Goal: Information Seeking & Learning: Check status

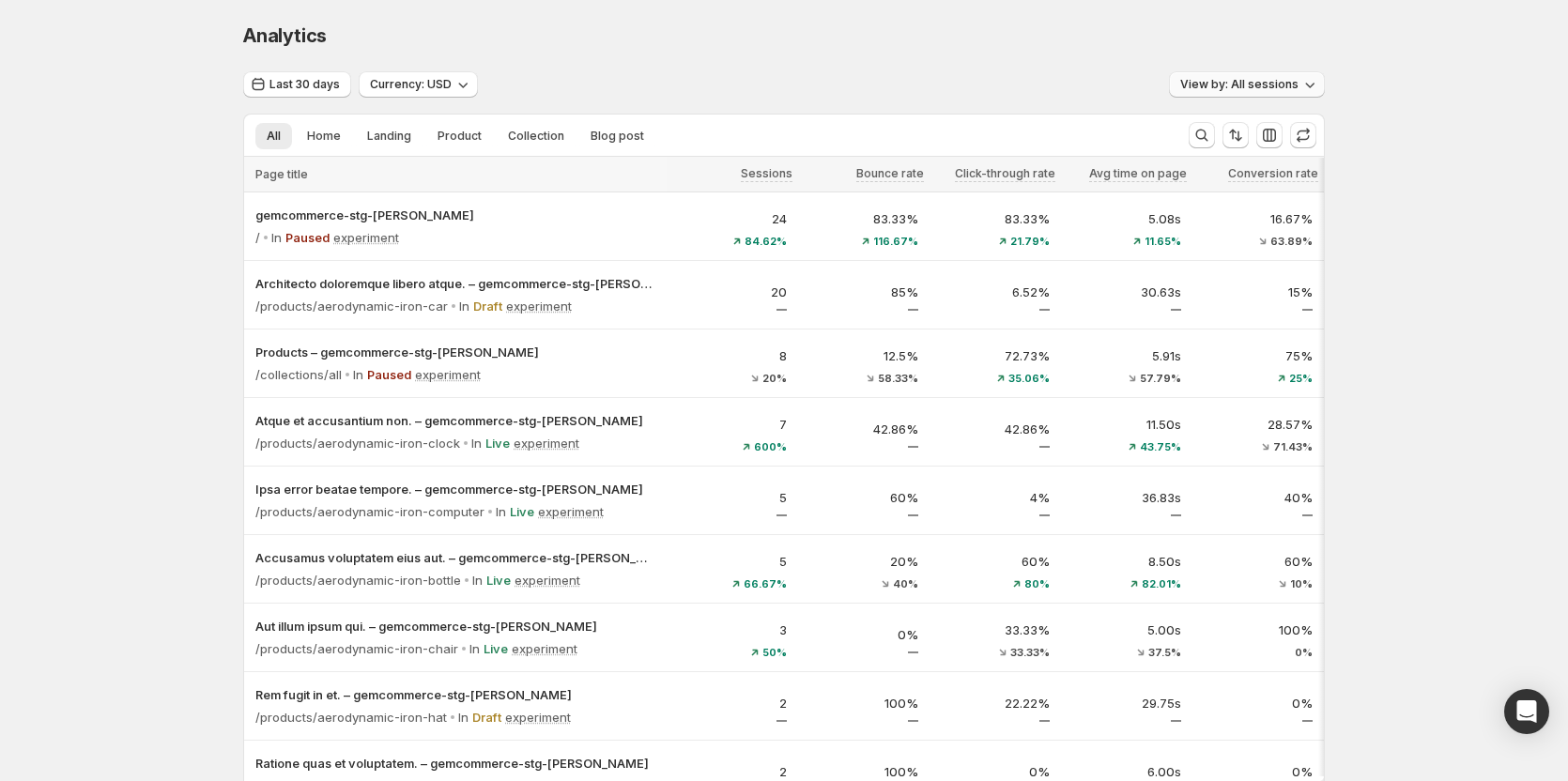
click at [1262, 91] on span "View by: All sessions" at bounding box center [1239, 84] width 118 height 15
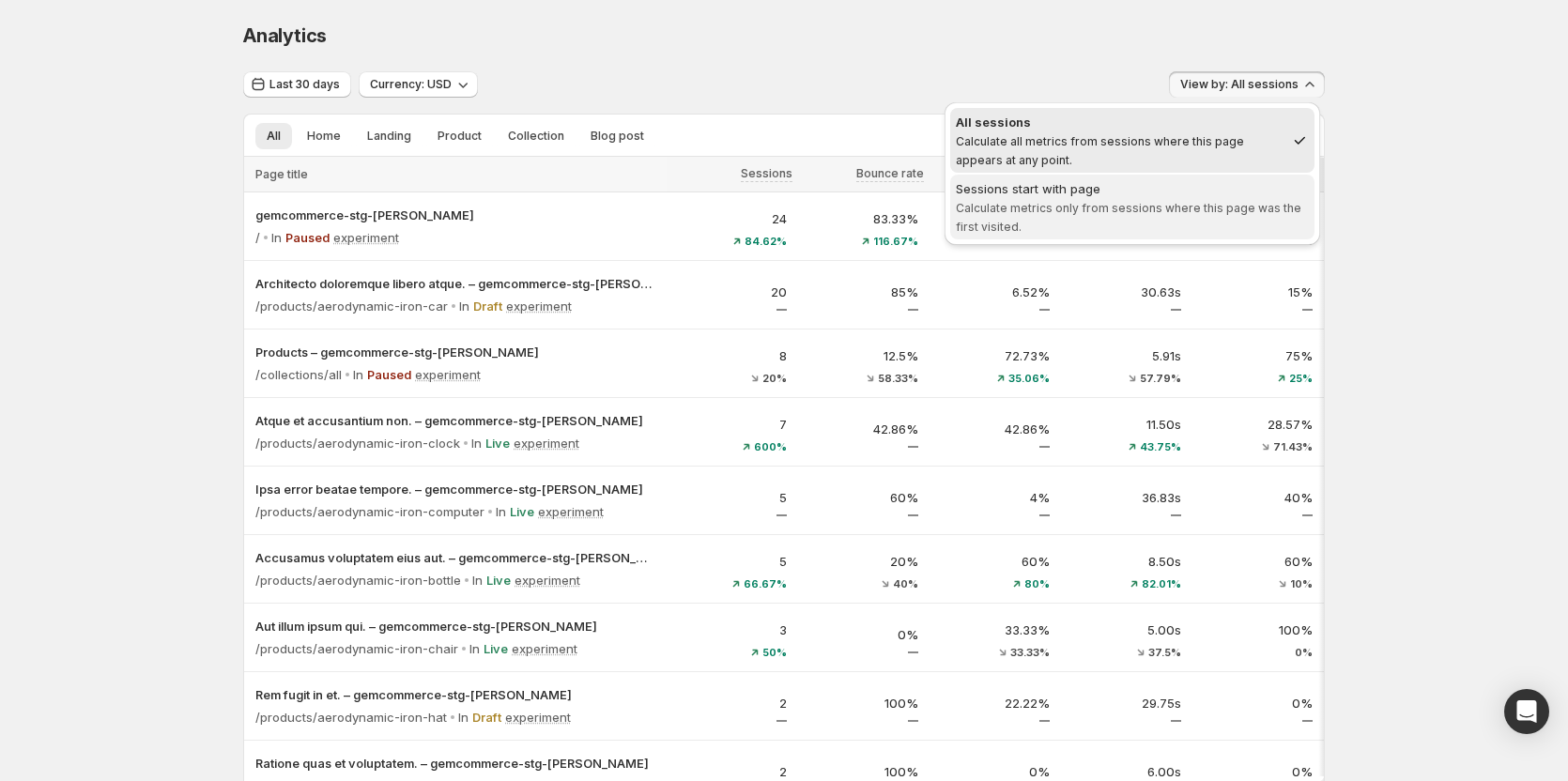
click at [1211, 217] on span "Sessions start with page Calculate metrics only from sessions where this page w…" at bounding box center [1132, 208] width 353 height 57
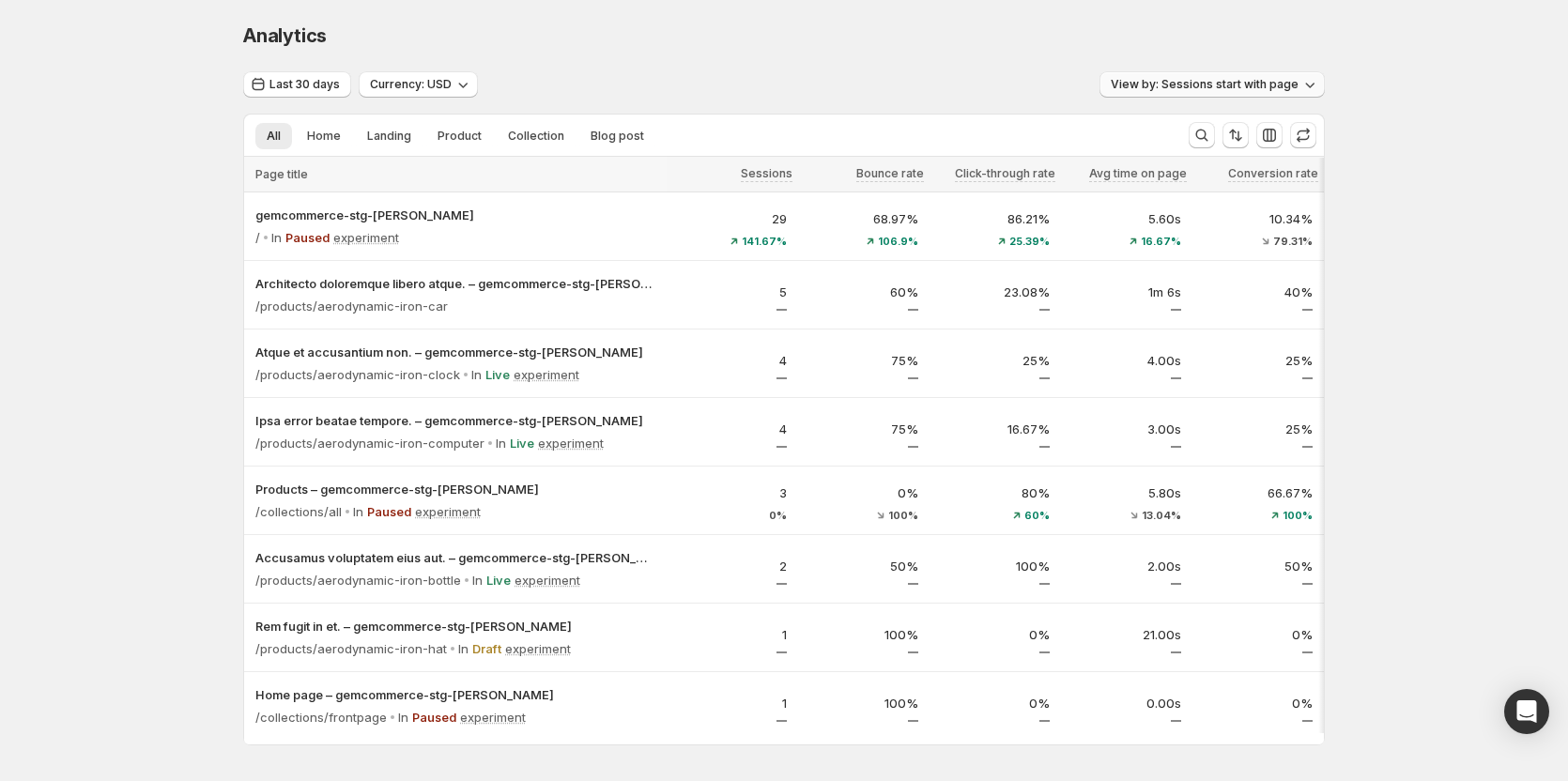
click at [1219, 77] on button "View by: Sessions start with page" at bounding box center [1211, 84] width 225 height 26
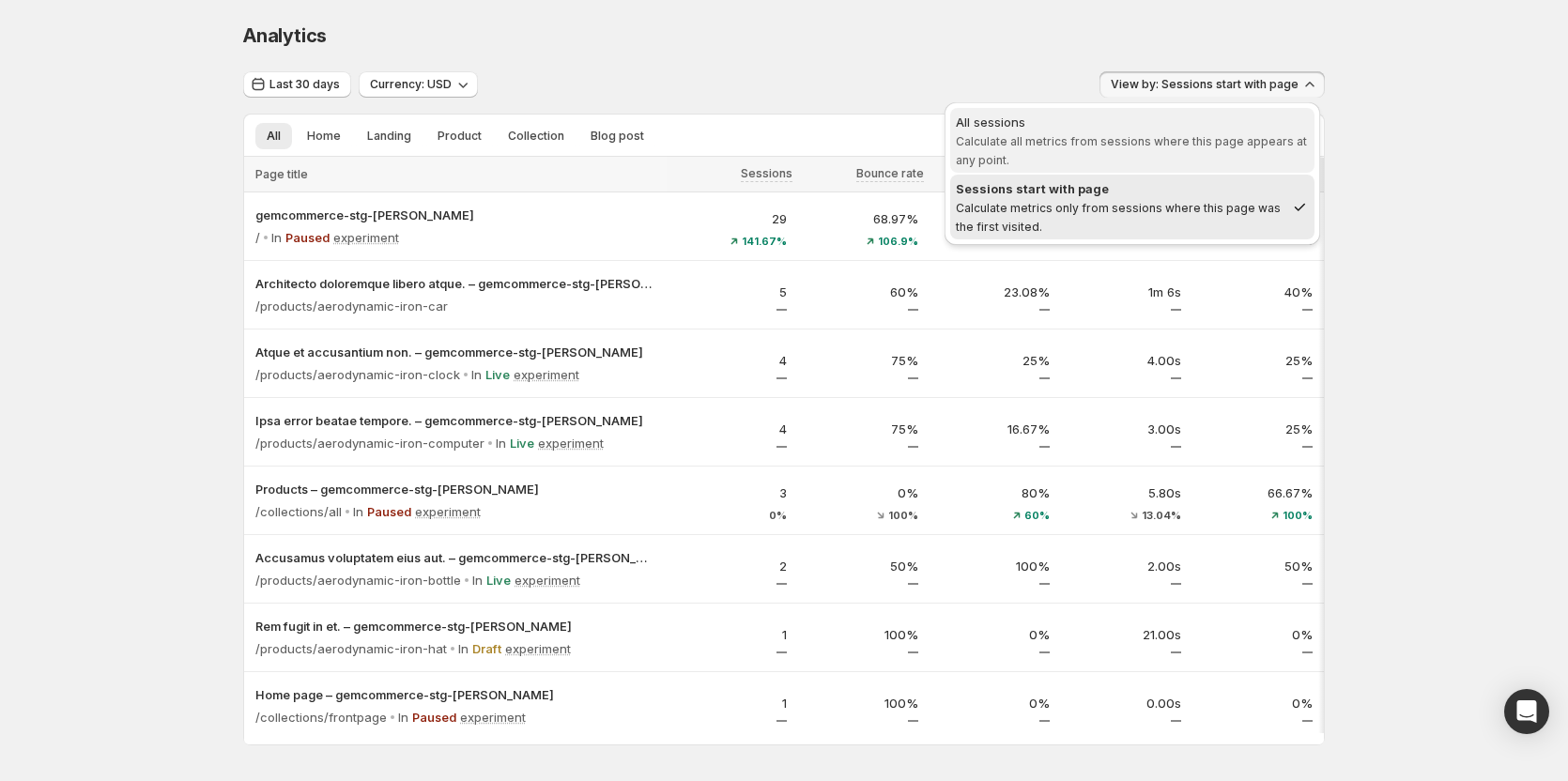
click at [1104, 136] on span "Calculate all metrics from sessions where this page appears at any point." at bounding box center [1131, 151] width 351 height 33
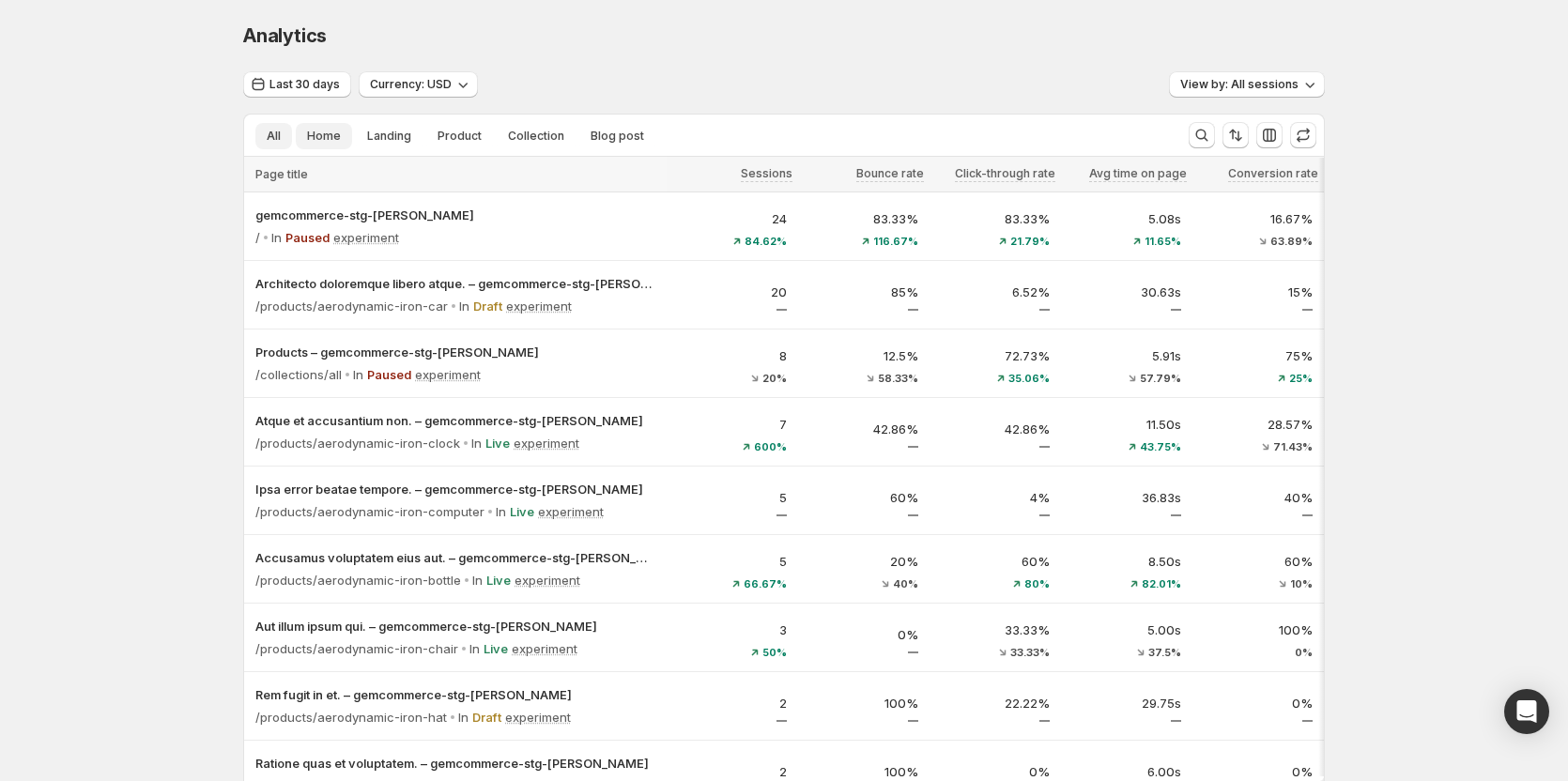
click at [319, 138] on span "Home" at bounding box center [324, 136] width 34 height 15
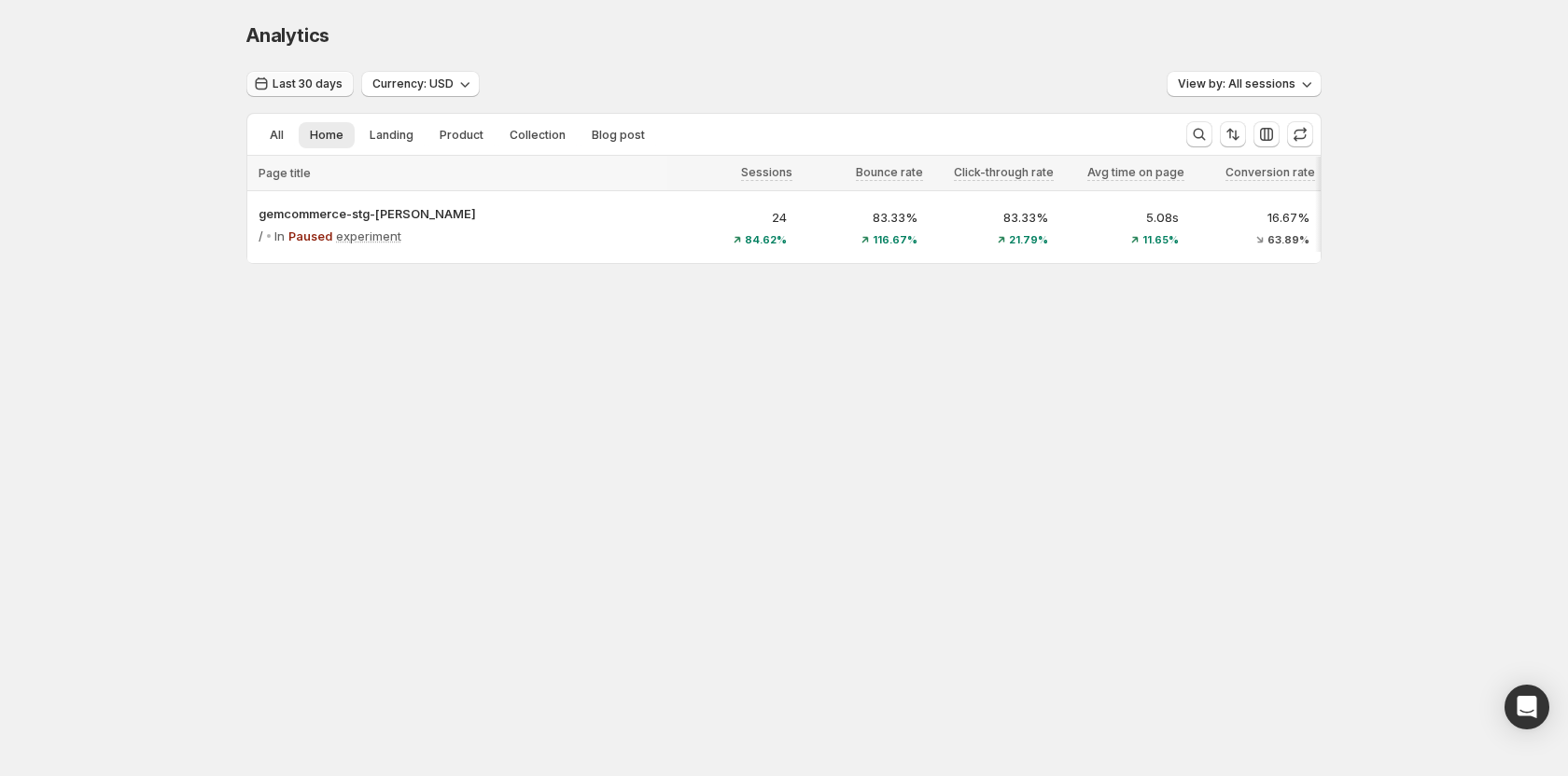
click at [321, 87] on span "Last 30 days" at bounding box center [307, 83] width 70 height 15
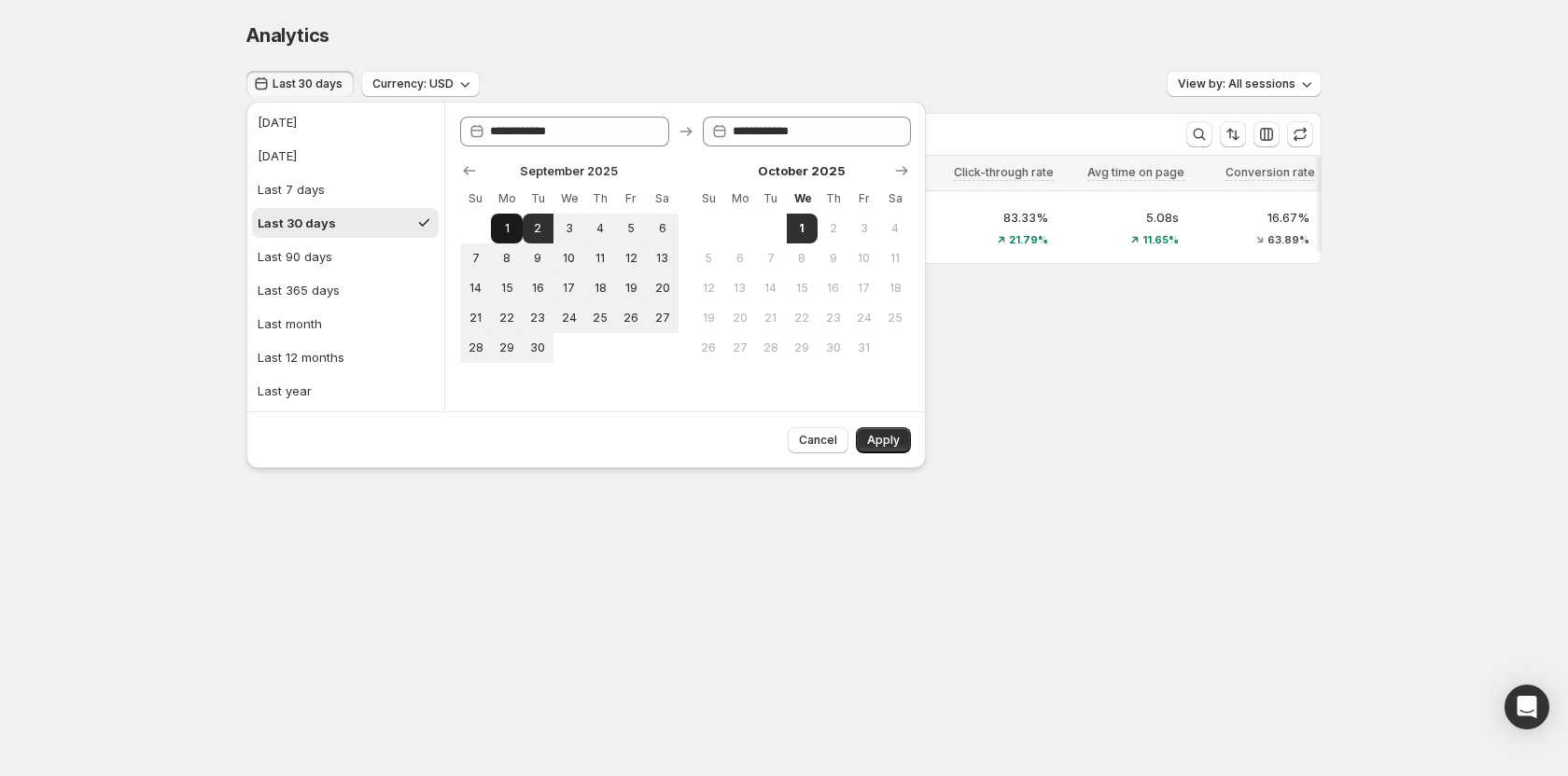
click at [511, 231] on span "1" at bounding box center [506, 228] width 16 height 15
type input "**********"
click at [800, 221] on span "1" at bounding box center [802, 228] width 16 height 15
type input "**********"
click at [893, 440] on span "Apply" at bounding box center [884, 440] width 33 height 15
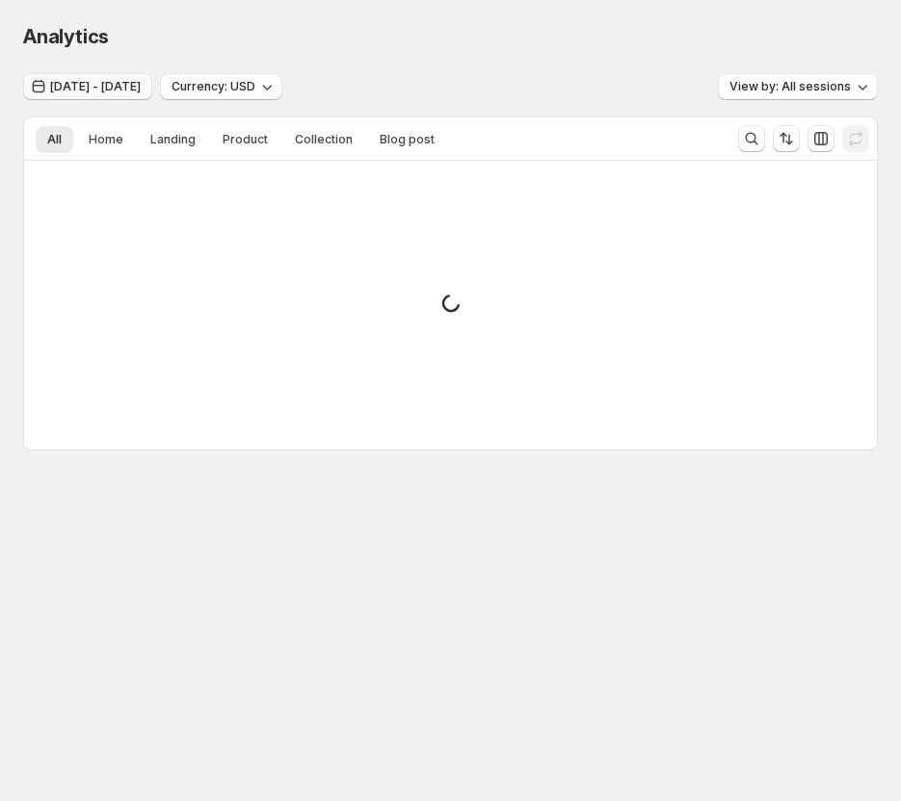
click at [69, 88] on span "[DATE] - [DATE]" at bounding box center [95, 86] width 91 height 15
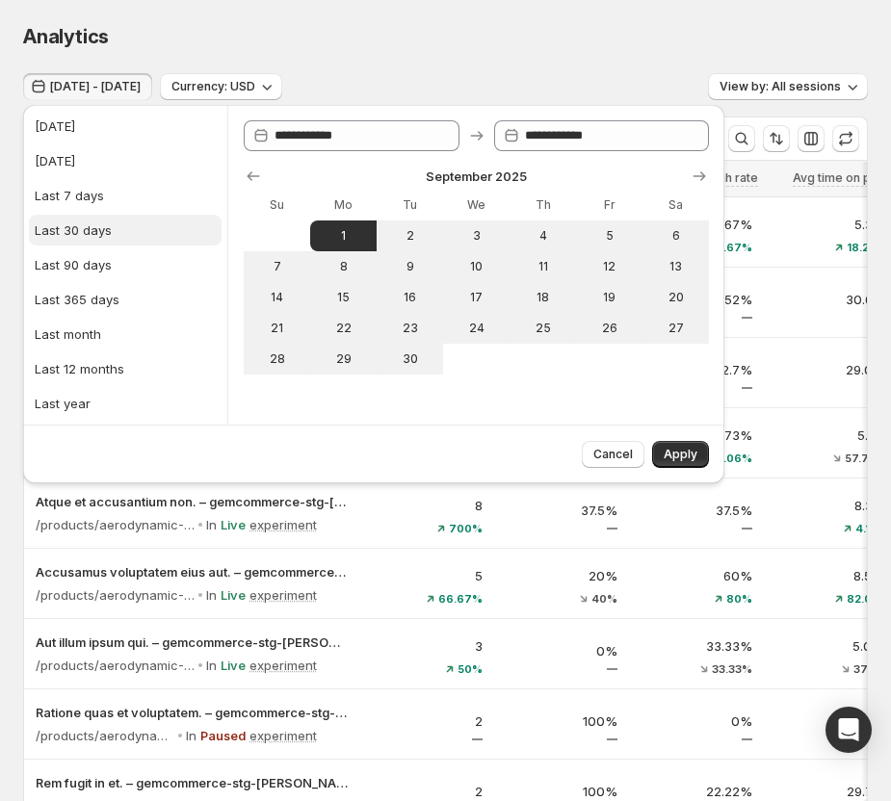
click at [95, 233] on div "Last 30 days" at bounding box center [73, 230] width 77 height 19
type input "**********"
click at [678, 455] on span "Apply" at bounding box center [681, 454] width 34 height 15
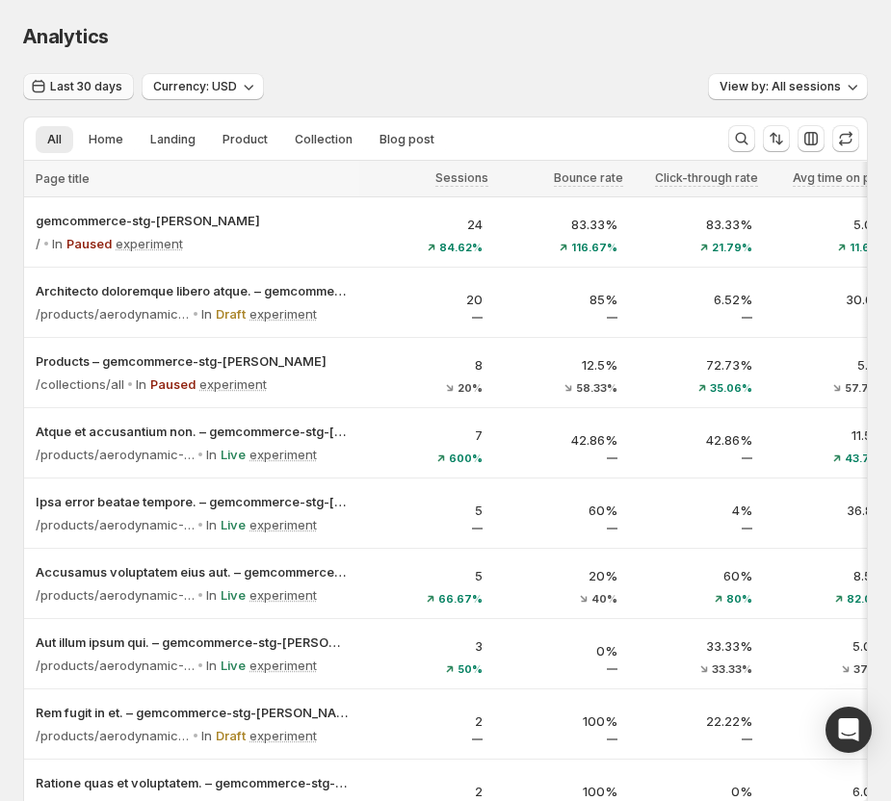
click at [92, 88] on span "Last 30 days" at bounding box center [86, 86] width 72 height 15
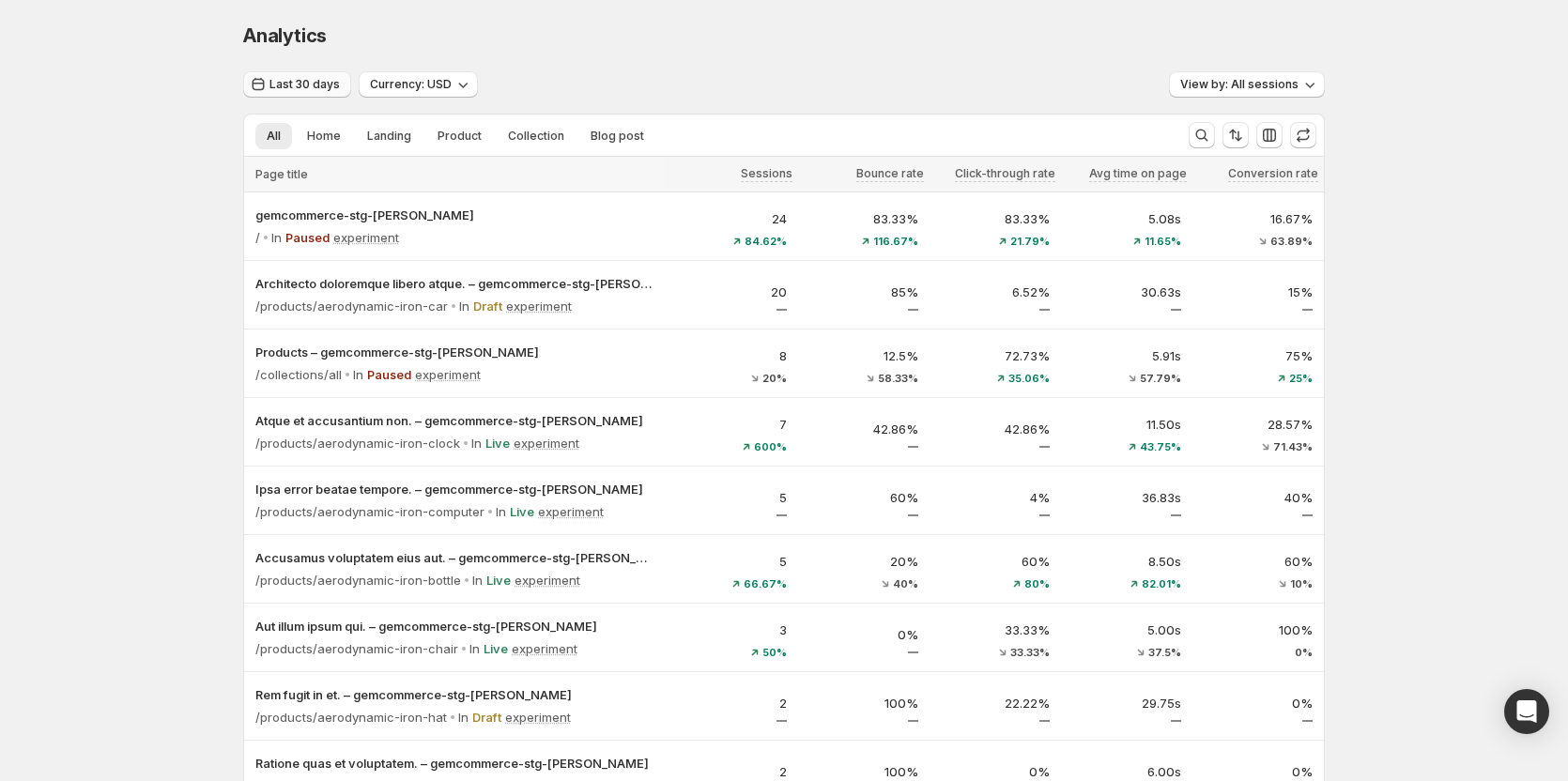
click at [340, 78] on span "Last 30 days" at bounding box center [304, 84] width 70 height 15
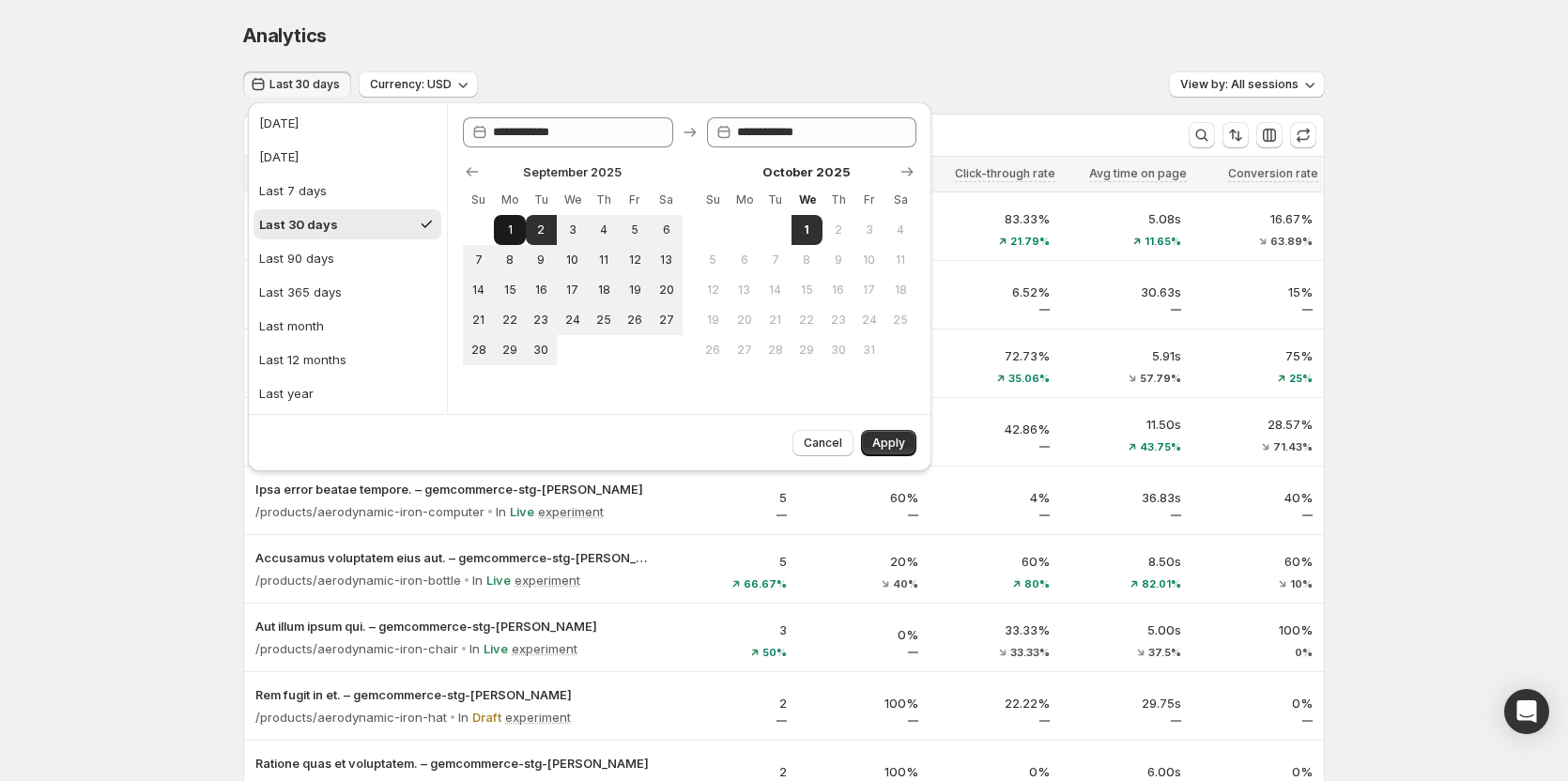
click at [513, 235] on span "1" at bounding box center [509, 229] width 16 height 15
type input "**********"
click at [877, 445] on span "Apply" at bounding box center [889, 443] width 33 height 15
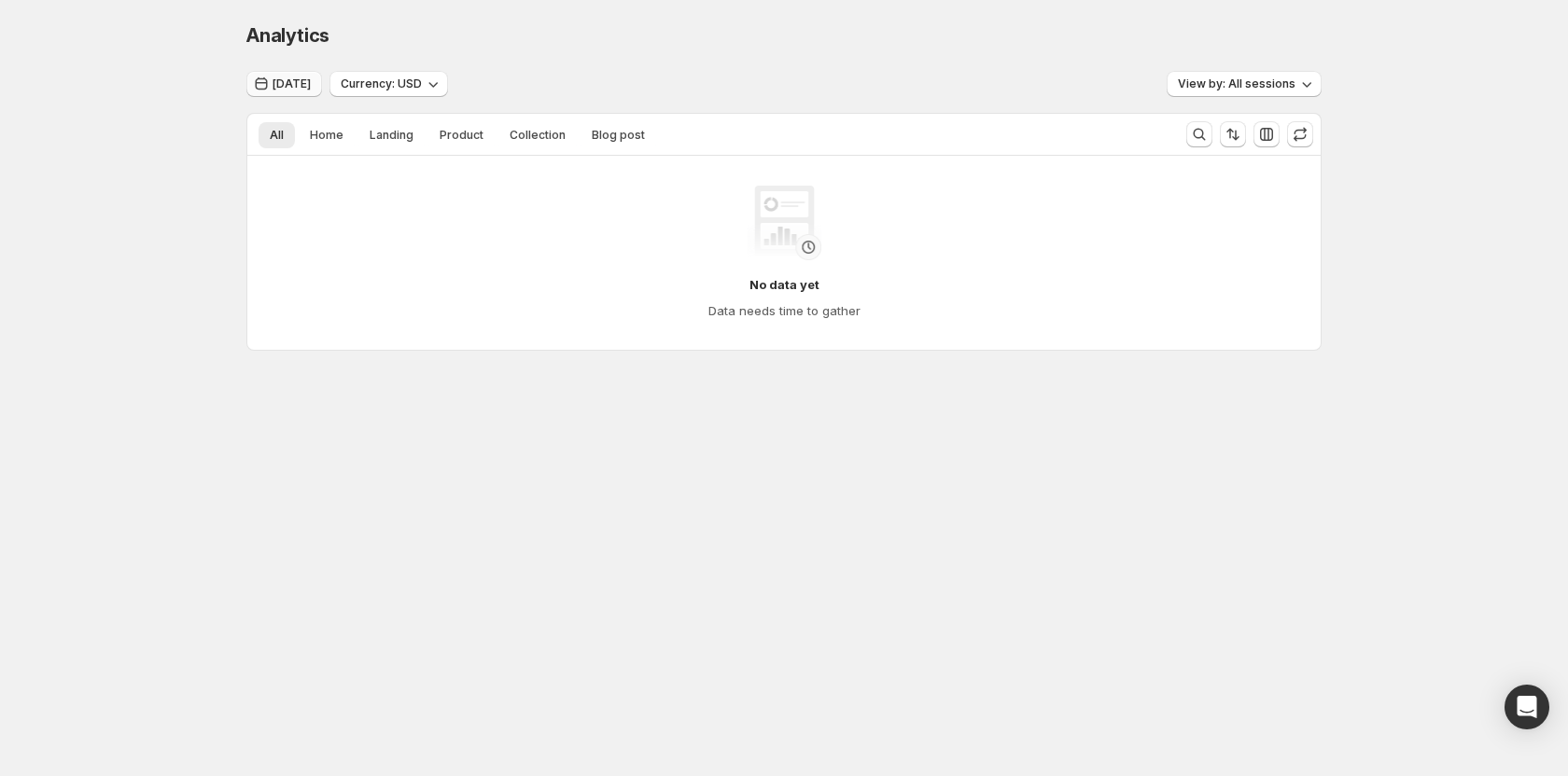
click at [309, 80] on span "Sep 01, 2025" at bounding box center [291, 83] width 38 height 15
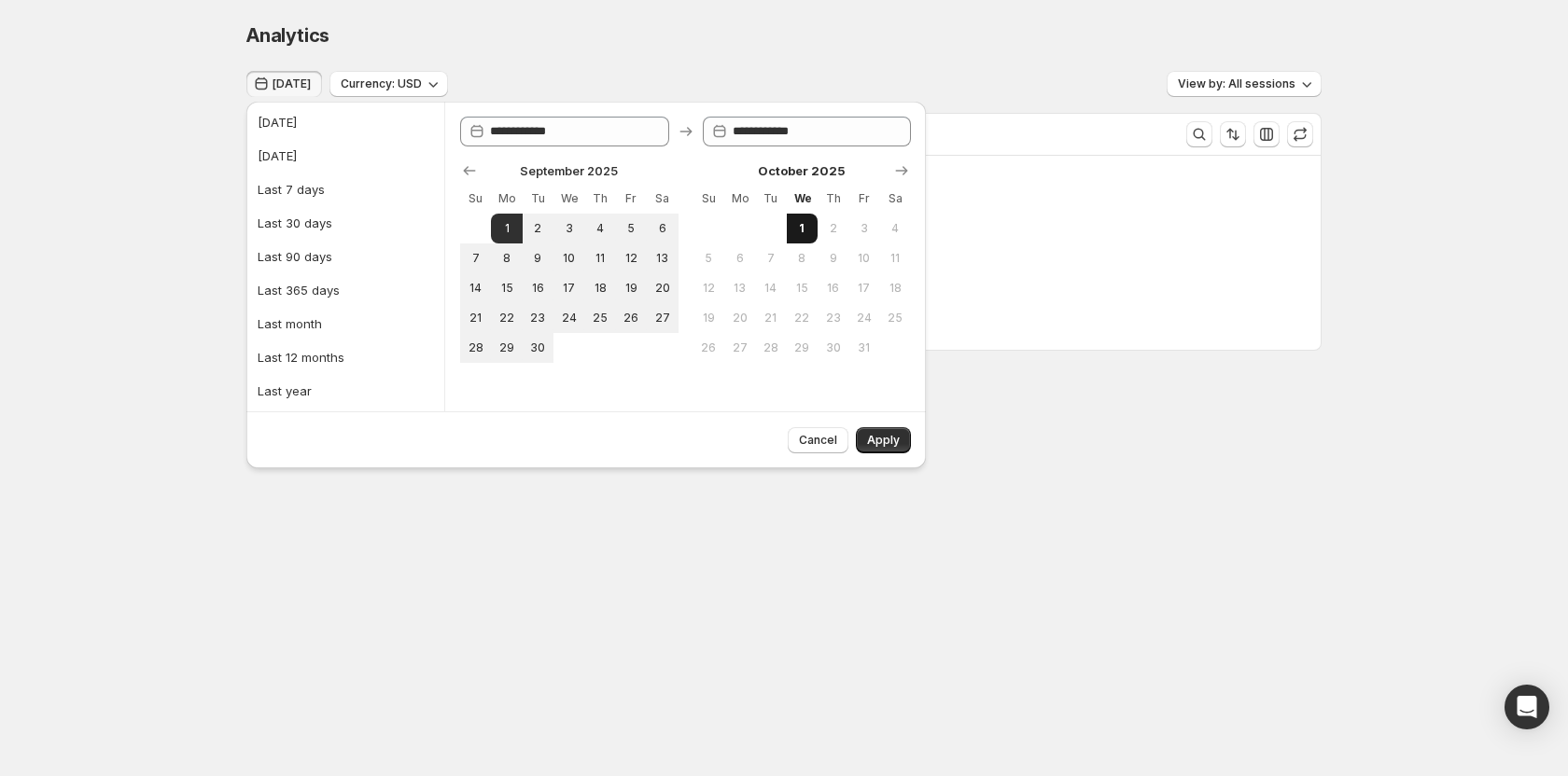
click at [800, 221] on span "1" at bounding box center [802, 228] width 16 height 15
type input "**********"
click at [872, 433] on button "Apply" at bounding box center [883, 440] width 55 height 26
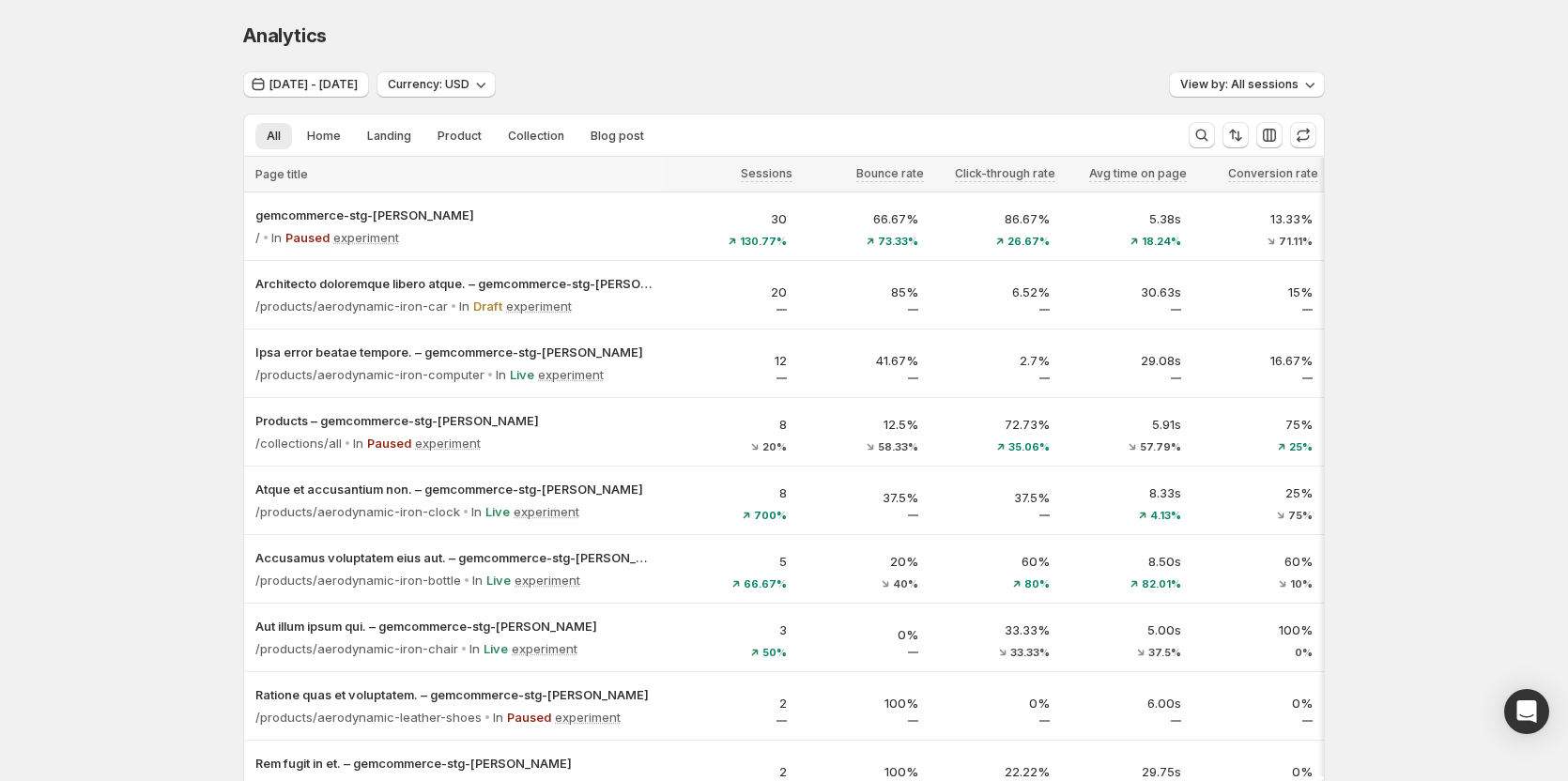
scroll to position [0, 115]
click at [358, 85] on span "Sep 01, 2025 - Oct 01, 2025" at bounding box center [313, 84] width 89 height 15
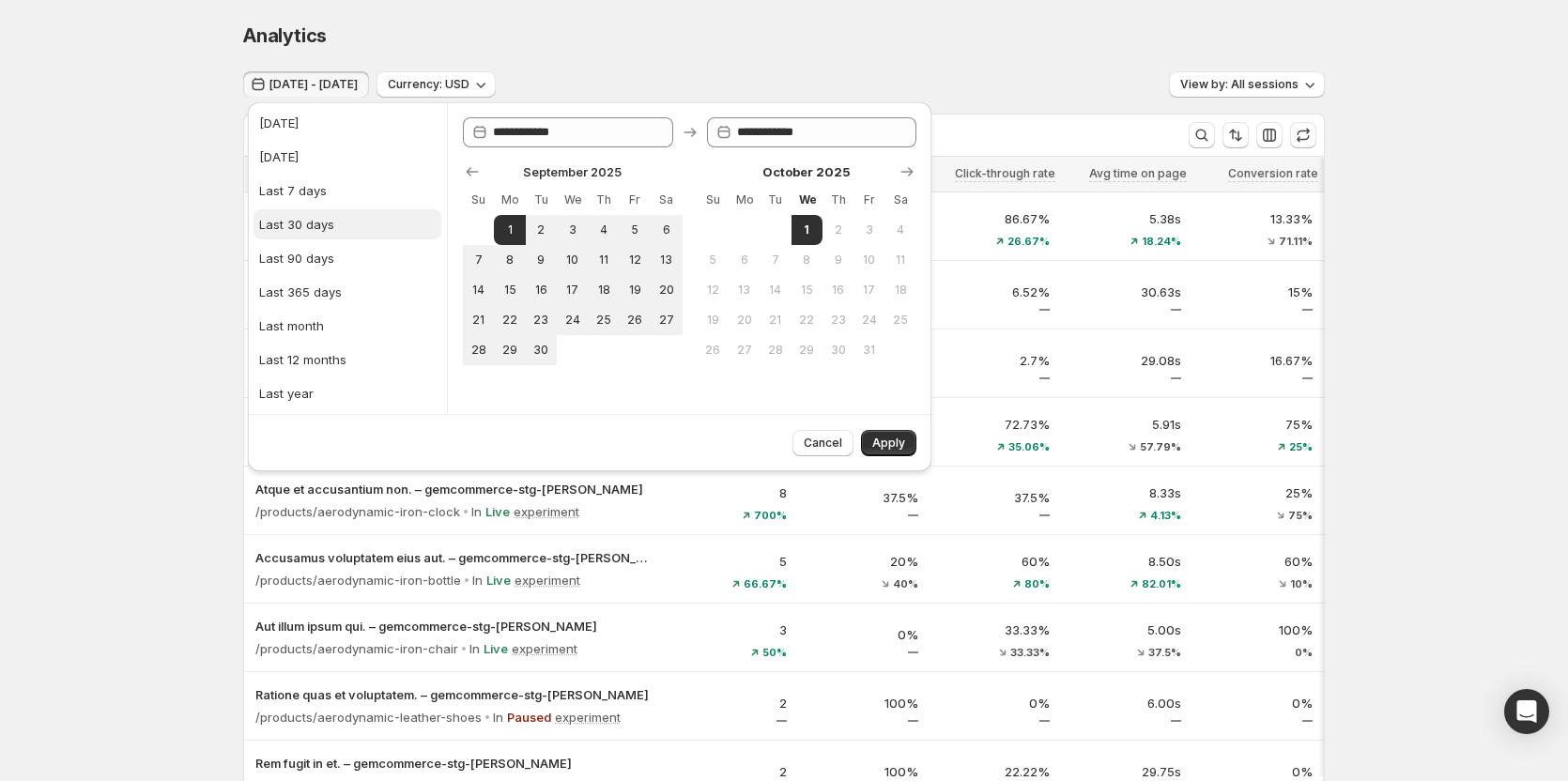
click at [321, 233] on div "Last 30 days" at bounding box center [296, 224] width 75 height 19
type input "**********"
click at [865, 444] on button "Apply" at bounding box center [888, 443] width 56 height 26
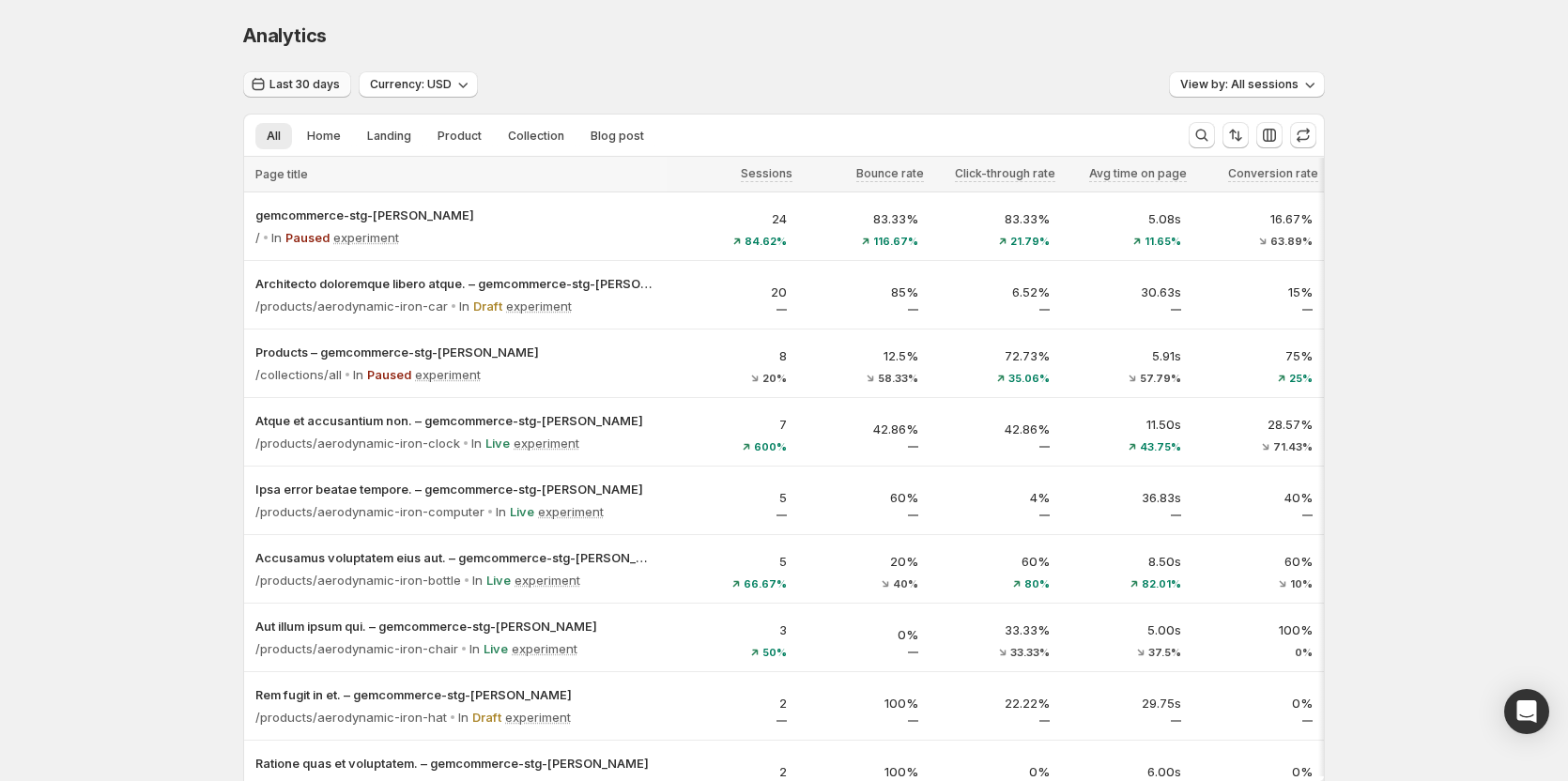
click at [320, 74] on button "Last 30 days" at bounding box center [296, 84] width 108 height 26
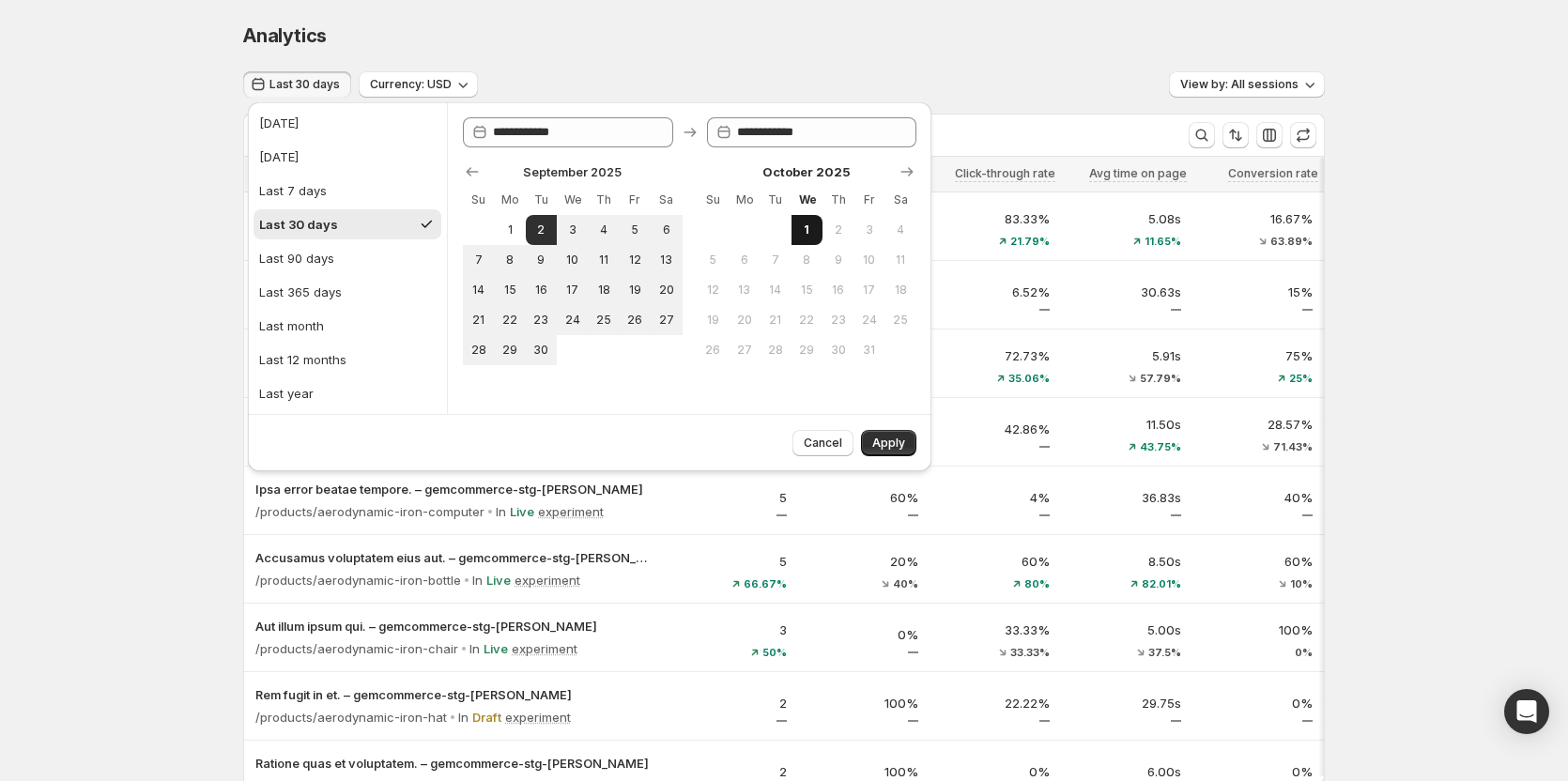
click at [813, 232] on span "1" at bounding box center [807, 229] width 16 height 15
type input "**********"
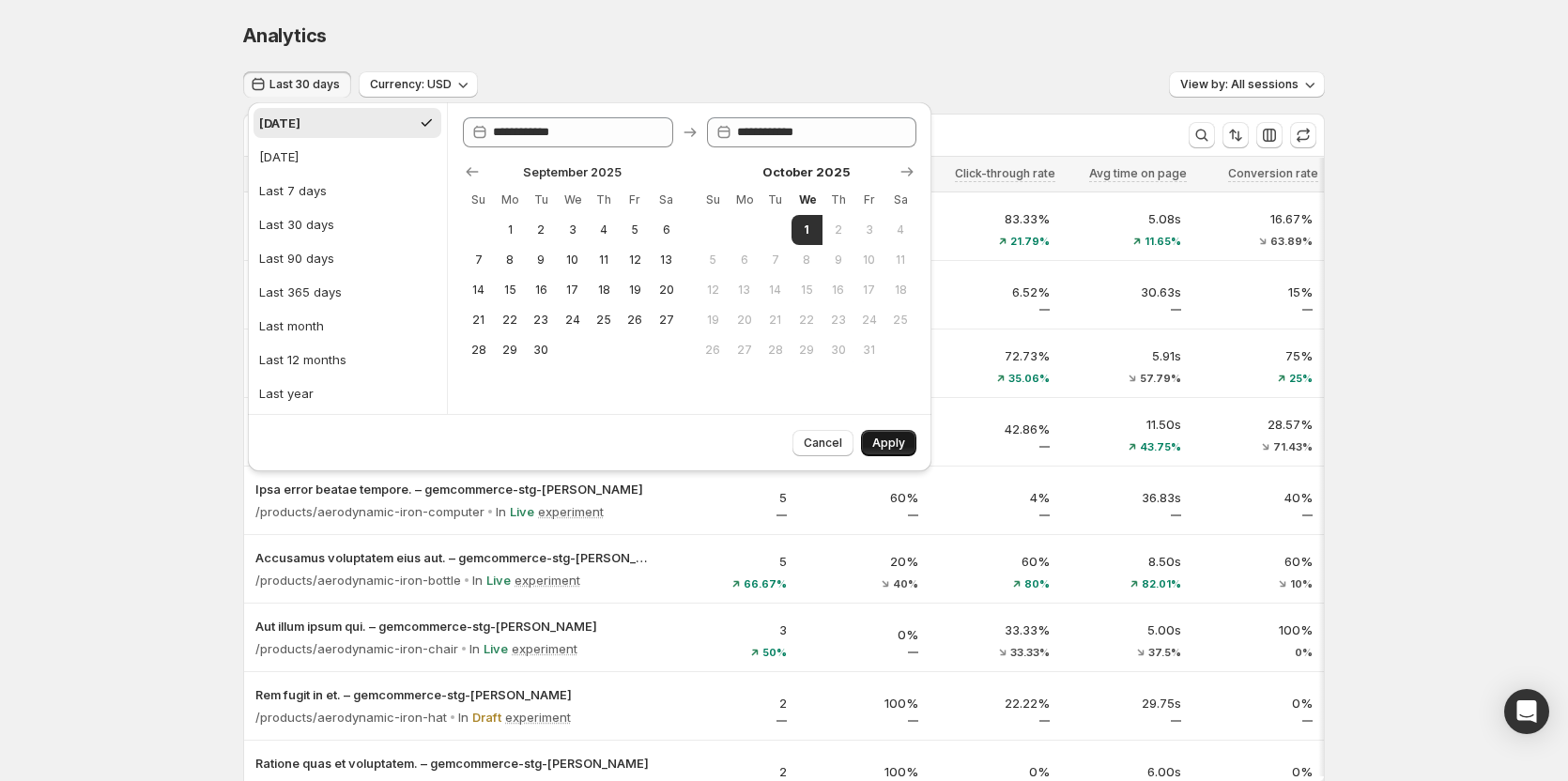
click at [877, 447] on span "Apply" at bounding box center [889, 443] width 33 height 15
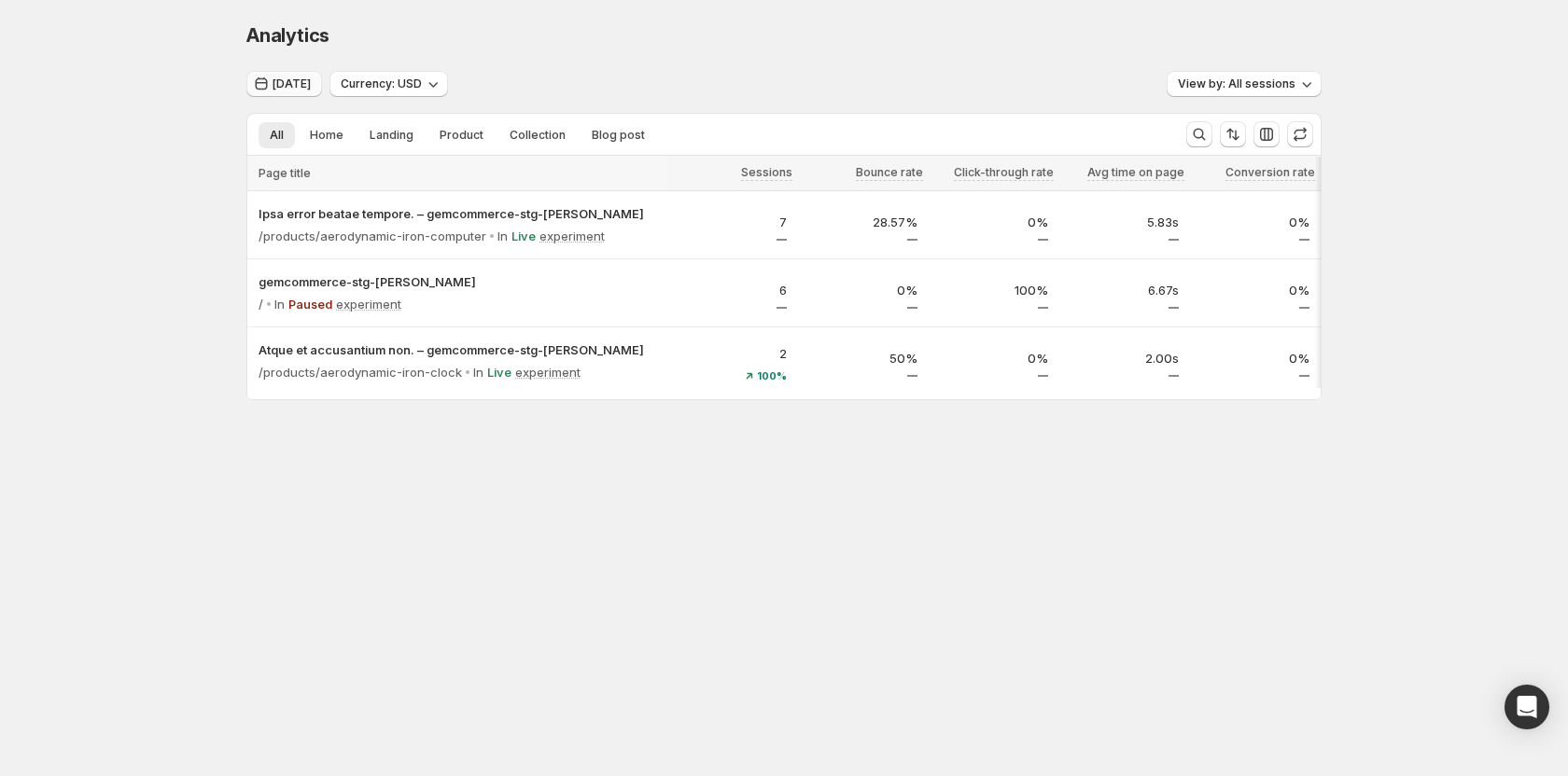
click at [291, 88] on span "Today" at bounding box center [291, 83] width 38 height 15
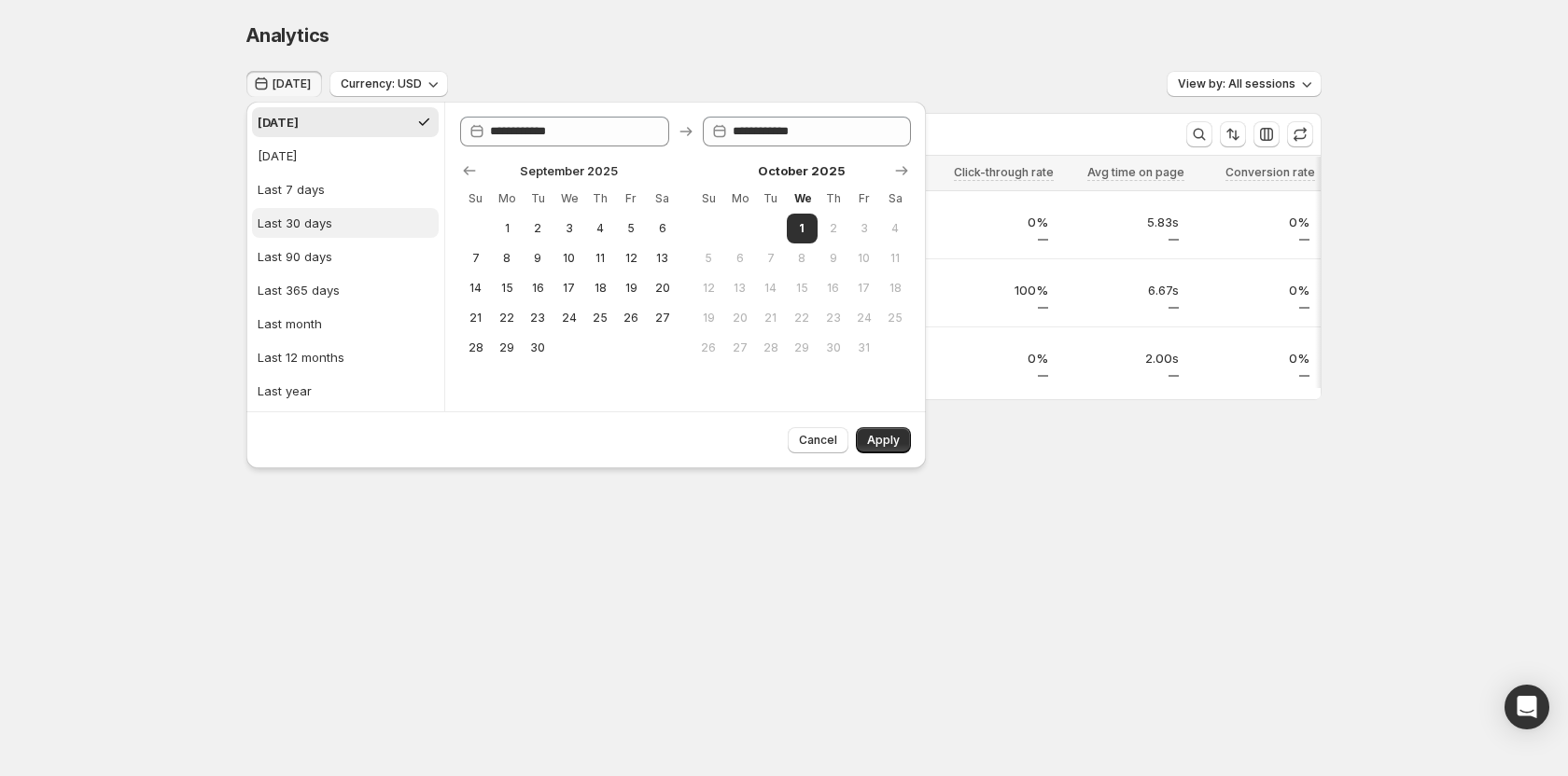
click at [335, 223] on button "Last 30 days" at bounding box center [345, 223] width 187 height 30
type input "**********"
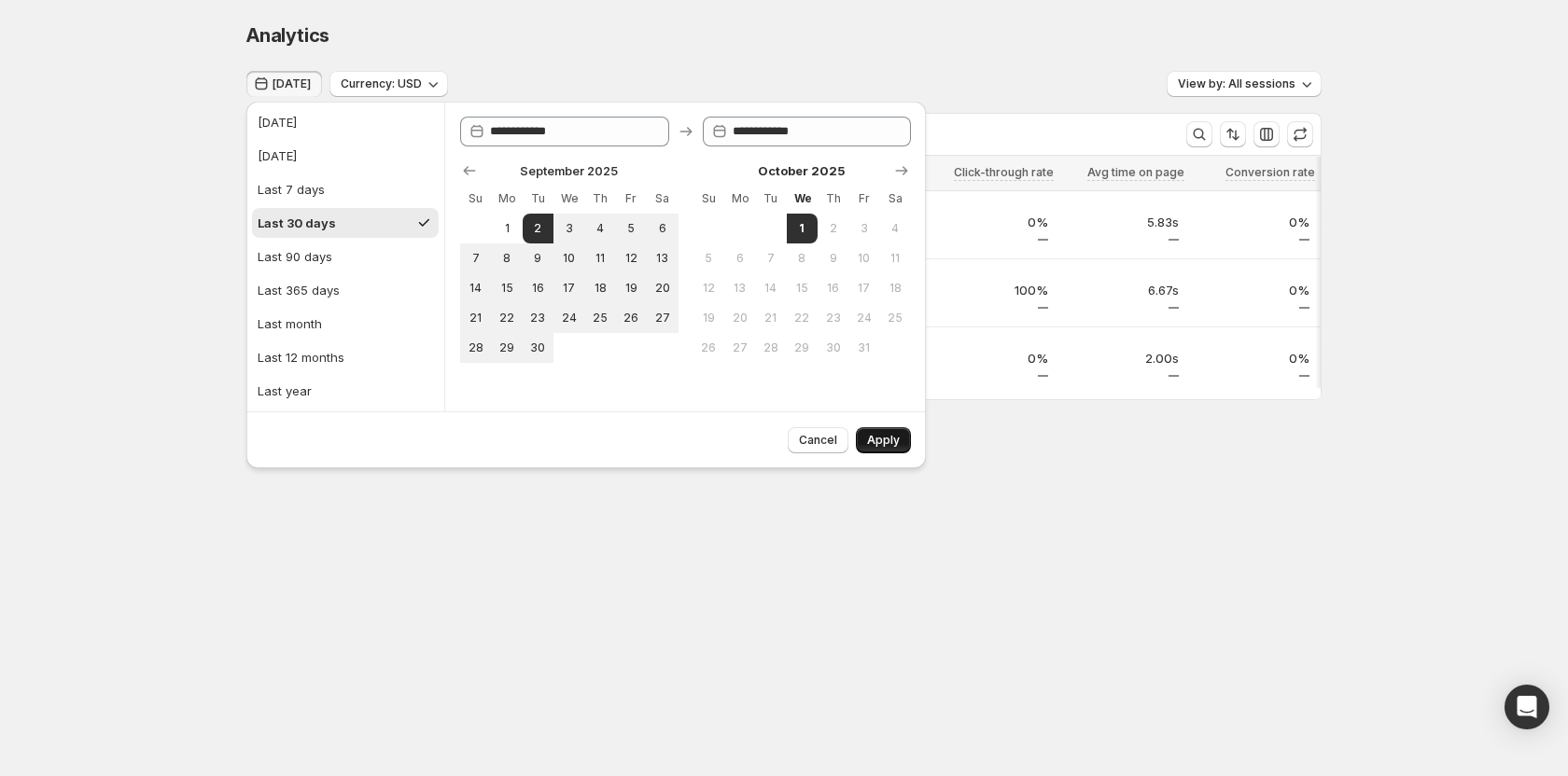
click at [872, 440] on span "Apply" at bounding box center [884, 440] width 33 height 15
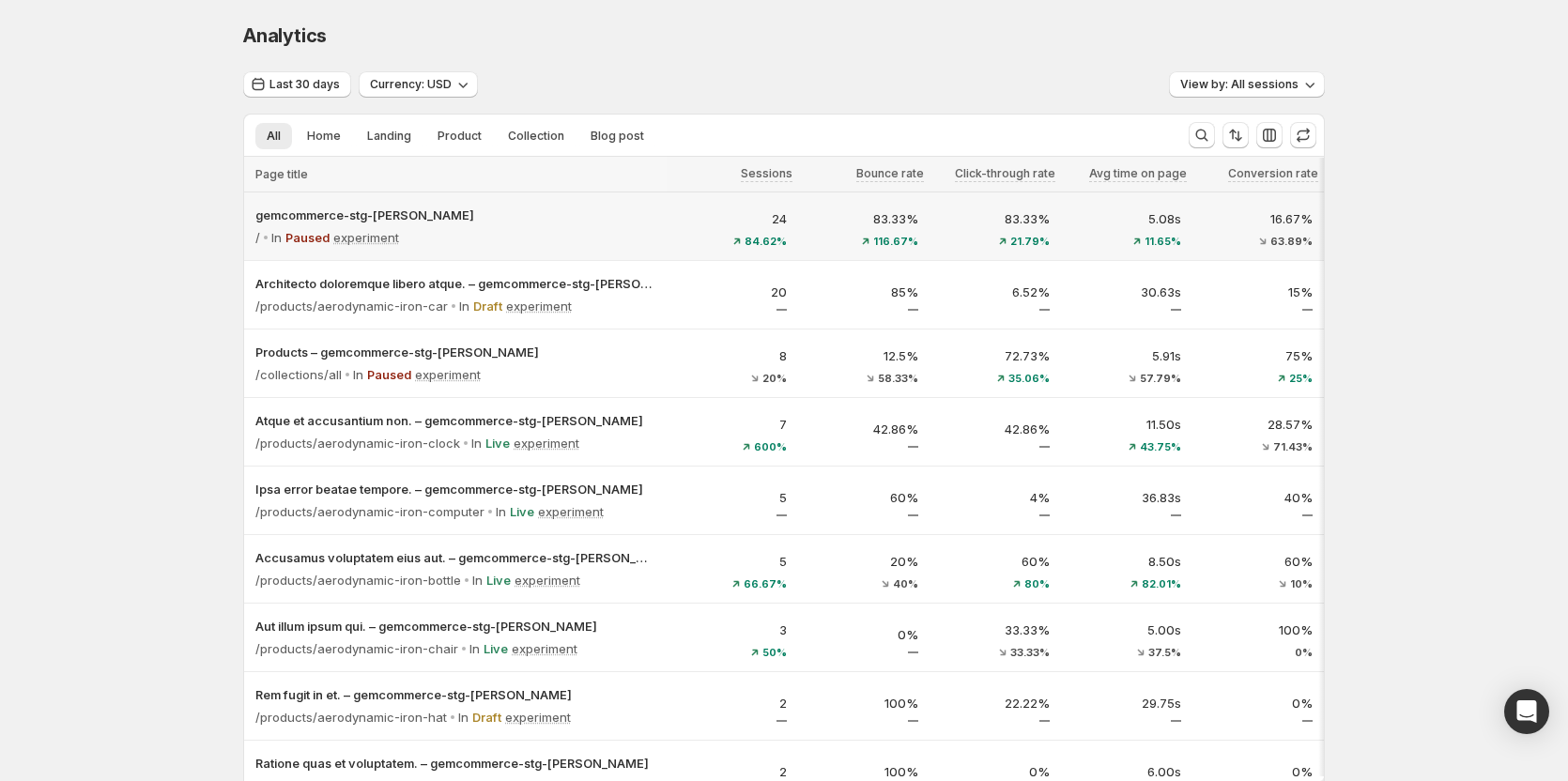
click at [667, 220] on div "gemcommerce-stg-tanya / In Paused experiment" at bounding box center [454, 225] width 422 height 67
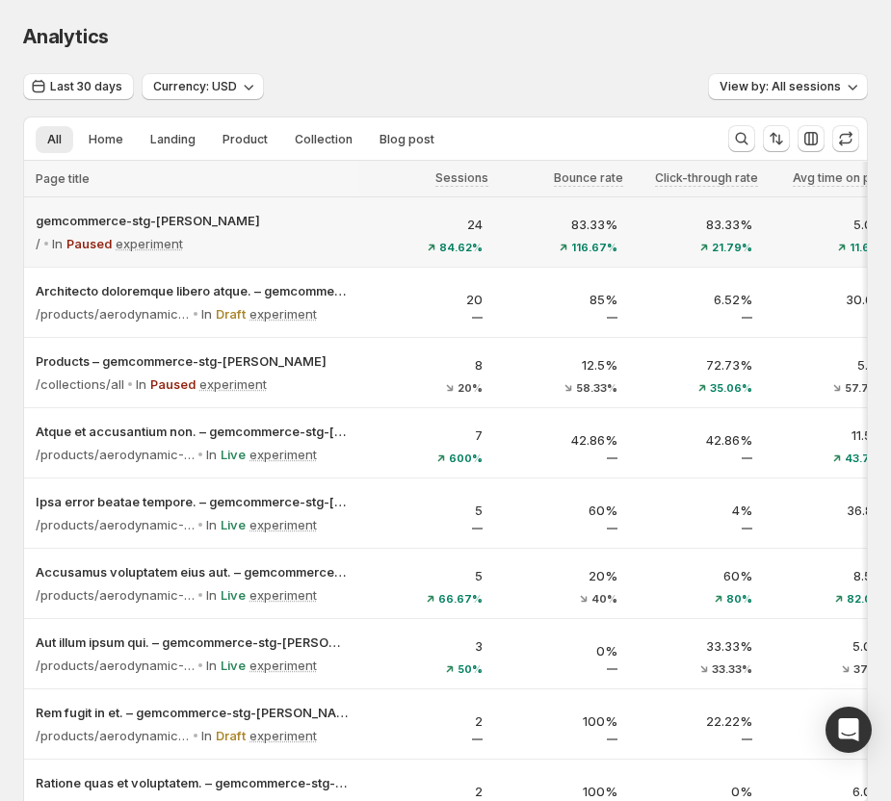
click at [287, 249] on div "/ In Paused experiment" at bounding box center [192, 243] width 312 height 27
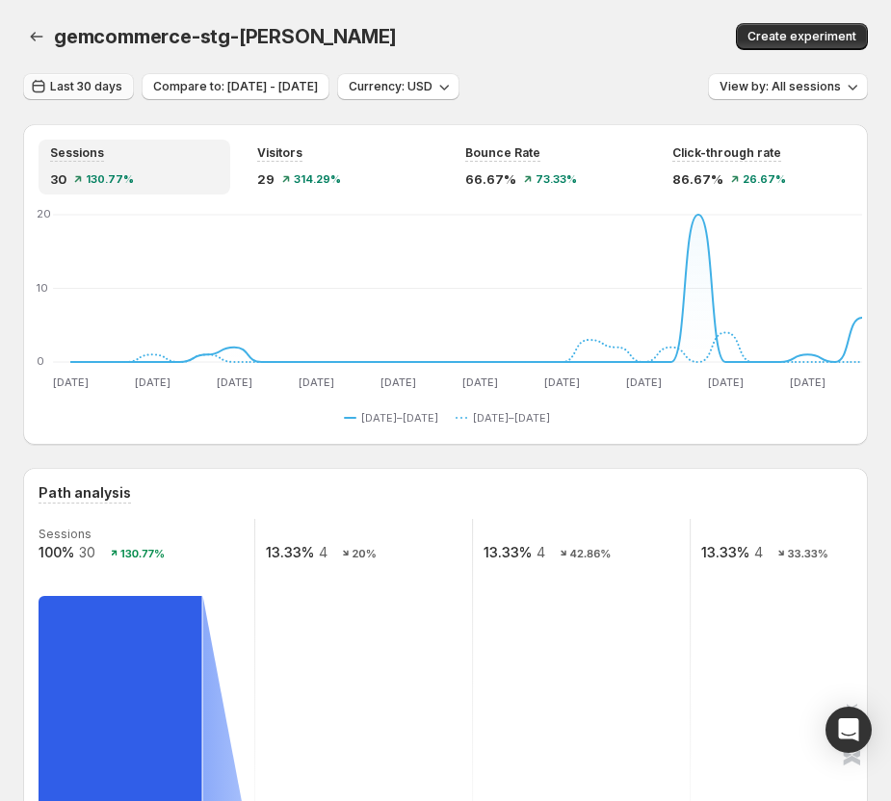
click at [91, 89] on span "Last 30 days" at bounding box center [86, 86] width 72 height 15
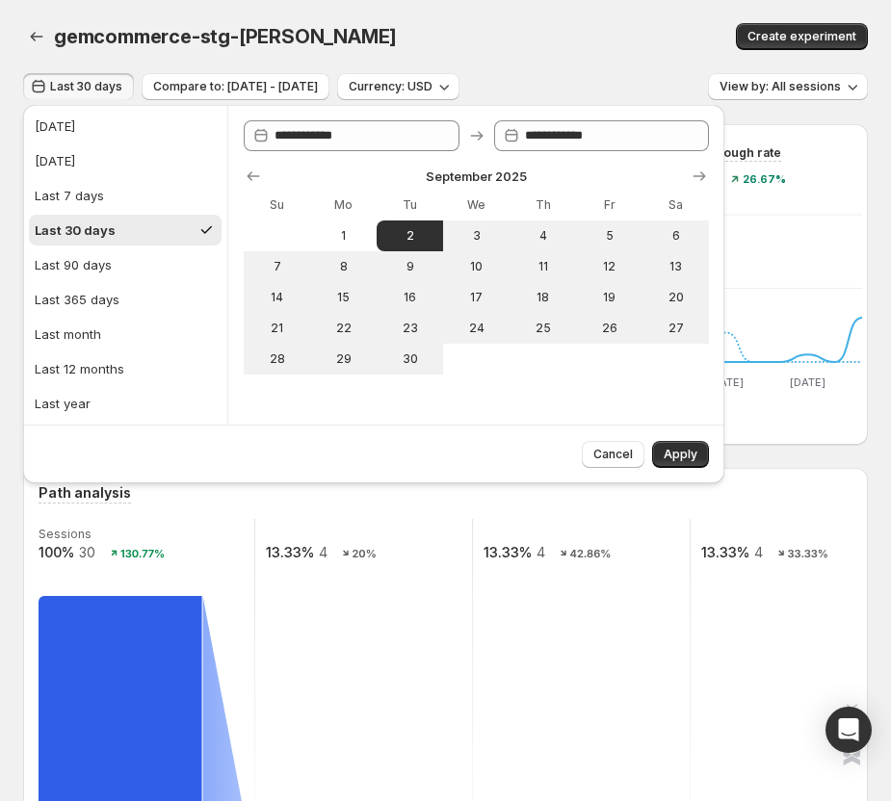
click at [574, 38] on div "Create experiment" at bounding box center [721, 36] width 294 height 27
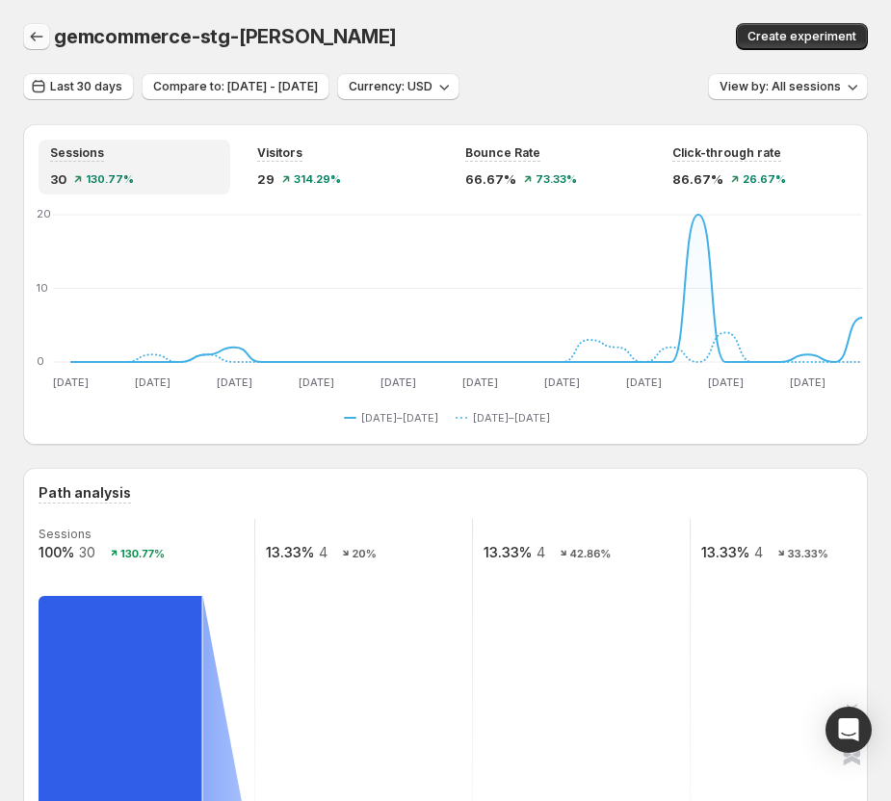
click at [34, 40] on icon "button" at bounding box center [36, 36] width 19 height 19
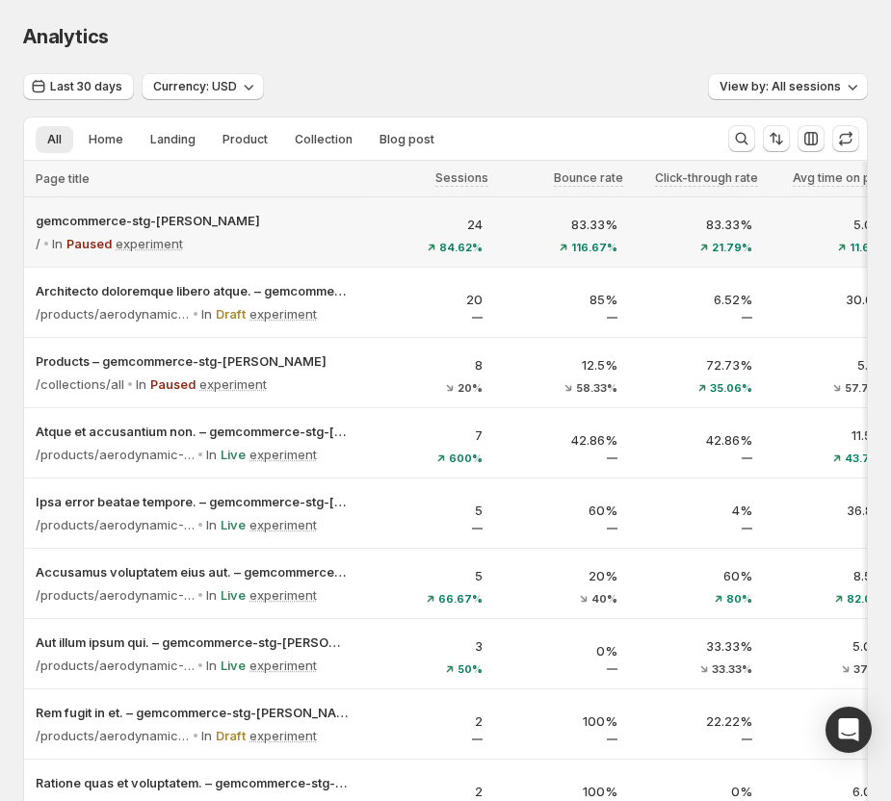
click at [316, 241] on div "/ In Paused experiment" at bounding box center [192, 243] width 312 height 27
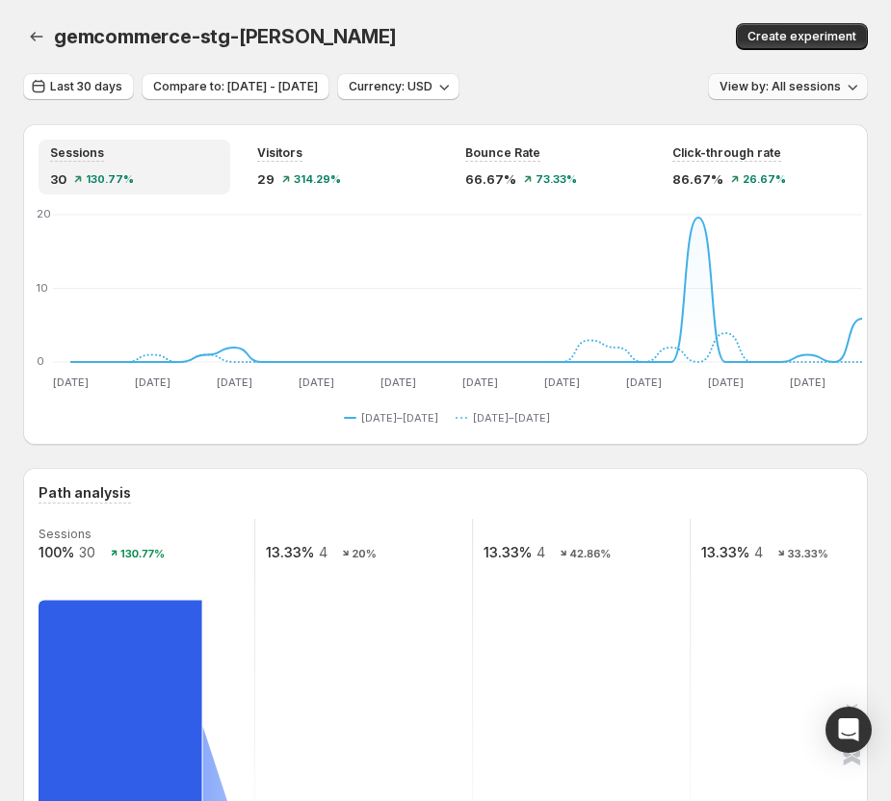
click at [782, 90] on span "View by: All sessions" at bounding box center [780, 86] width 121 height 15
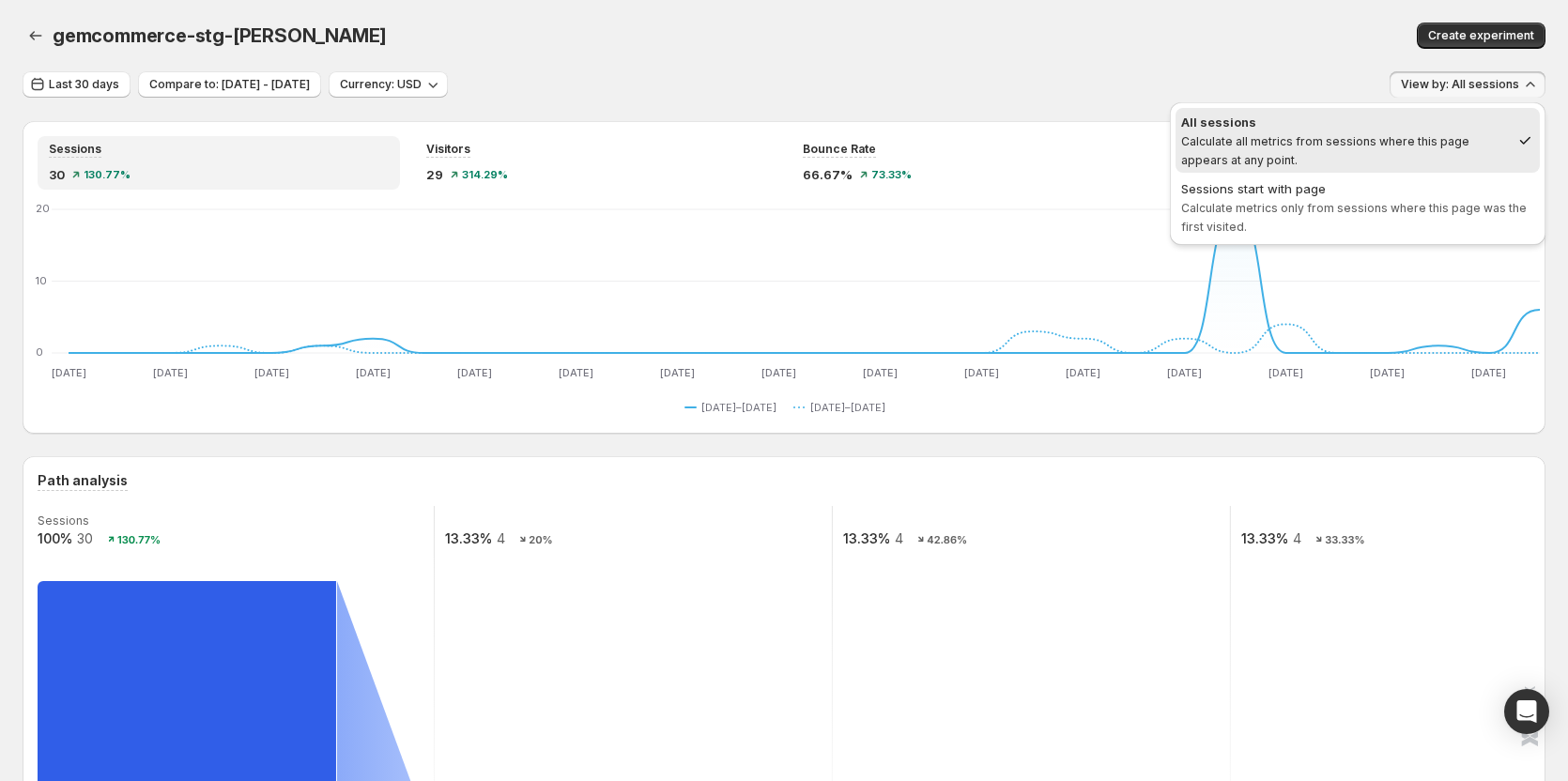
click at [877, 54] on div "gemcommerce-stg-tanya. This page is ready gemcommerce-stg-tanya Create experime…" at bounding box center [784, 35] width 1522 height 71
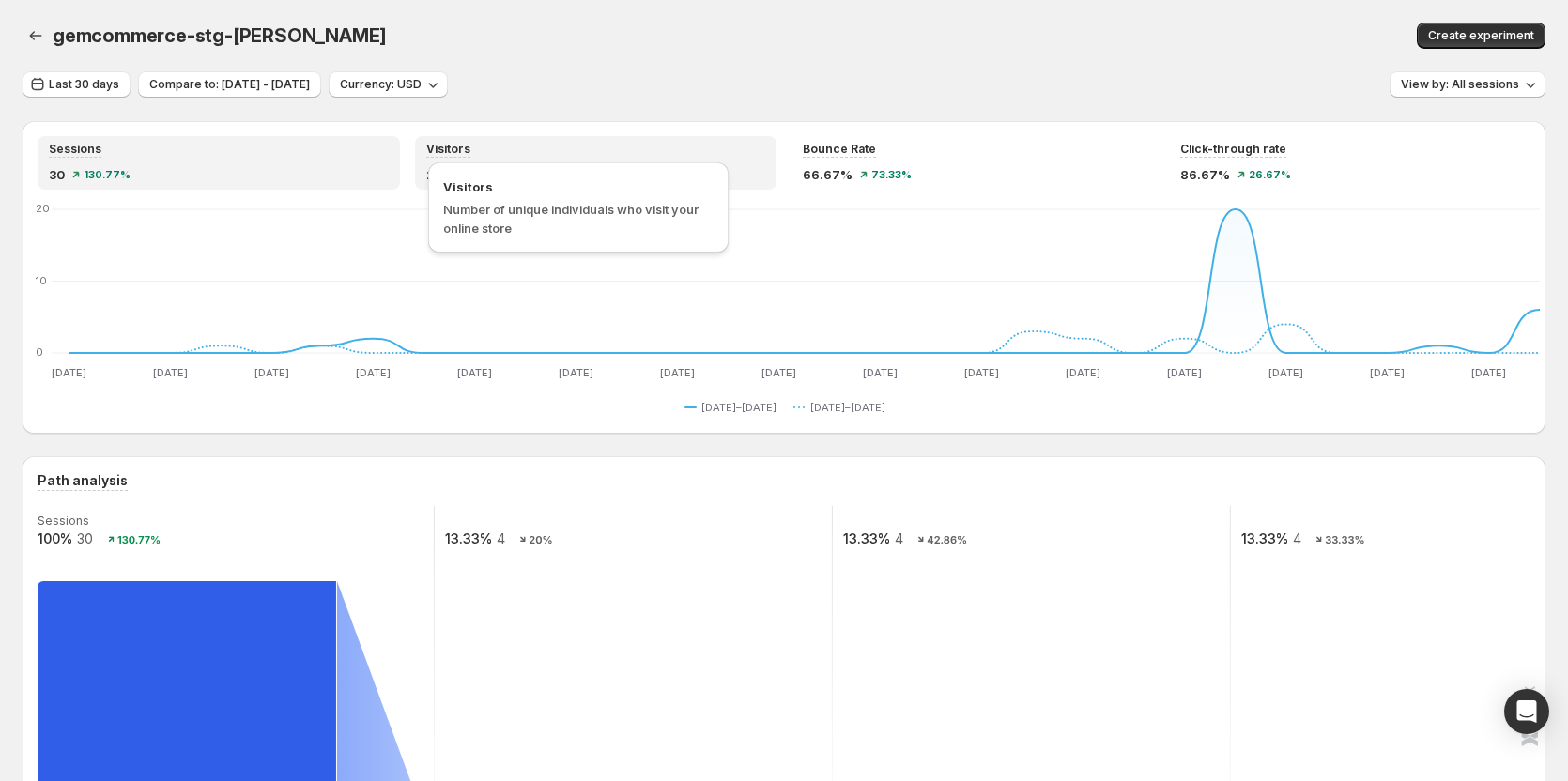
click at [439, 154] on span "Visitors" at bounding box center [447, 148] width 44 height 15
click at [324, 161] on div "Sessions 30 130.77%" at bounding box center [218, 162] width 340 height 42
click at [498, 142] on div "Visitors" at bounding box center [595, 149] width 340 height 16
click at [213, 147] on div "Sessions" at bounding box center [218, 149] width 340 height 16
click at [628, 134] on div "Sessions 30 130.77% Visitors 29 314.29% Bounce Rate 66.67% 73.33% Click-through…" at bounding box center [784, 277] width 1522 height 313
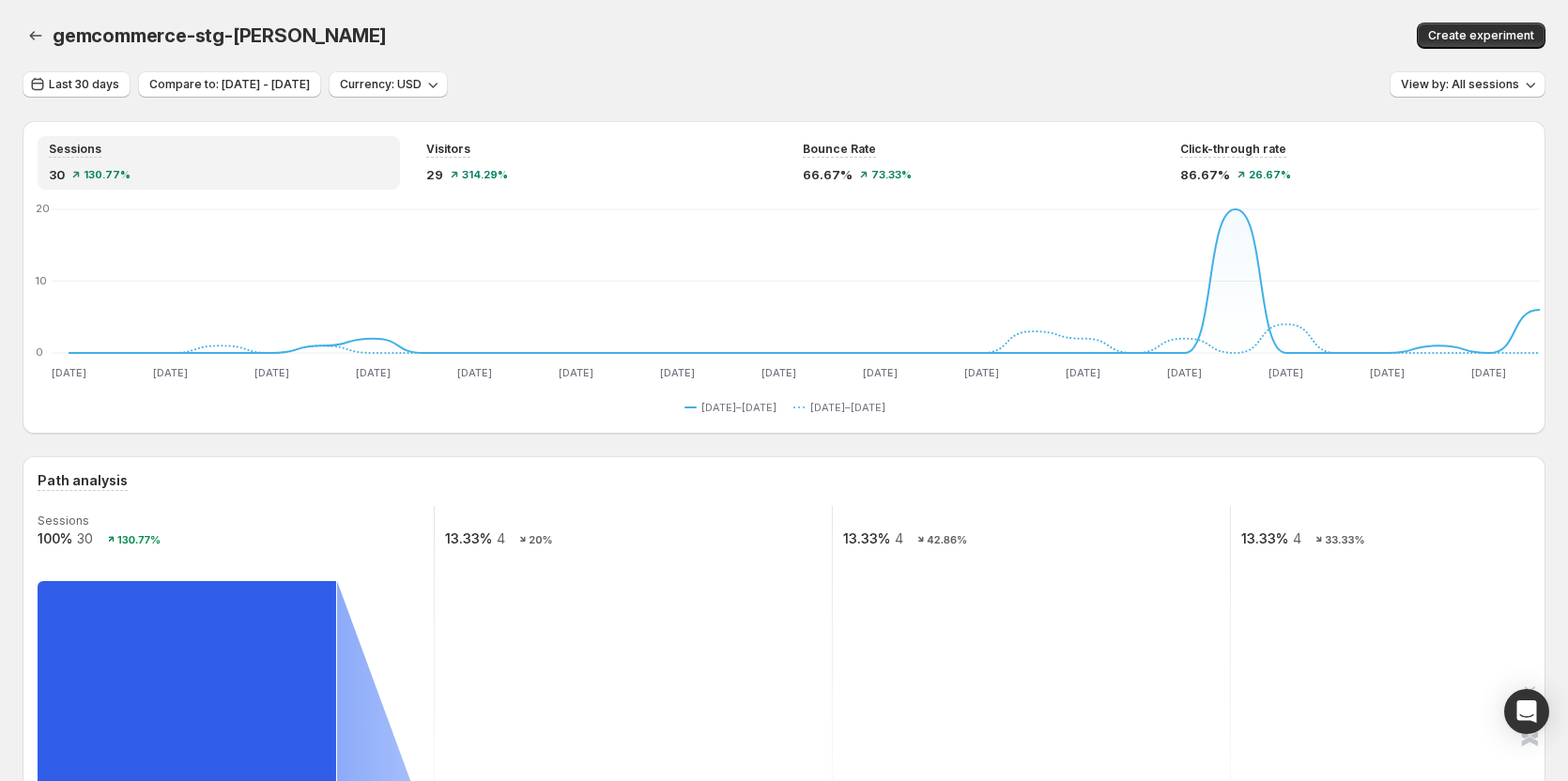
click at [806, 144] on div "Bounce Rate 66.67% 73.33%" at bounding box center [973, 163] width 363 height 54
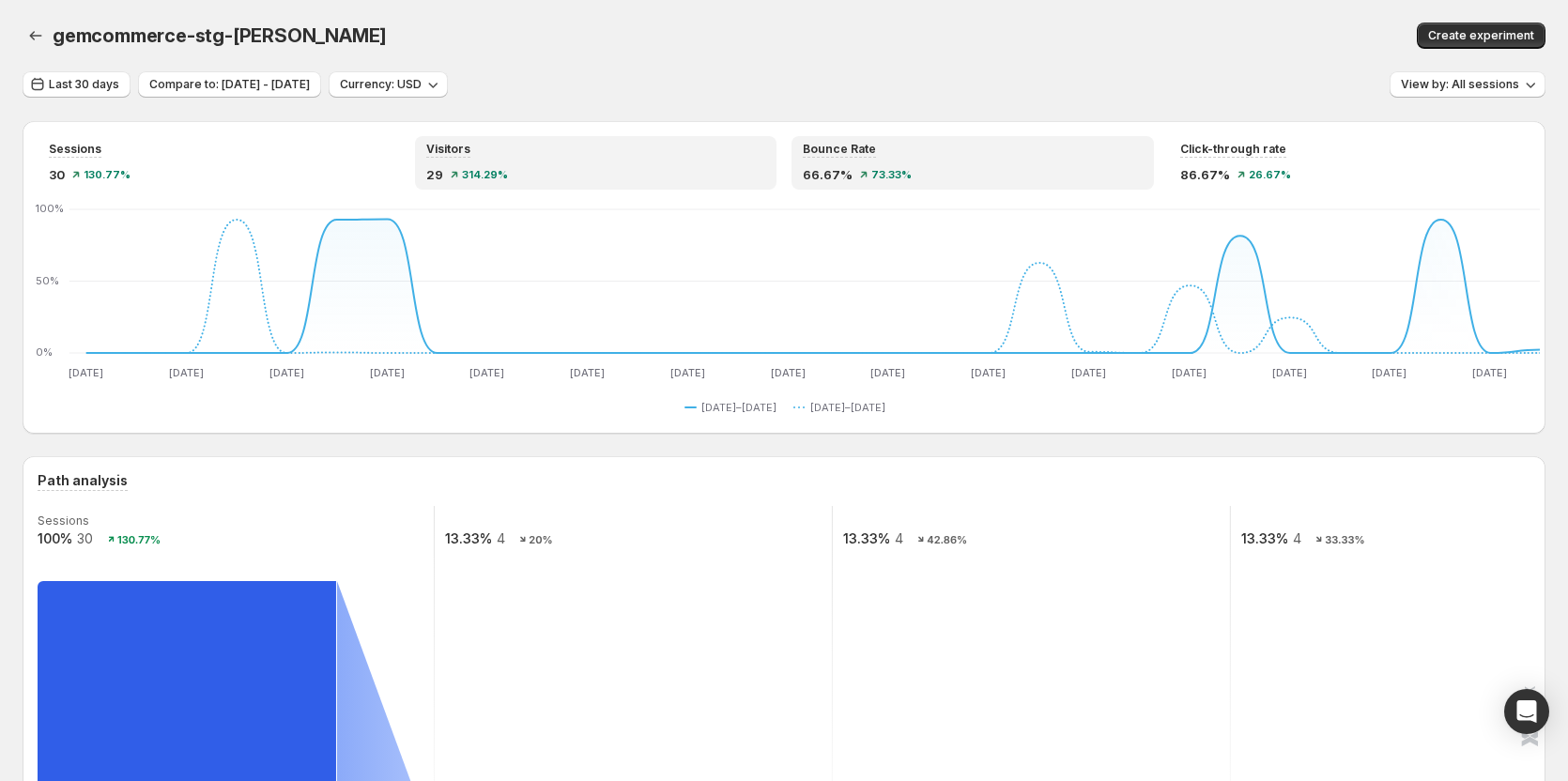
click at [626, 158] on div "Visitors 29 314.29%" at bounding box center [595, 162] width 340 height 42
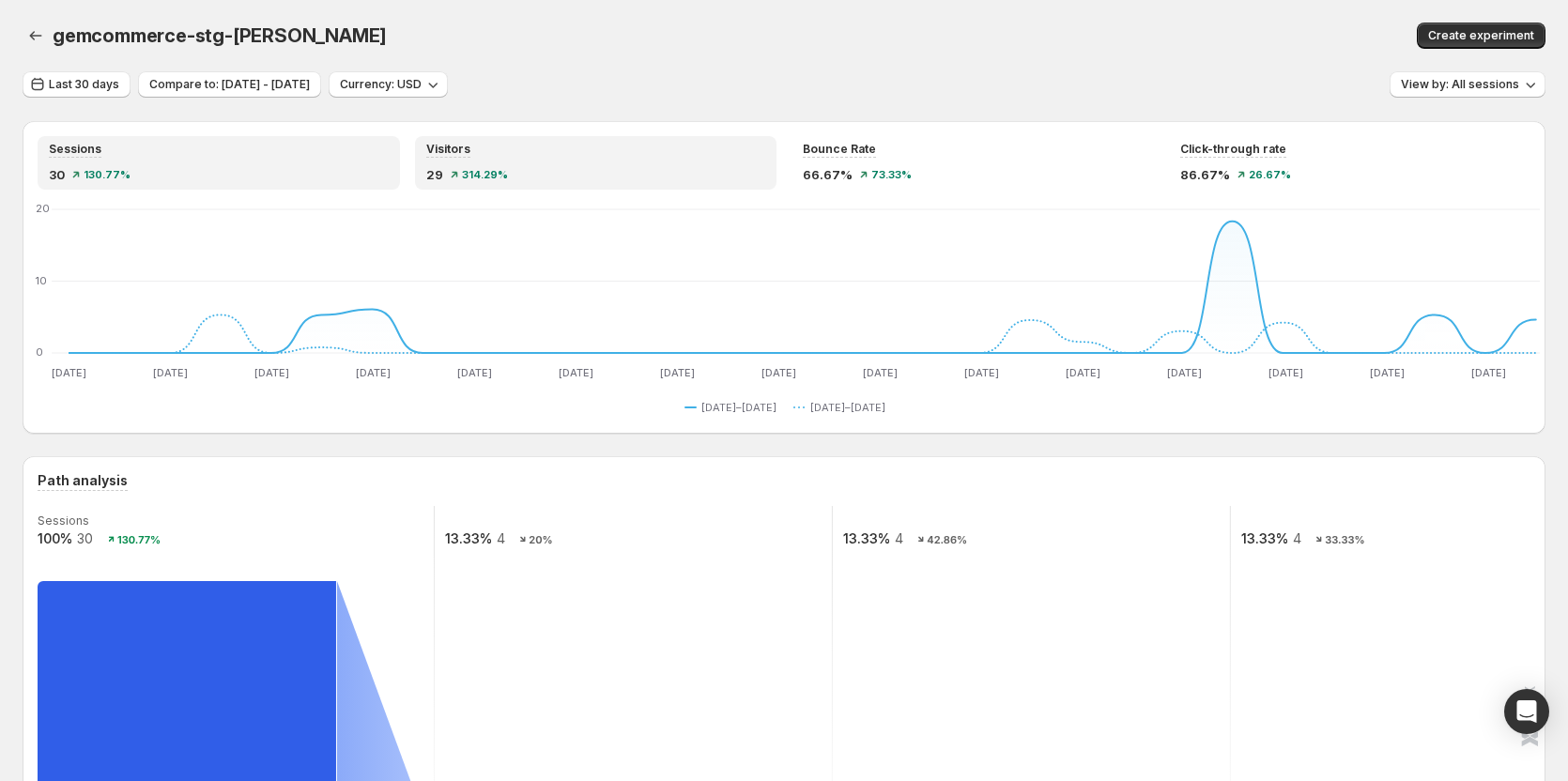
click at [268, 168] on div "30 130.77%" at bounding box center [218, 175] width 340 height 19
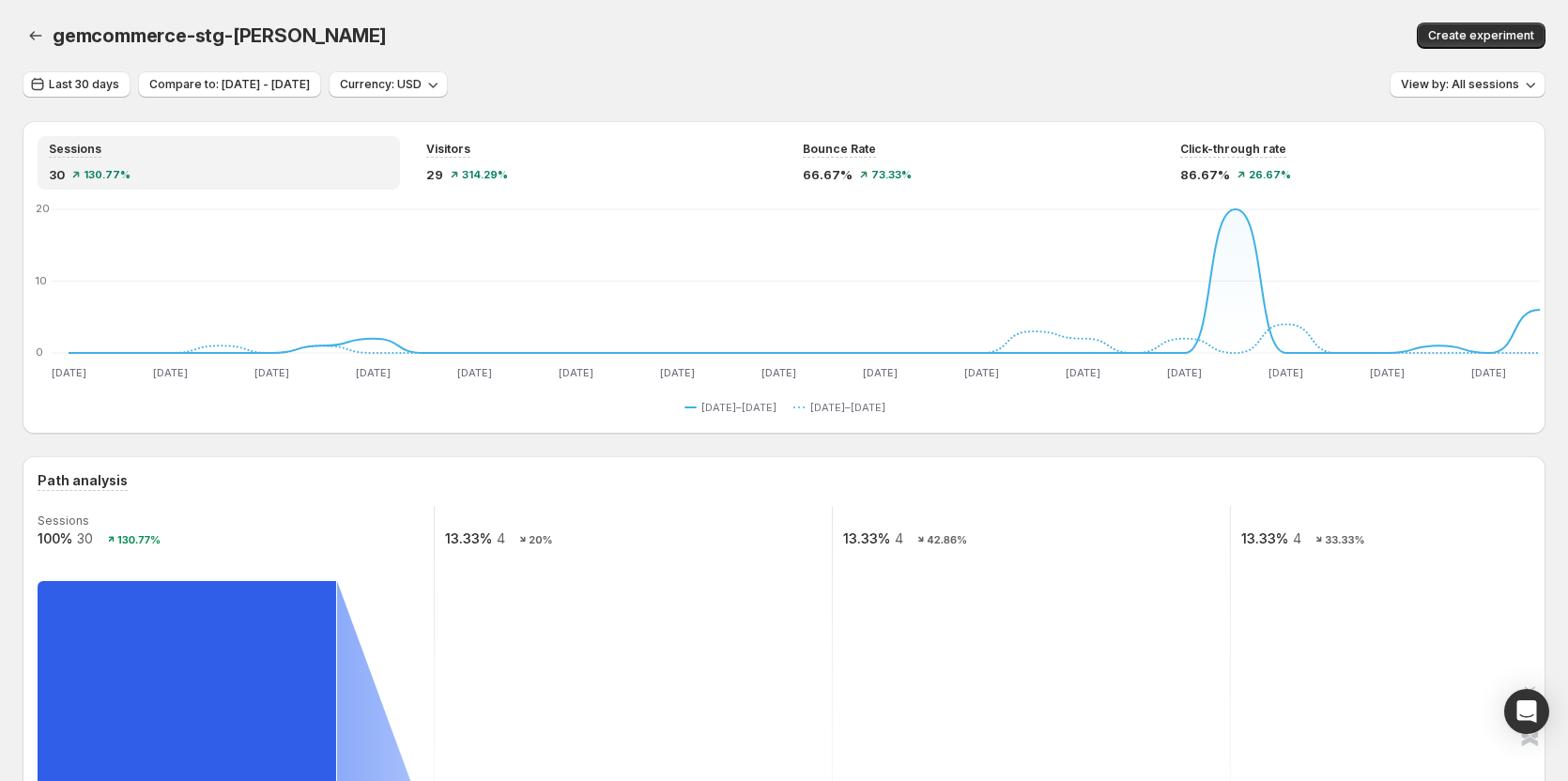
click at [810, 76] on div "Last 30 days Compare to: Aug 03, 2025 - Sep 01, 2025 Currency: USD View by: All…" at bounding box center [784, 85] width 1522 height 27
click at [36, 42] on icon "button" at bounding box center [35, 35] width 19 height 19
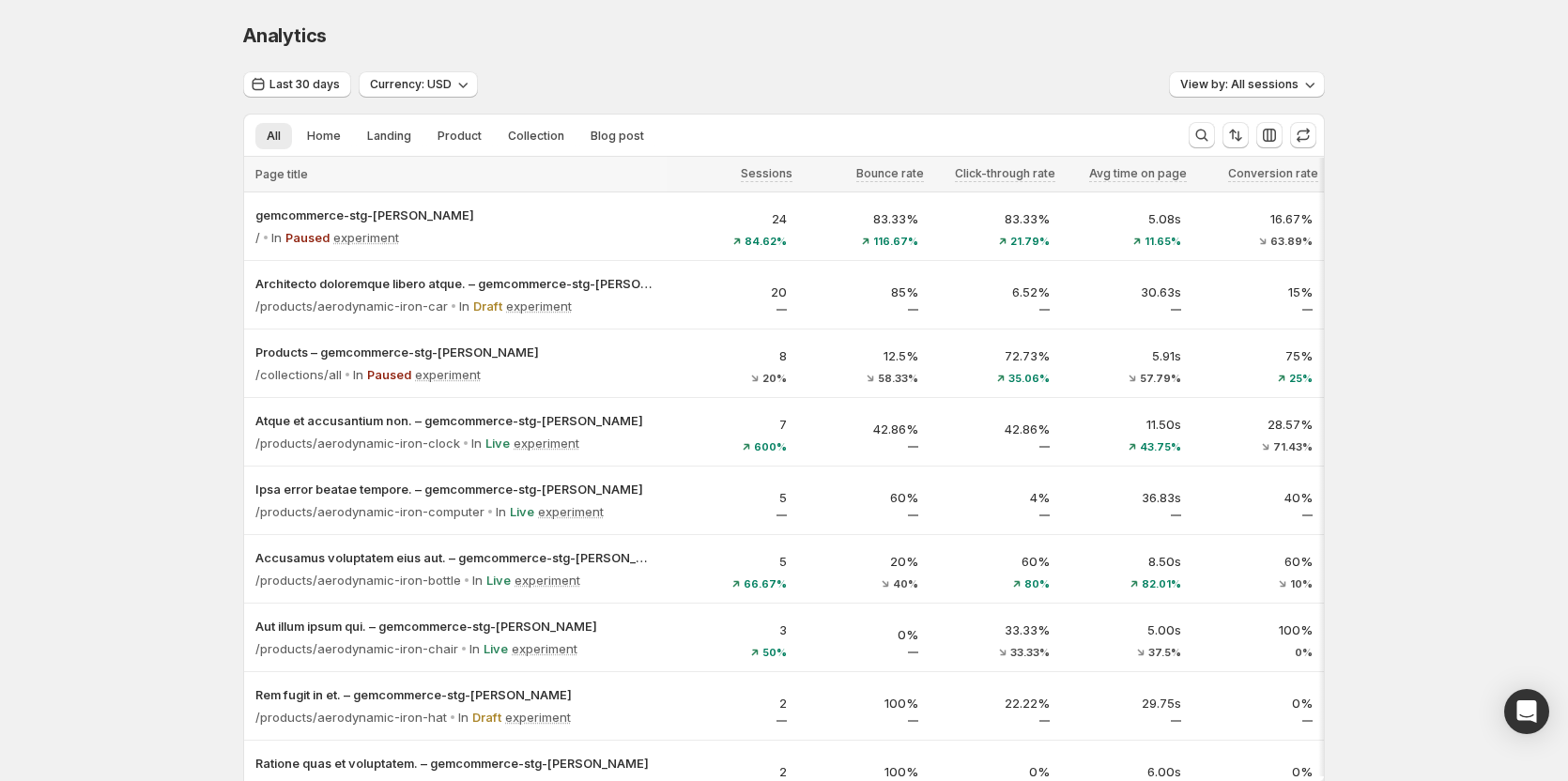
click at [99, 319] on div "Analytics. This page is ready Analytics Last 30 days Currency: USD View by: All…" at bounding box center [784, 561] width 1568 height 1121
click at [718, 72] on div "Last 30 days Currency: USD View by: All sessions" at bounding box center [784, 85] width 1082 height 27
click at [877, 329] on div "Analytics. This page is ready Analytics Last 30 days Currency: USD View by: All…" at bounding box center [784, 561] width 1568 height 1121
drag, startPoint x: 1410, startPoint y: 299, endPoint x: 831, endPoint y: 23, distance: 641.4
click at [831, 23] on div "Analytics" at bounding box center [784, 35] width 1082 height 26
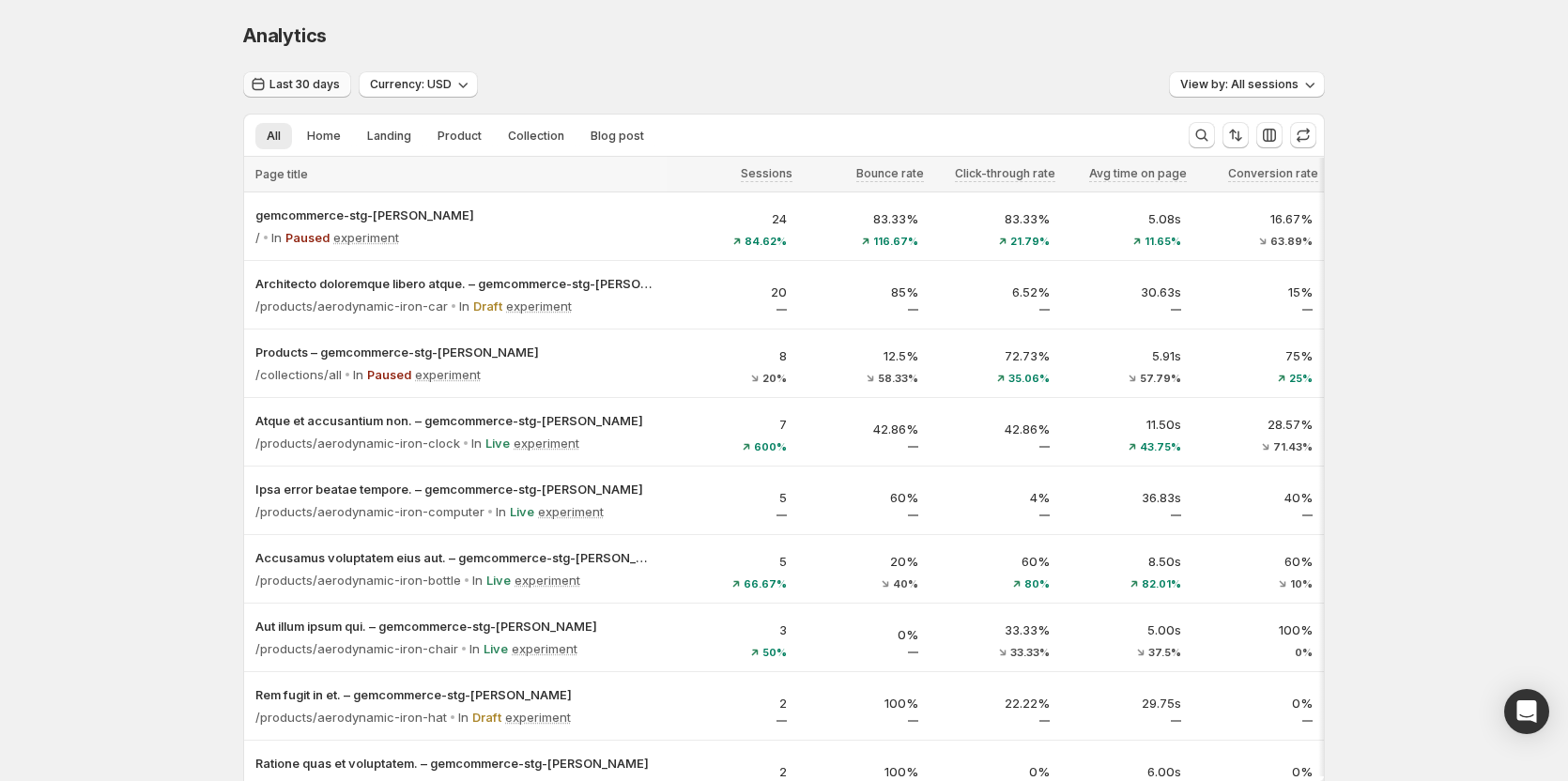
click at [327, 75] on button "Last 30 days" at bounding box center [296, 84] width 108 height 26
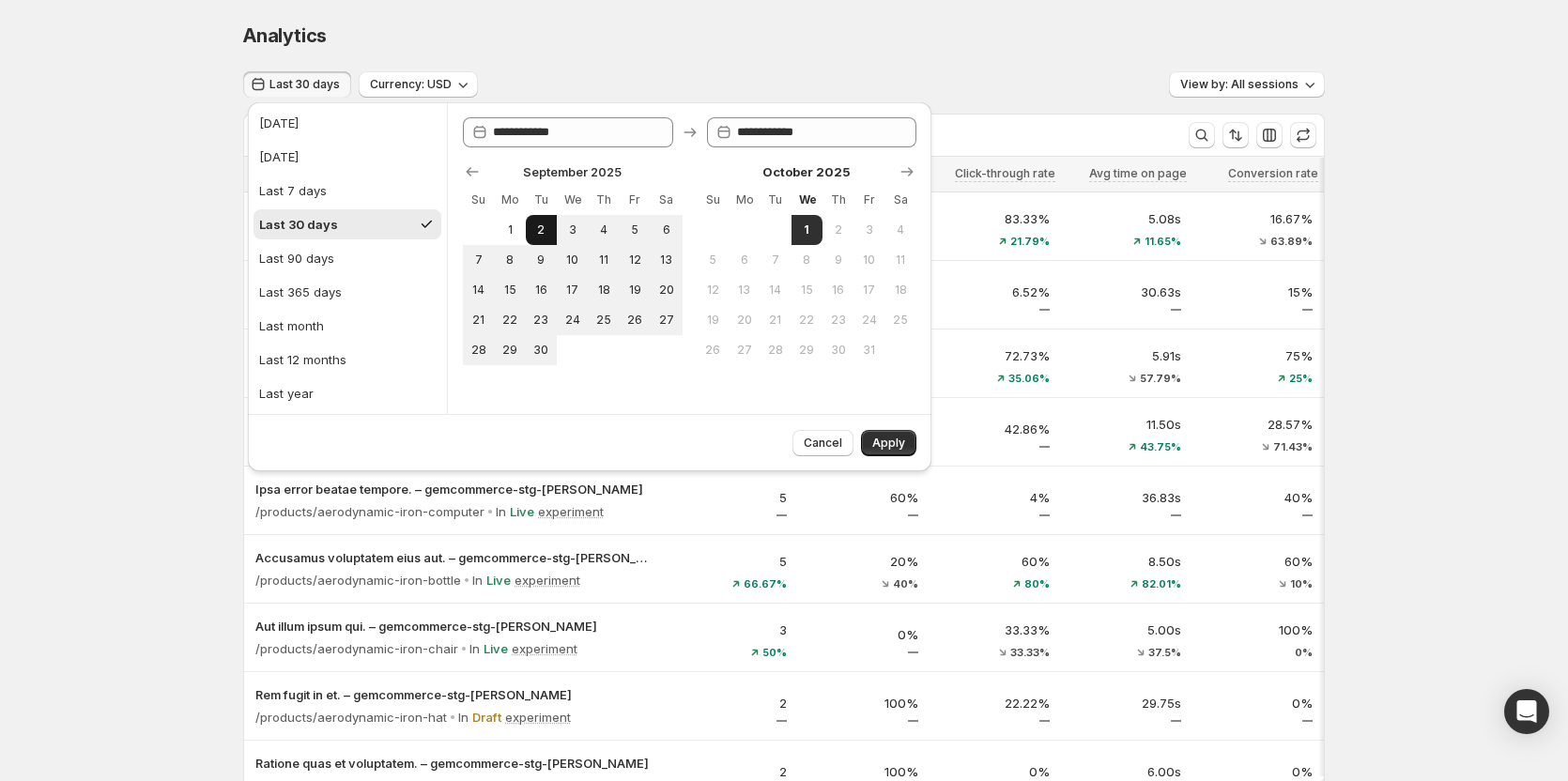
click at [526, 230] on button "2" at bounding box center [541, 230] width 31 height 30
click at [811, 227] on span "1" at bounding box center [807, 229] width 16 height 15
type input "**********"
click at [511, 227] on span "1" at bounding box center [509, 229] width 16 height 15
type input "**********"
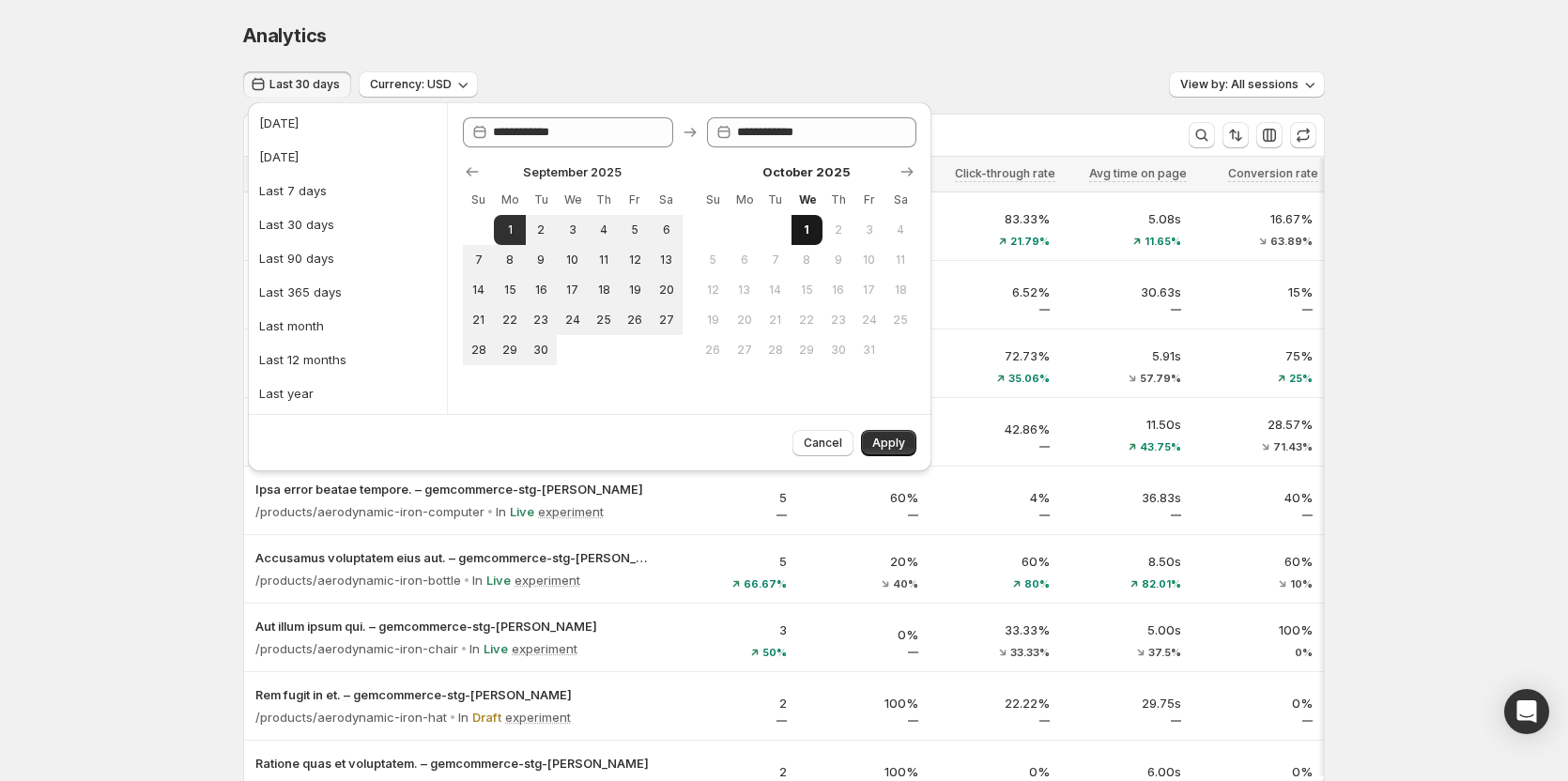
click at [812, 220] on button "1" at bounding box center [807, 230] width 31 height 30
type input "**********"
click at [871, 445] on button "Apply" at bounding box center [888, 443] width 56 height 26
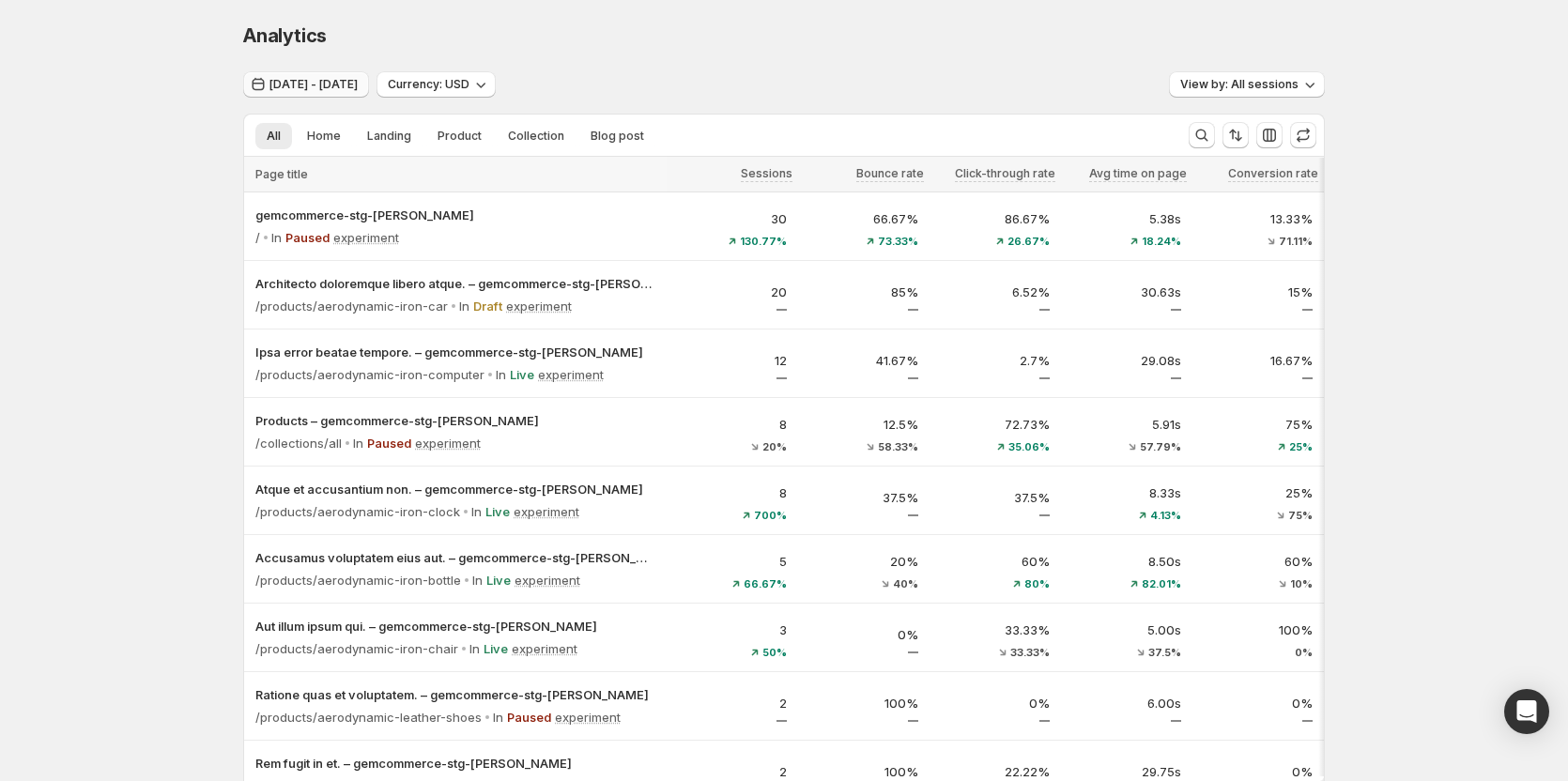
click at [358, 87] on span "Sep 01, 2025 - Oct 01, 2025" at bounding box center [313, 84] width 89 height 15
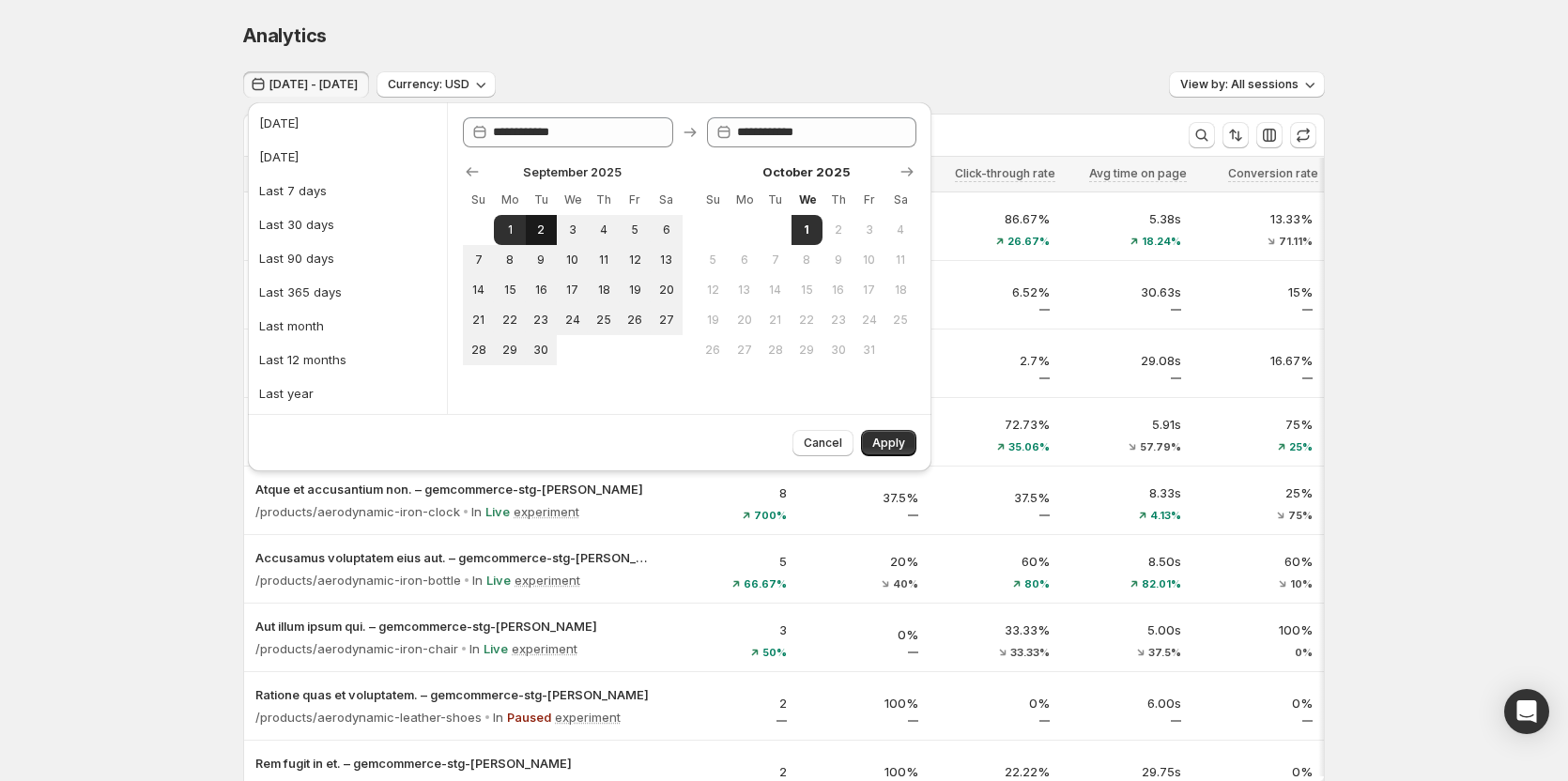
click at [534, 232] on span "2" at bounding box center [541, 229] width 16 height 15
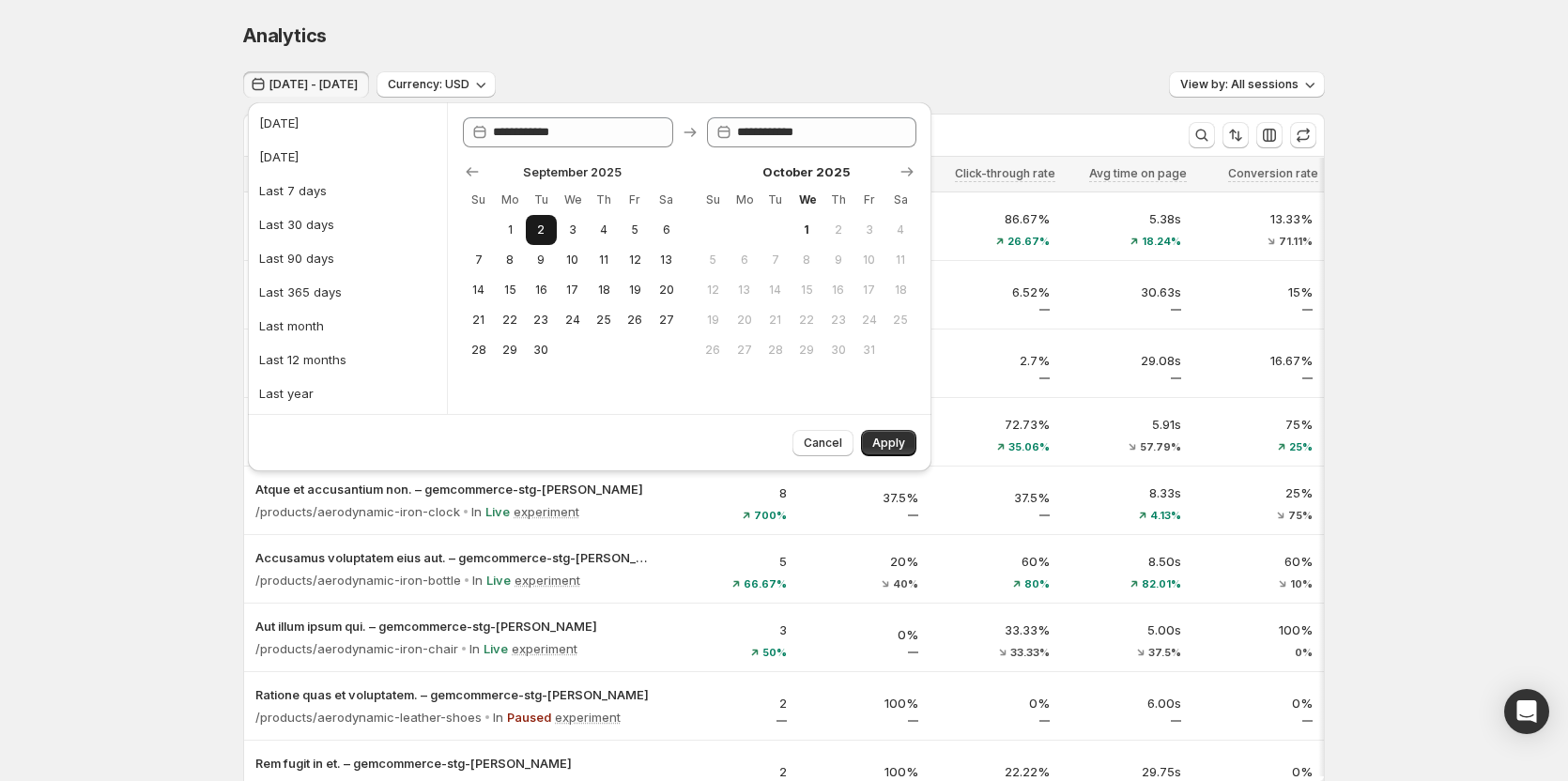
type input "**********"
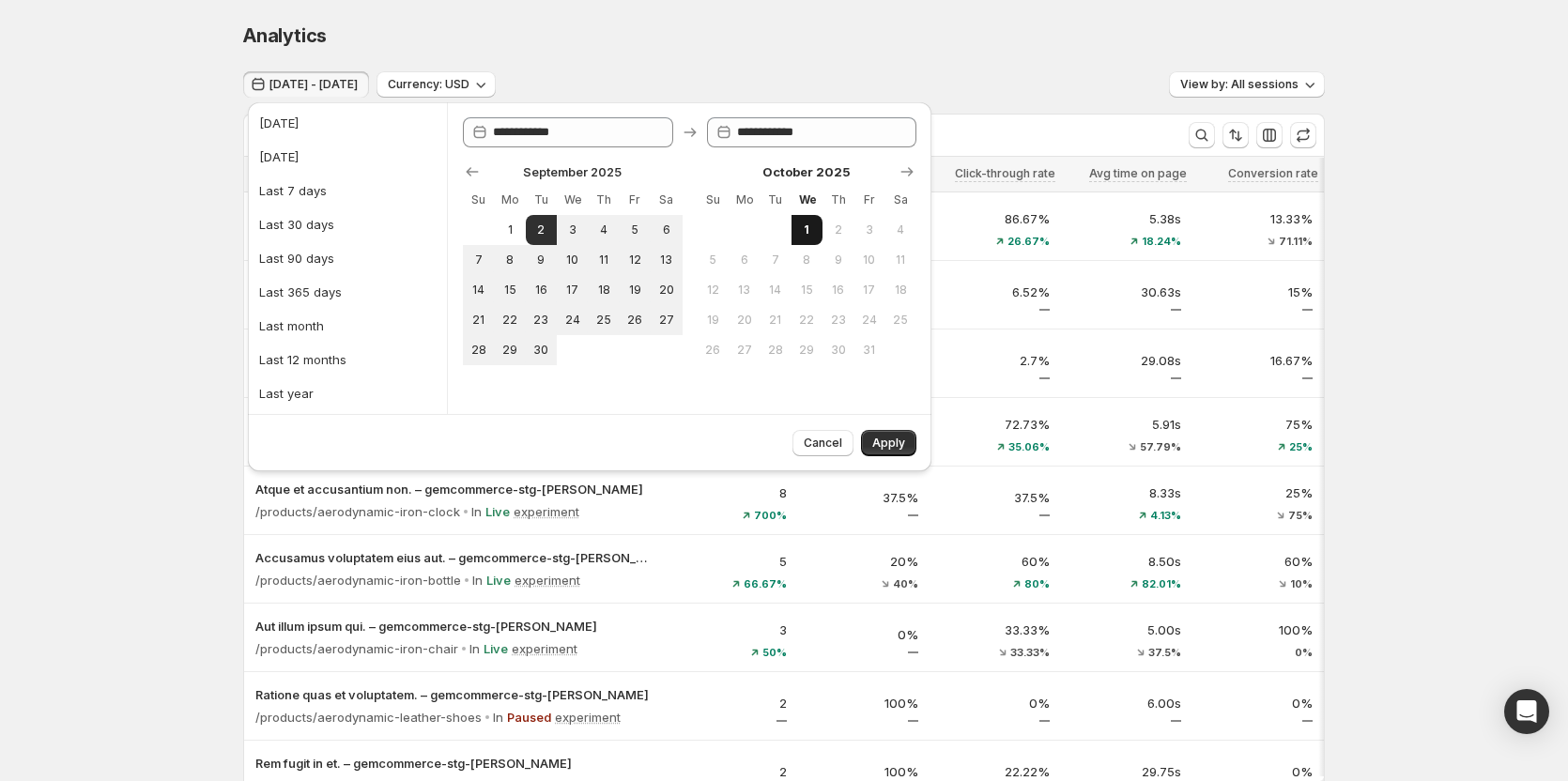
click at [809, 238] on button "1" at bounding box center [807, 230] width 31 height 30
type input "**********"
click at [877, 442] on span "Apply" at bounding box center [889, 443] width 33 height 15
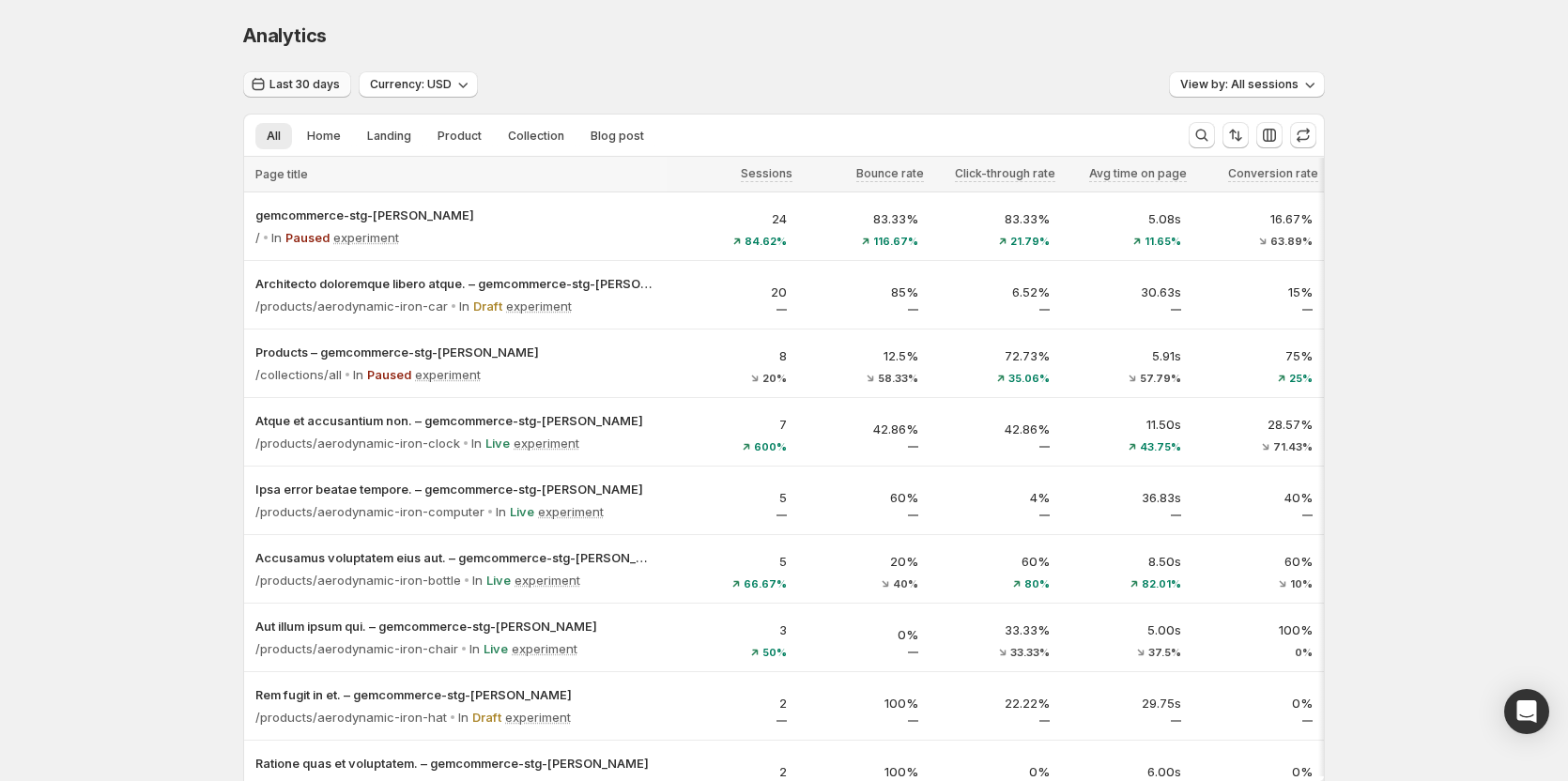
click at [288, 75] on button "Last 30 days" at bounding box center [296, 84] width 108 height 26
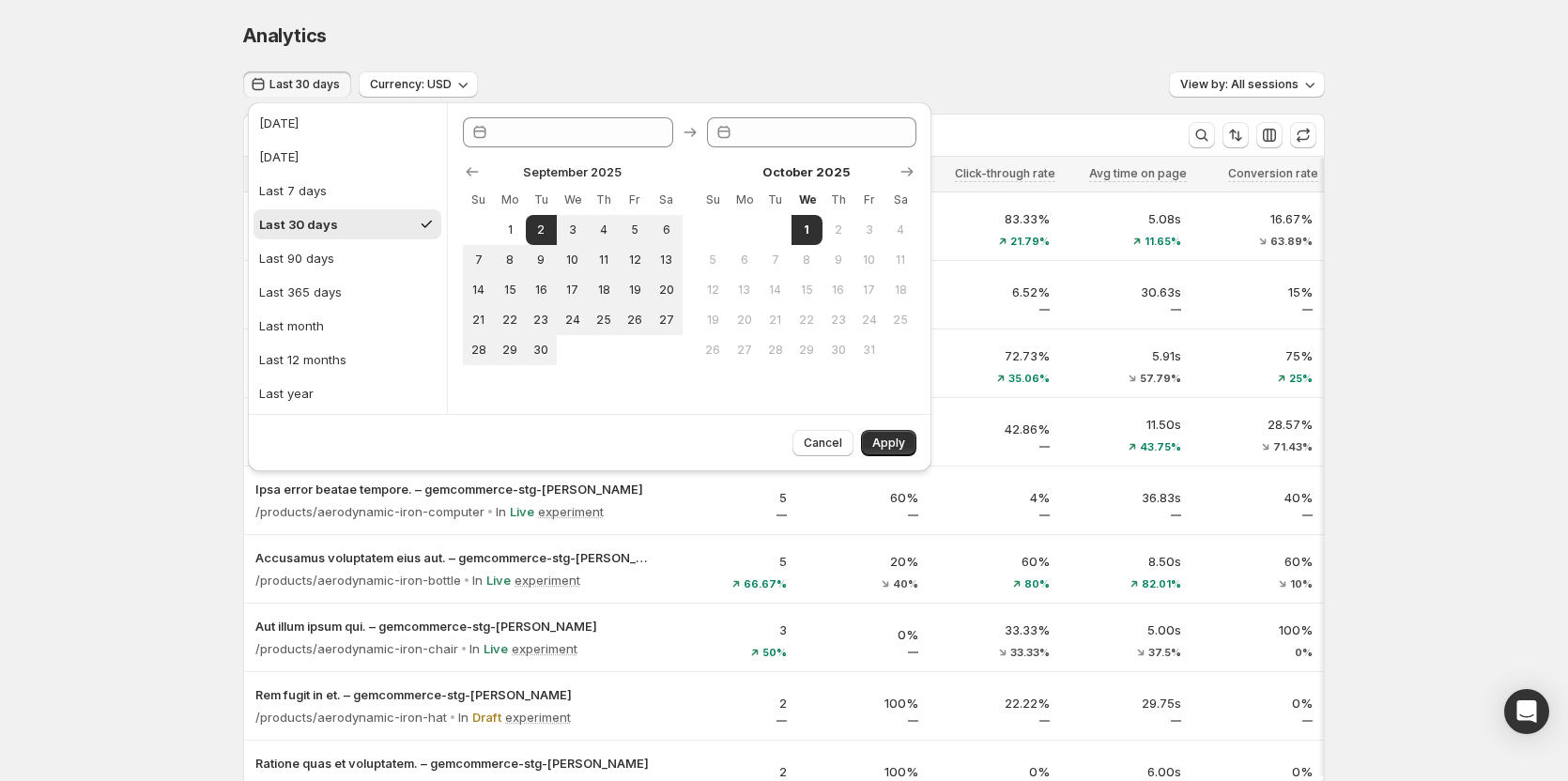
type input "**********"
click at [524, 220] on button "1" at bounding box center [510, 230] width 31 height 30
type input "**********"
click at [812, 229] on span "1" at bounding box center [807, 229] width 16 height 15
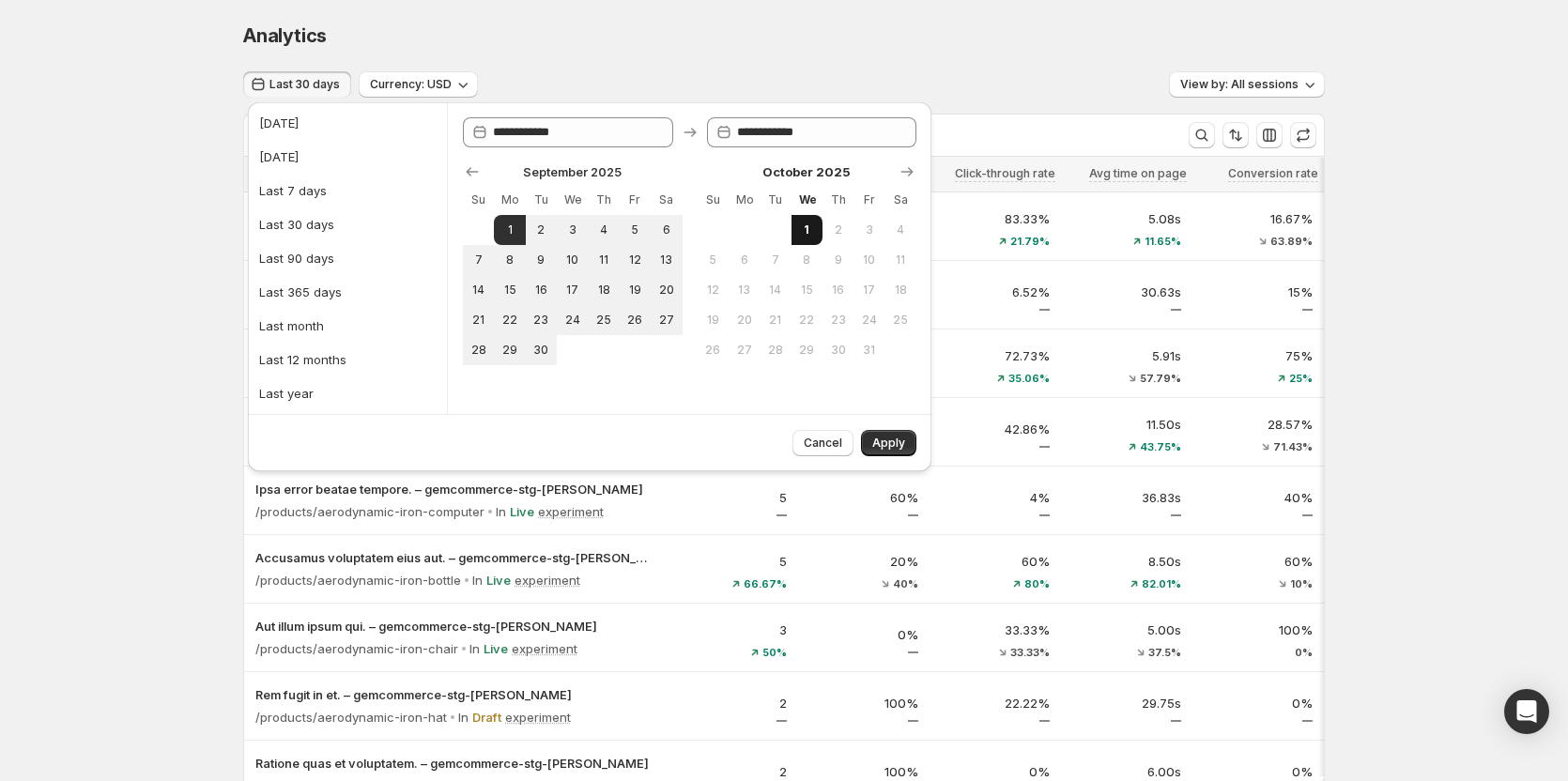
type input "**********"
click at [877, 445] on span "Apply" at bounding box center [889, 443] width 33 height 15
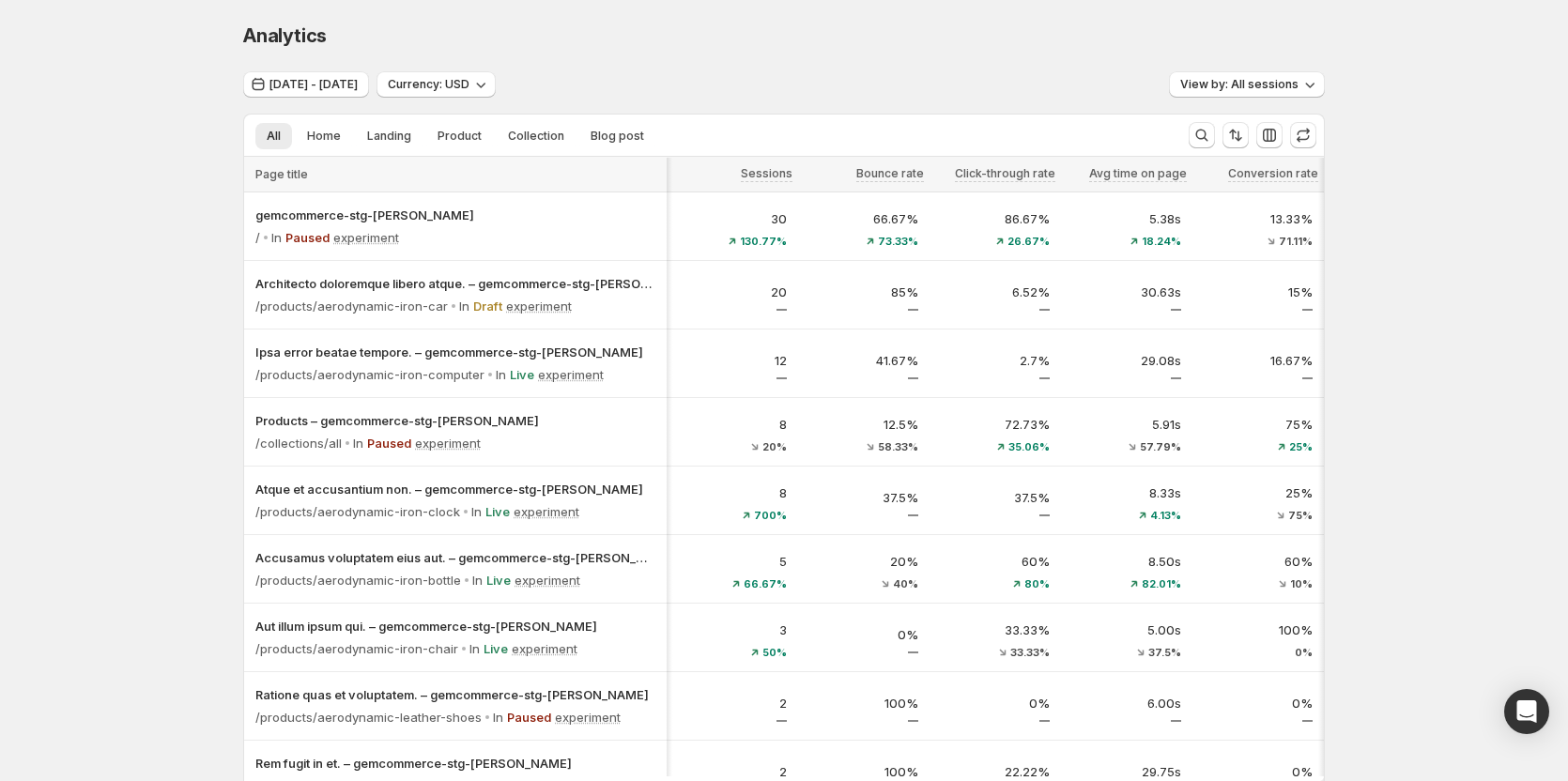
scroll to position [0, 132]
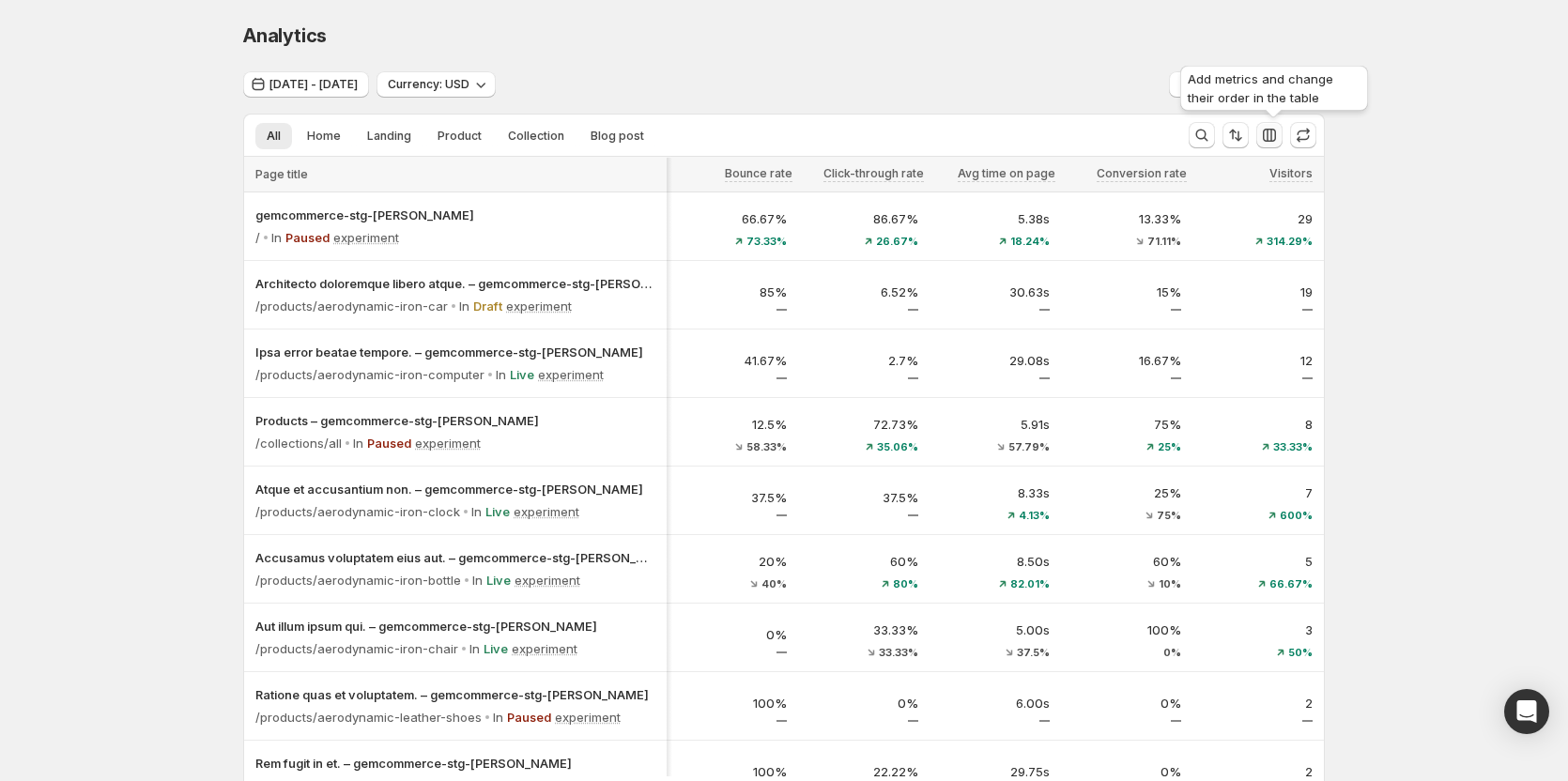
click at [877, 141] on icon "button" at bounding box center [1269, 135] width 13 height 13
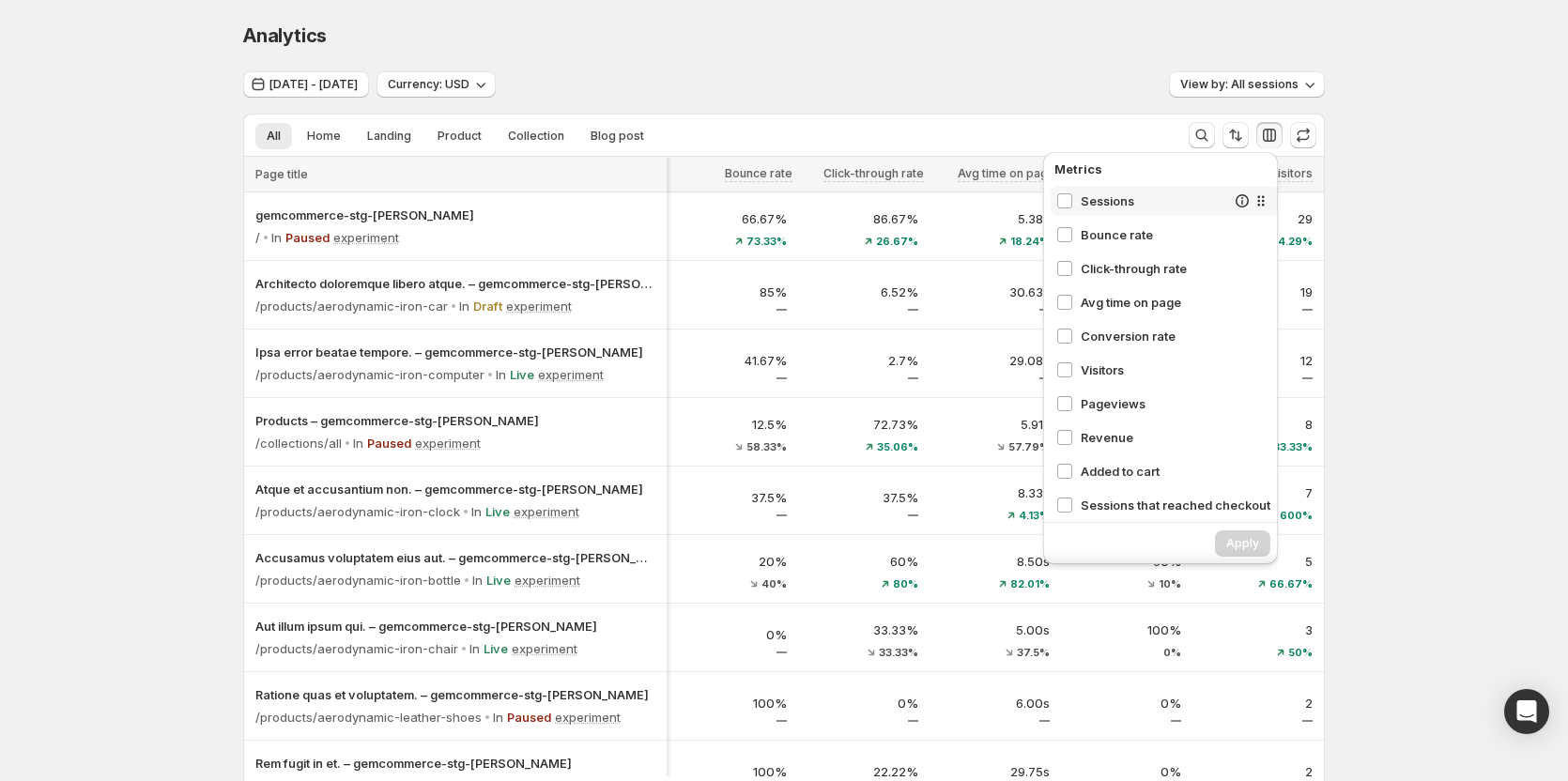
click at [877, 205] on span "Sessions" at bounding box center [1153, 200] width 144 height 19
click at [877, 243] on span "Bounce rate" at bounding box center [1153, 234] width 144 height 19
click at [877, 265] on span "Click-through rate" at bounding box center [1153, 268] width 144 height 19
click at [877, 301] on span "Avg time on page" at bounding box center [1153, 302] width 144 height 19
click at [877, 336] on span "Conversion rate" at bounding box center [1153, 335] width 144 height 19
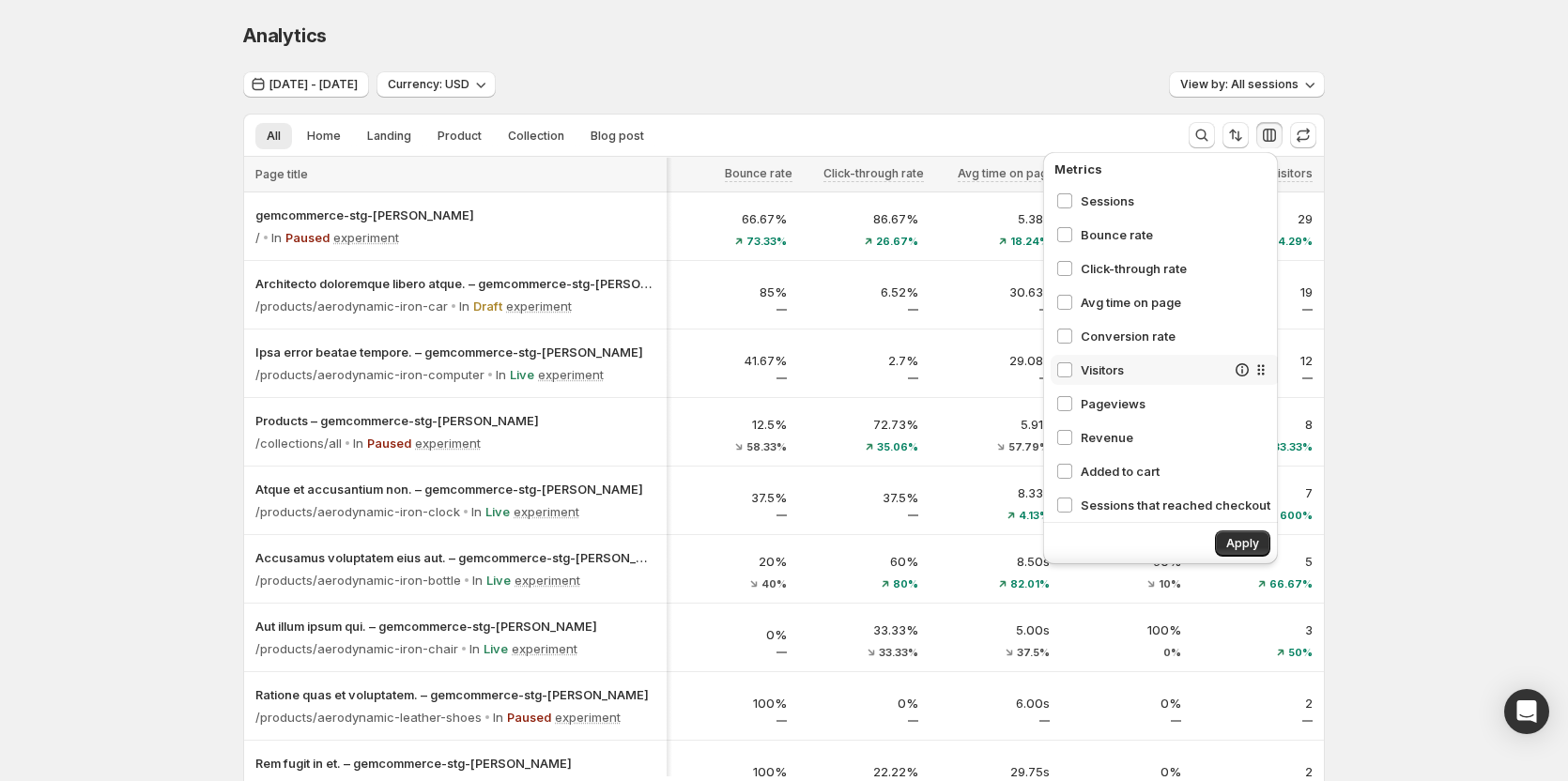
click at [877, 374] on span "Visitors" at bounding box center [1153, 370] width 144 height 19
click at [877, 411] on span "Pageviews" at bounding box center [1153, 404] width 144 height 19
click at [877, 438] on span "Revenue" at bounding box center [1153, 437] width 144 height 19
click at [877, 464] on span "Added to cart" at bounding box center [1153, 471] width 144 height 19
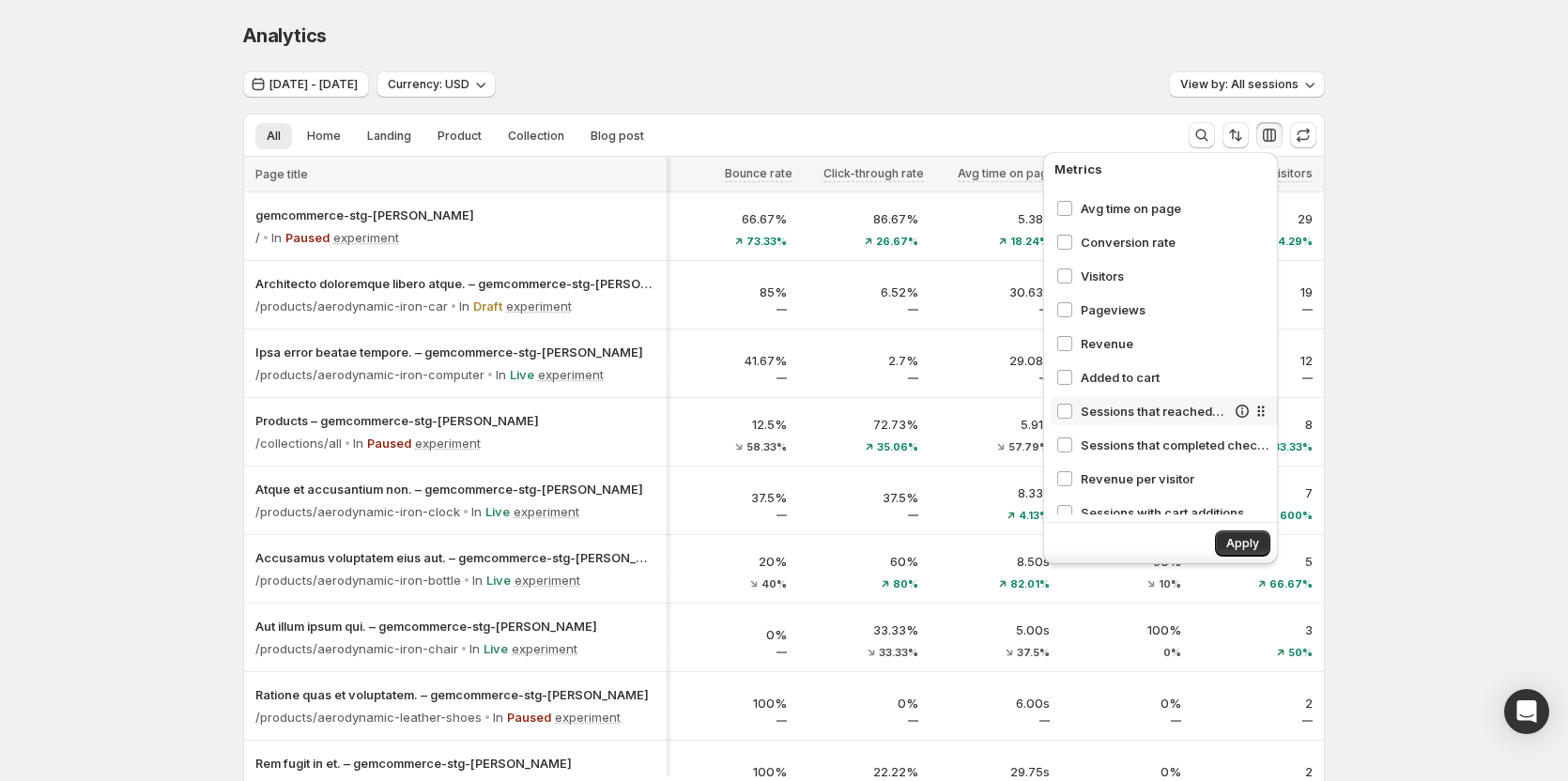
click at [877, 414] on span "Sessions that reached checkout" at bounding box center [1153, 410] width 144 height 19
click at [877, 542] on span "Apply" at bounding box center [1243, 543] width 33 height 15
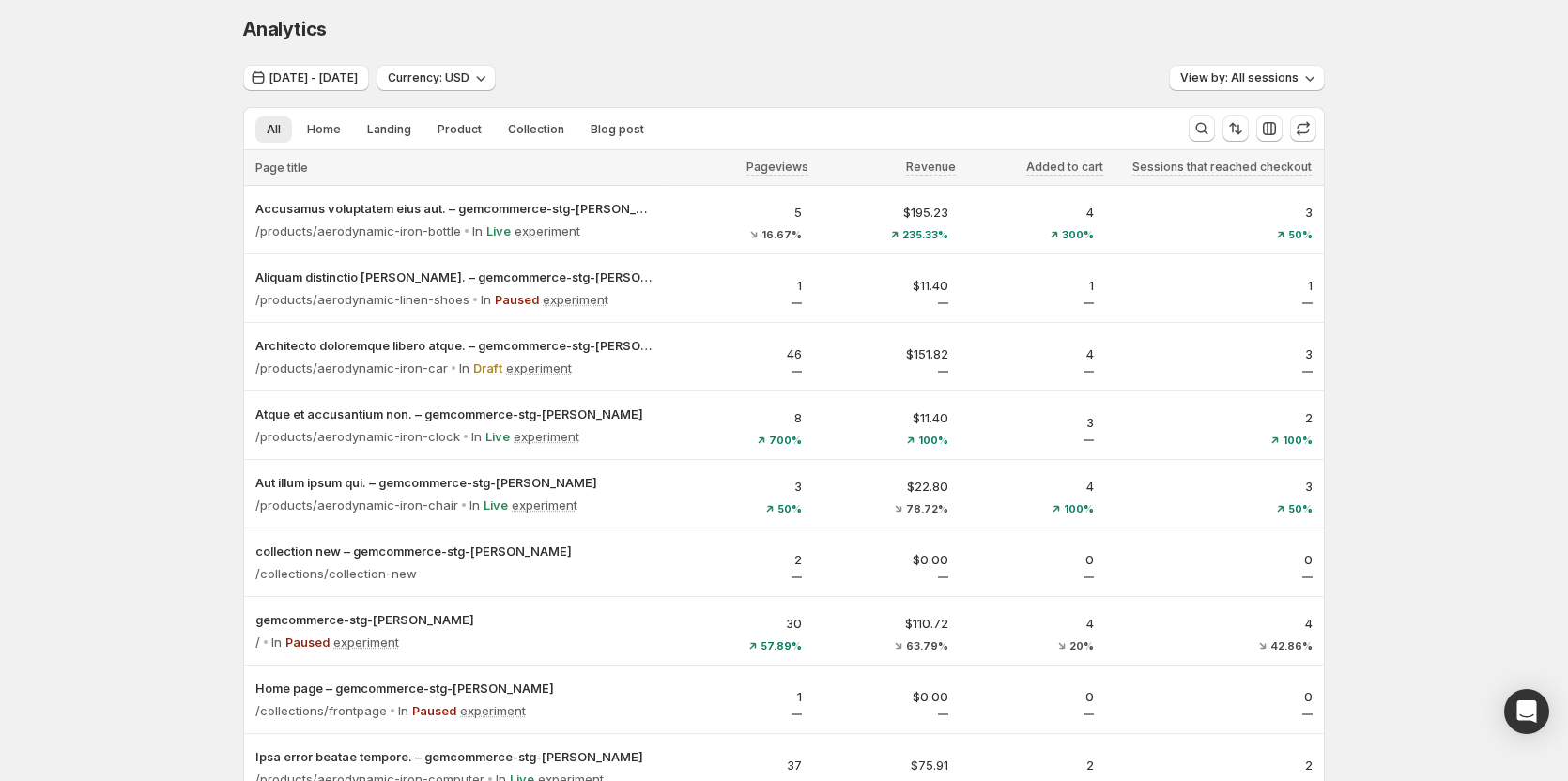
scroll to position [0, 0]
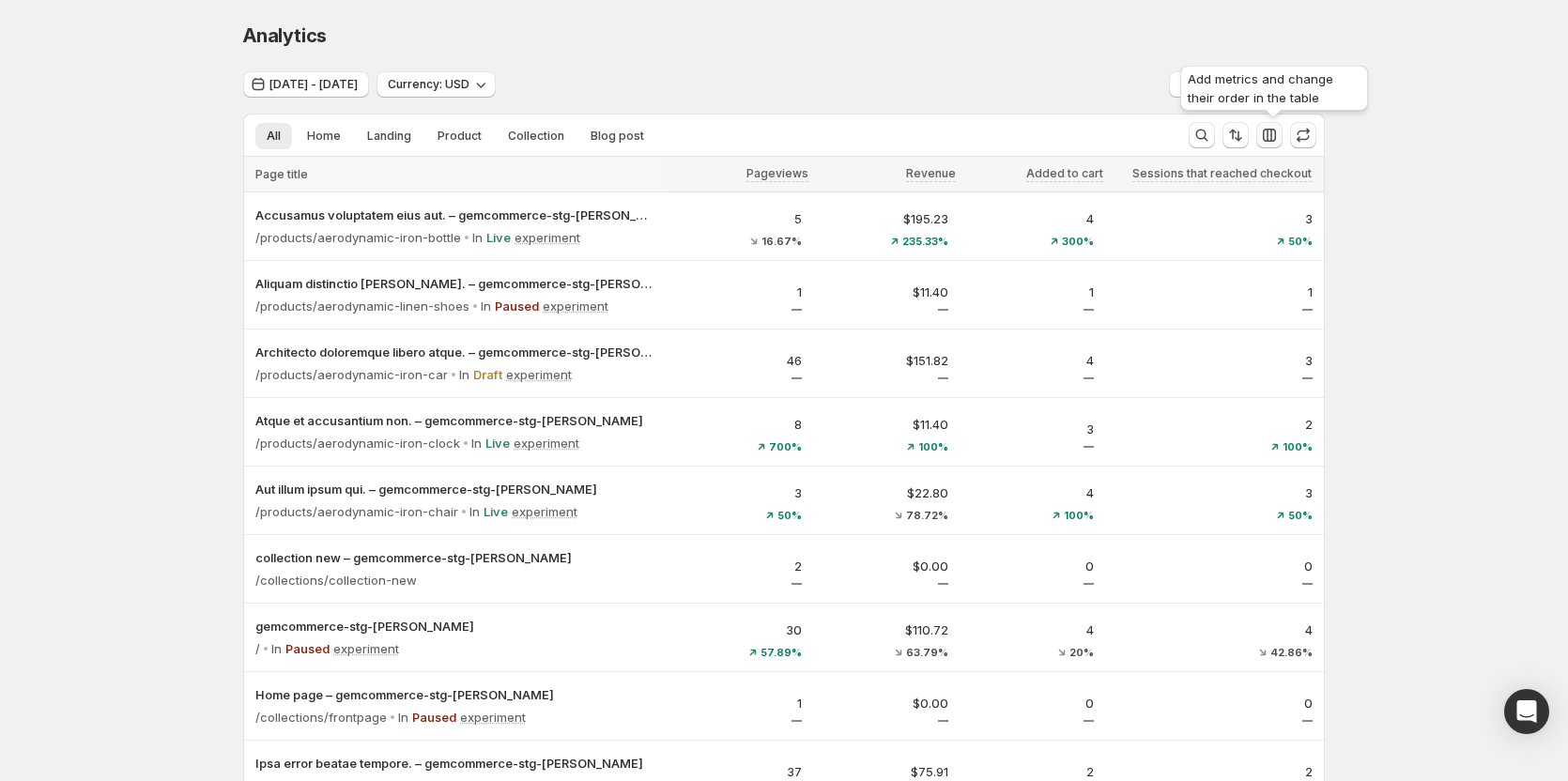
click at [877, 135] on icon "button" at bounding box center [1269, 135] width 13 height 13
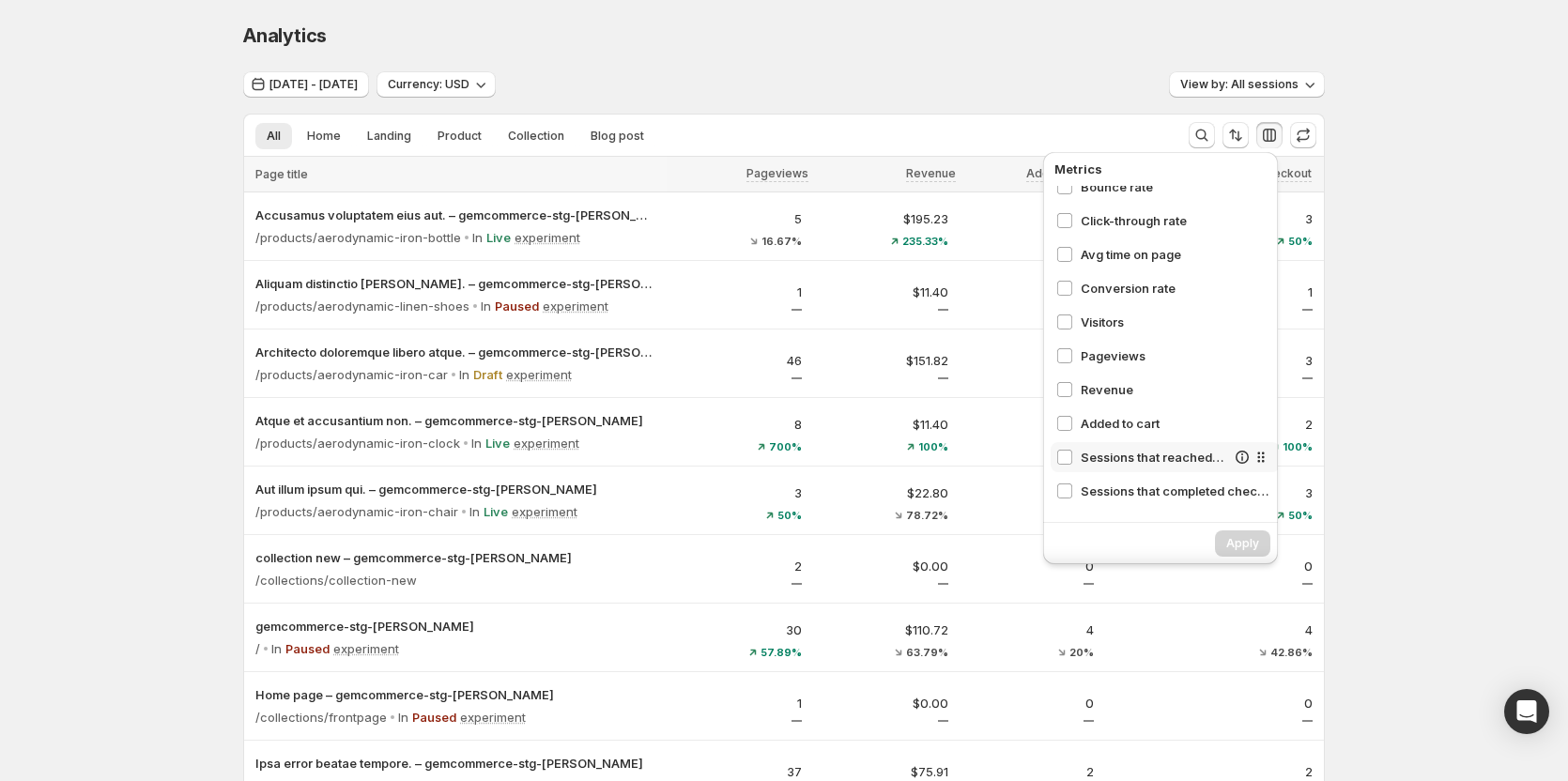
scroll to position [94, 0]
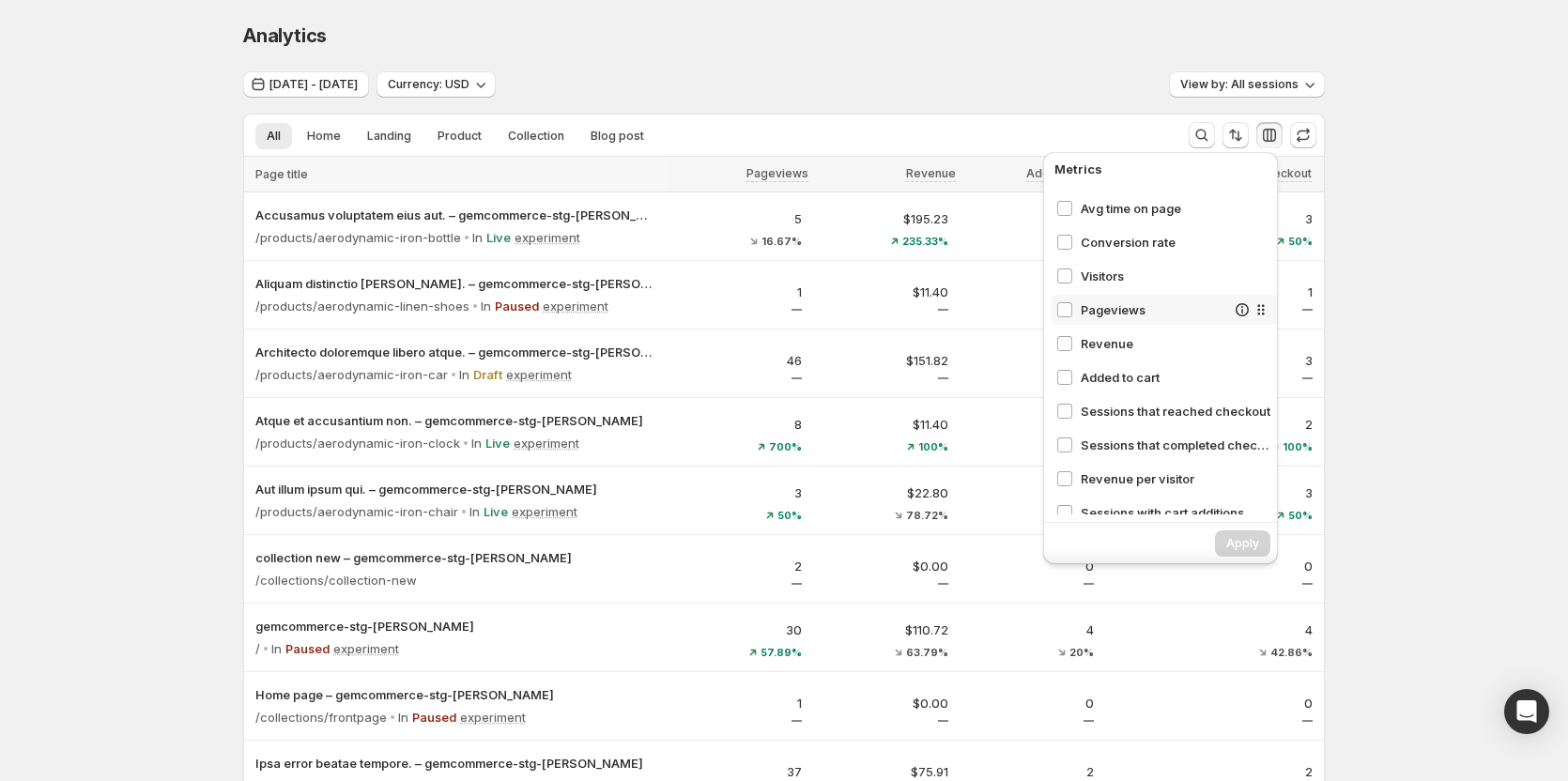
click at [877, 320] on div "Pageviews" at bounding box center [1165, 309] width 229 height 30
click at [877, 341] on span "Revenue" at bounding box center [1153, 343] width 144 height 19
click at [877, 370] on span "Added to cart" at bounding box center [1153, 377] width 144 height 19
click at [877, 404] on span "Sessions that reached checkout" at bounding box center [1153, 410] width 144 height 19
click at [877, 435] on div "Sessions that completed checkout" at bounding box center [1165, 445] width 229 height 30
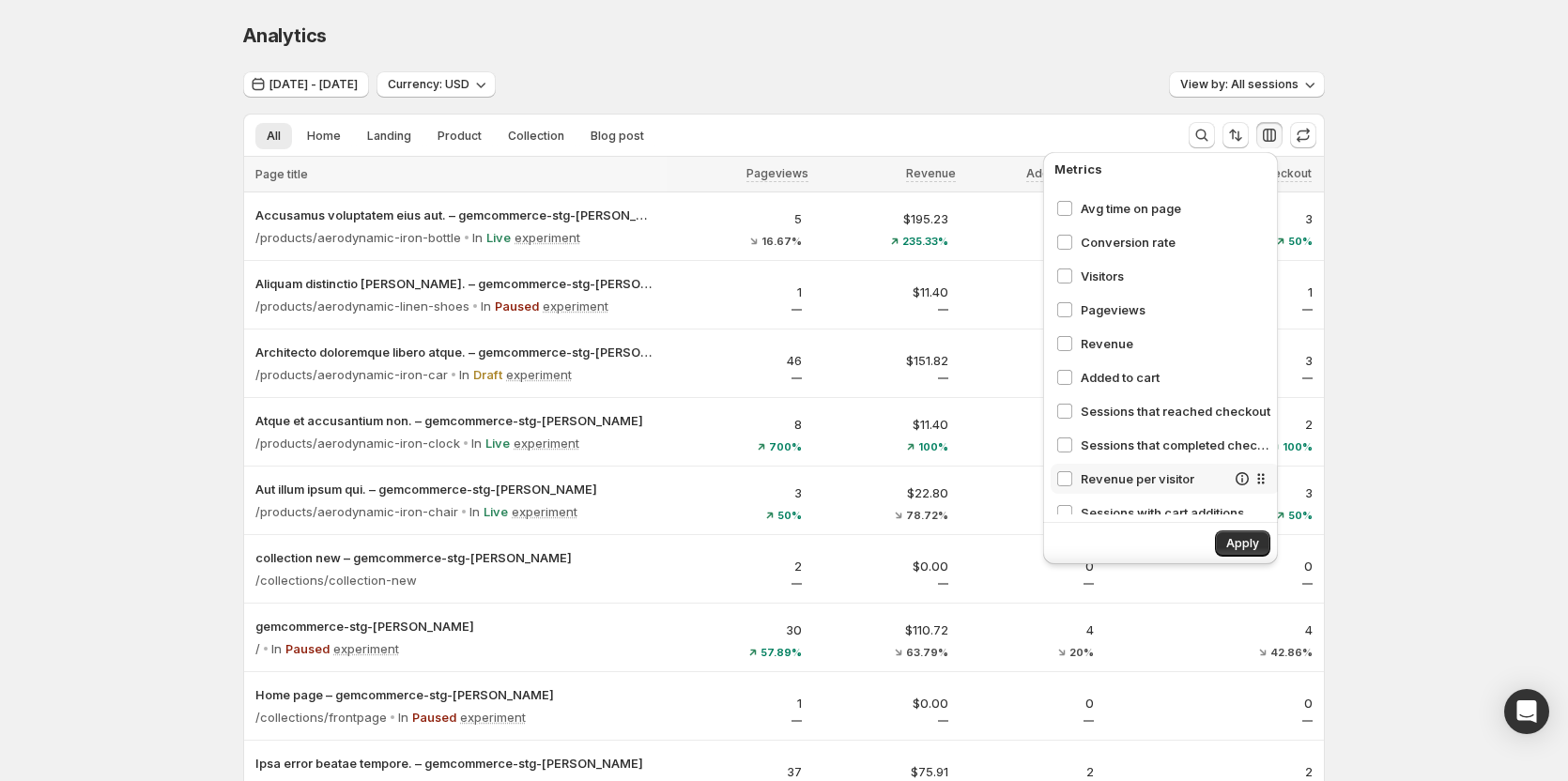
click at [877, 474] on span "Revenue per visitor" at bounding box center [1153, 479] width 144 height 19
click at [877, 506] on span "Sessions with cart additions" at bounding box center [1153, 512] width 144 height 19
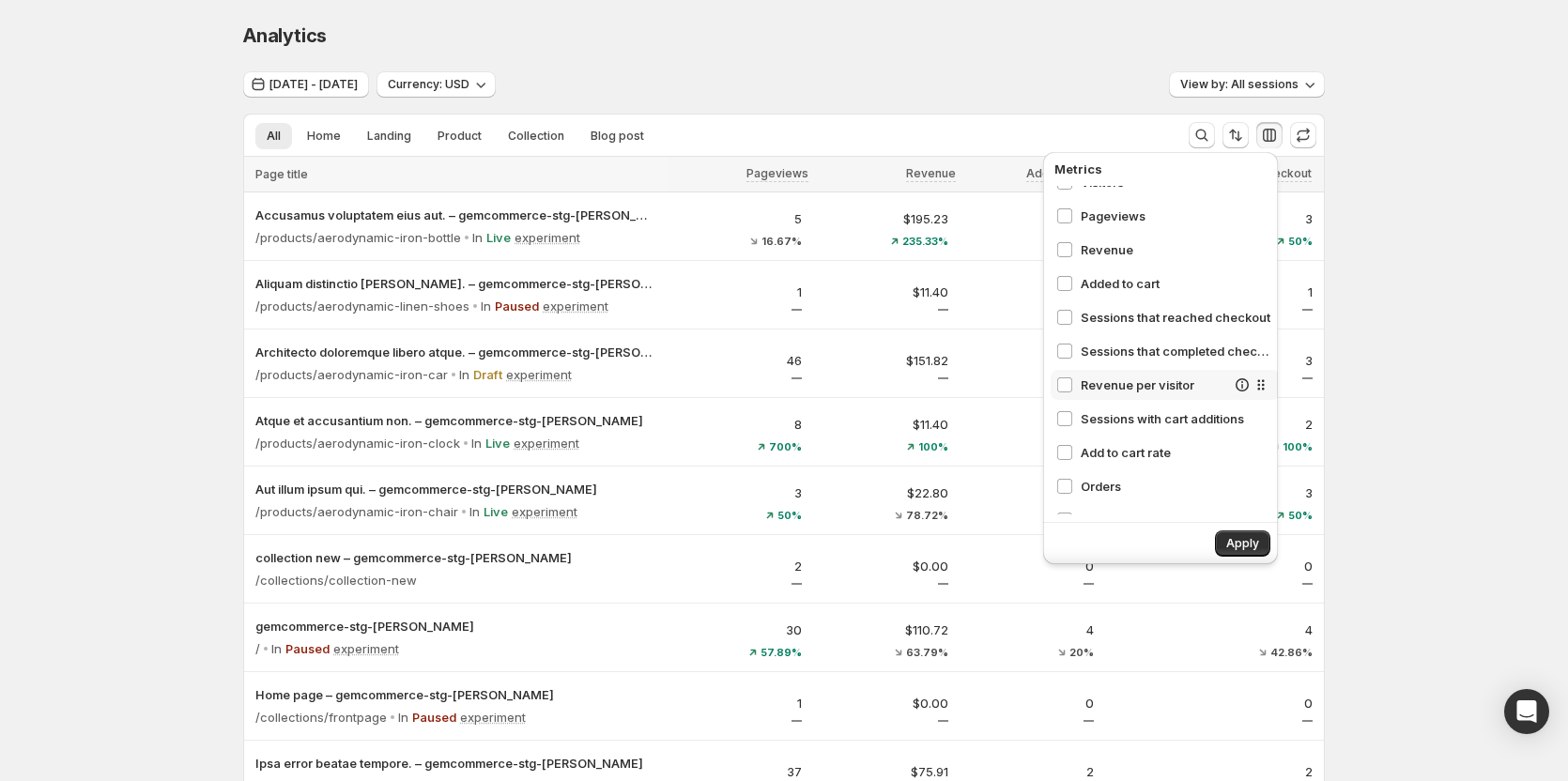
scroll to position [213, 0]
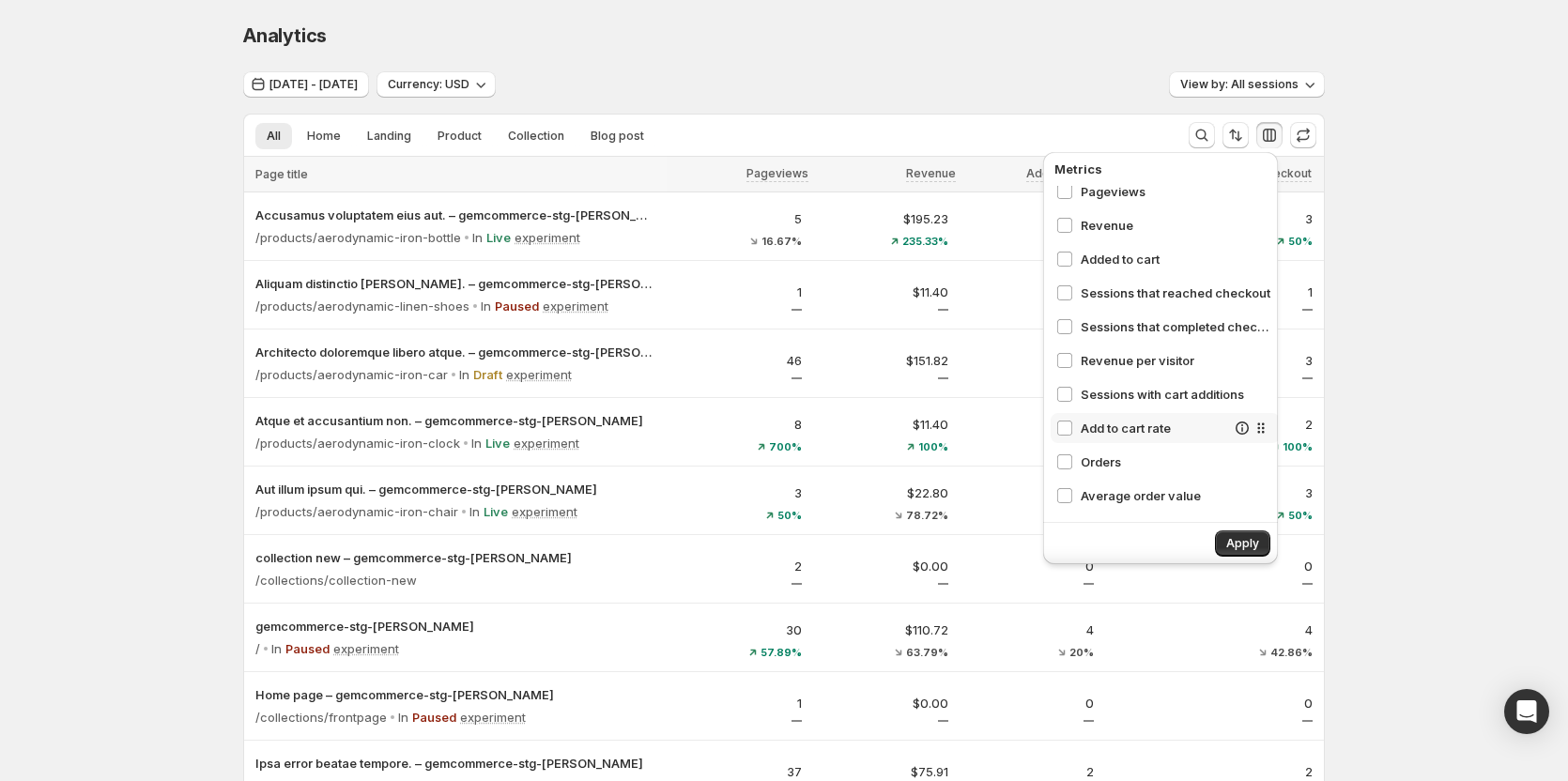
click at [877, 430] on span "Add to cart rate" at bounding box center [1153, 428] width 144 height 19
click at [877, 467] on span "Orders" at bounding box center [1153, 461] width 144 height 19
click at [877, 494] on span "Average order value" at bounding box center [1153, 495] width 144 height 19
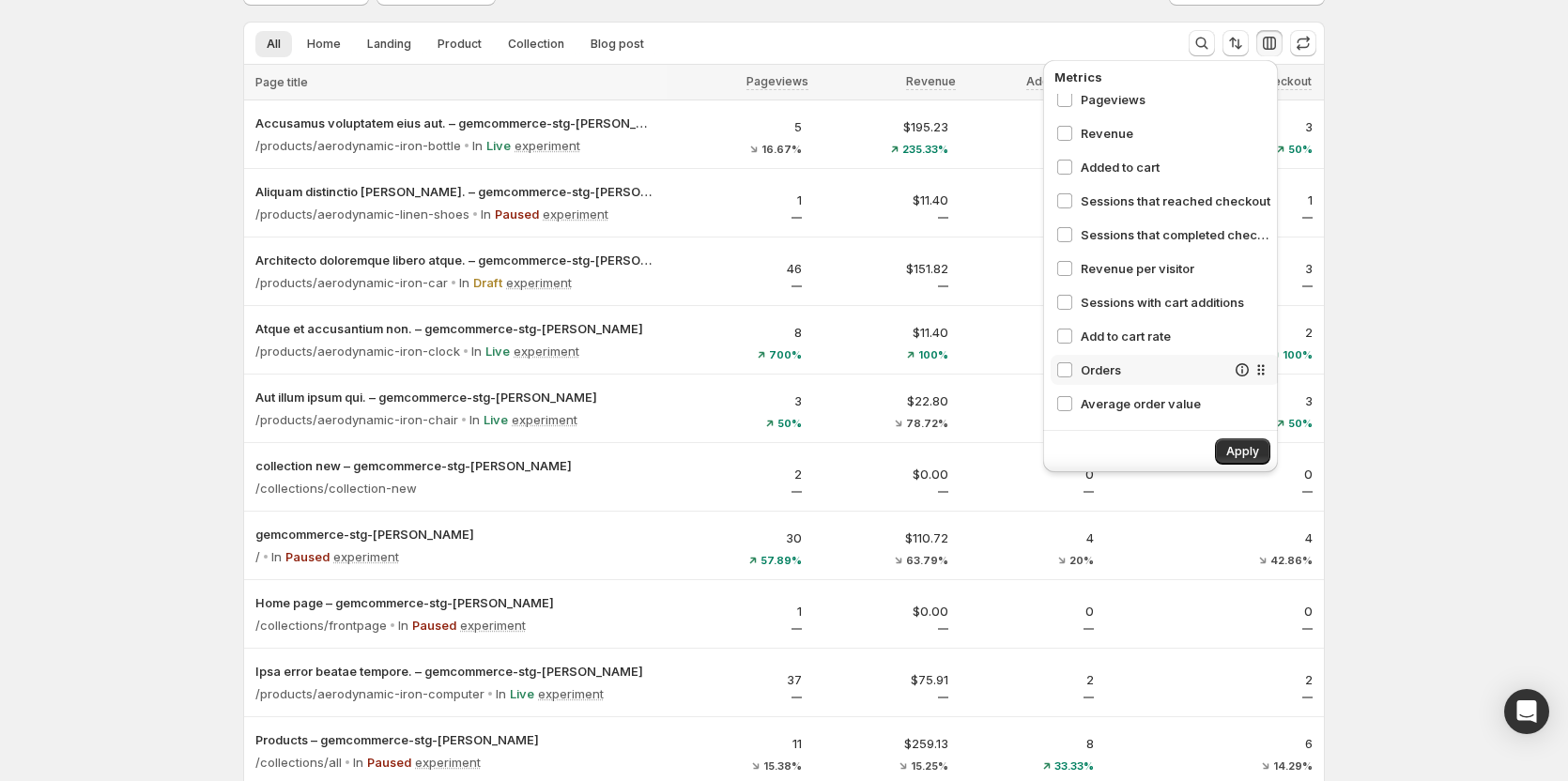
scroll to position [94, 0]
click at [877, 447] on span "Apply" at bounding box center [1243, 449] width 33 height 15
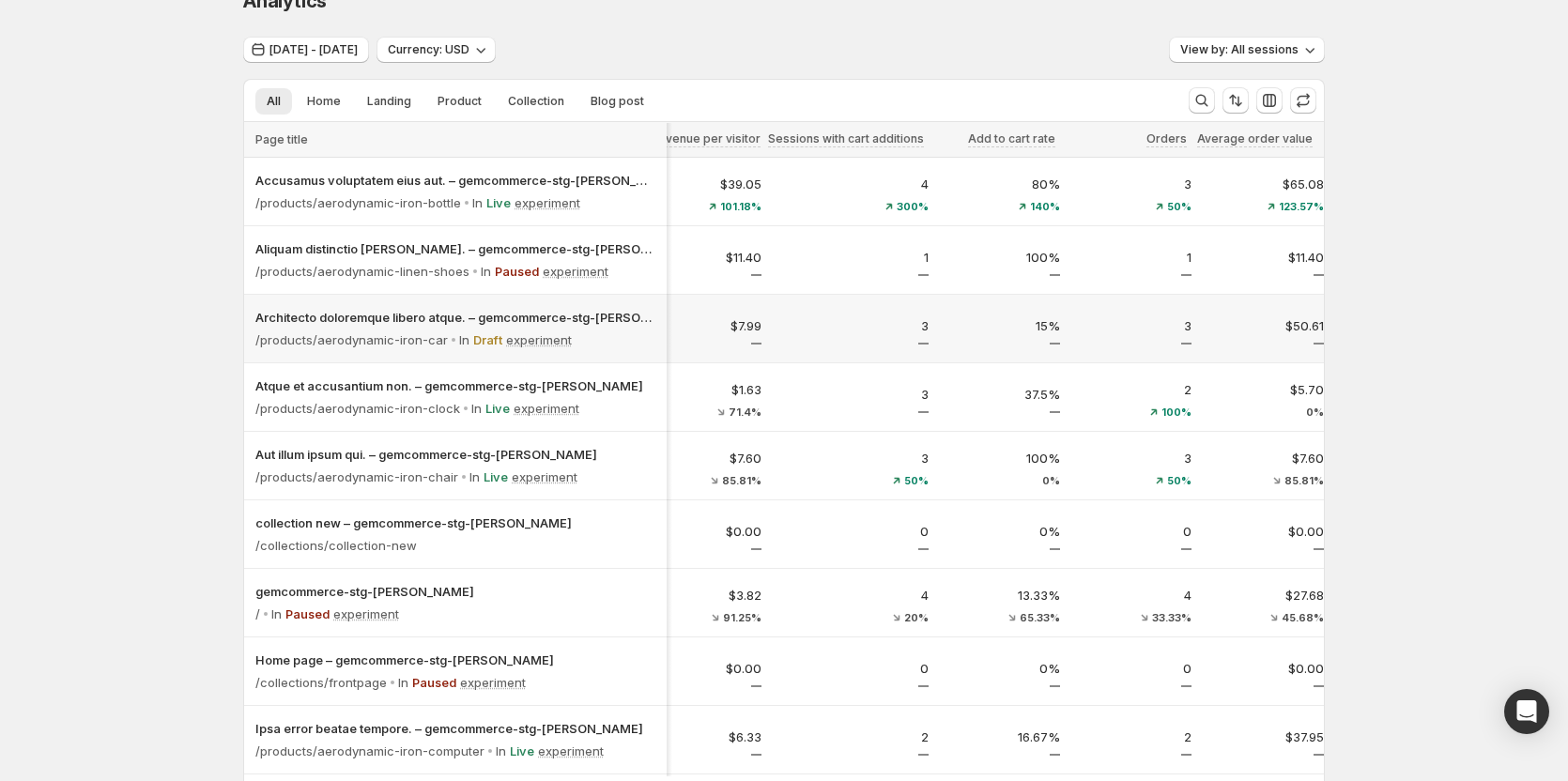
scroll to position [0, 0]
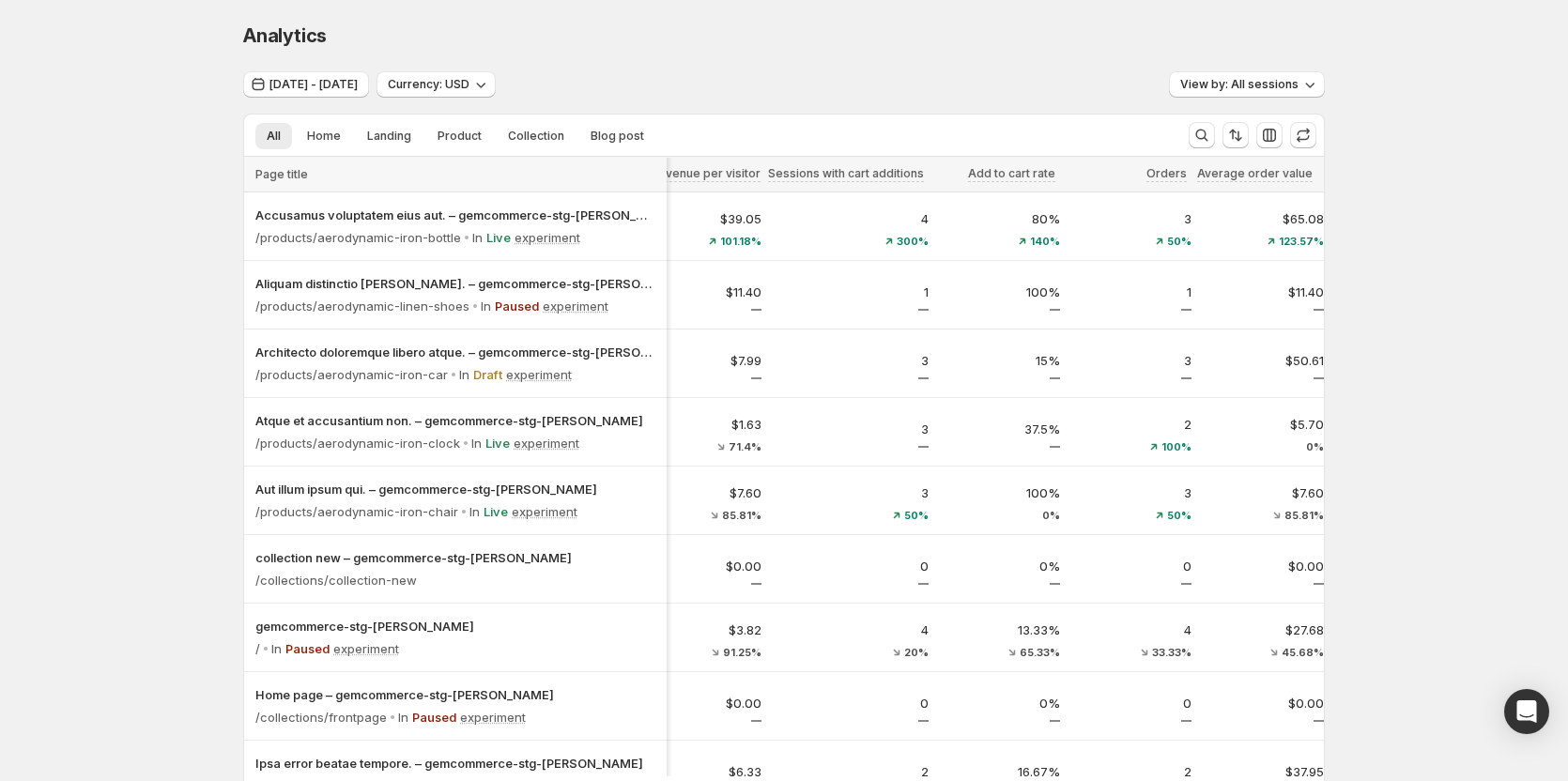
click at [709, 60] on div "Analytics. This page is ready Analytics" at bounding box center [784, 35] width 1082 height 71
click at [369, 73] on button "Sep 01, 2025 - Oct 01, 2025" at bounding box center [305, 84] width 126 height 26
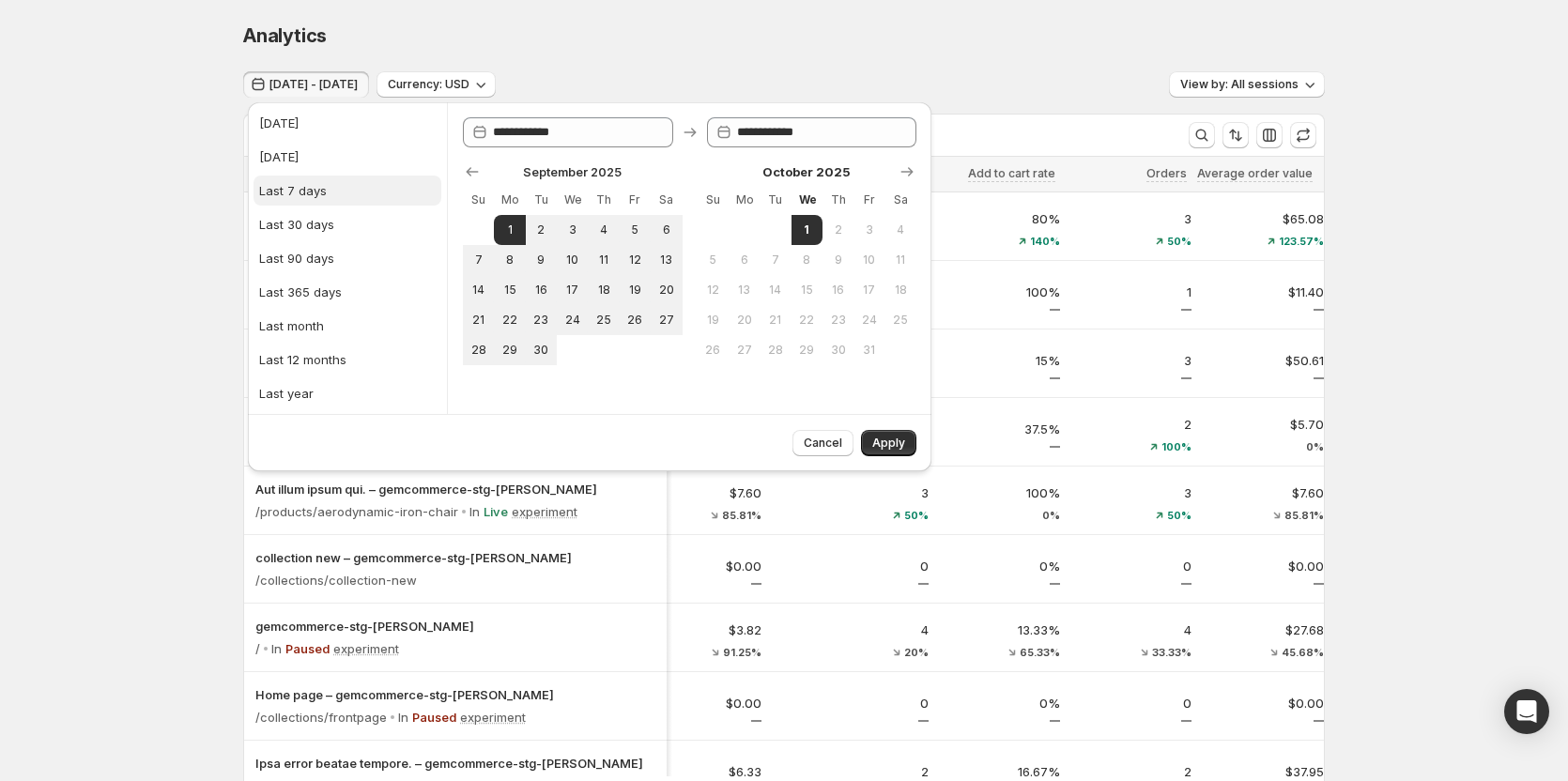
click at [323, 196] on div "Last 7 days" at bounding box center [292, 190] width 67 height 19
type input "**********"
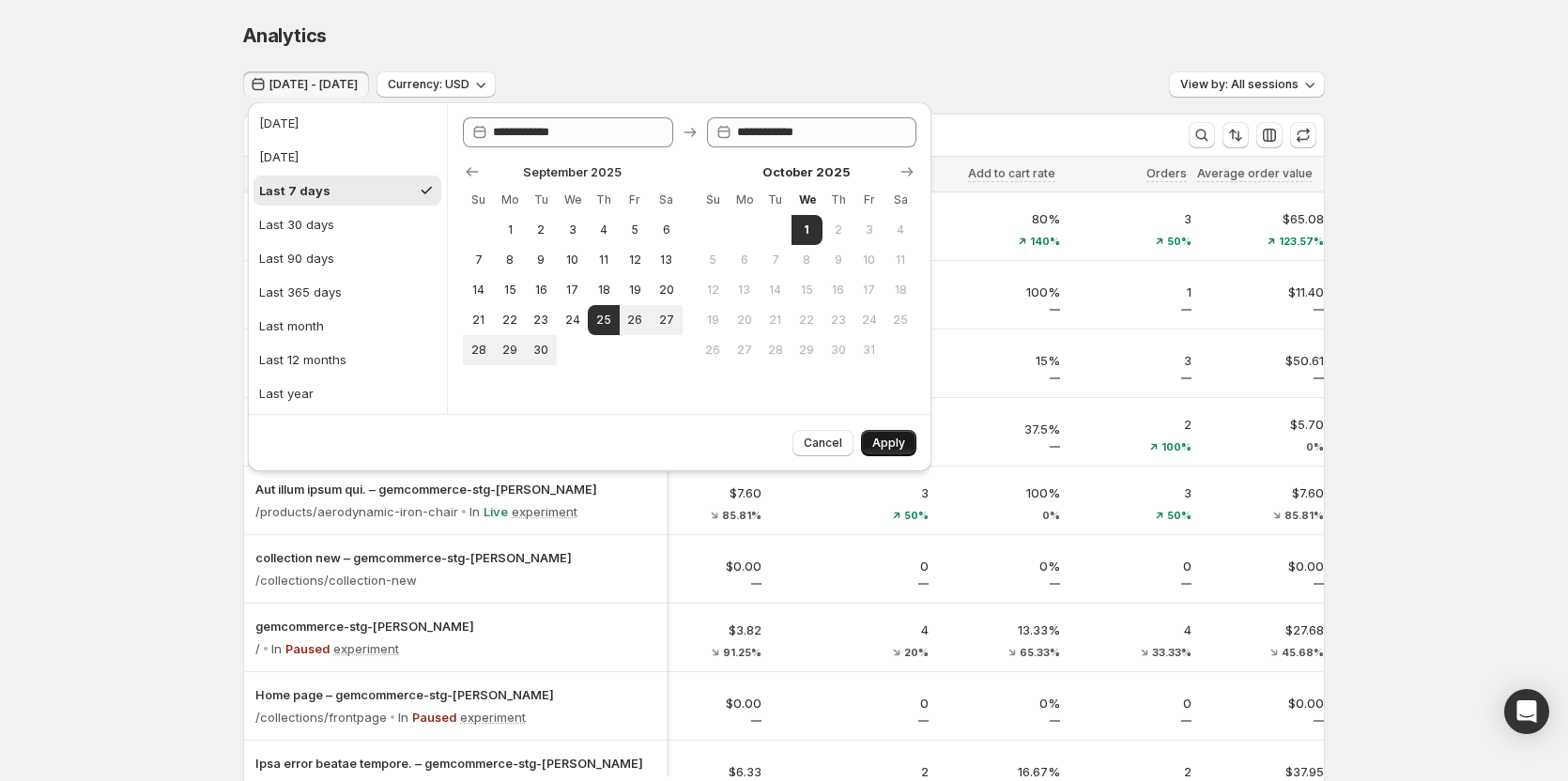
click at [877, 449] on span "Apply" at bounding box center [889, 443] width 33 height 15
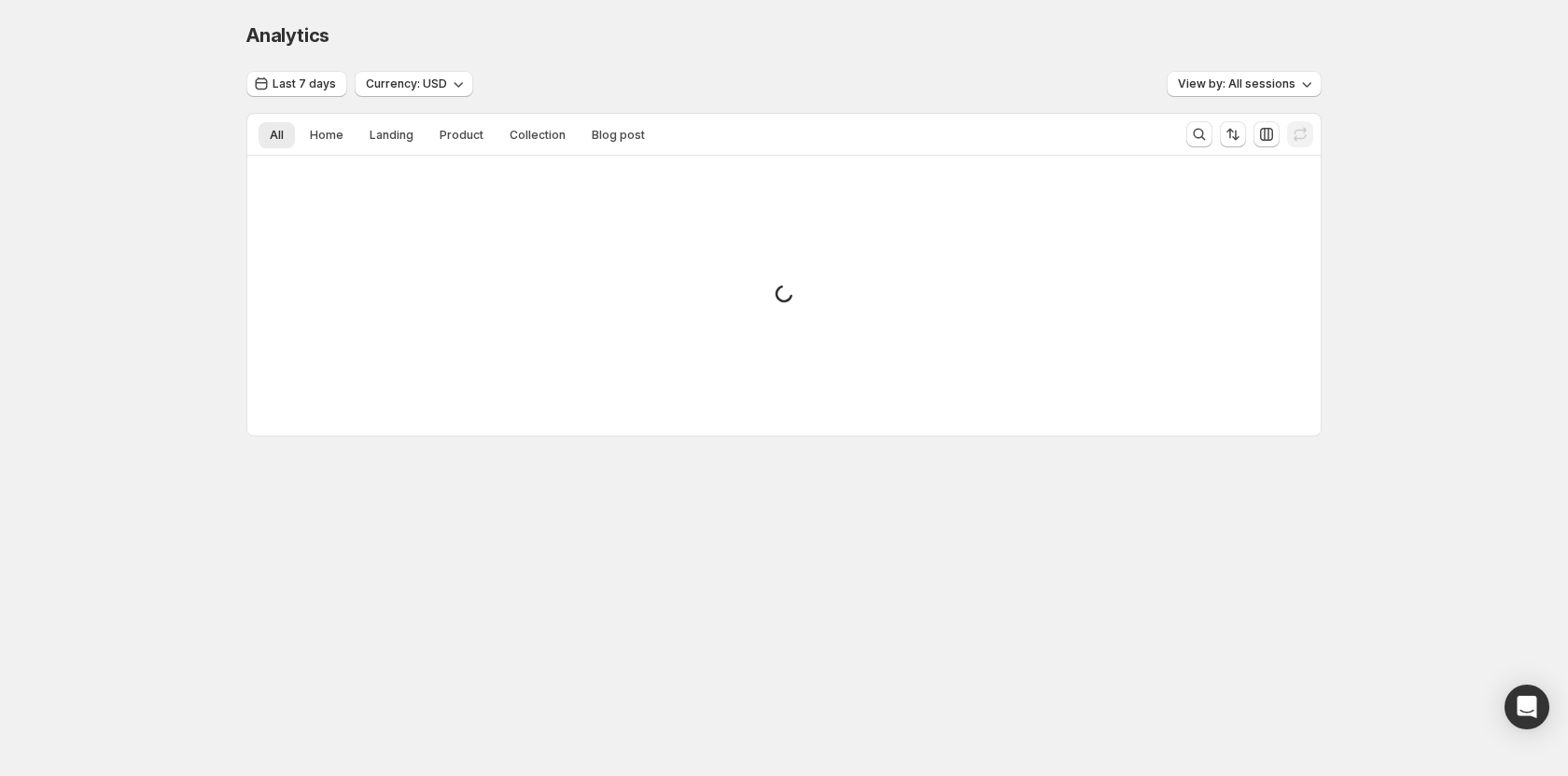
click at [758, 78] on div "Last 7 days Currency: USD View by: All sessions" at bounding box center [784, 84] width 1076 height 27
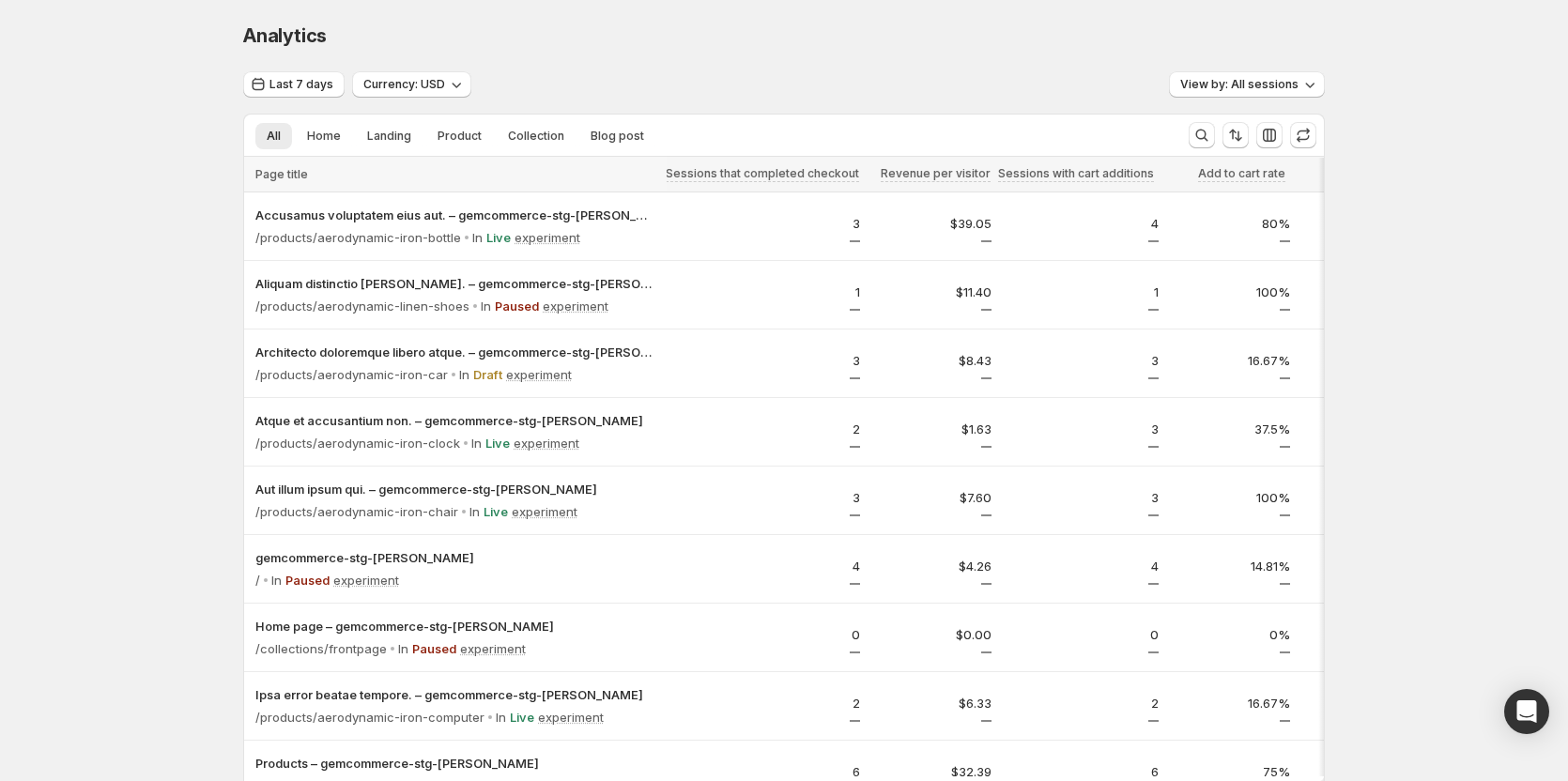
click at [658, 50] on div "Analytics. This page is ready Analytics" at bounding box center [784, 35] width 1082 height 71
click at [305, 87] on span "Last 7 days" at bounding box center [300, 84] width 63 height 15
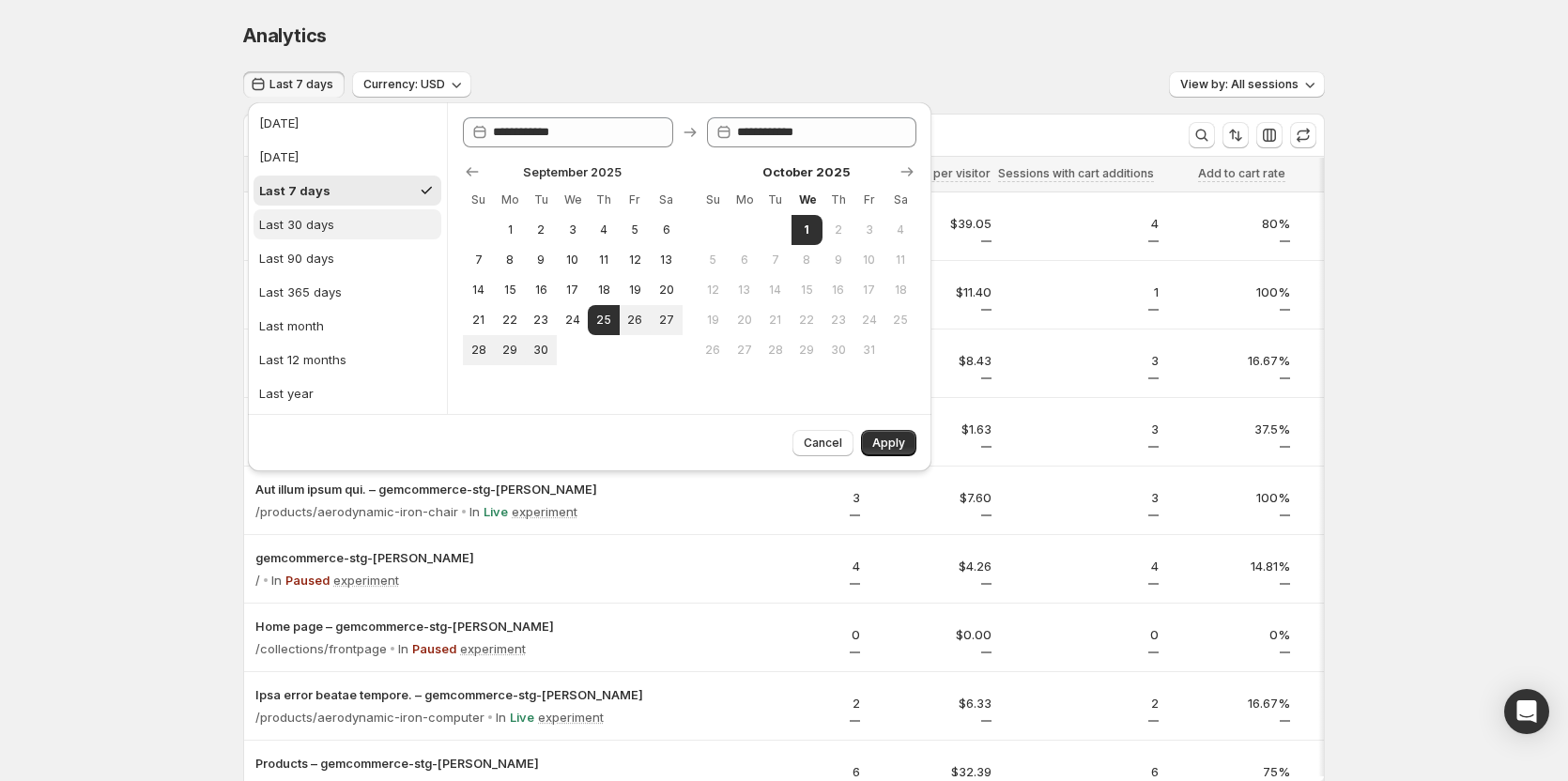
click at [335, 224] on button "Last 30 days" at bounding box center [347, 224] width 188 height 30
type input "**********"
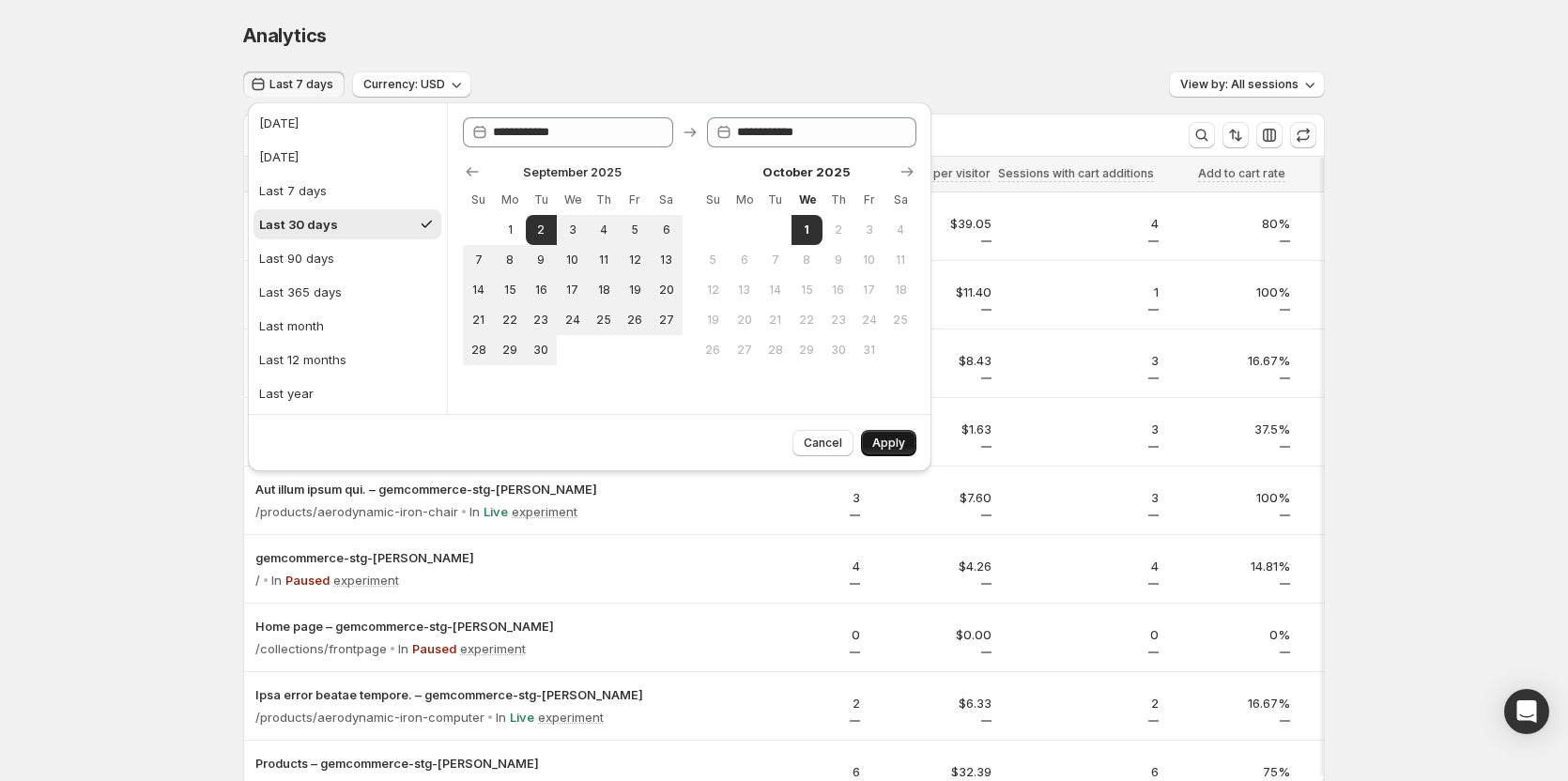
click at [877, 441] on span "Apply" at bounding box center [889, 443] width 33 height 15
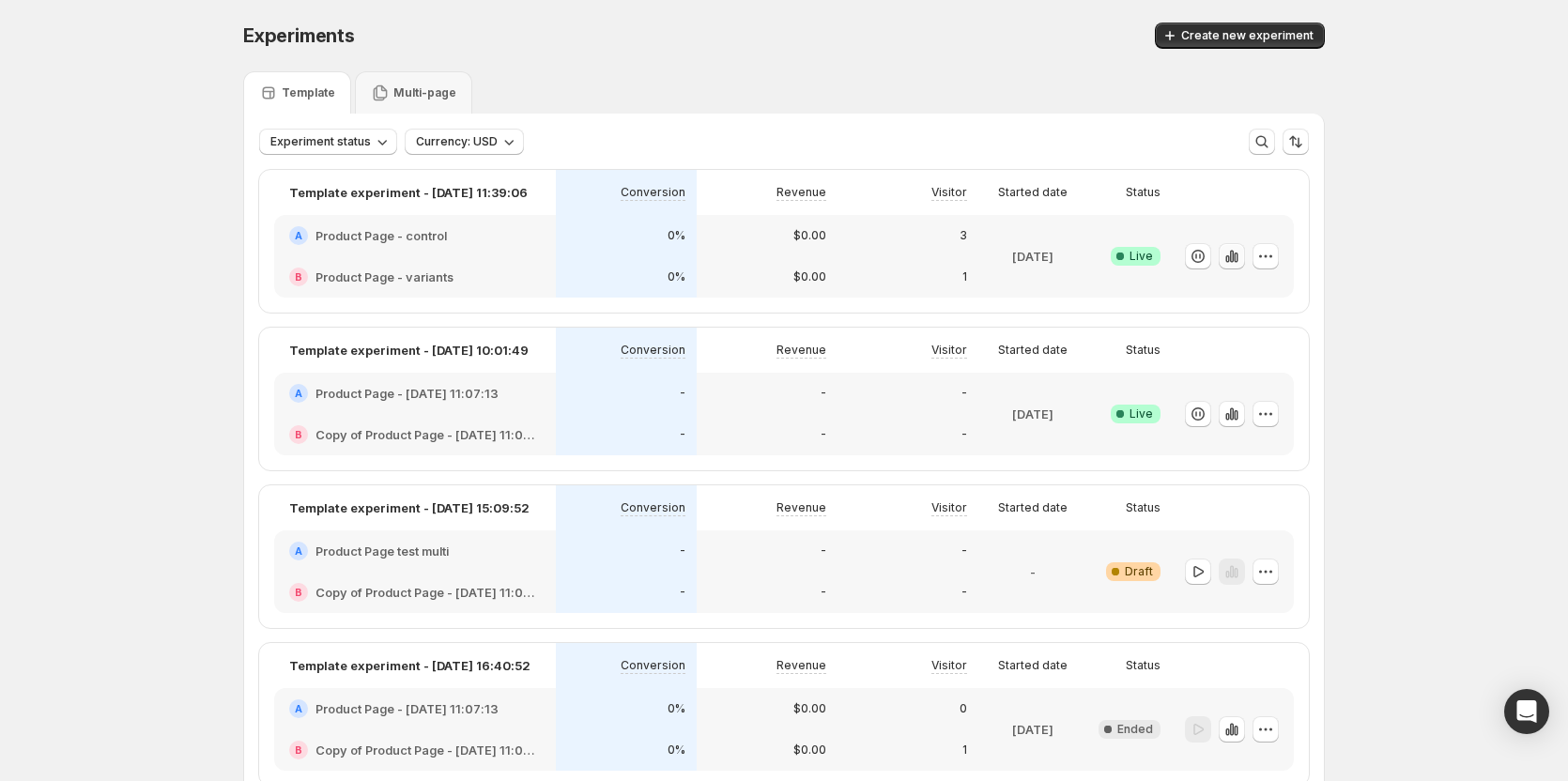
click at [877, 261] on button "button" at bounding box center [1231, 255] width 26 height 26
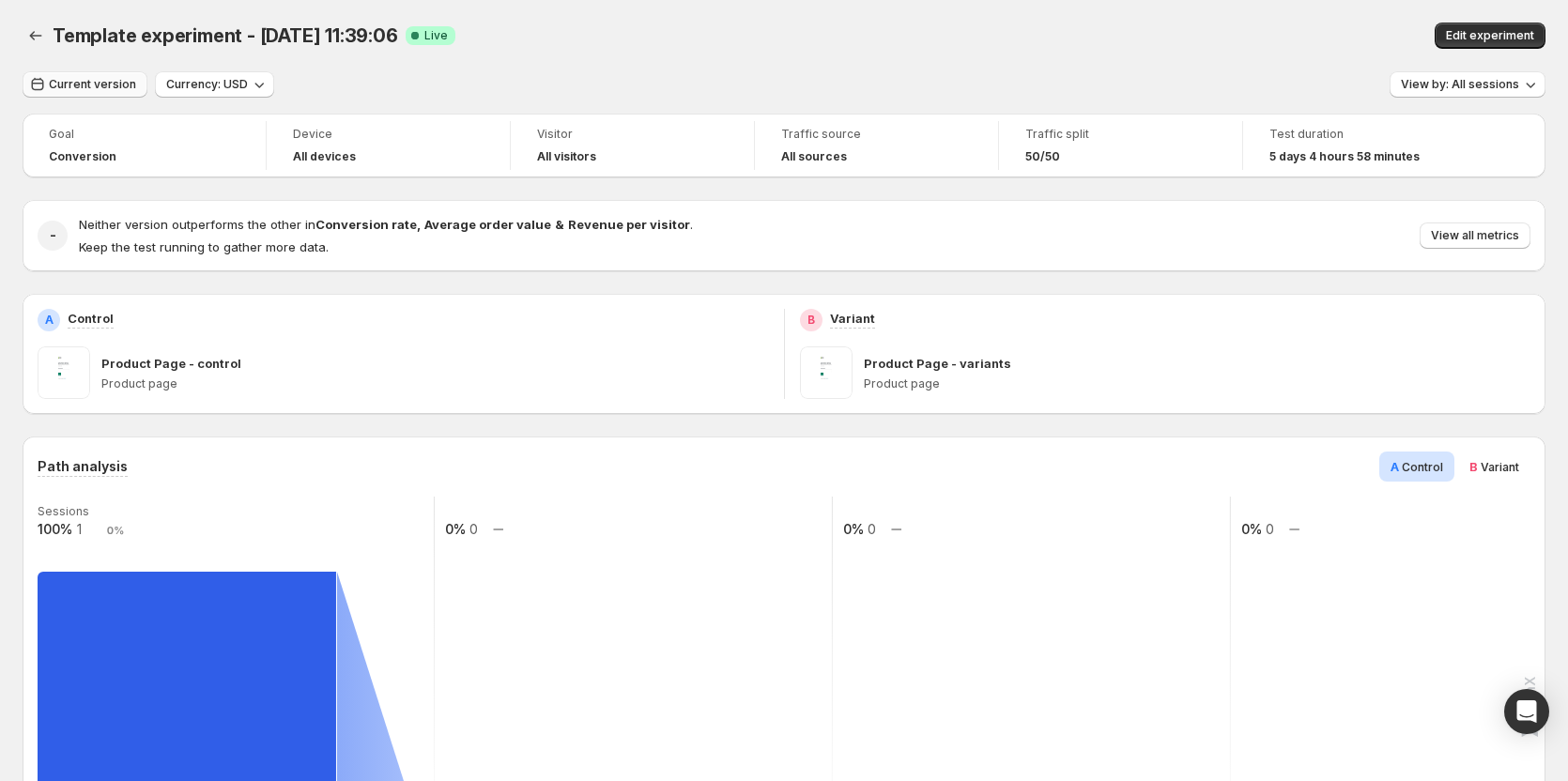
click at [70, 87] on span "Current version" at bounding box center [93, 84] width 88 height 15
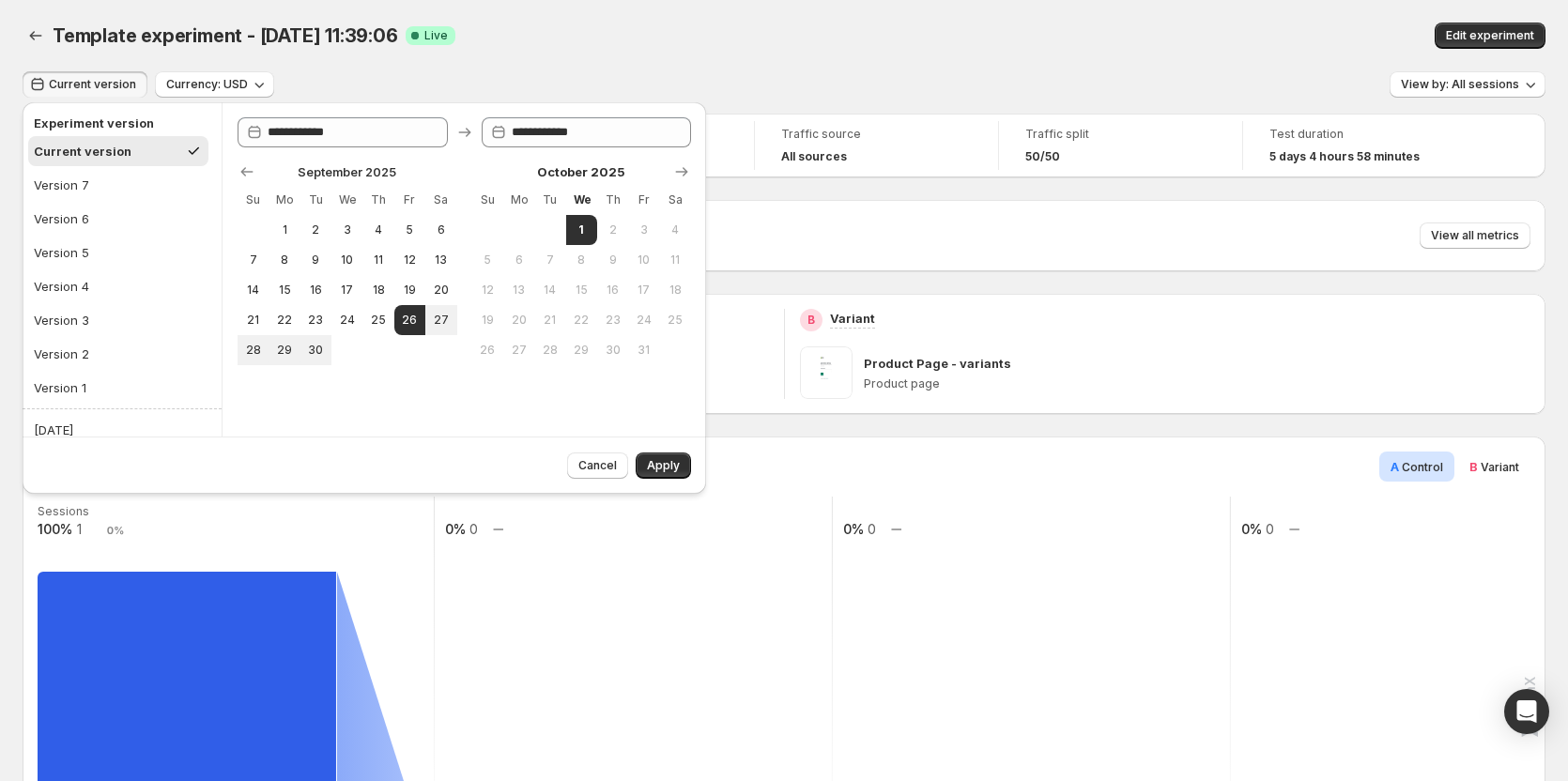
click at [70, 87] on span "Current version" at bounding box center [93, 84] width 88 height 15
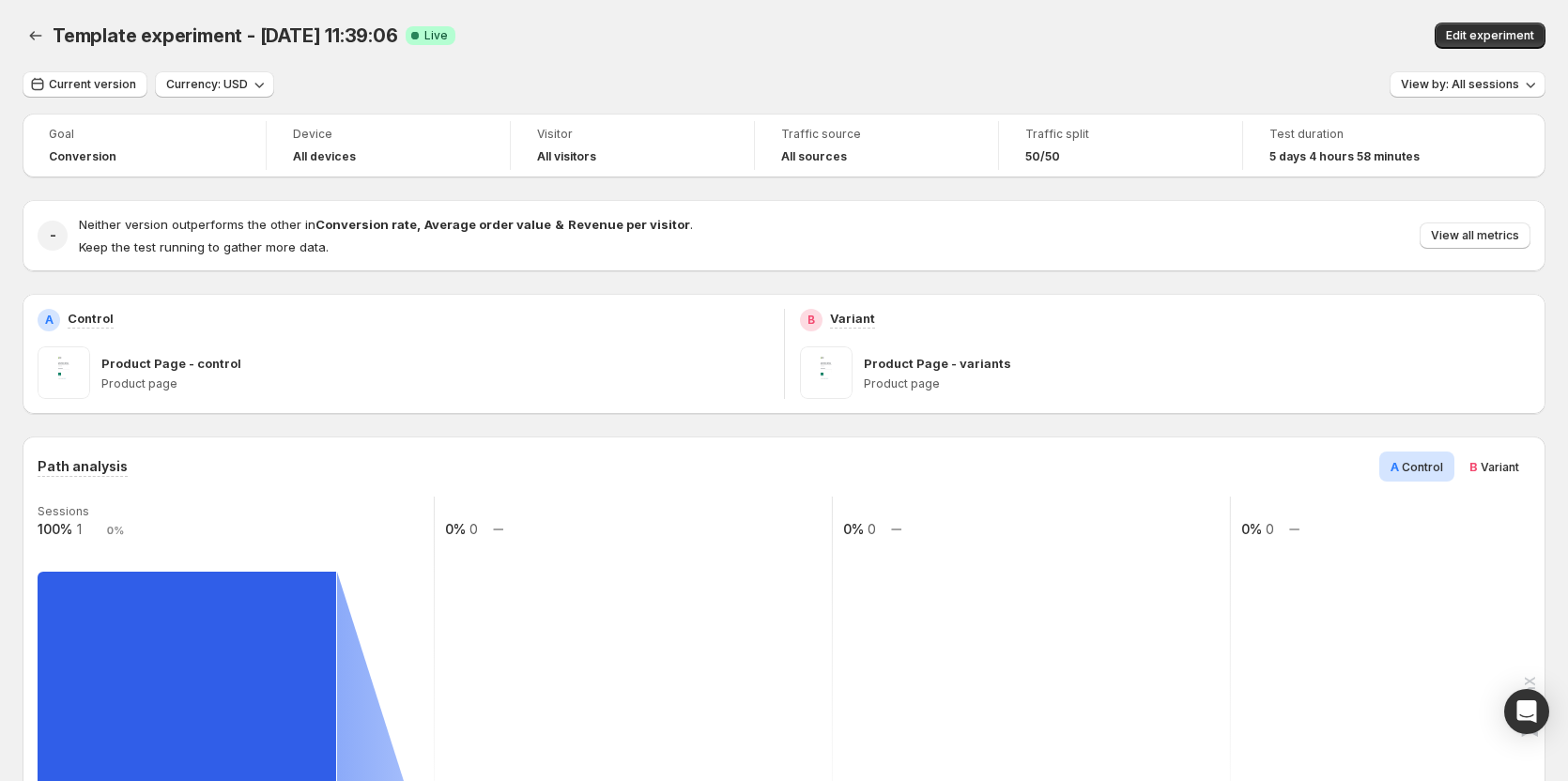
click at [753, 86] on div "Current version Currency: USD View by: All sessions" at bounding box center [784, 85] width 1522 height 27
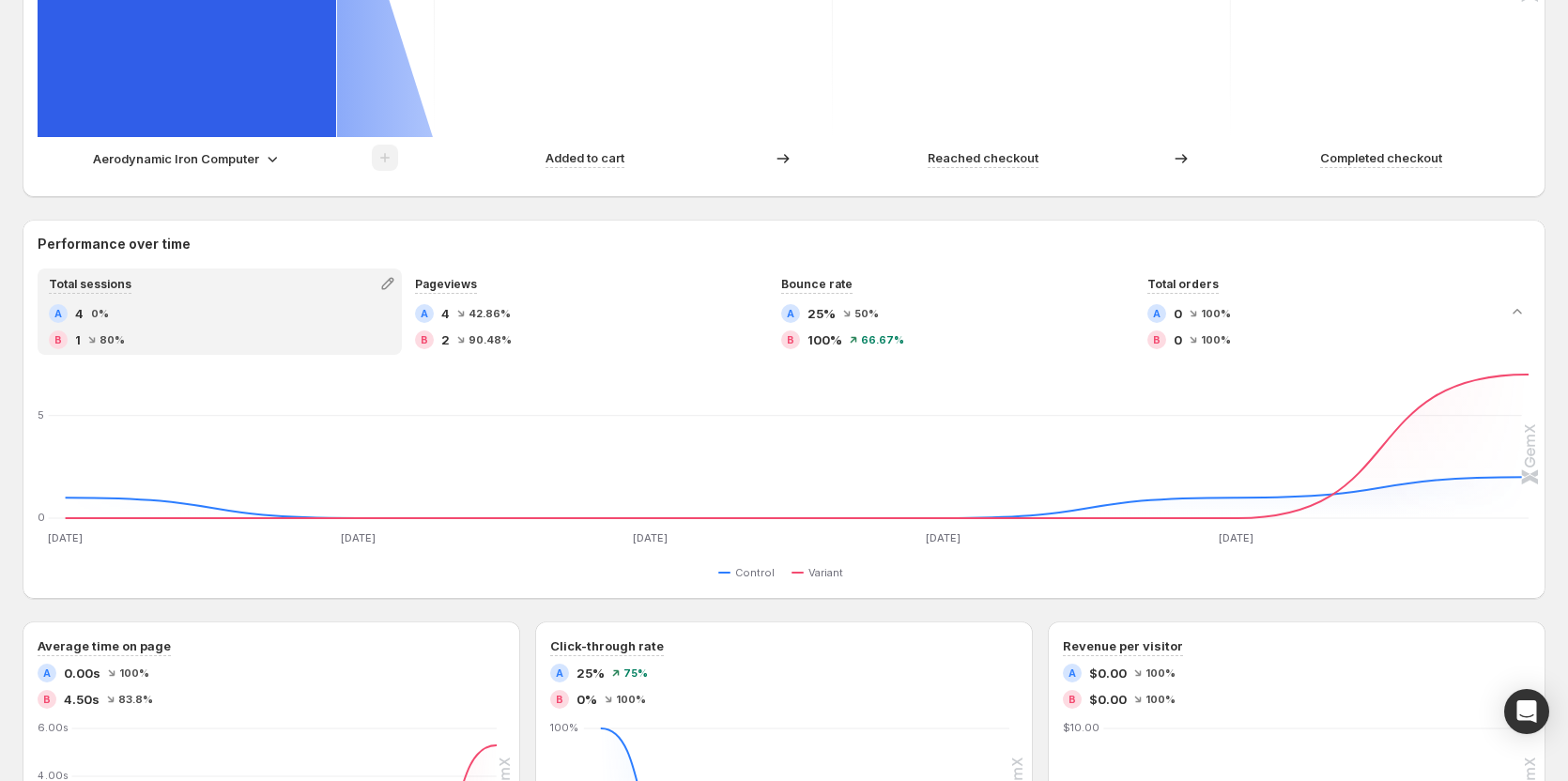
scroll to position [752, 0]
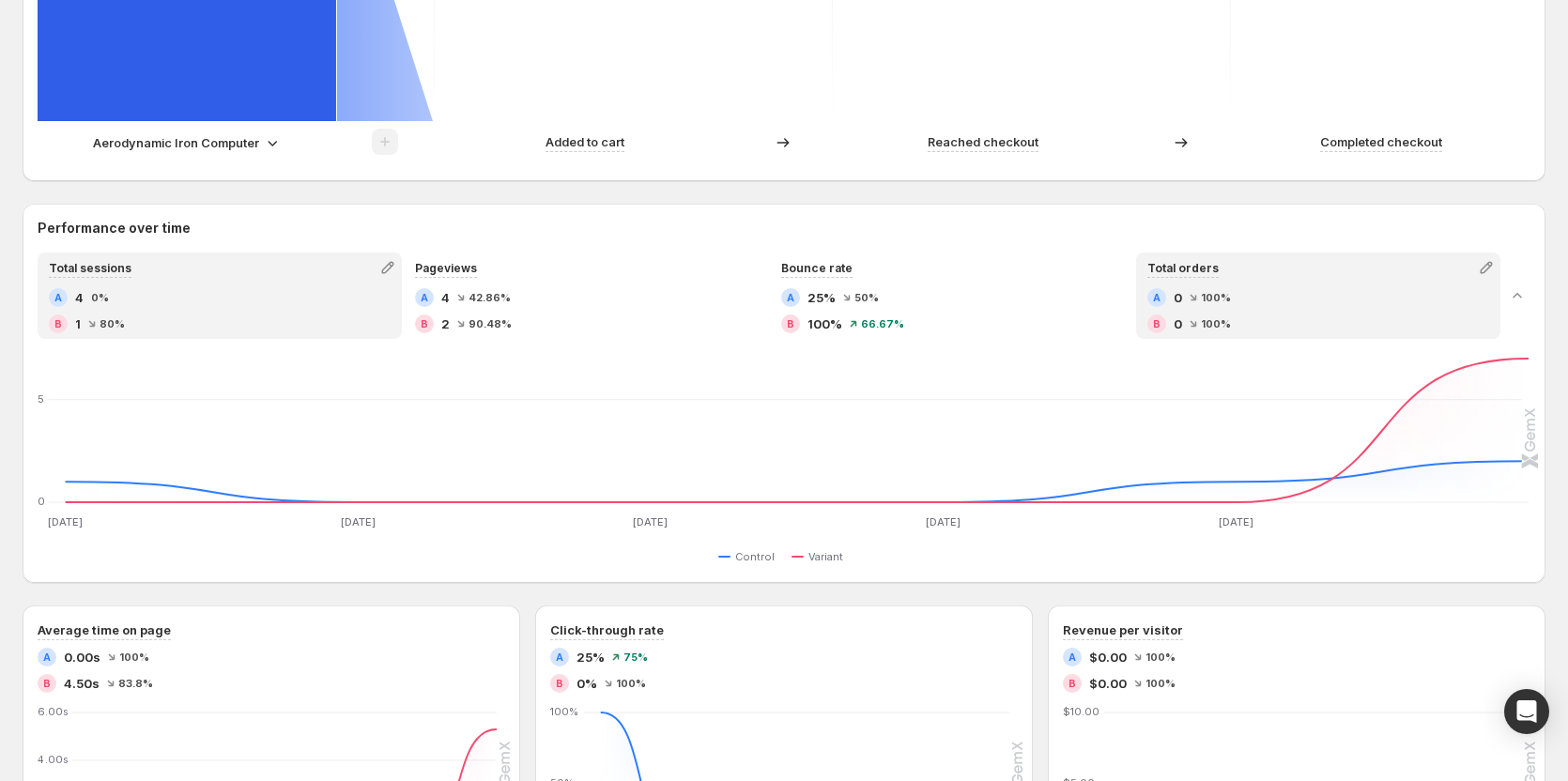
click at [877, 283] on div "Total orders A 0 100% B 0 100%" at bounding box center [1318, 295] width 361 height 83
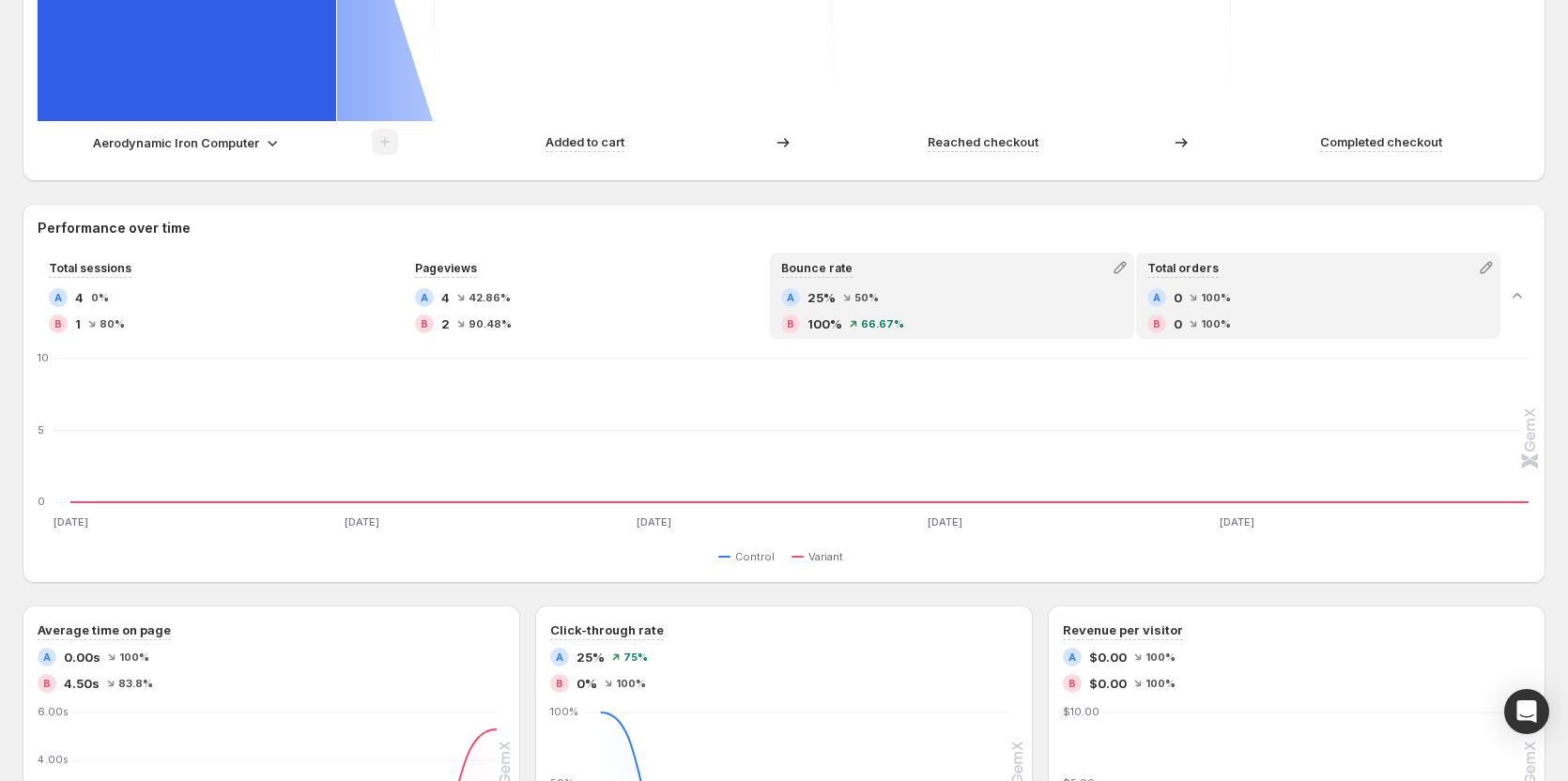
click at [877, 319] on div "B 100% 66.67%" at bounding box center [951, 324] width 342 height 19
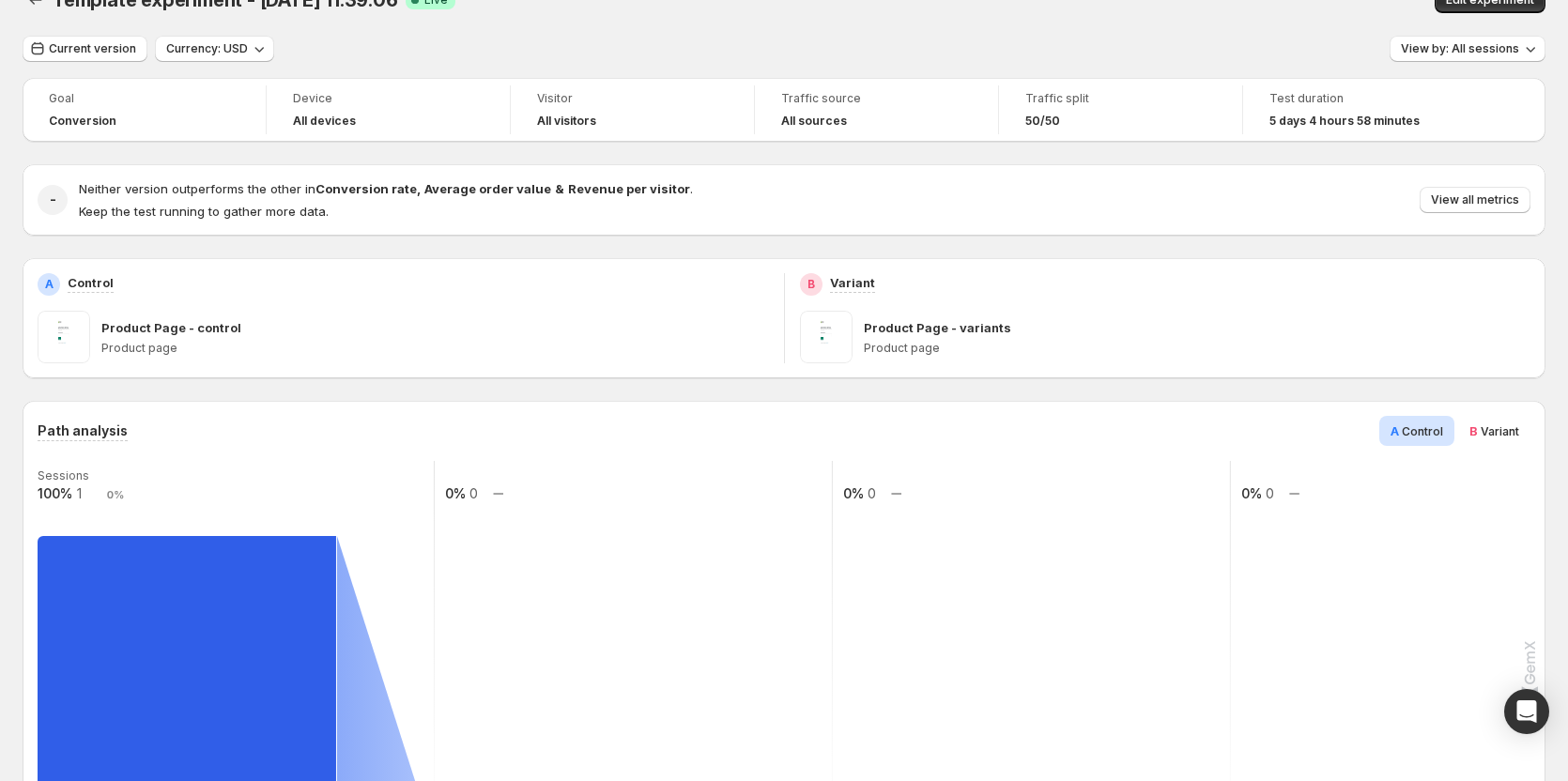
scroll to position [0, 0]
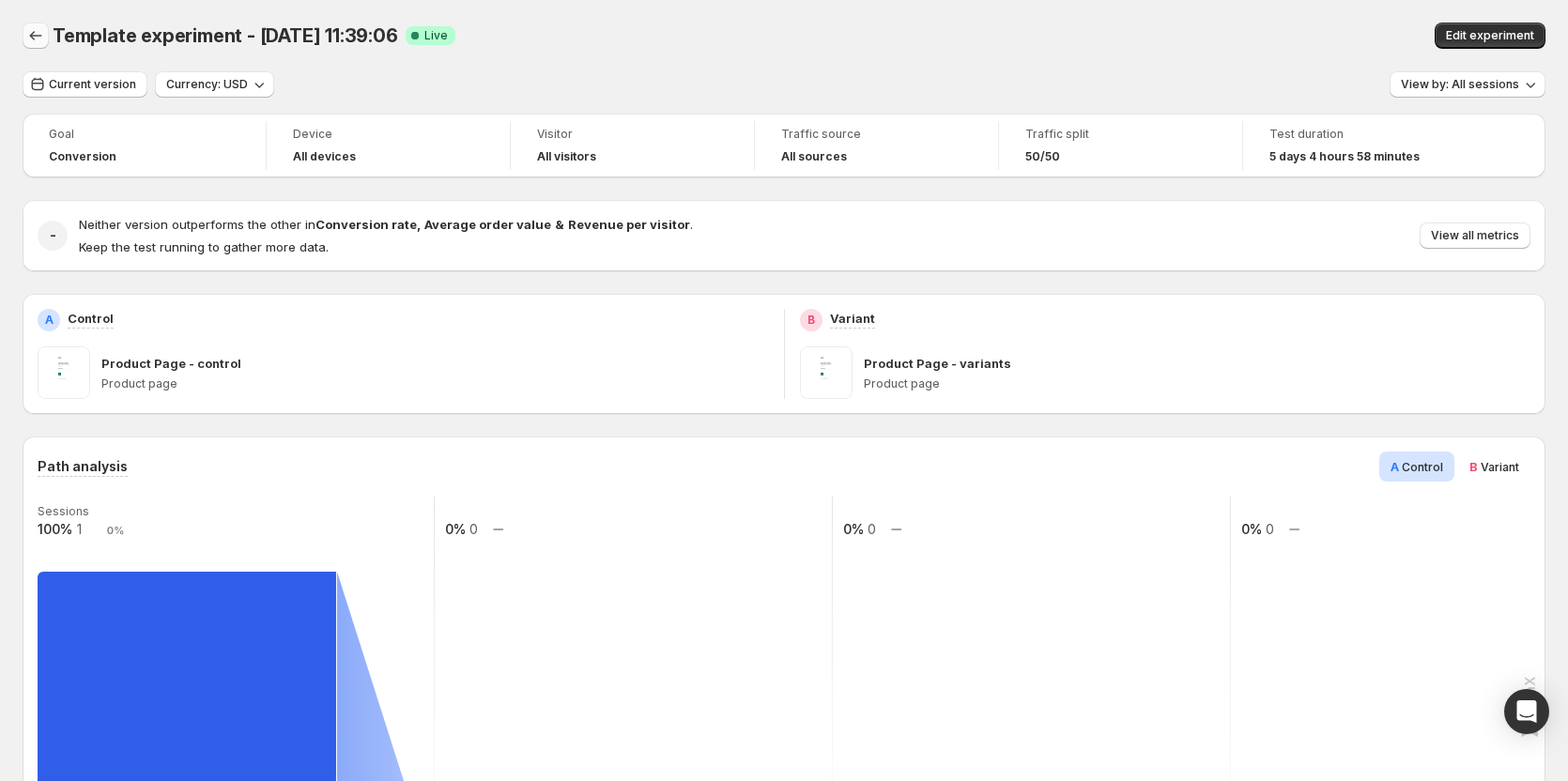
click at [46, 28] on button "Back" at bounding box center [35, 35] width 26 height 26
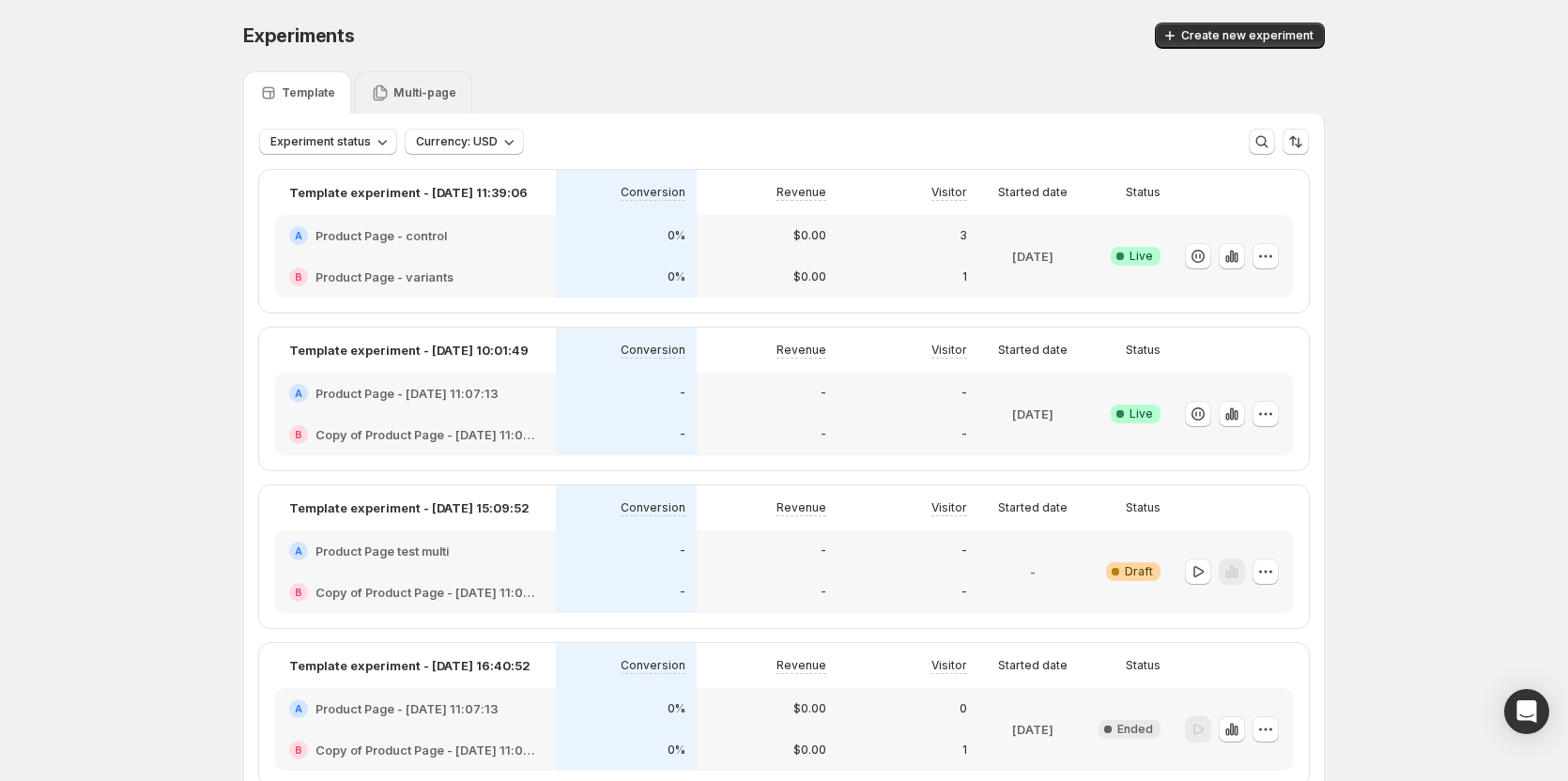
click at [401, 90] on p "Multi-page" at bounding box center [425, 93] width 63 height 15
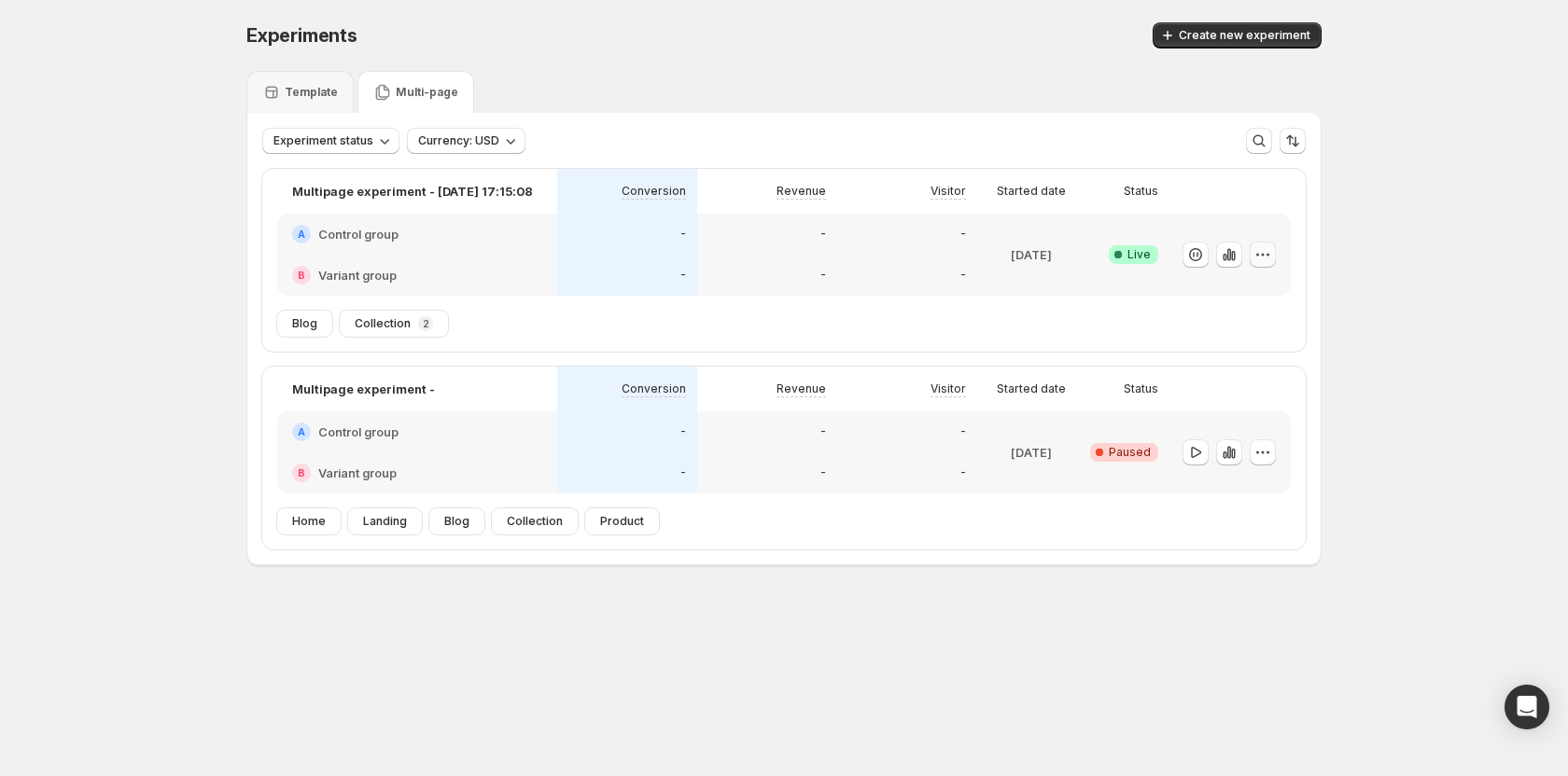
click at [872, 264] on button "button" at bounding box center [1263, 254] width 26 height 26
click at [872, 252] on icon "button" at bounding box center [1229, 254] width 18 height 18
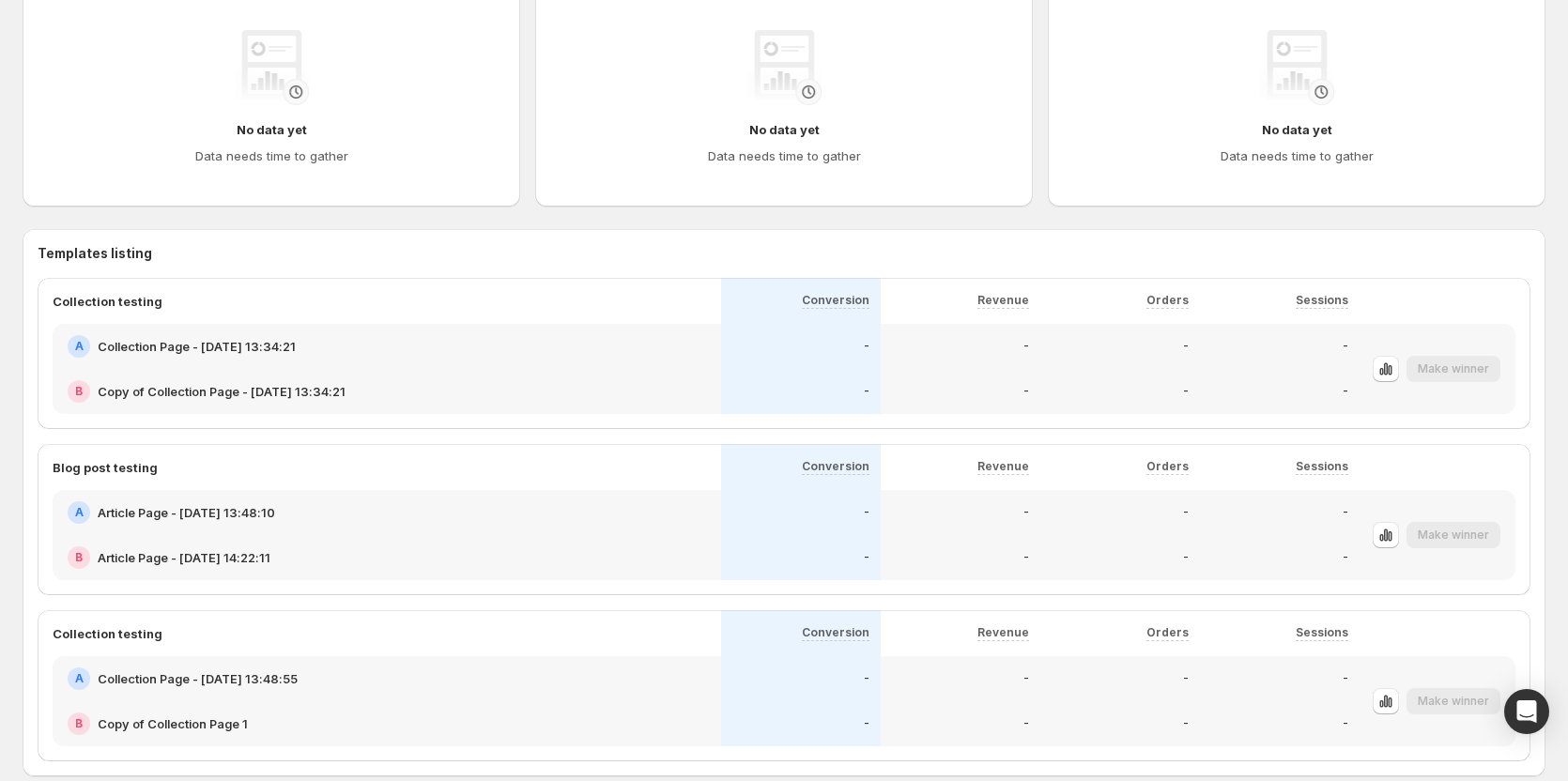
scroll to position [657, 0]
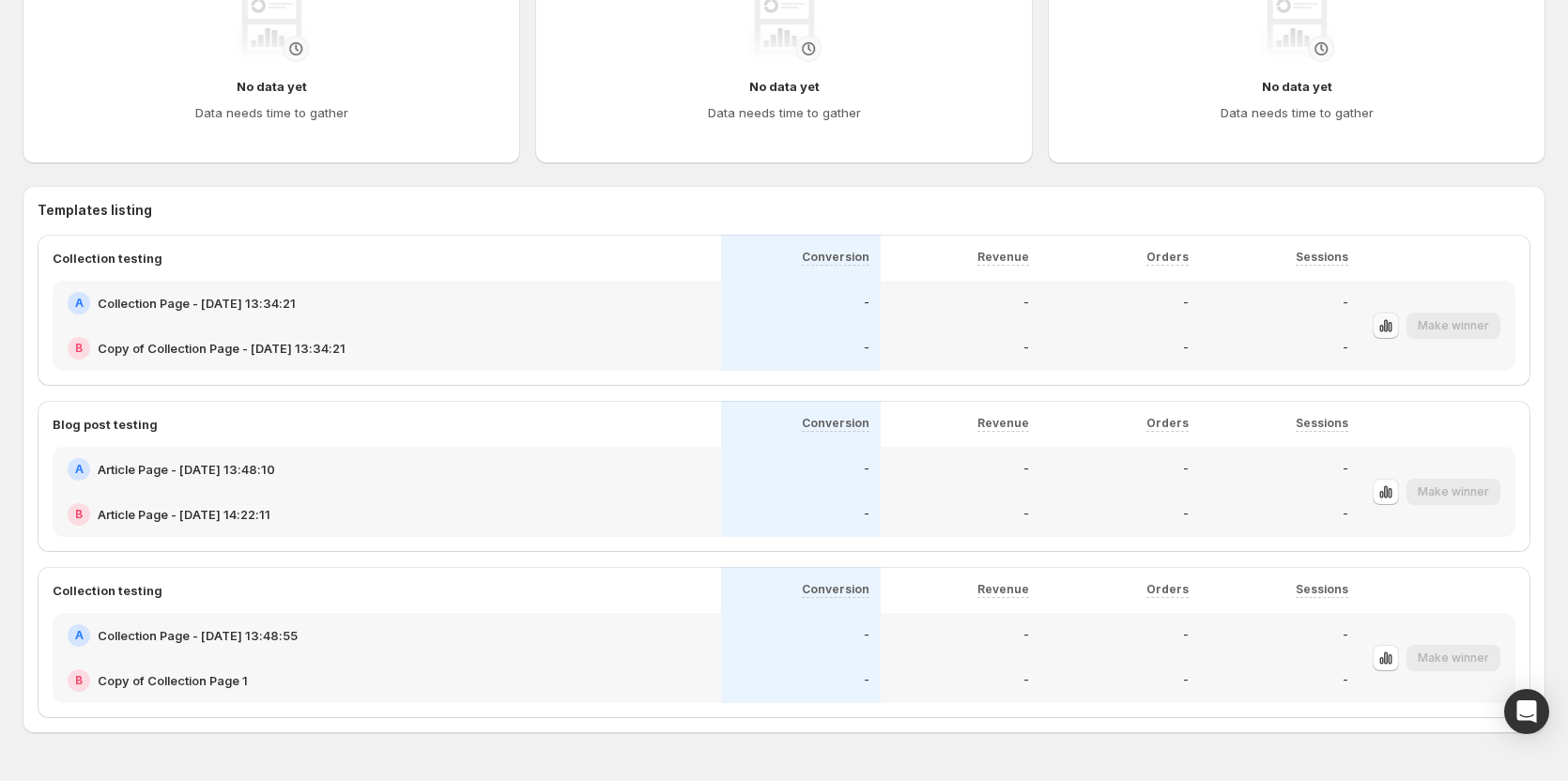
click at [877, 333] on icon "button" at bounding box center [1385, 326] width 19 height 19
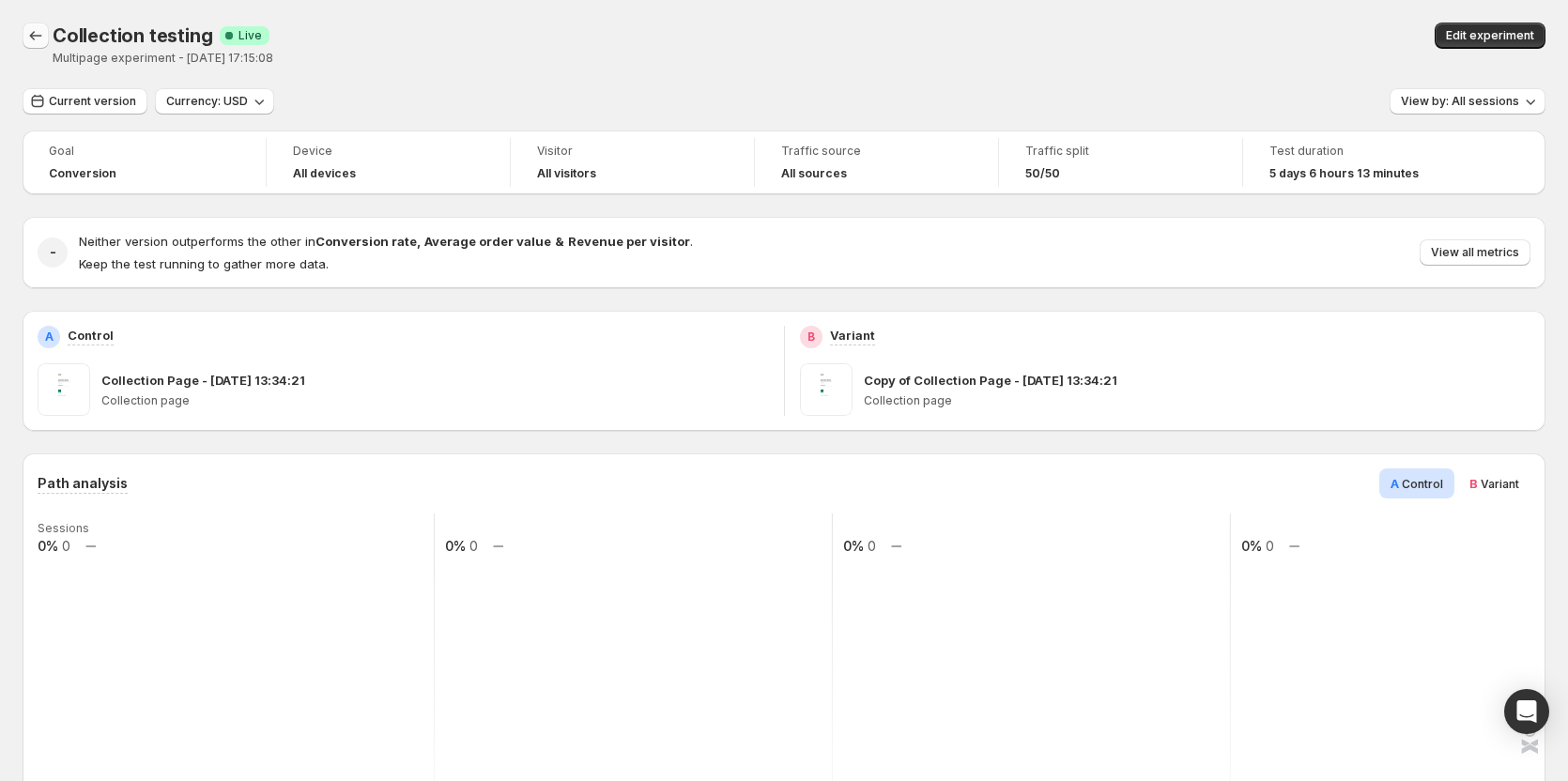
click at [37, 30] on icon "Back" at bounding box center [35, 35] width 19 height 19
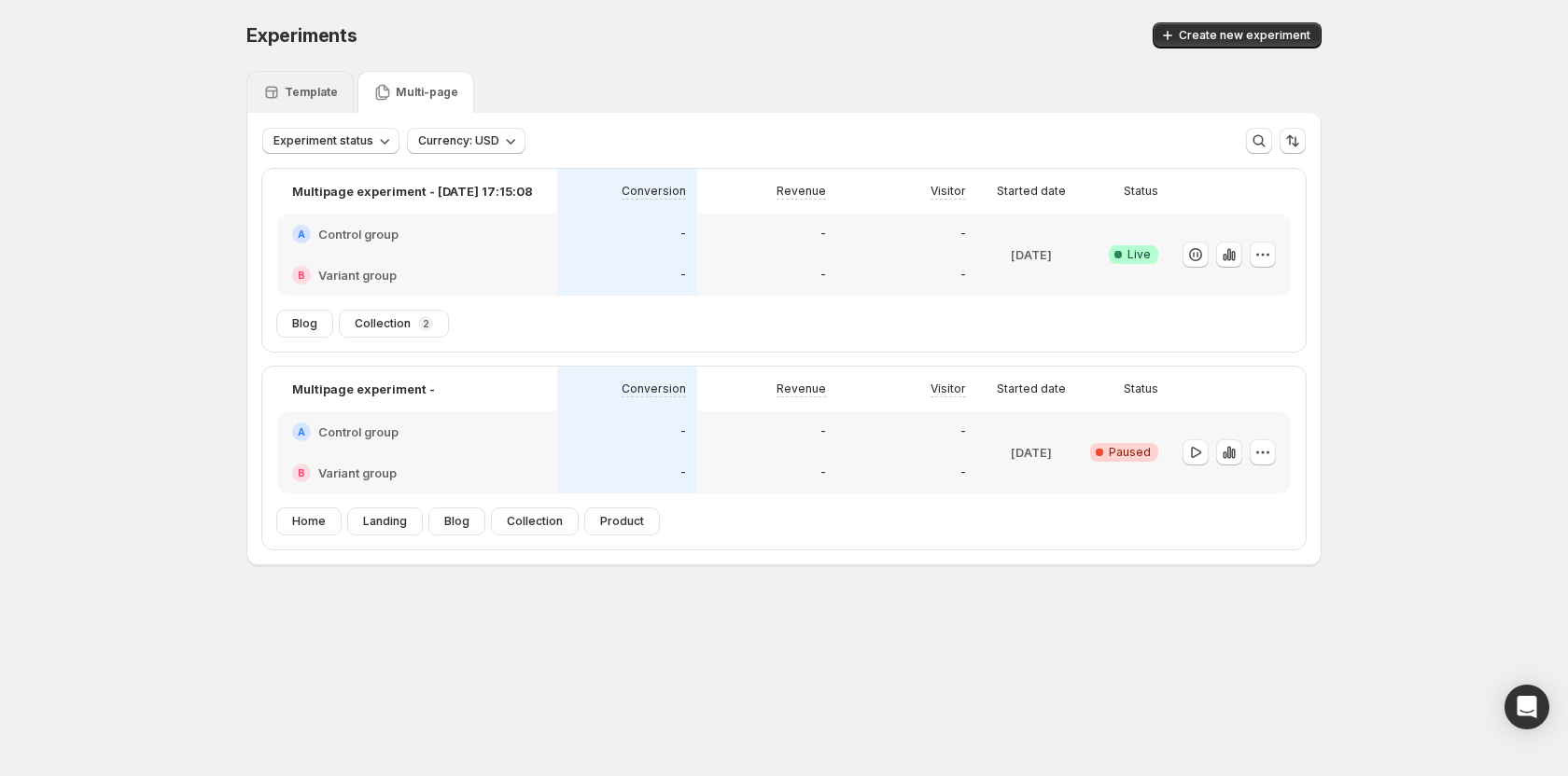
click at [309, 83] on div "Template" at bounding box center [300, 92] width 76 height 18
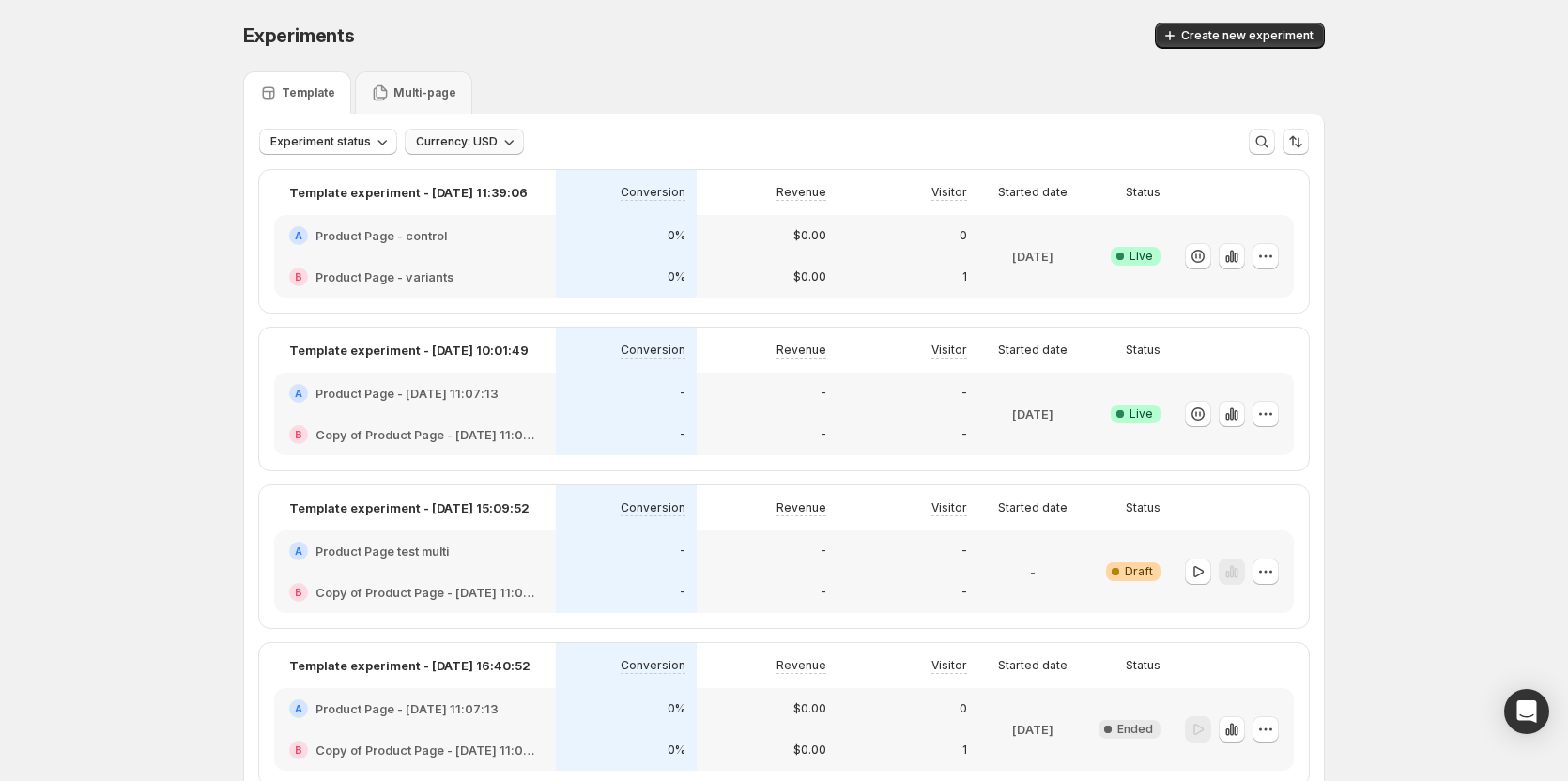
click at [470, 144] on span "Currency: USD" at bounding box center [457, 141] width 82 height 15
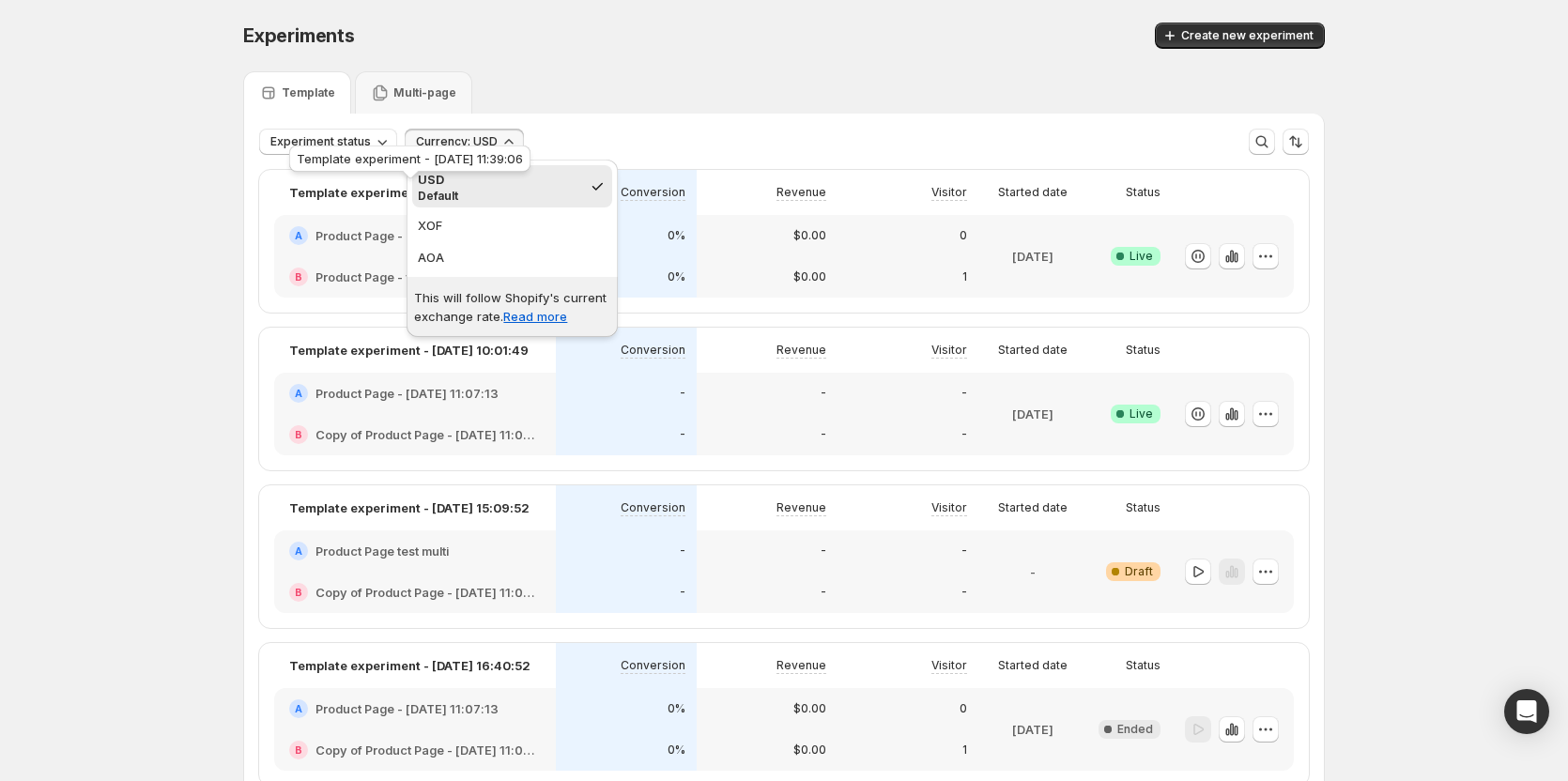
click at [337, 147] on div "Template experiment - [DATE] 11:39:06" at bounding box center [409, 162] width 249 height 41
click at [355, 137] on span "Experiment status" at bounding box center [320, 141] width 100 height 15
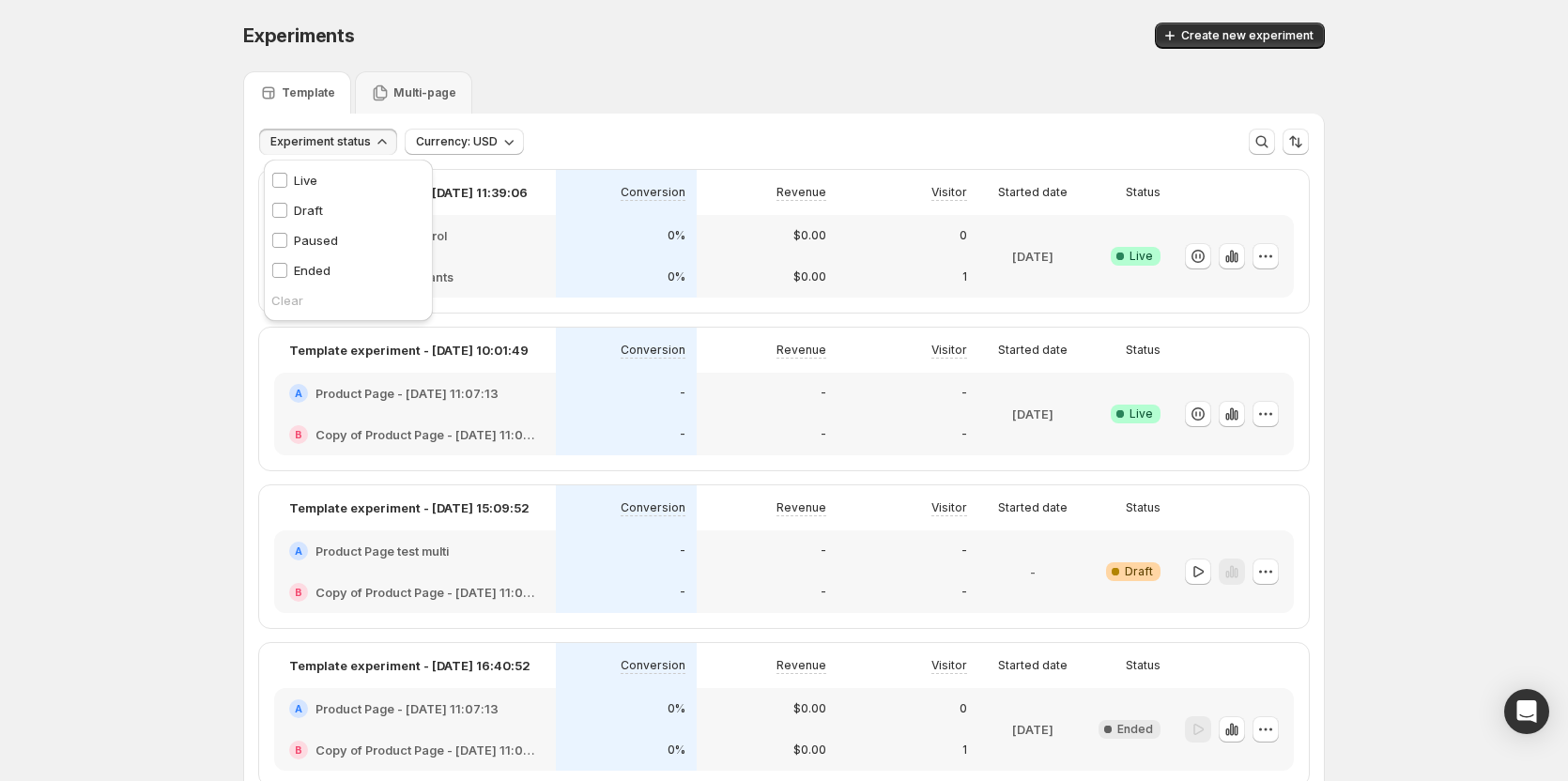
click at [296, 177] on p "Live" at bounding box center [305, 179] width 23 height 19
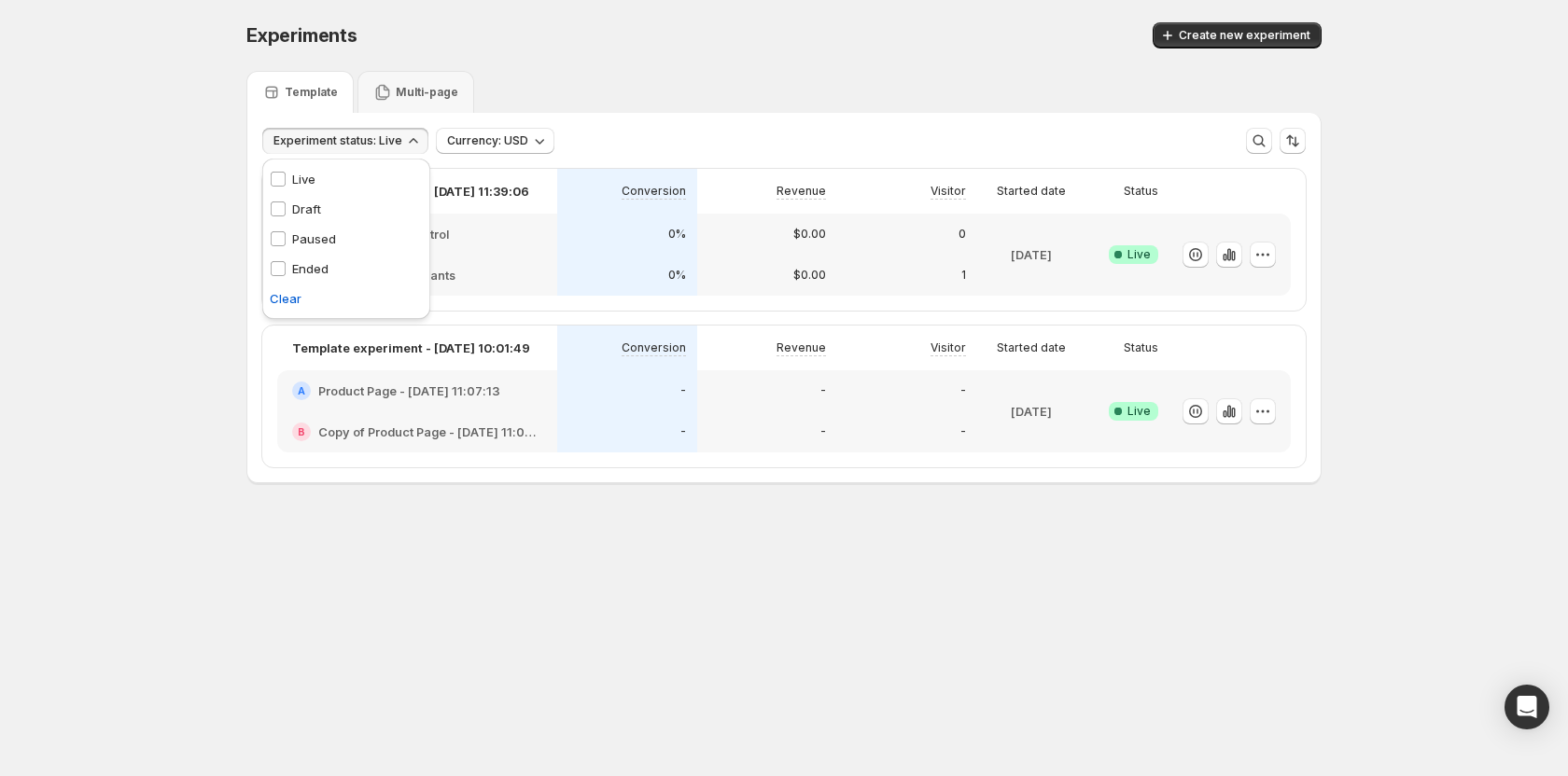
click at [296, 171] on p "Live" at bounding box center [303, 178] width 23 height 18
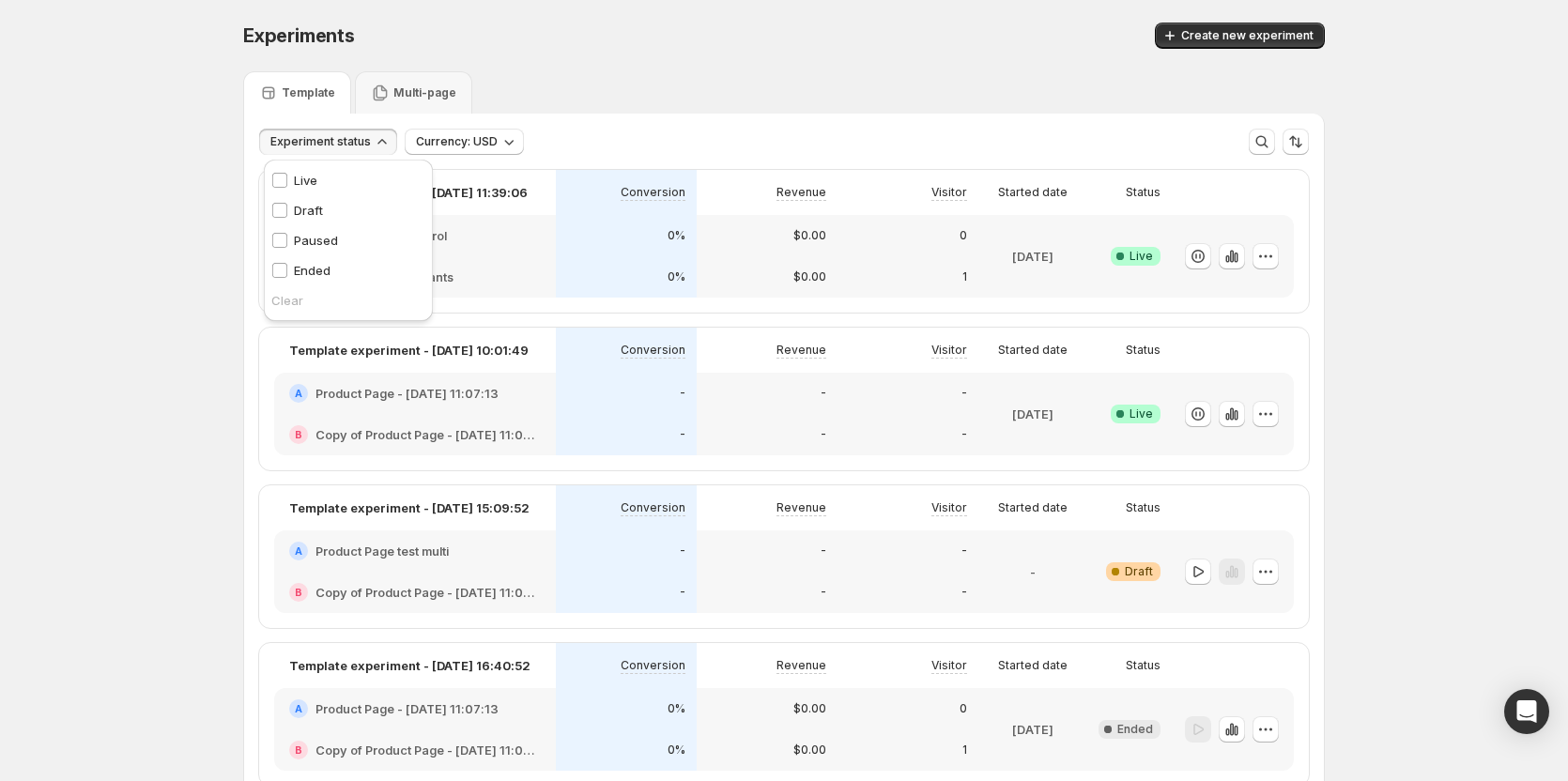
click at [553, 61] on div "Experiments. This page is ready Experiments Create new experiment" at bounding box center [784, 35] width 1082 height 71
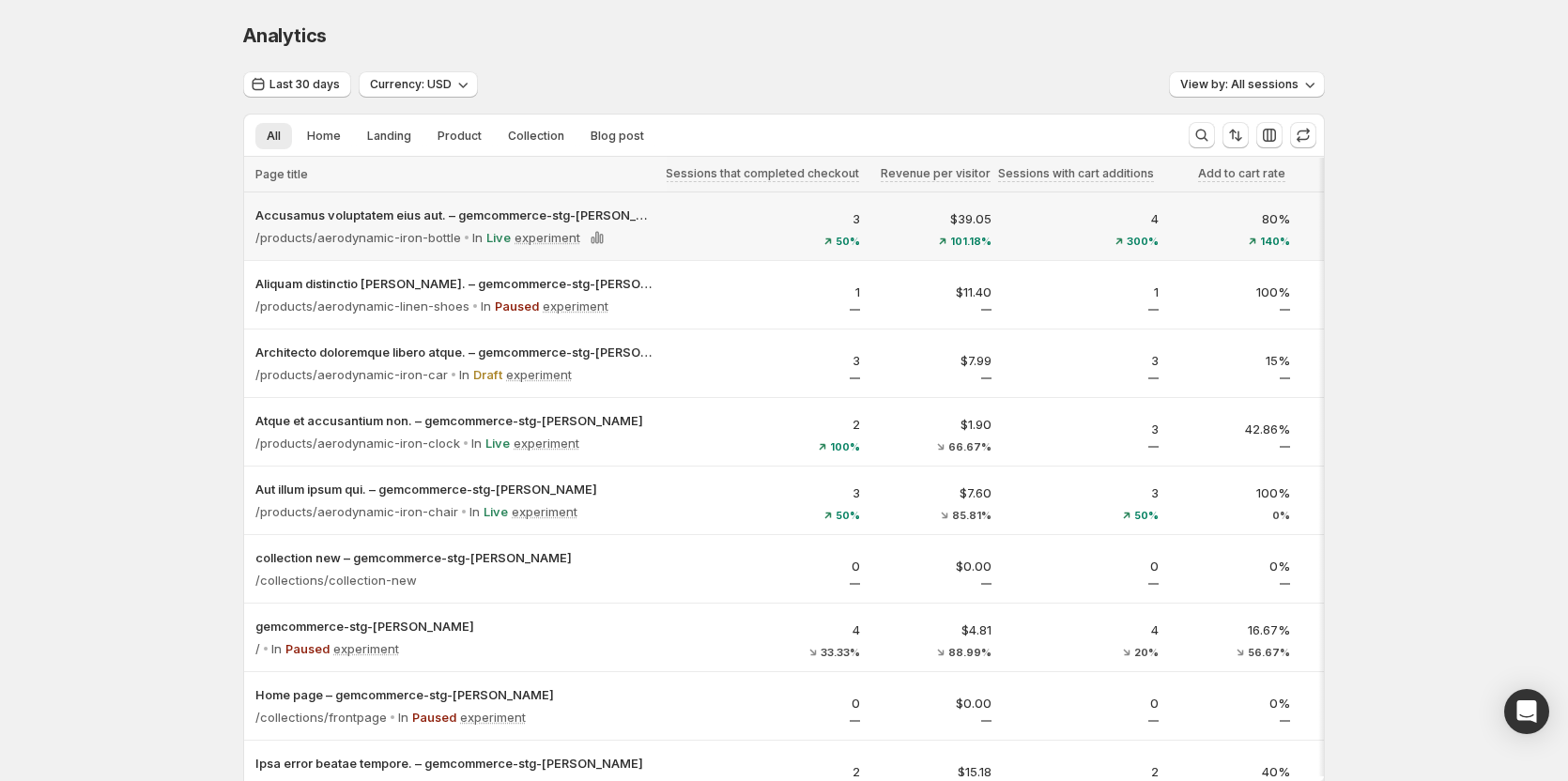
click at [498, 241] on p "Live" at bounding box center [498, 237] width 24 height 19
click at [526, 239] on p "experiment" at bounding box center [547, 237] width 65 height 19
click at [476, 241] on p "In" at bounding box center [478, 237] width 11 height 19
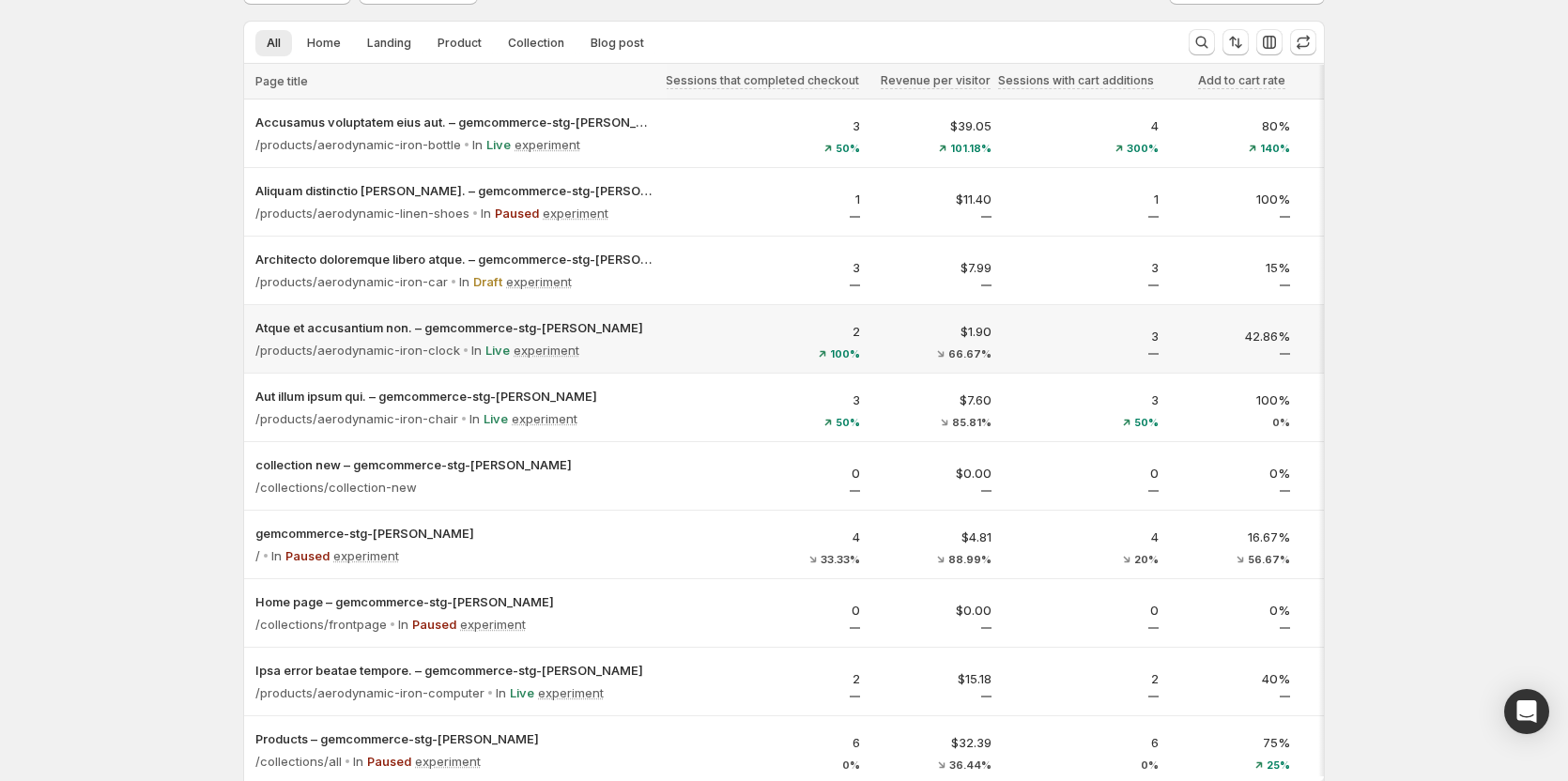
scroll to position [94, 0]
click at [626, 209] on icon at bounding box center [626, 213] width 4 height 13
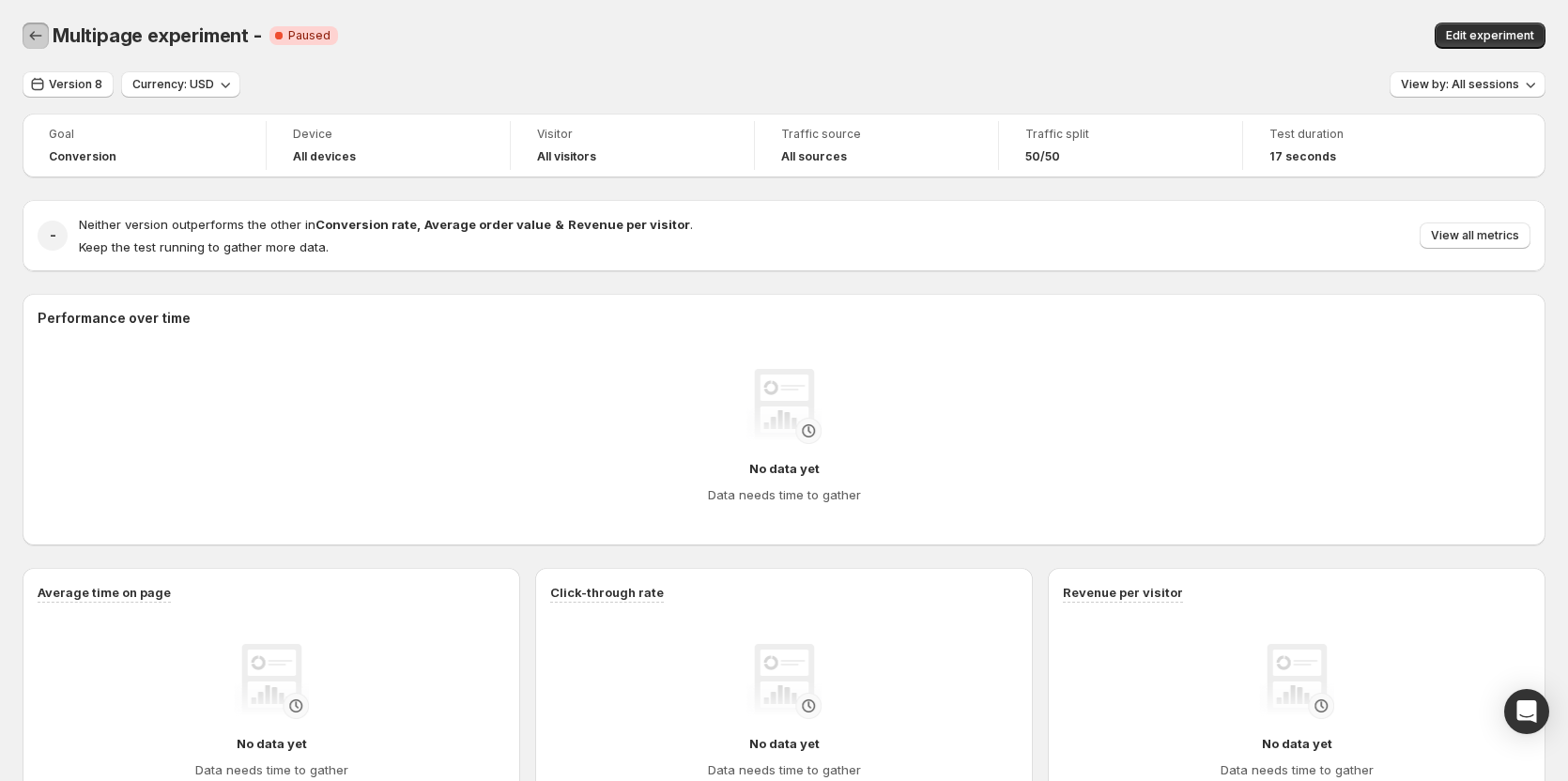
click at [41, 32] on icon "Back" at bounding box center [35, 35] width 19 height 19
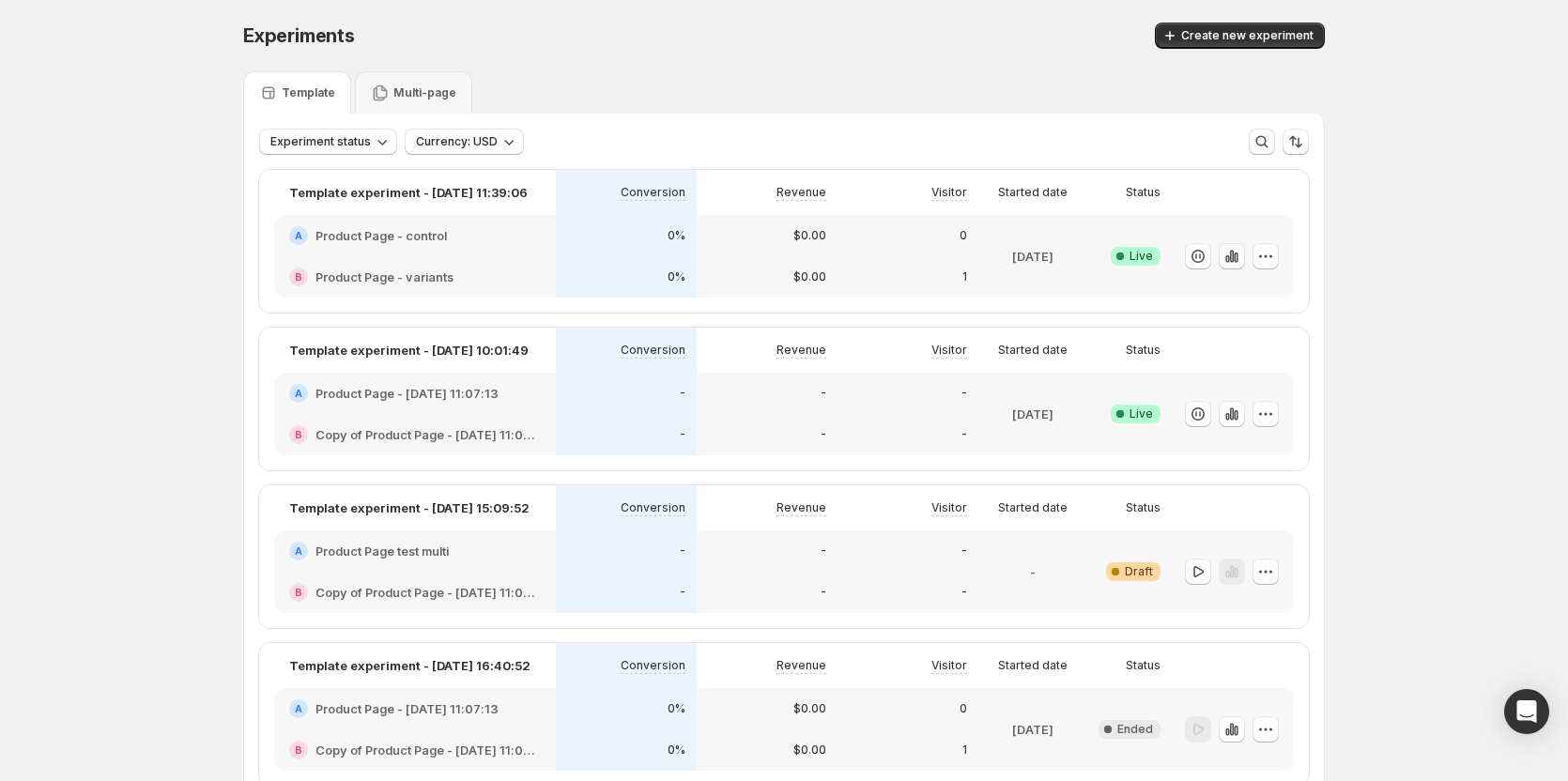
click at [877, 254] on icon "button" at bounding box center [1232, 255] width 4 height 13
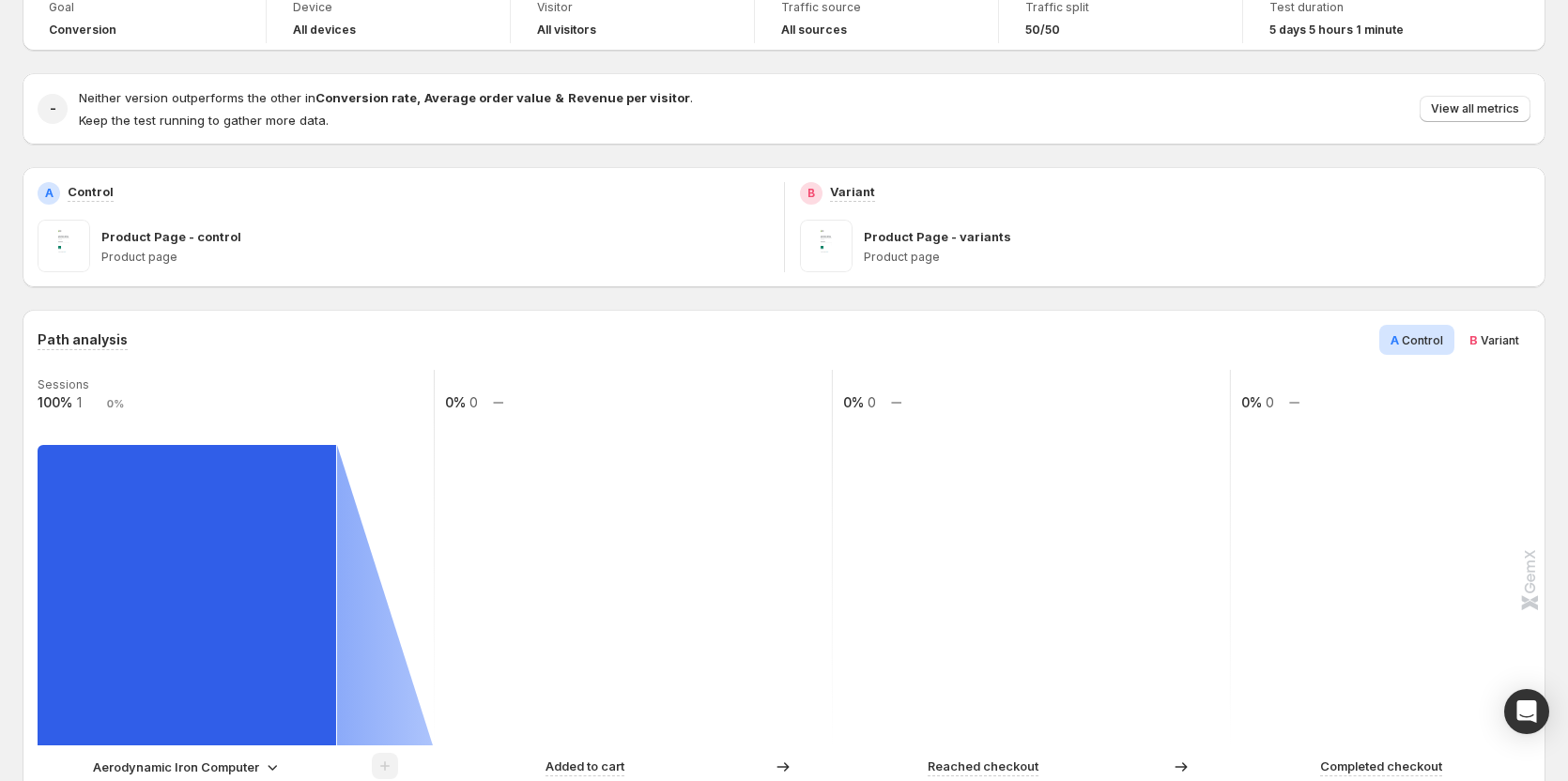
scroll to position [282, 0]
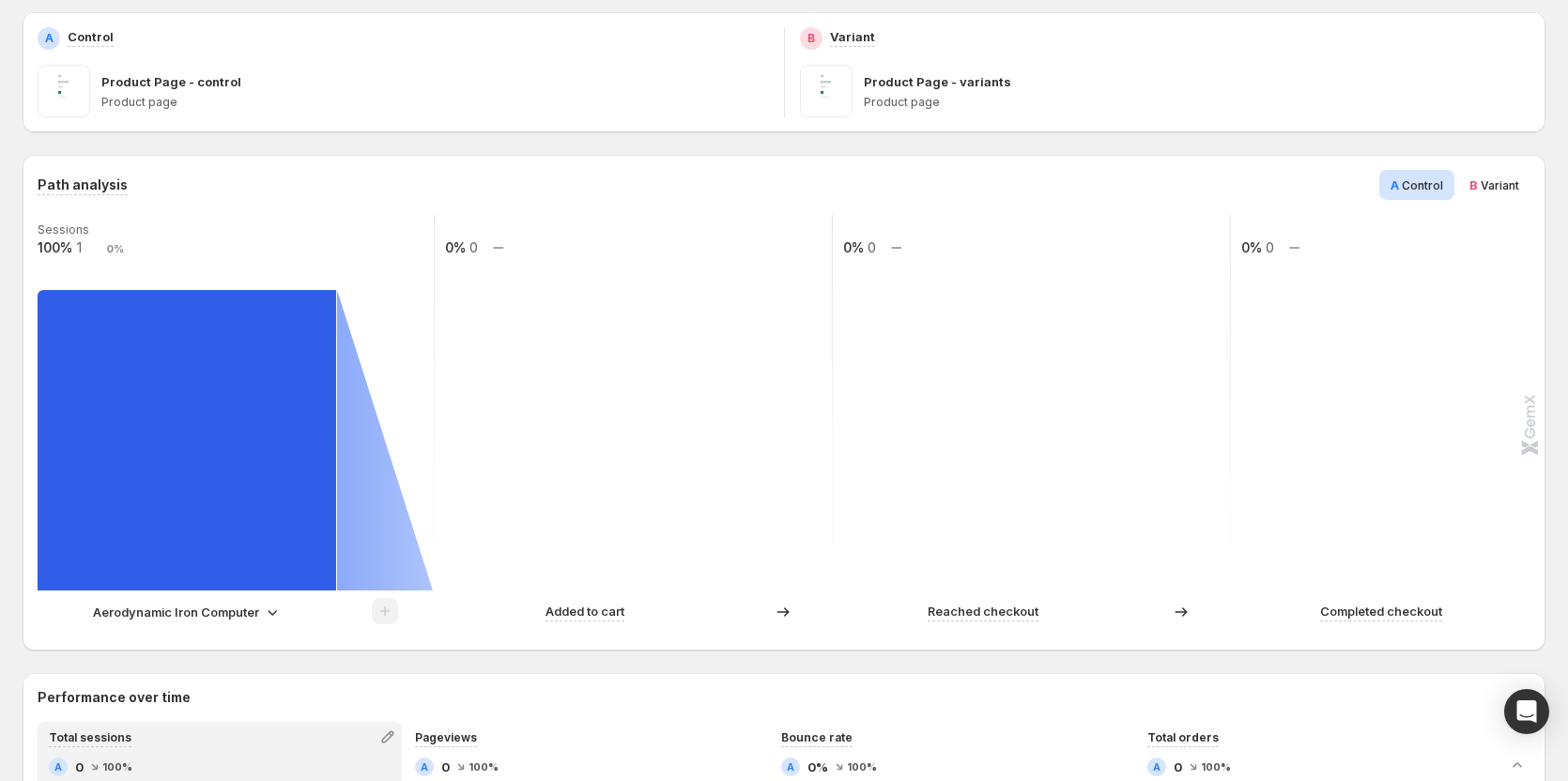
click at [191, 617] on p "Aerodynamic Iron Computer" at bounding box center [175, 611] width 166 height 19
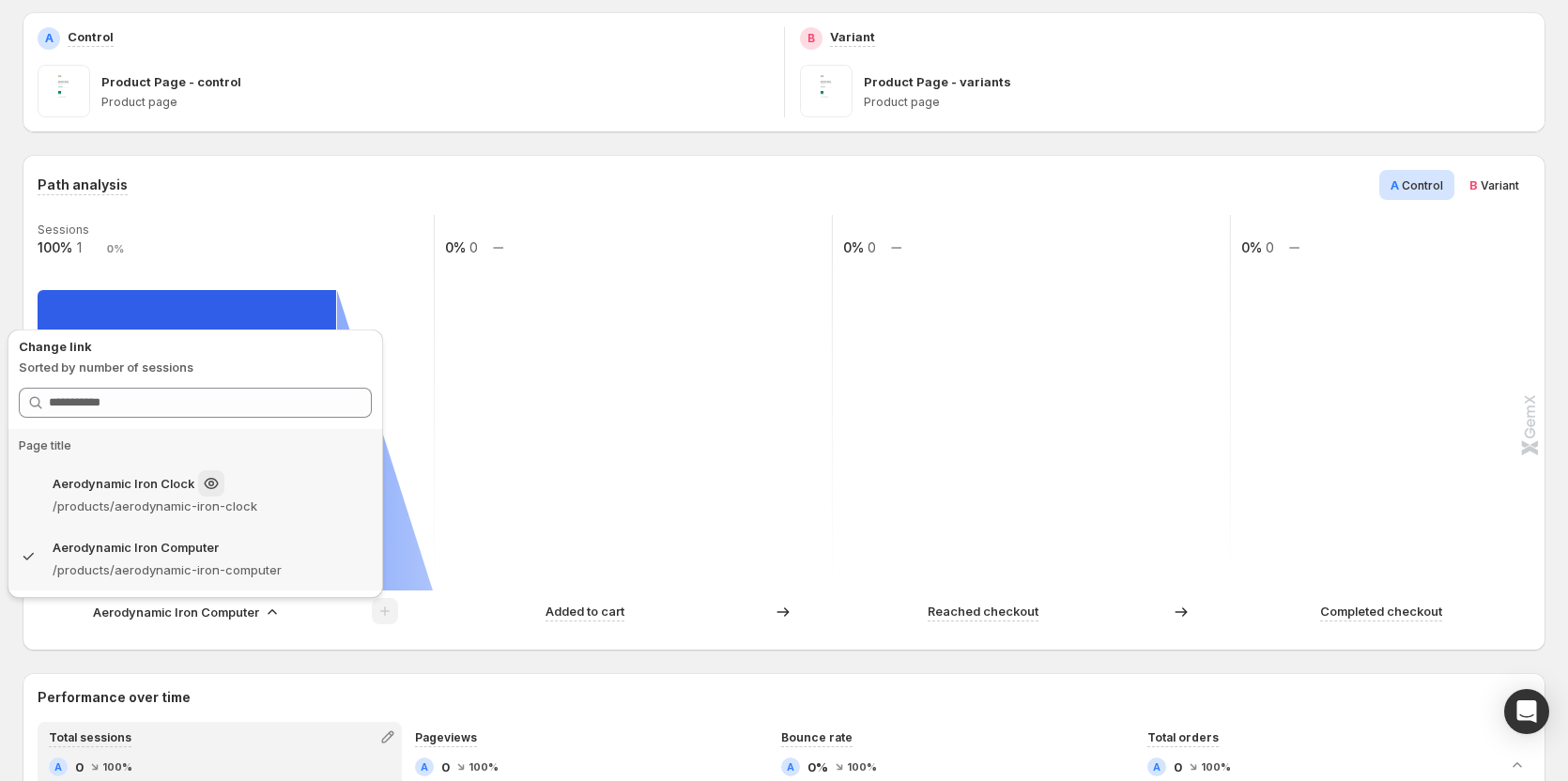
click at [204, 498] on p "/products/aerodynamic-iron-clock" at bounding box center [211, 506] width 319 height 19
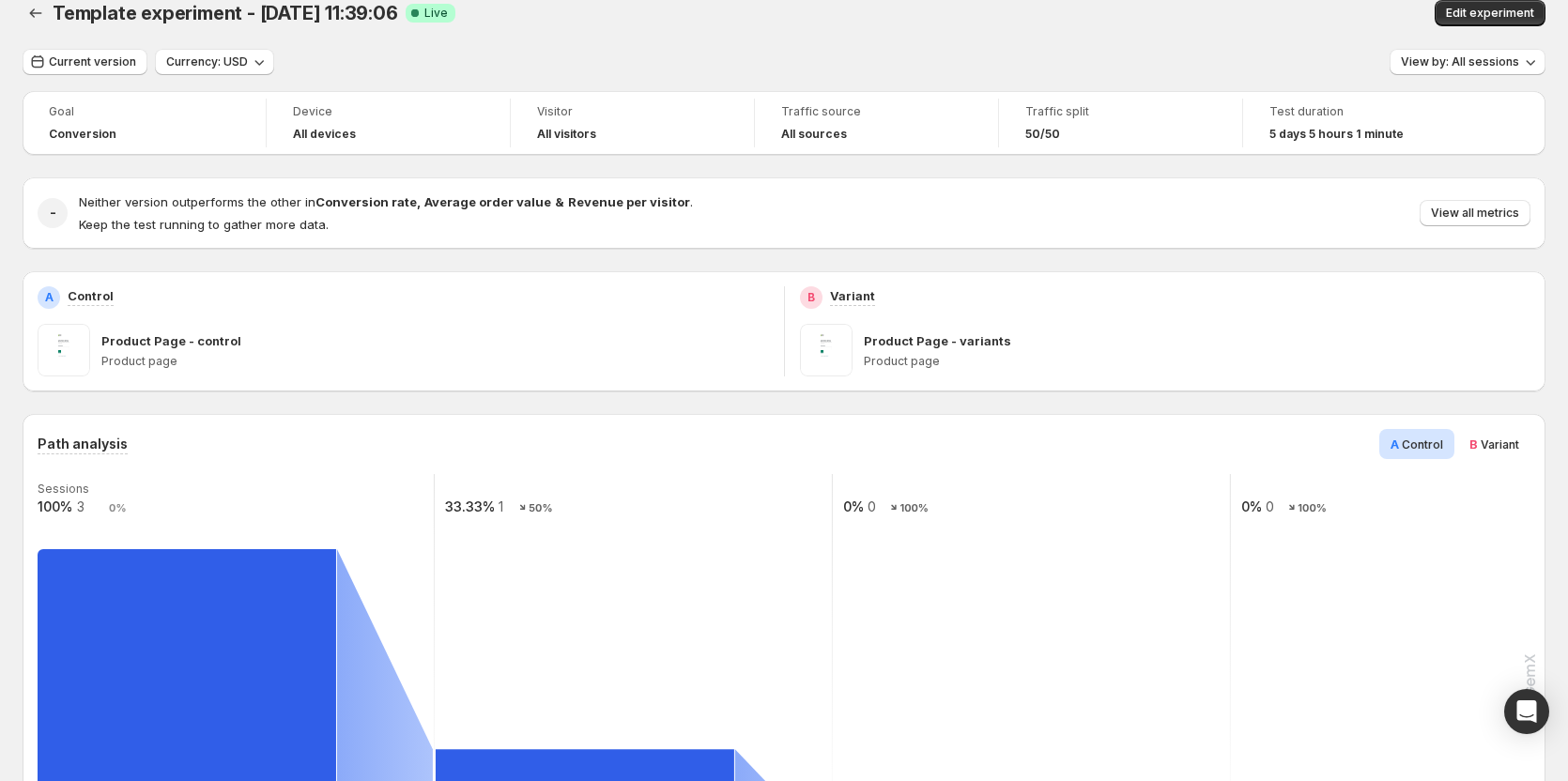
scroll to position [0, 0]
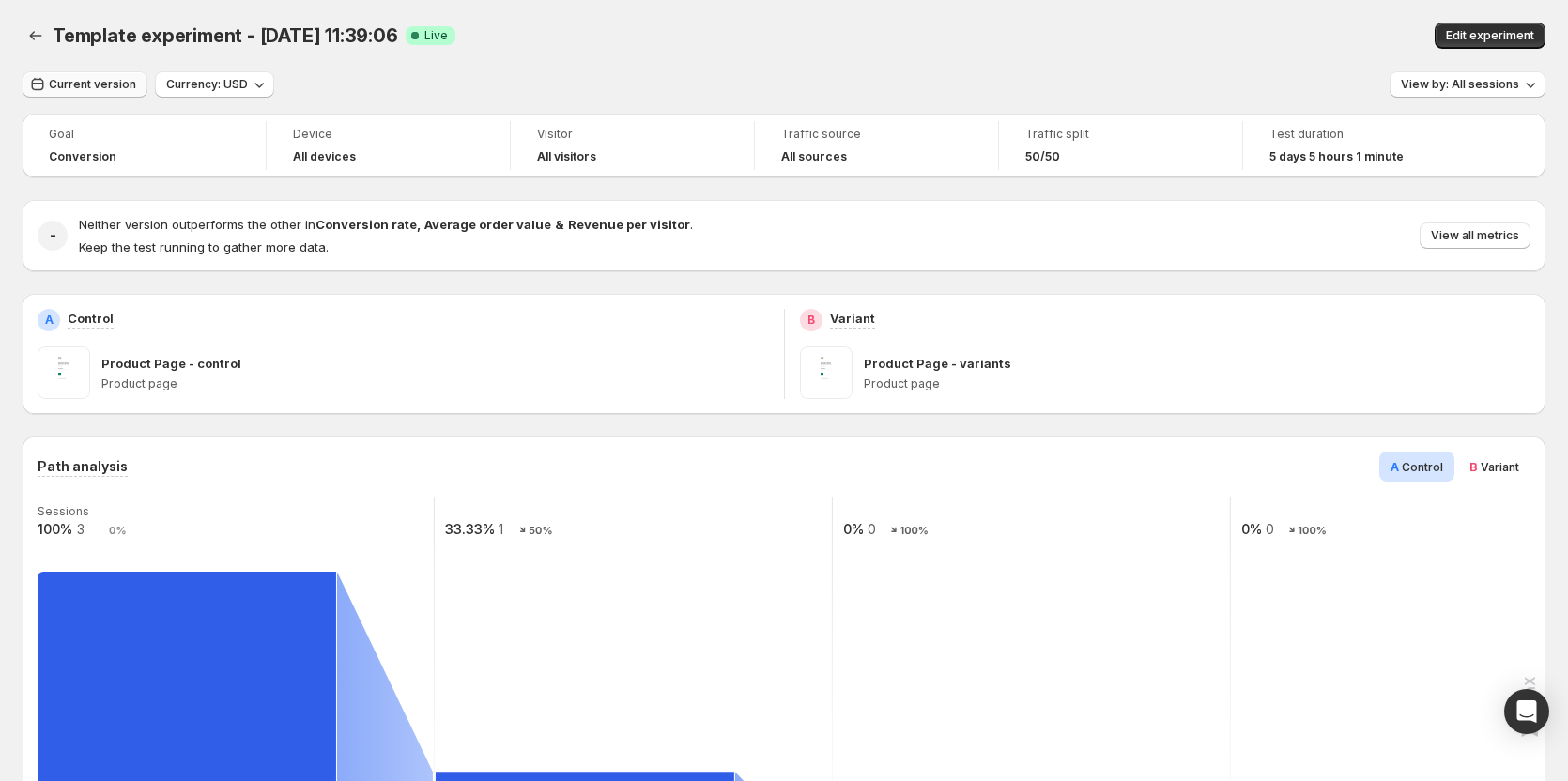
click at [113, 83] on span "Current version" at bounding box center [93, 84] width 88 height 15
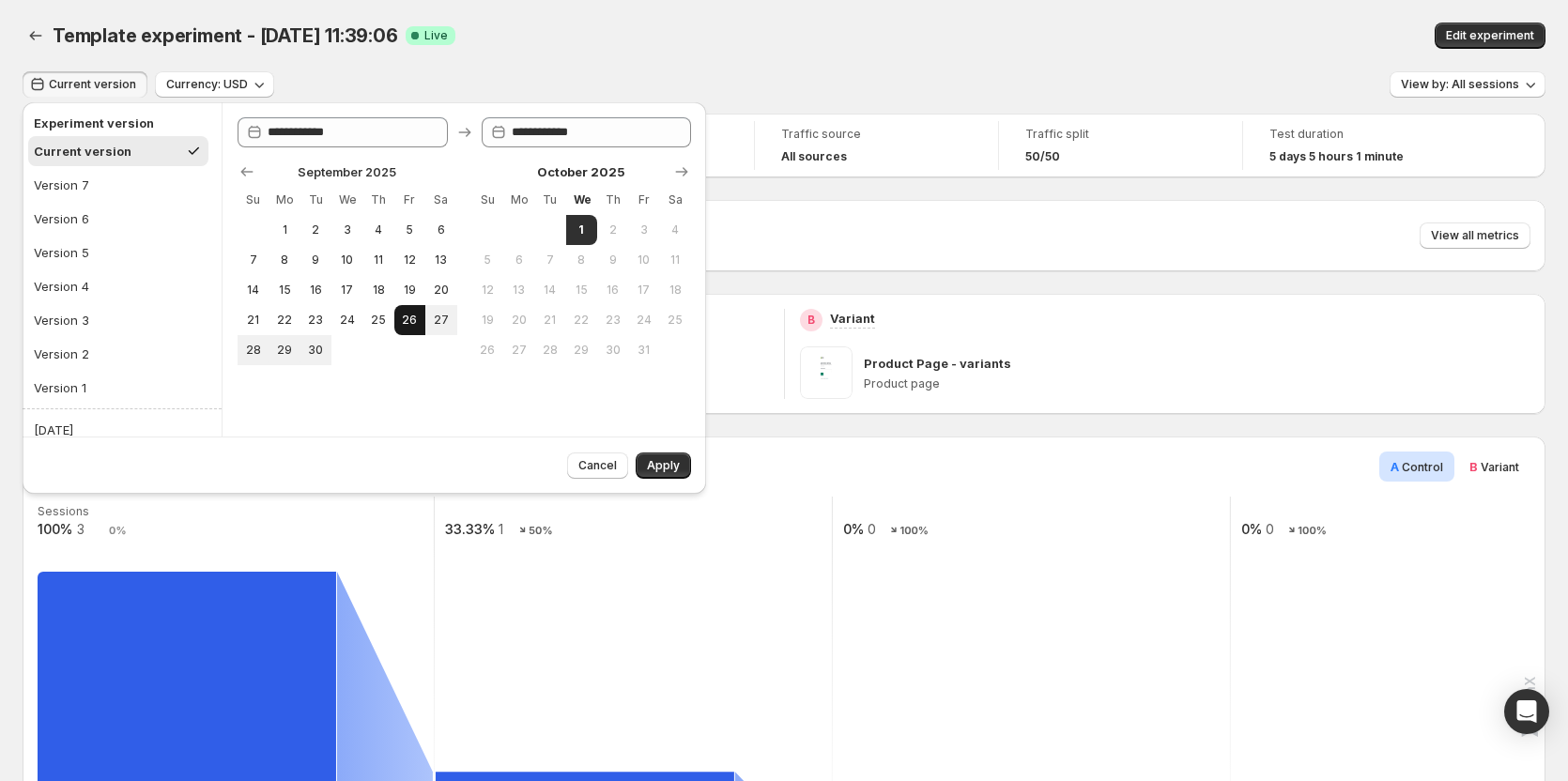
click at [407, 319] on span "26" at bounding box center [409, 320] width 16 height 15
click at [587, 227] on span "1" at bounding box center [582, 229] width 16 height 15
type input "**********"
click at [379, 321] on span "25" at bounding box center [378, 320] width 16 height 15
type input "**********"
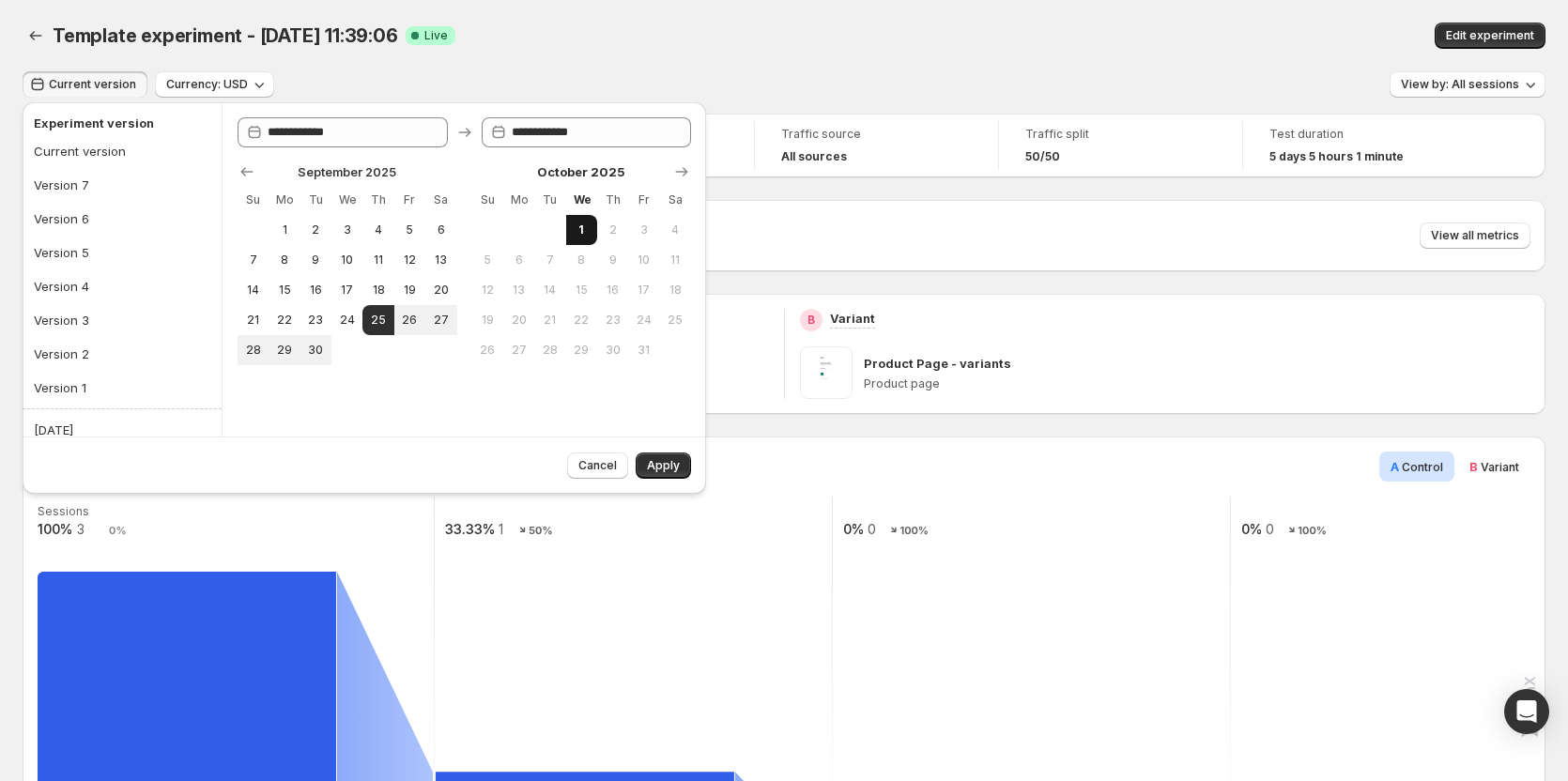
click at [574, 225] on span "1" at bounding box center [582, 229] width 16 height 15
type input "**********"
click at [410, 322] on span "26" at bounding box center [409, 320] width 16 height 15
type input "**********"
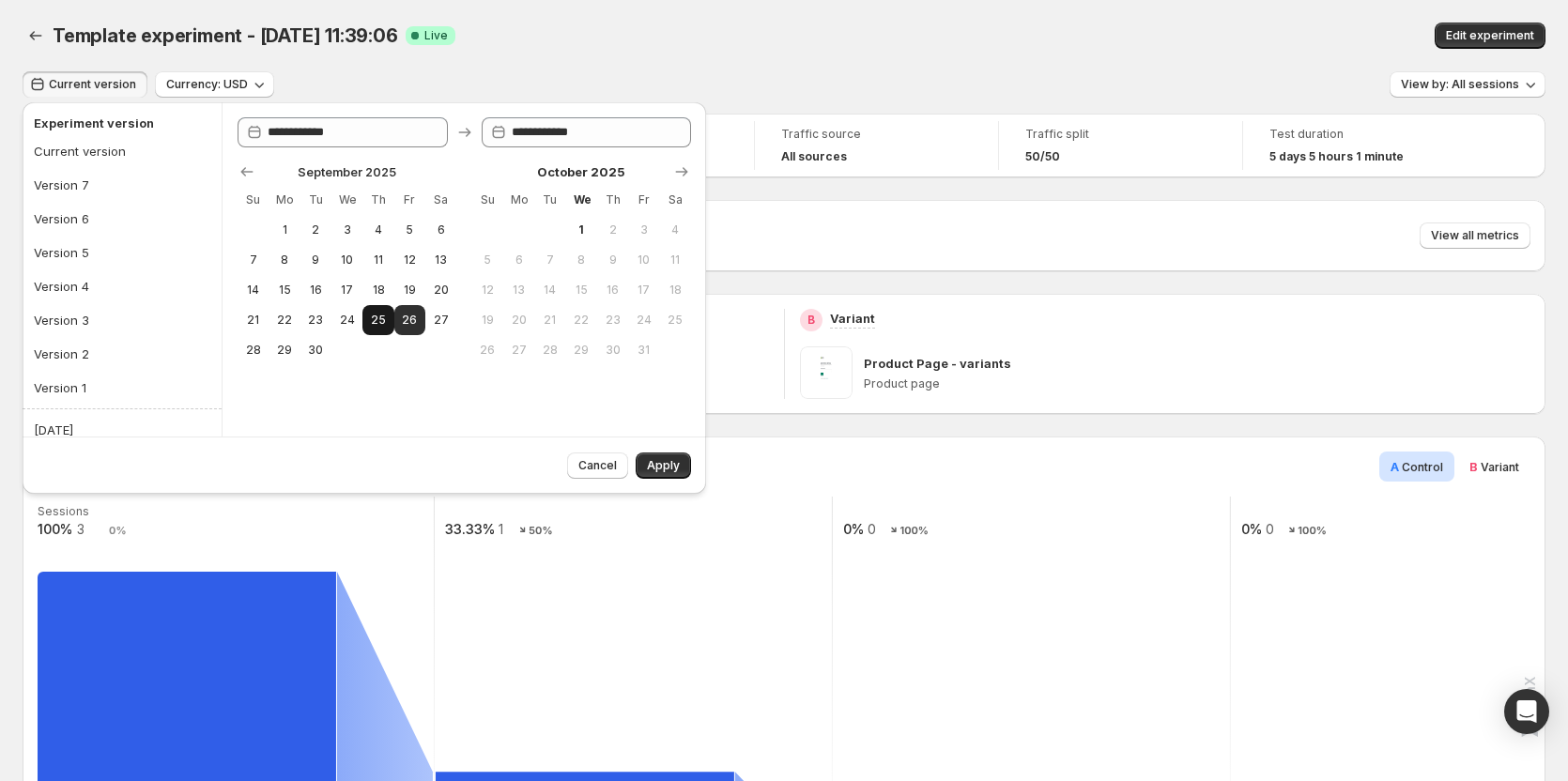
click at [381, 316] on span "25" at bounding box center [378, 320] width 16 height 15
type input "**********"
click at [571, 228] on button "1" at bounding box center [582, 230] width 31 height 30
type input "**********"
click at [658, 463] on span "Apply" at bounding box center [664, 465] width 33 height 15
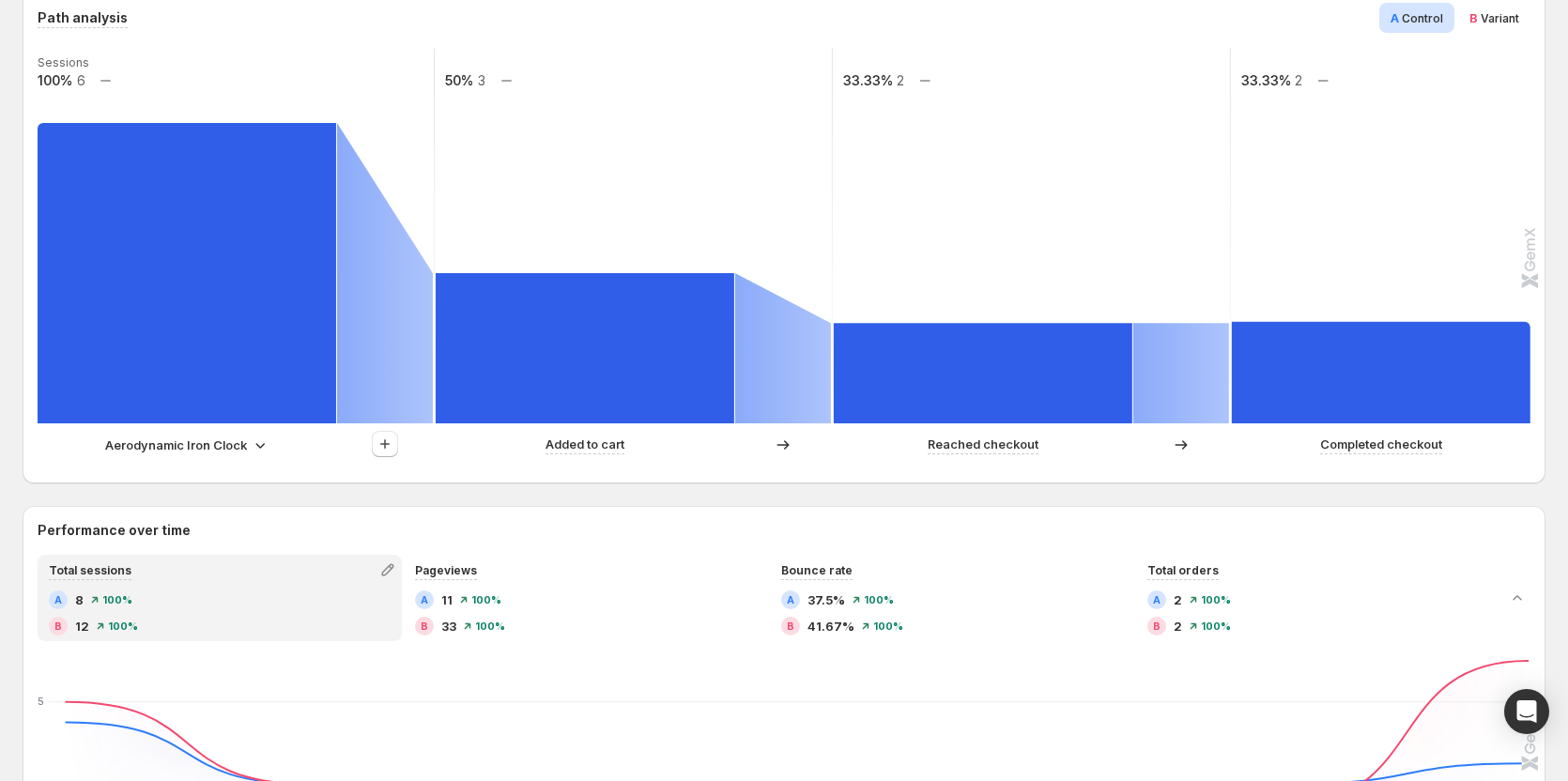
scroll to position [470, 0]
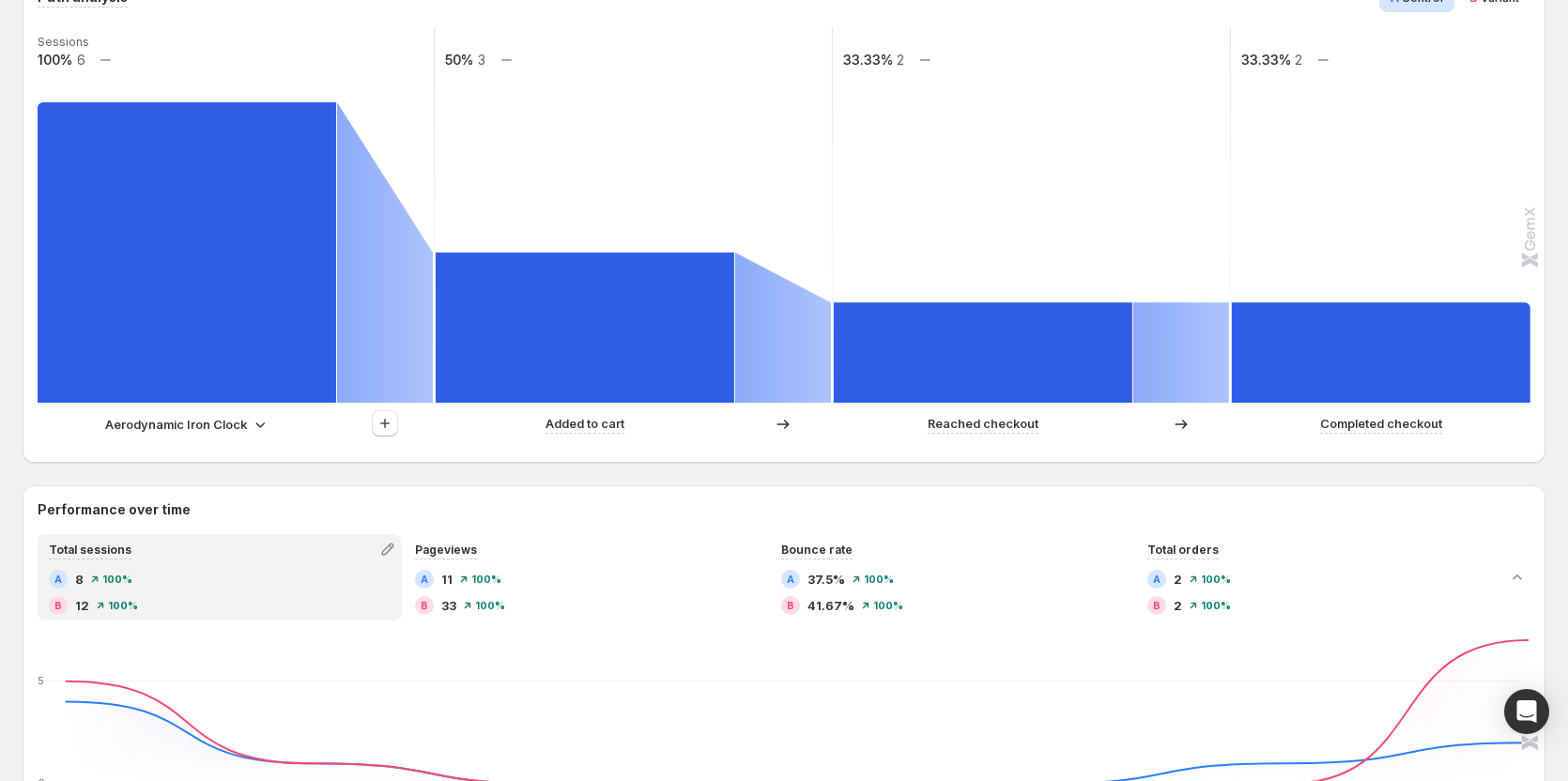
click at [262, 429] on icon at bounding box center [259, 424] width 19 height 19
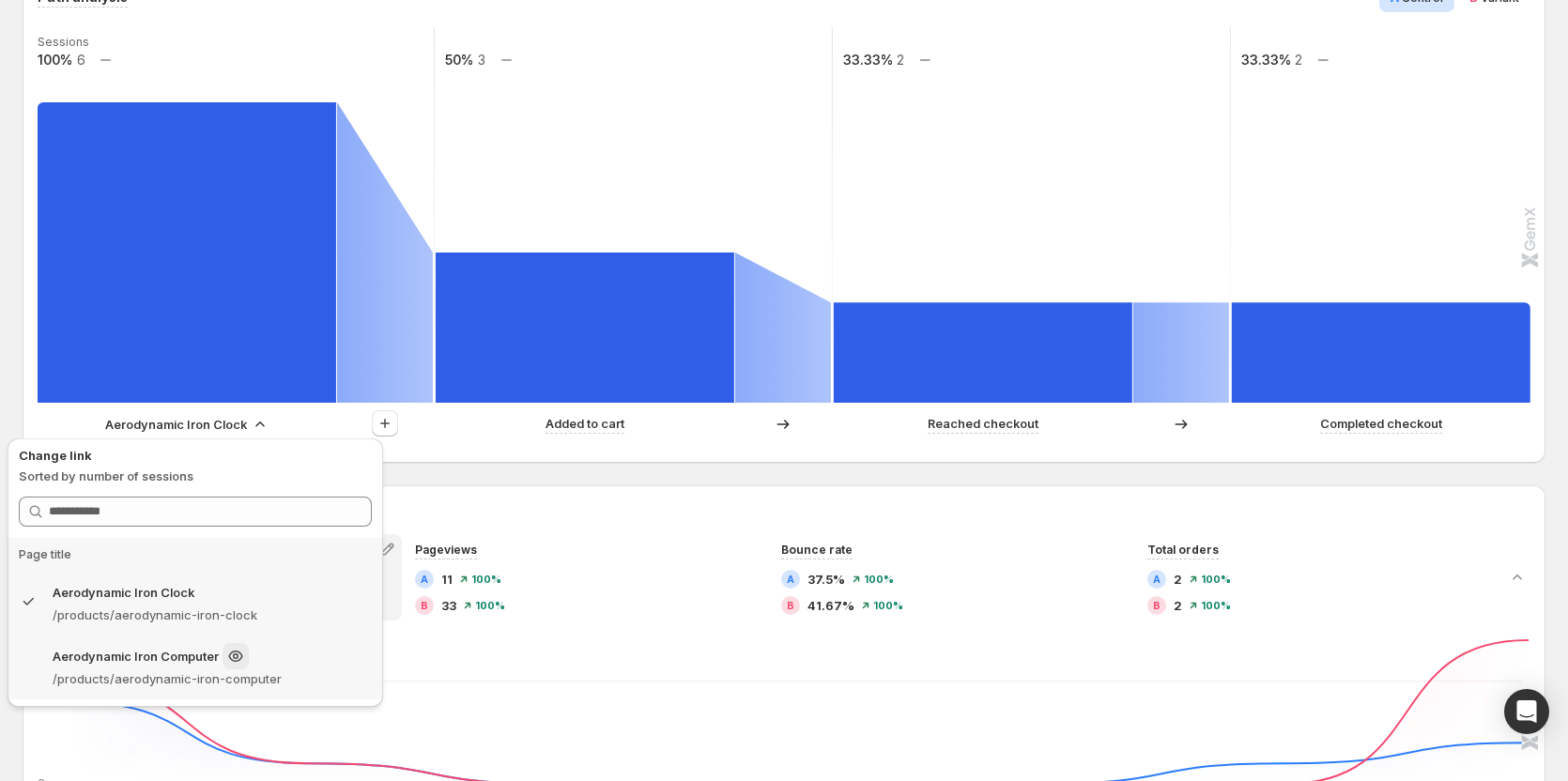
click at [164, 670] on p "/products/aerodynamic-iron-computer" at bounding box center [211, 679] width 319 height 19
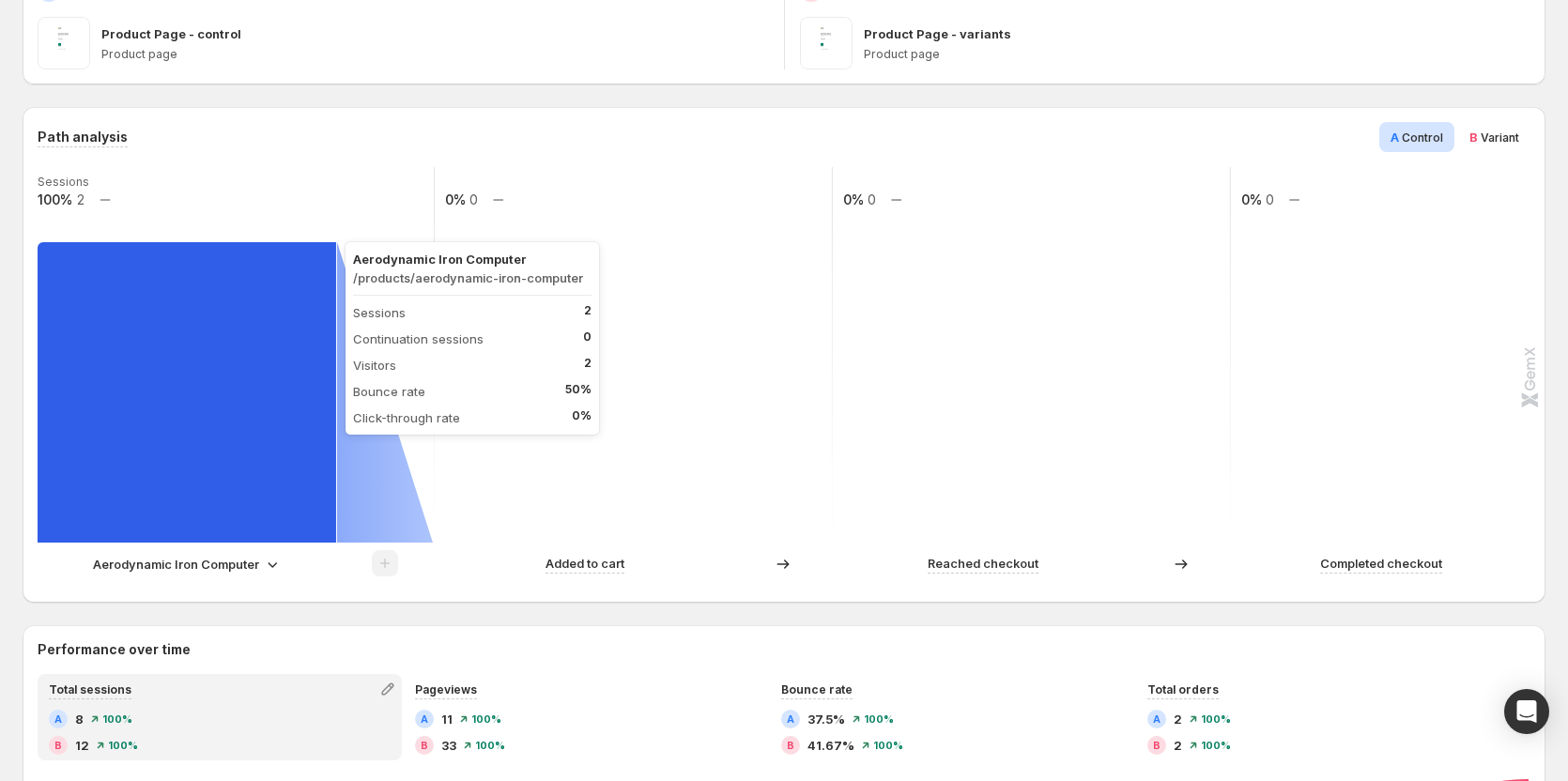
scroll to position [375, 0]
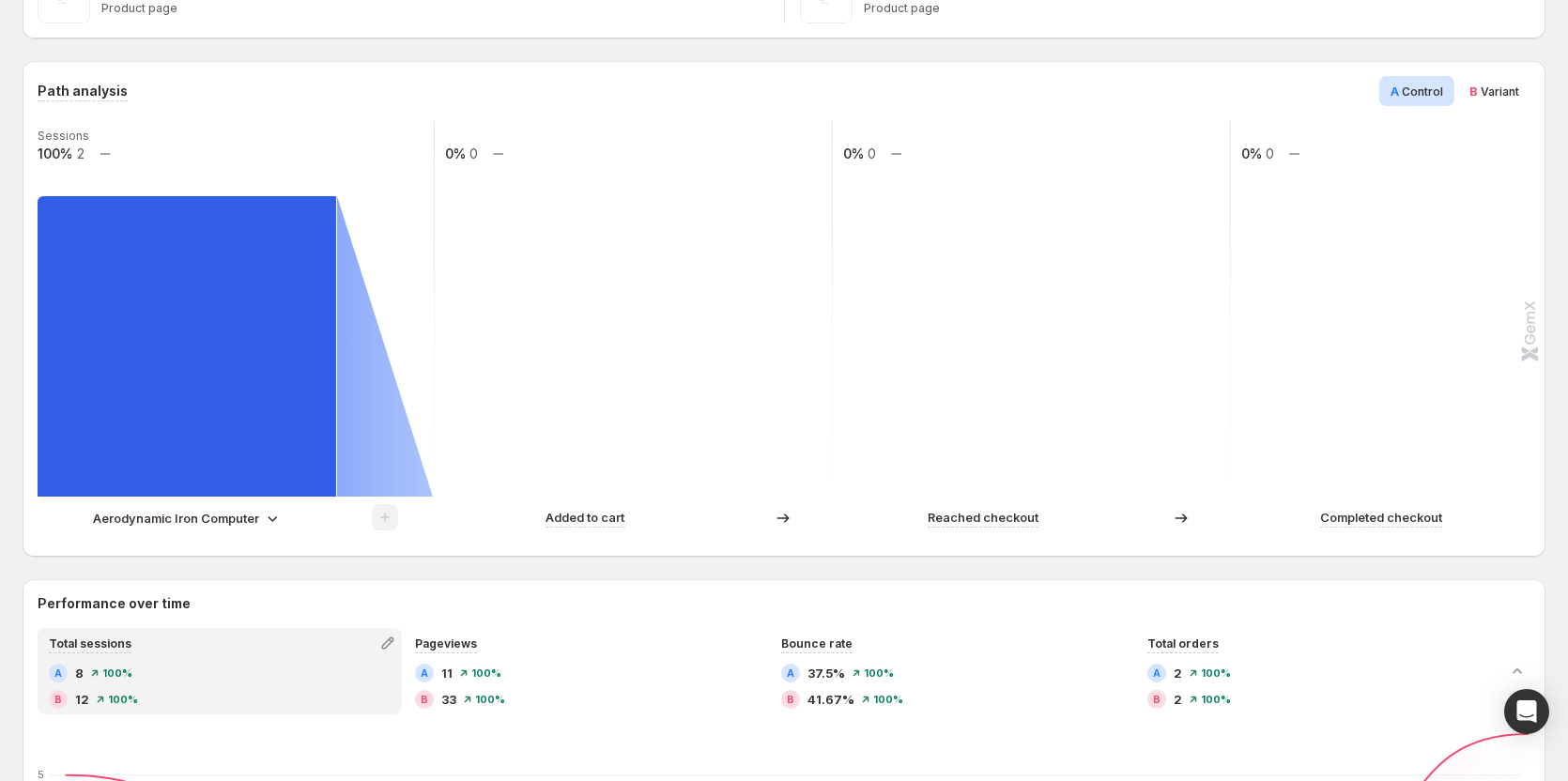
click at [220, 511] on p "Aerodynamic Iron Computer" at bounding box center [175, 518] width 166 height 19
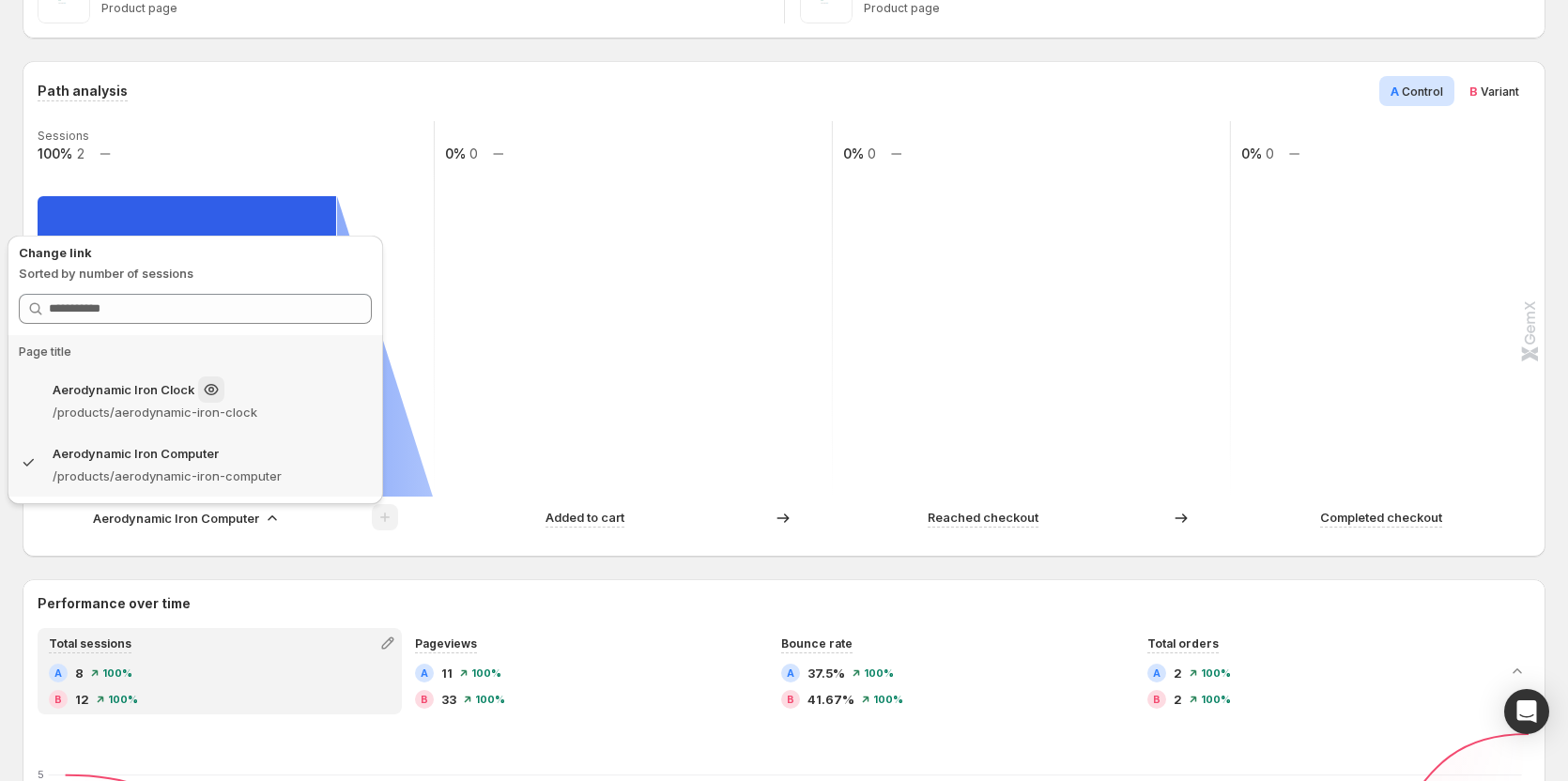
click at [293, 394] on div "Aerodynamic Iron Clock" at bounding box center [211, 389] width 319 height 26
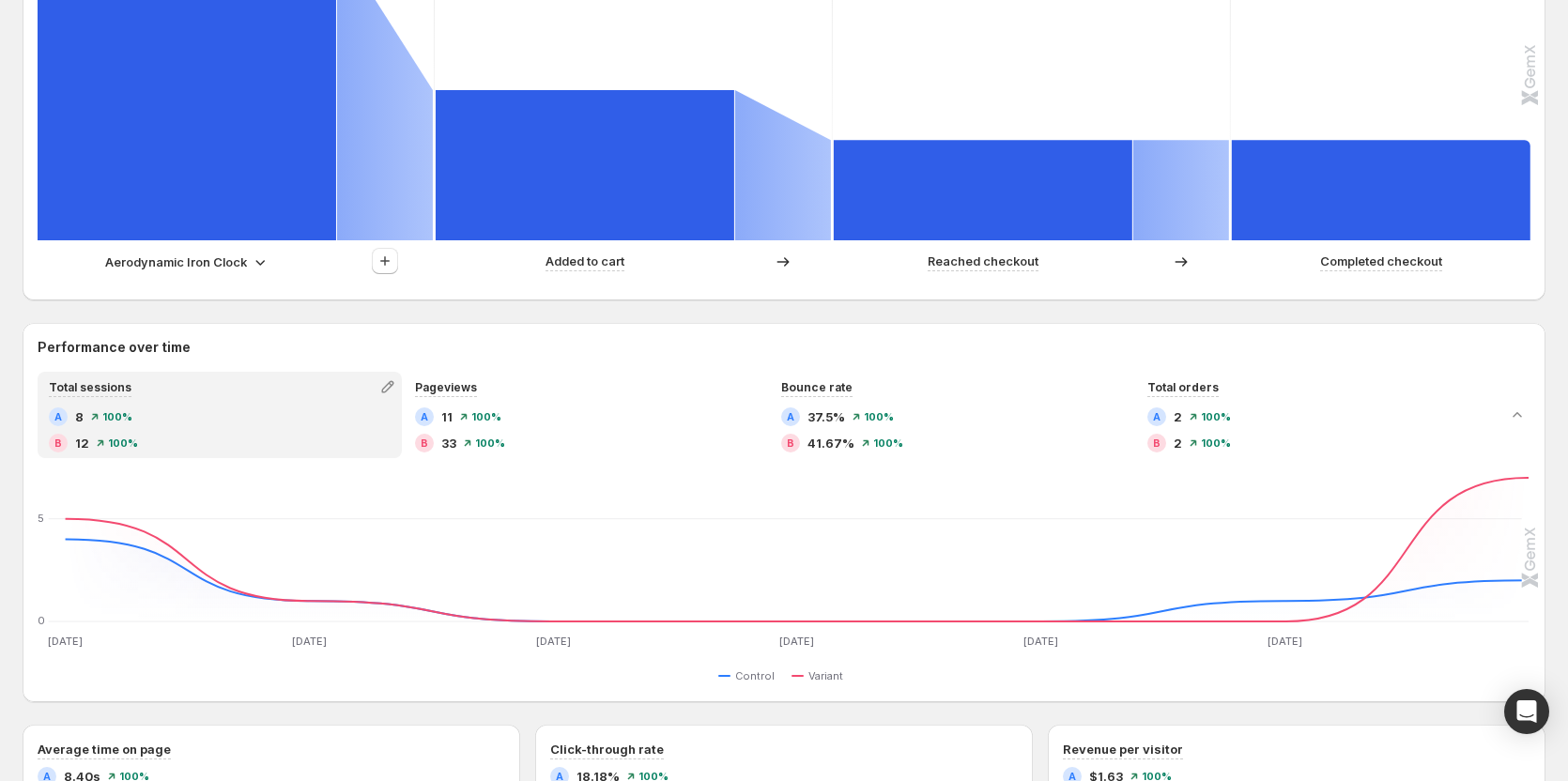
scroll to position [564, 0]
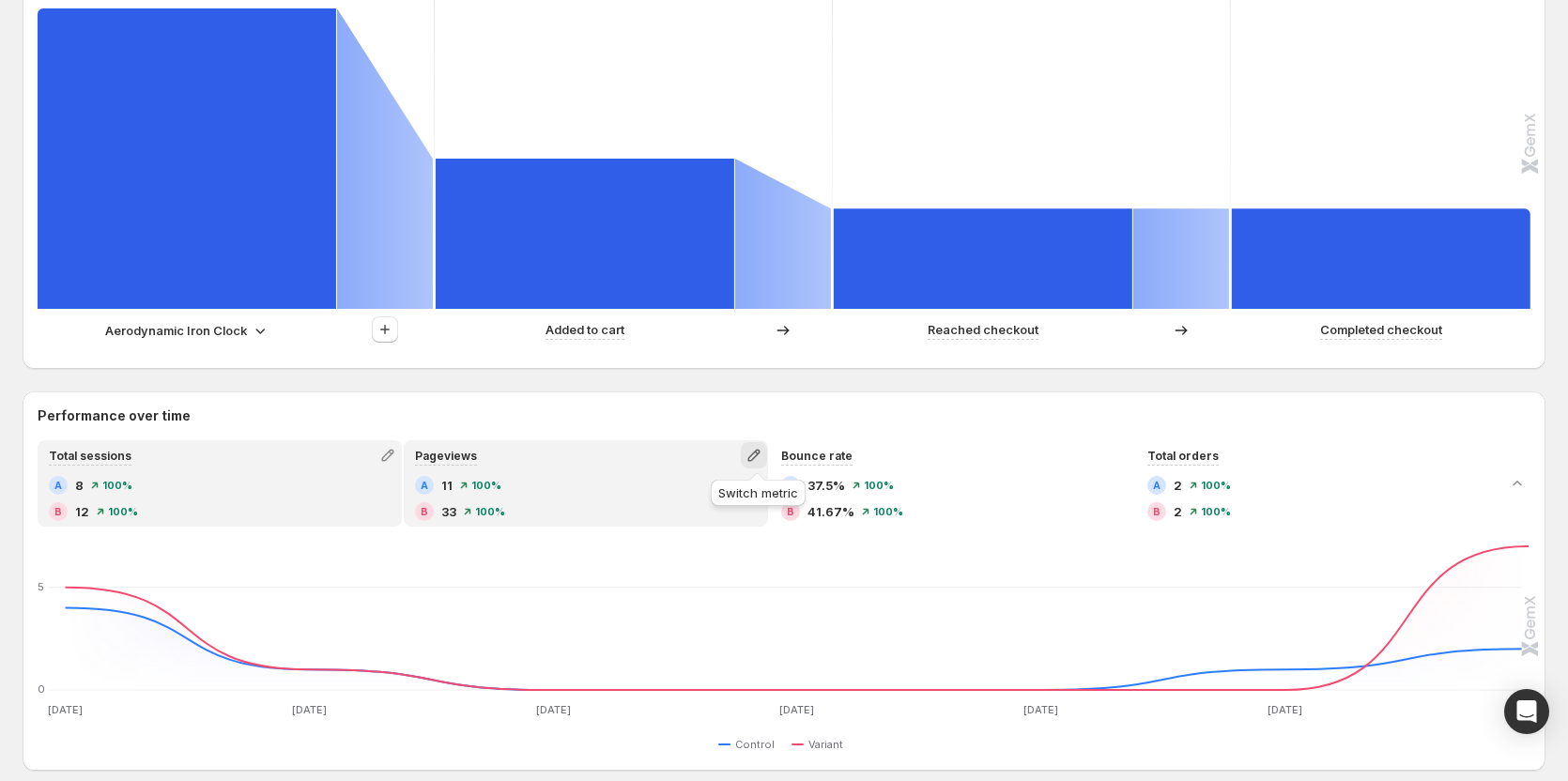
click at [755, 457] on icon "button" at bounding box center [753, 455] width 19 height 19
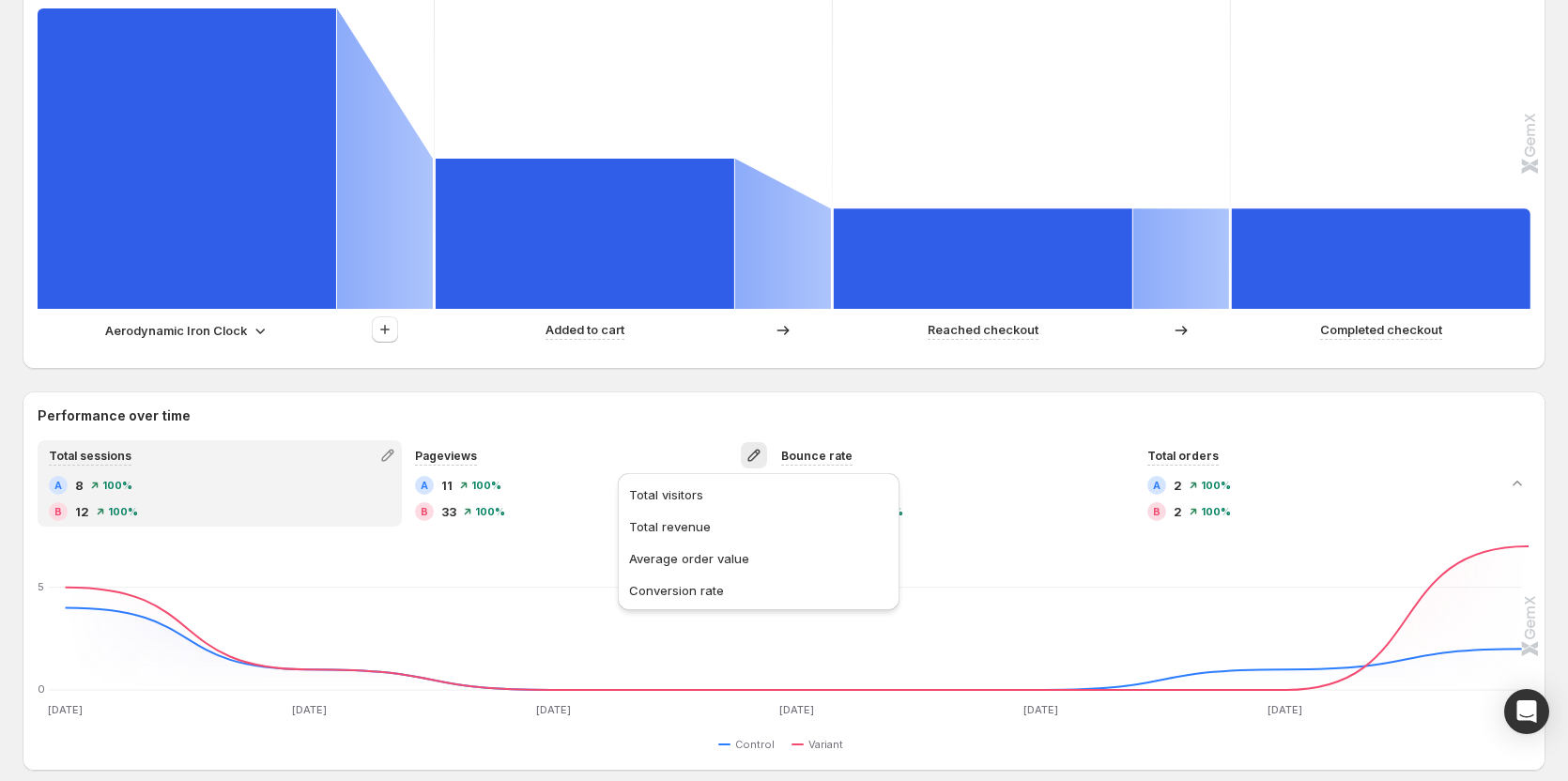
click at [767, 403] on div "Performance over time Total sessions A 8 100% B 12 100% Pageviews A 11 100% B 3…" at bounding box center [784, 581] width 1522 height 379
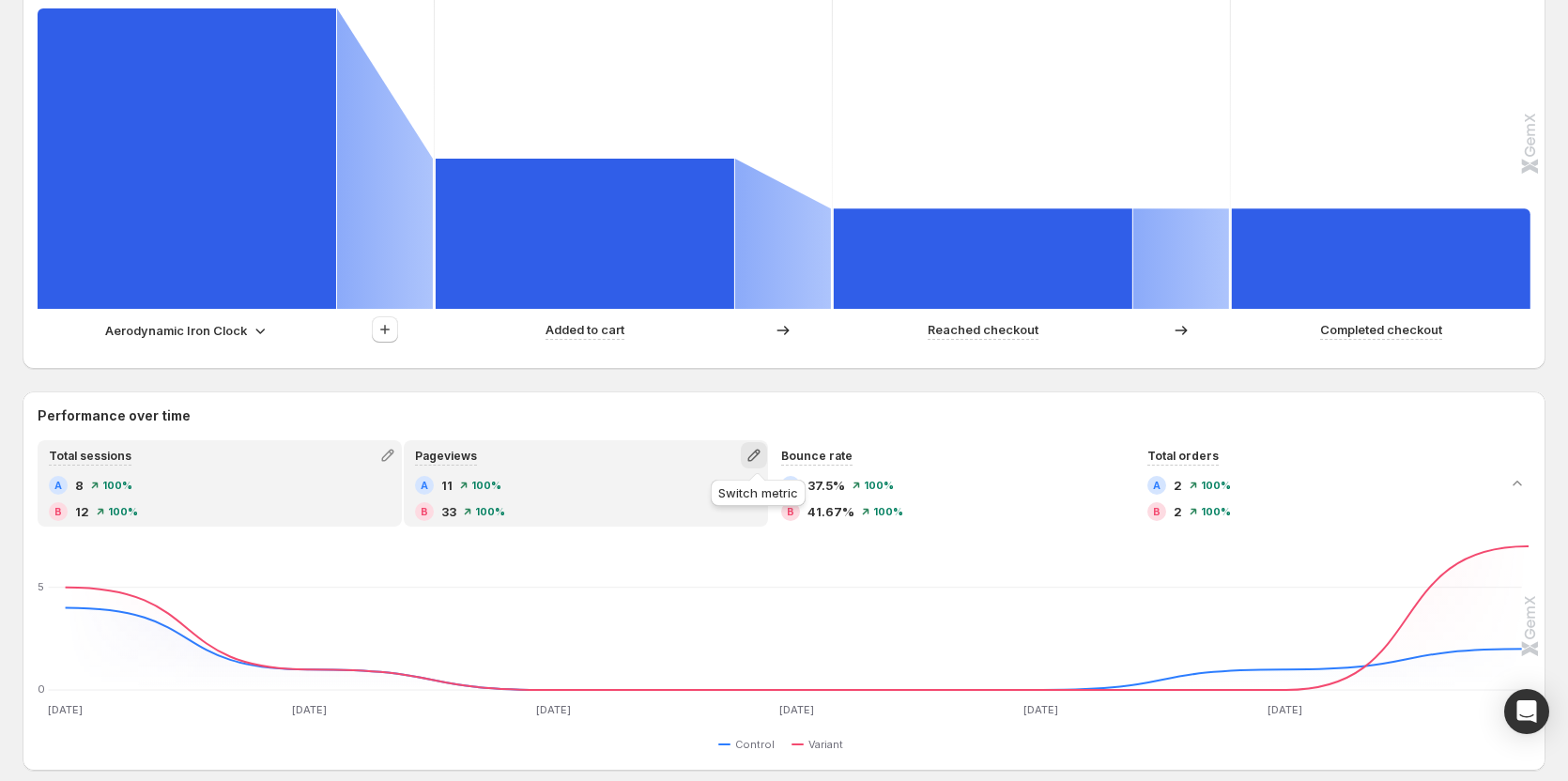
click at [747, 460] on button "button" at bounding box center [753, 455] width 26 height 26
click at [677, 523] on span "Total revenue" at bounding box center [669, 527] width 82 height 15
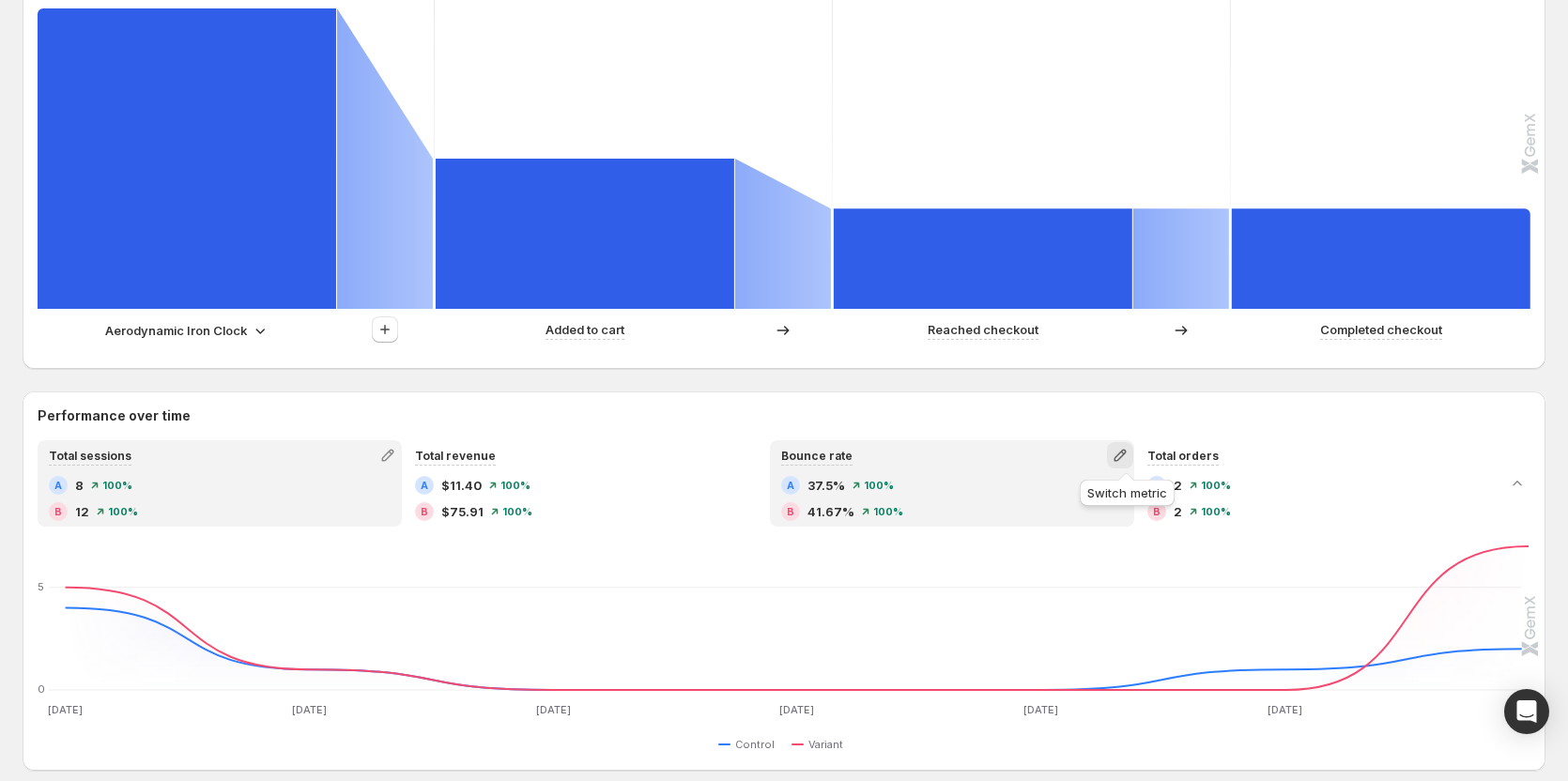
click at [877, 465] on button "button" at bounding box center [1120, 455] width 26 height 26
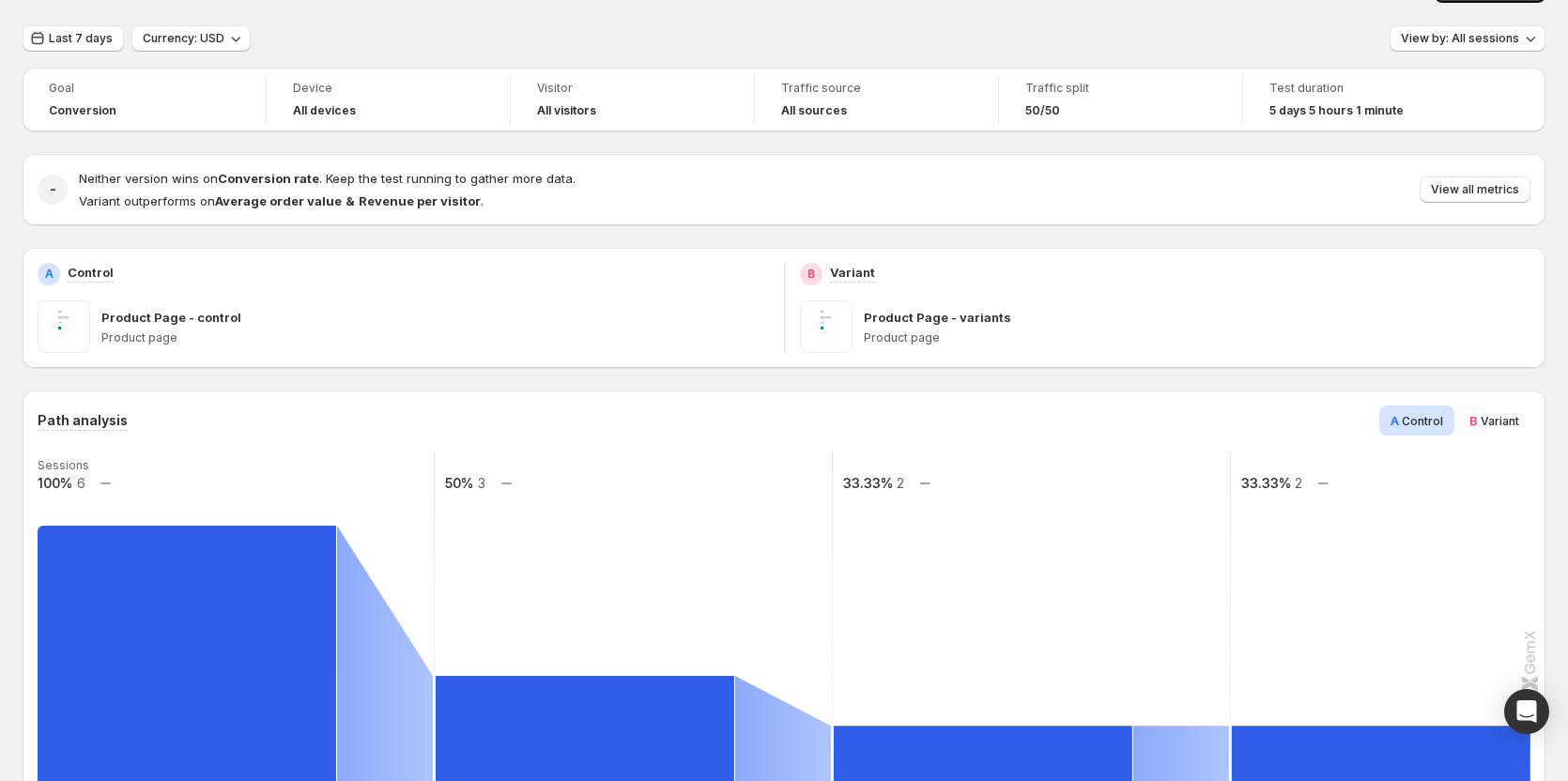
scroll to position [0, 0]
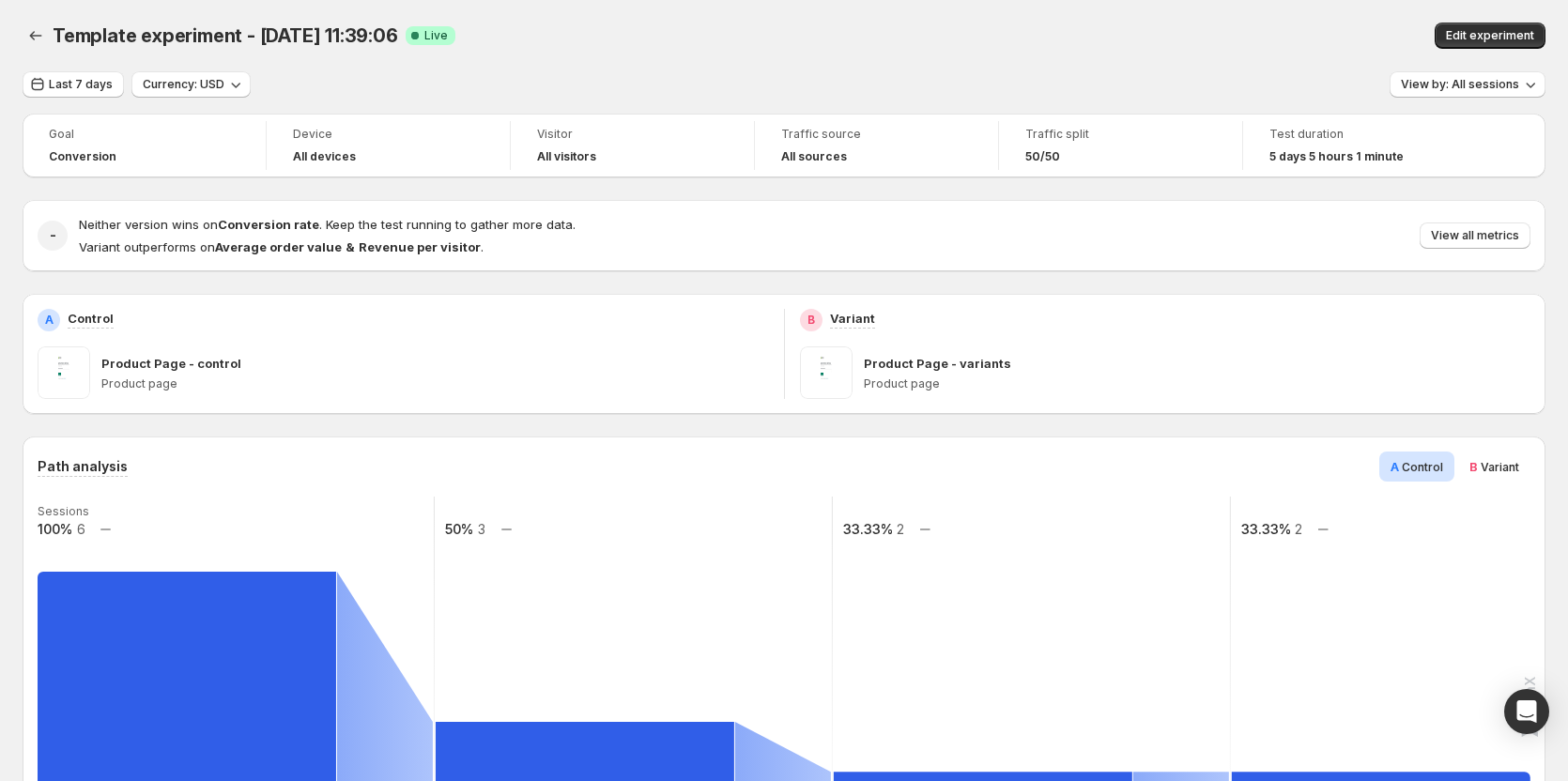
click at [877, 459] on div "B Variant" at bounding box center [1494, 466] width 72 height 30
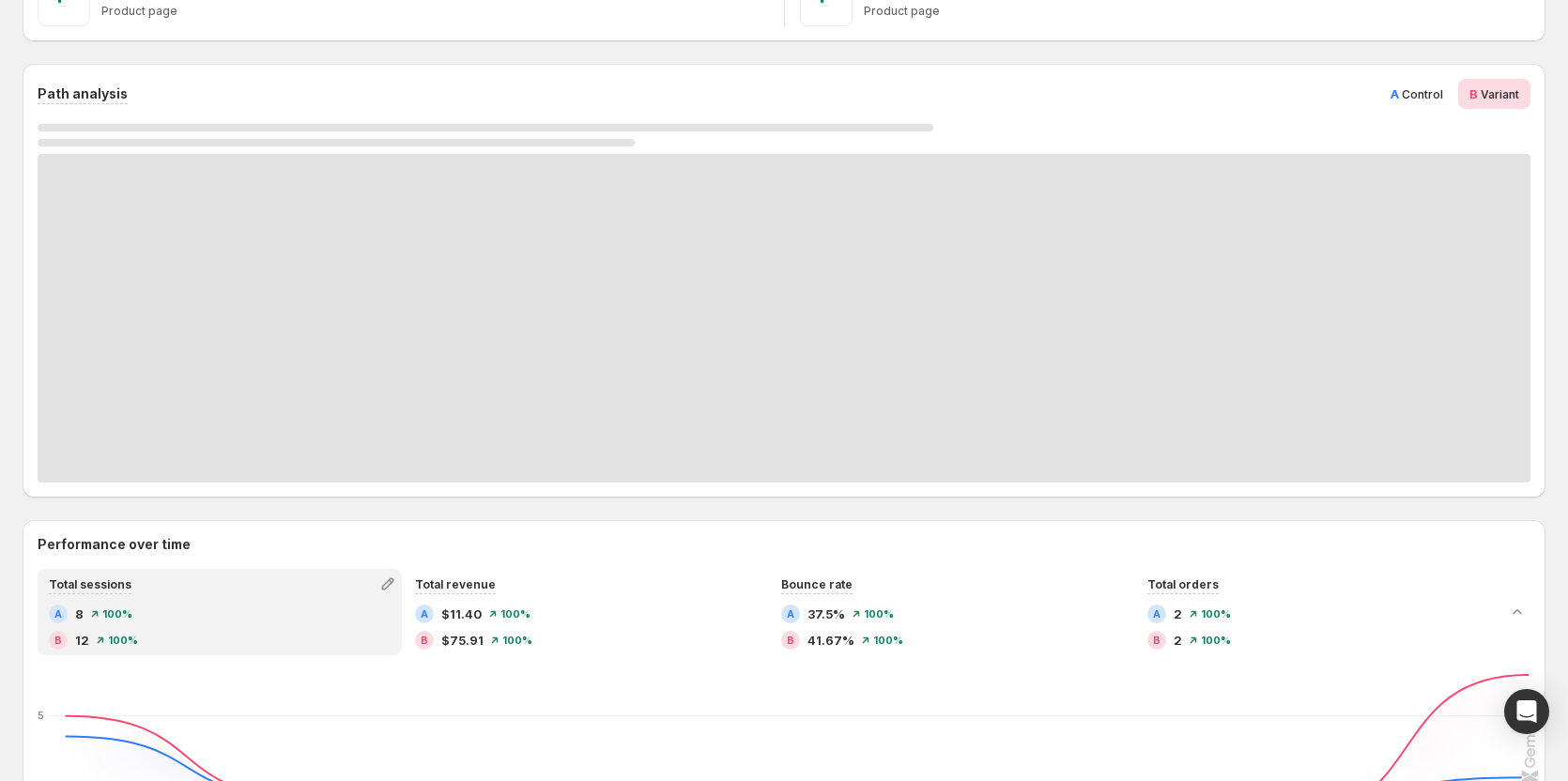
scroll to position [375, 0]
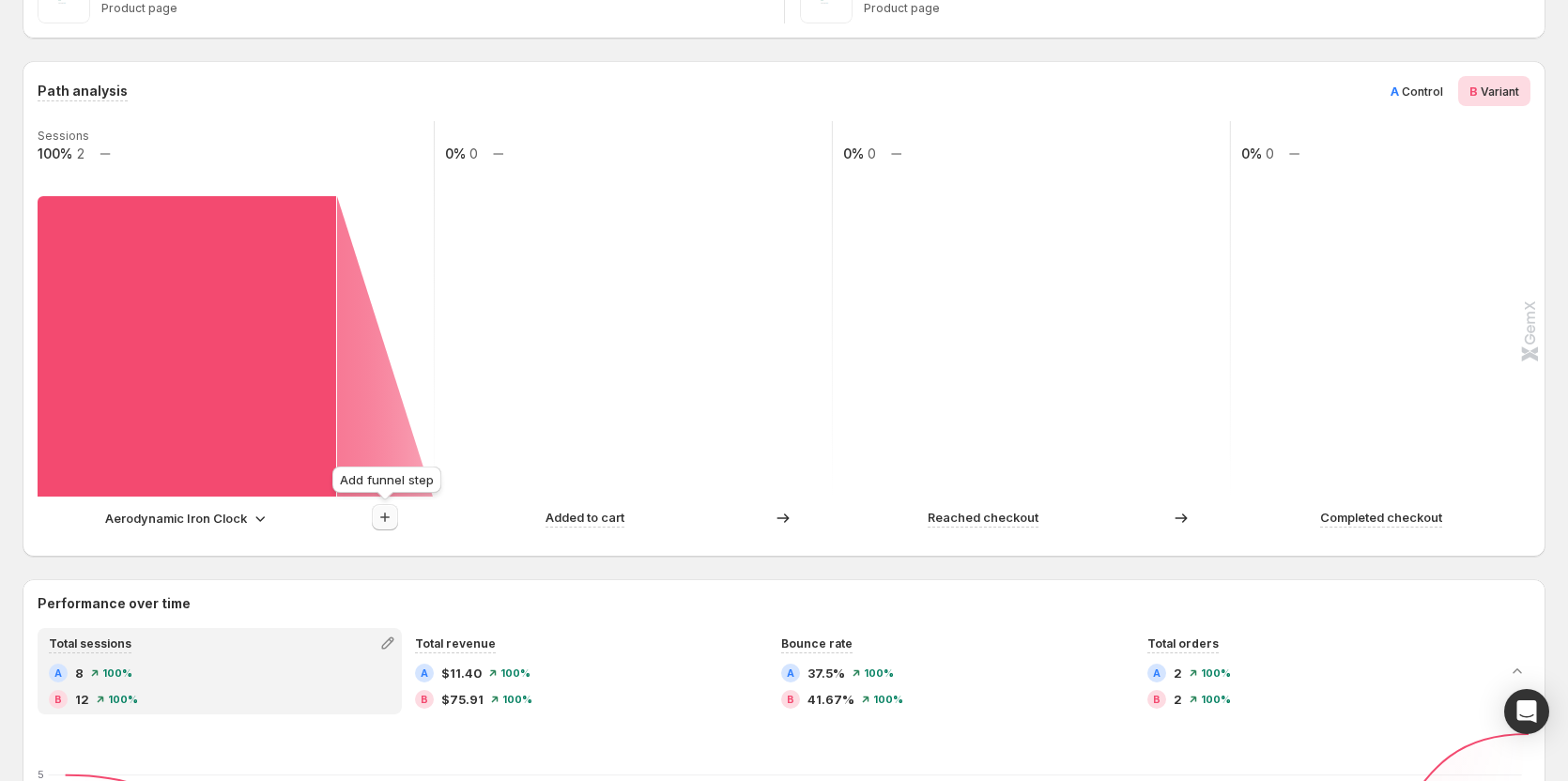
click at [384, 512] on icon "button" at bounding box center [384, 517] width 19 height 19
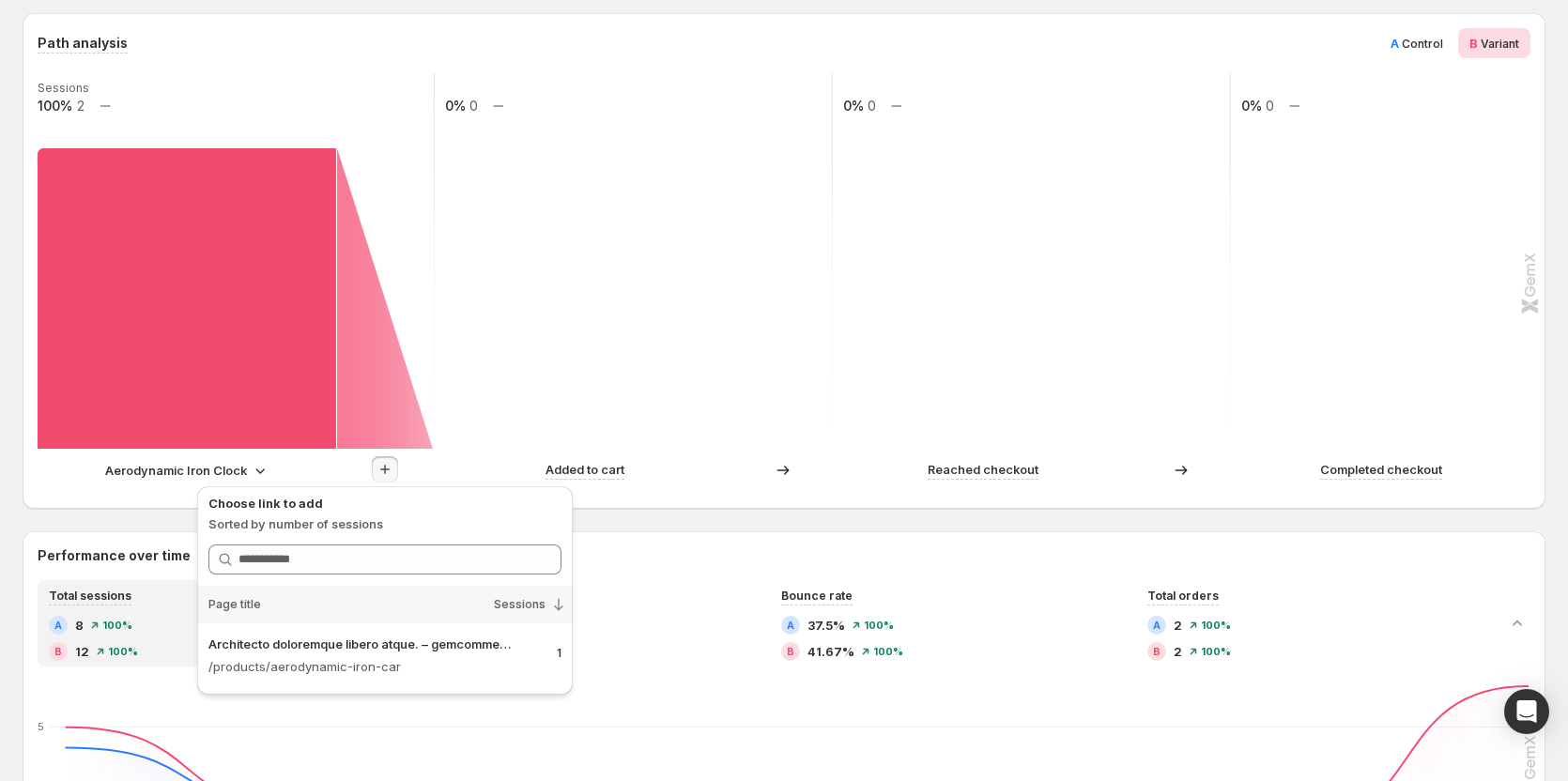
scroll to position [470, 0]
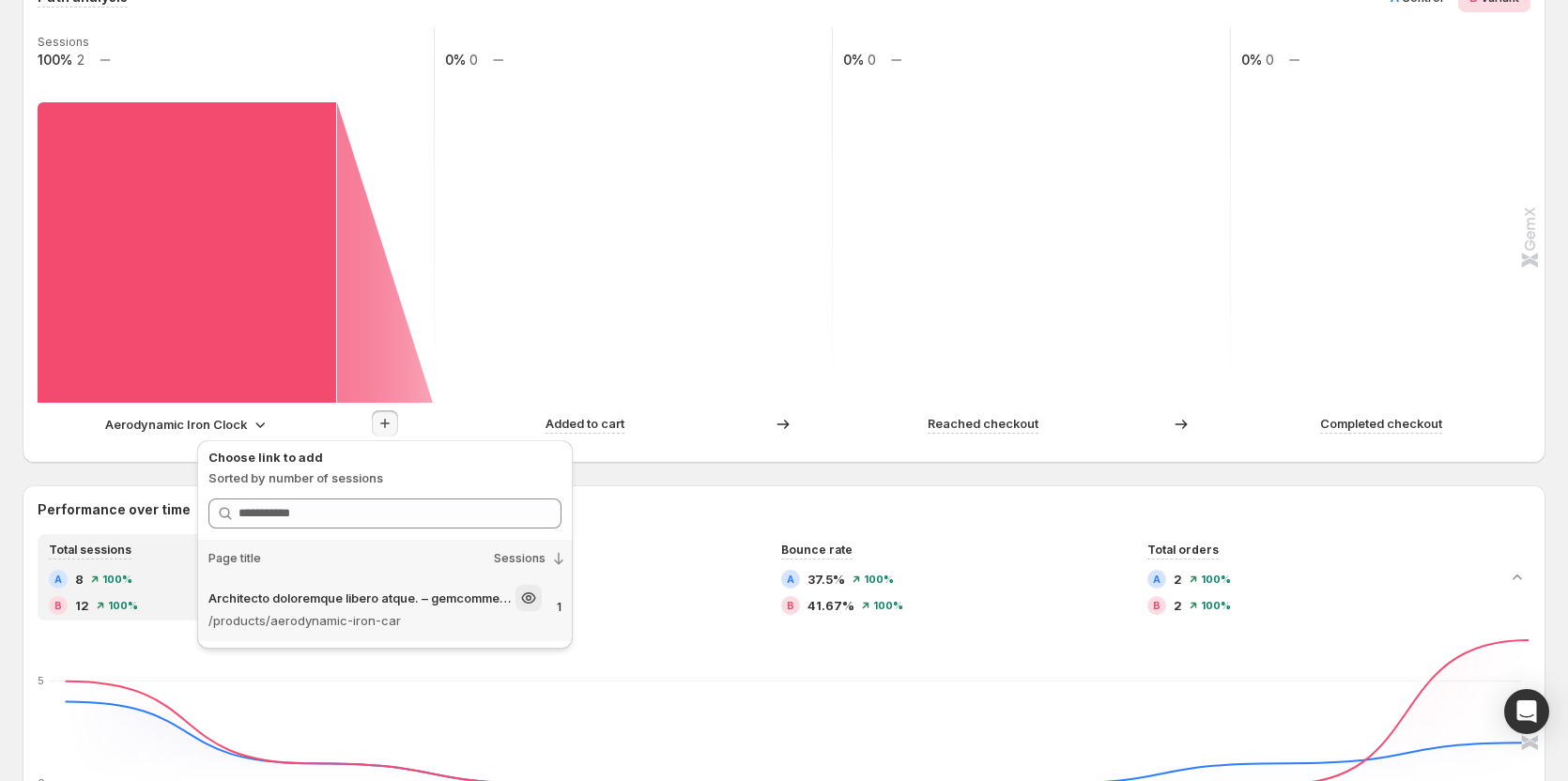
click at [396, 618] on p "/products/aerodynamic-iron-car" at bounding box center [375, 620] width 333 height 19
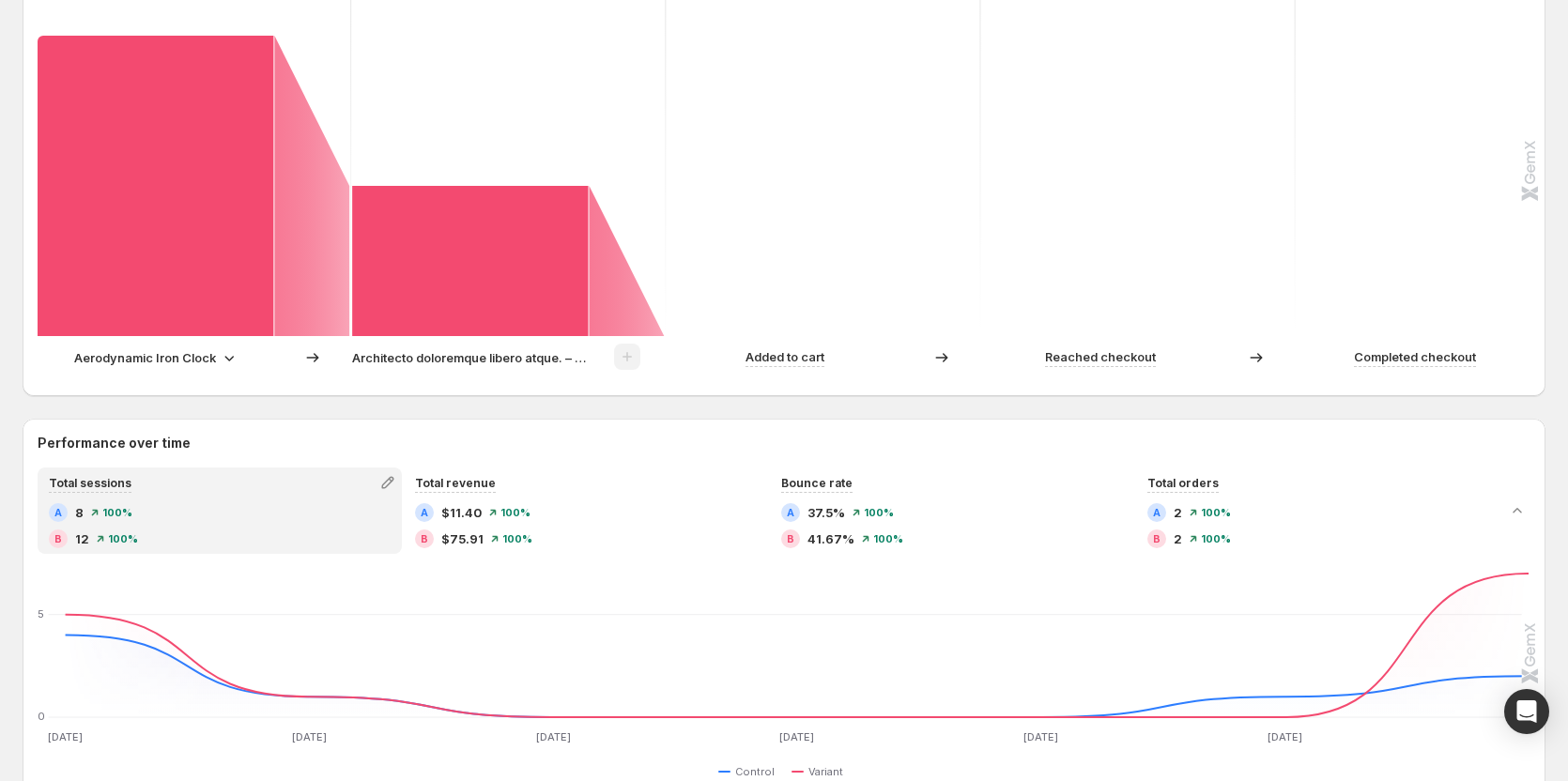
scroll to position [554, 0]
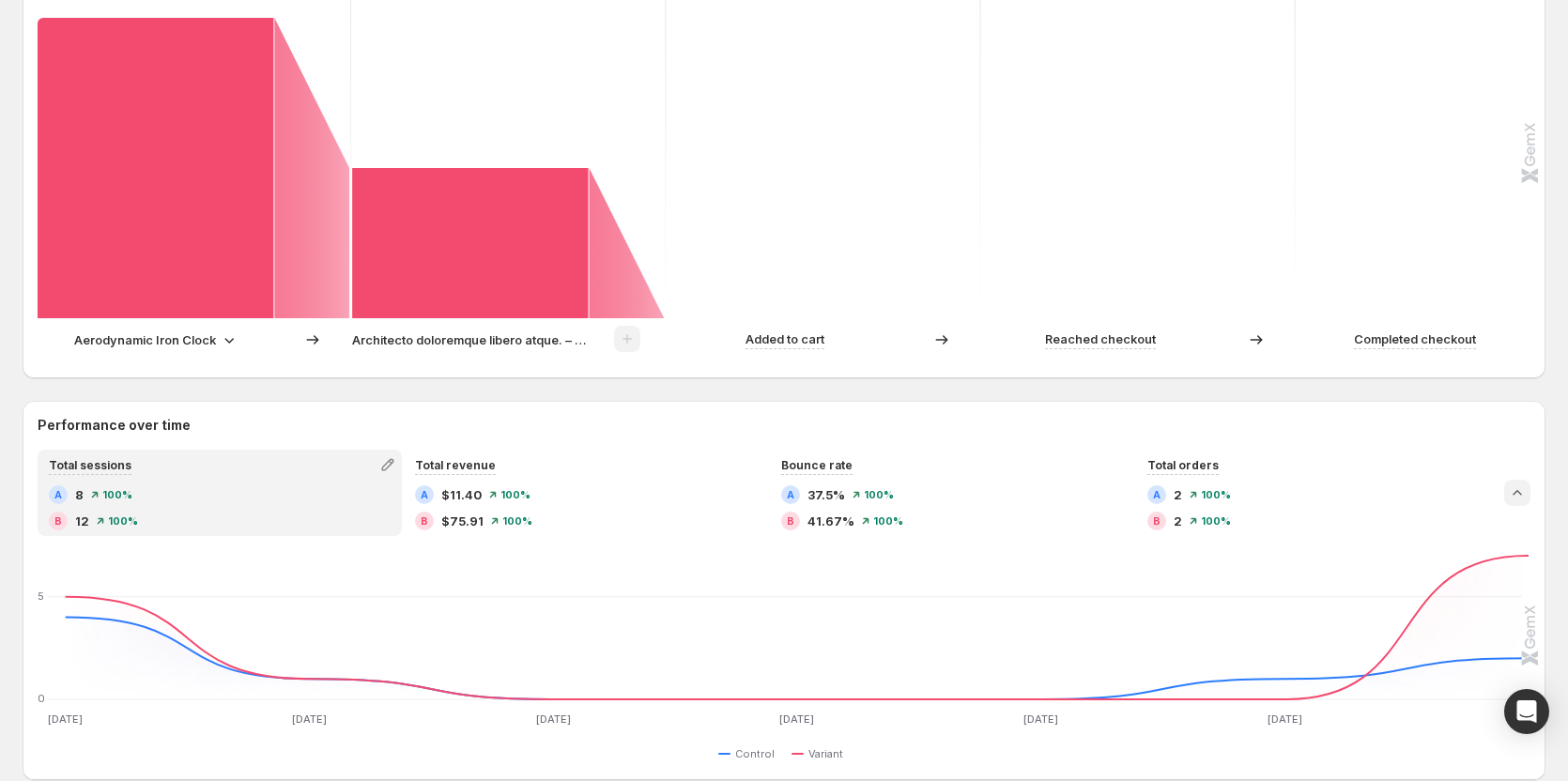
click at [877, 487] on icon "Collapse chart" at bounding box center [1516, 492] width 19 height 19
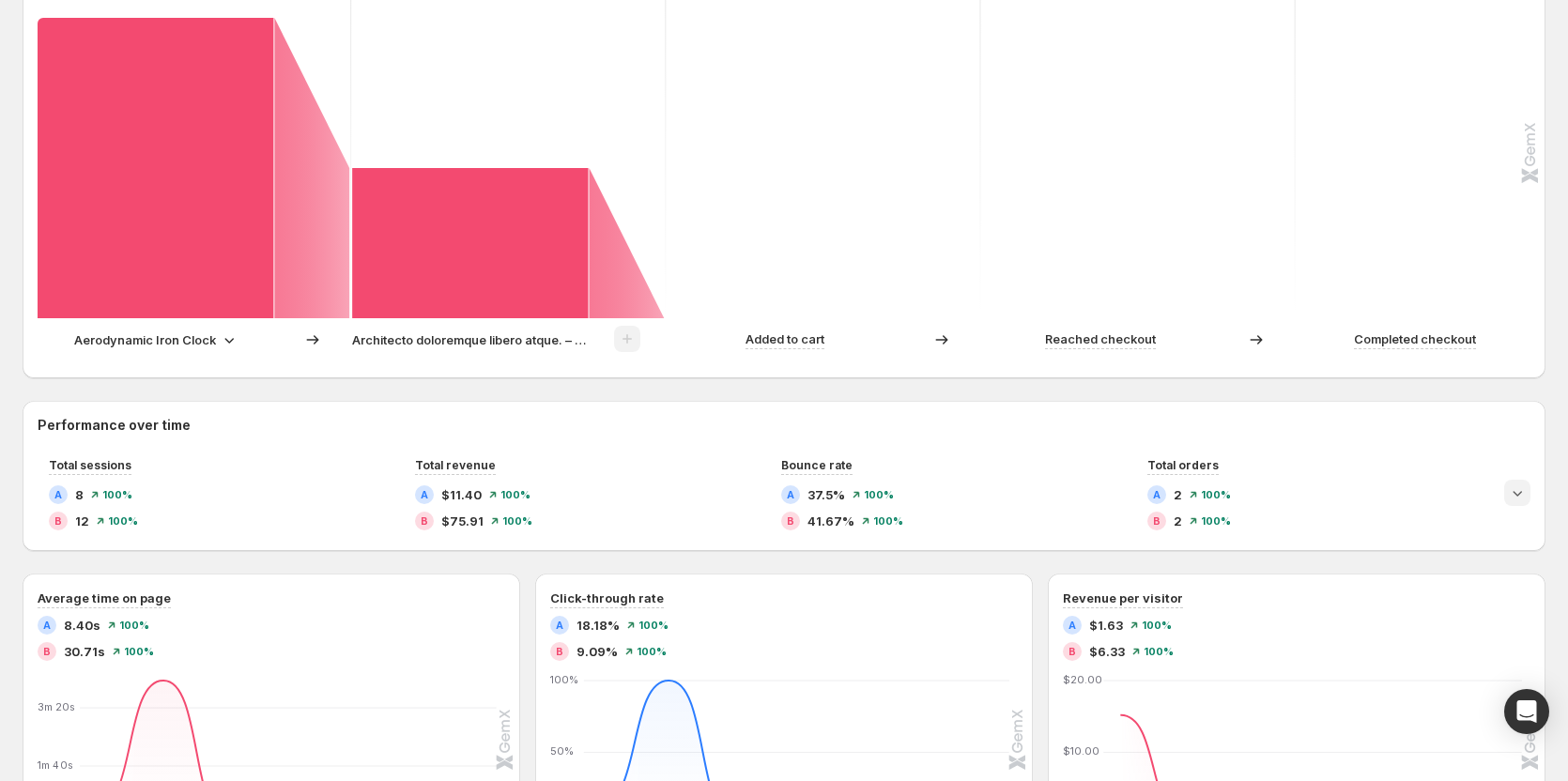
click at [877, 487] on icon "Expand chart" at bounding box center [1516, 492] width 19 height 19
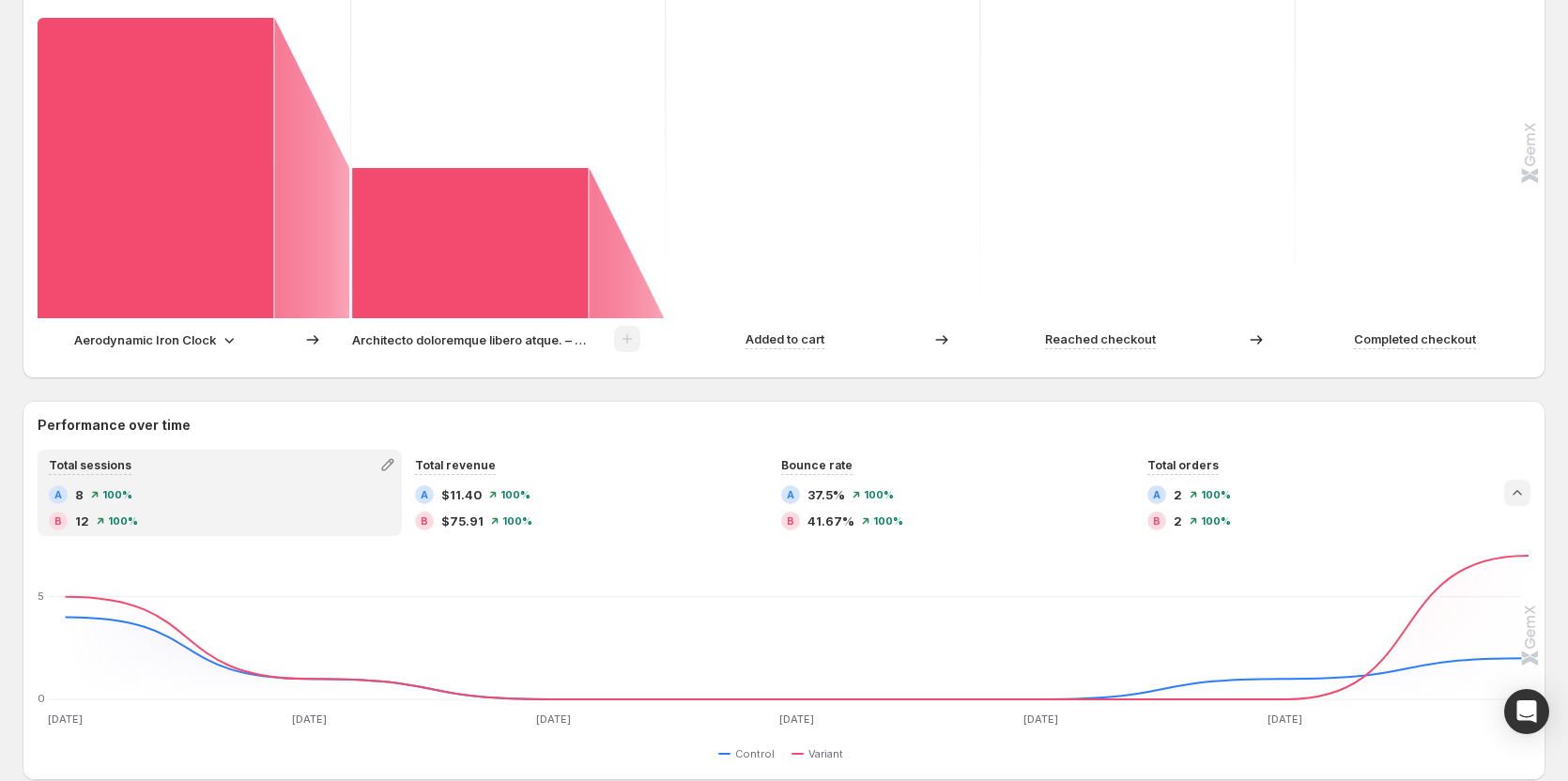
click at [877, 487] on icon "Collapse chart" at bounding box center [1516, 492] width 19 height 19
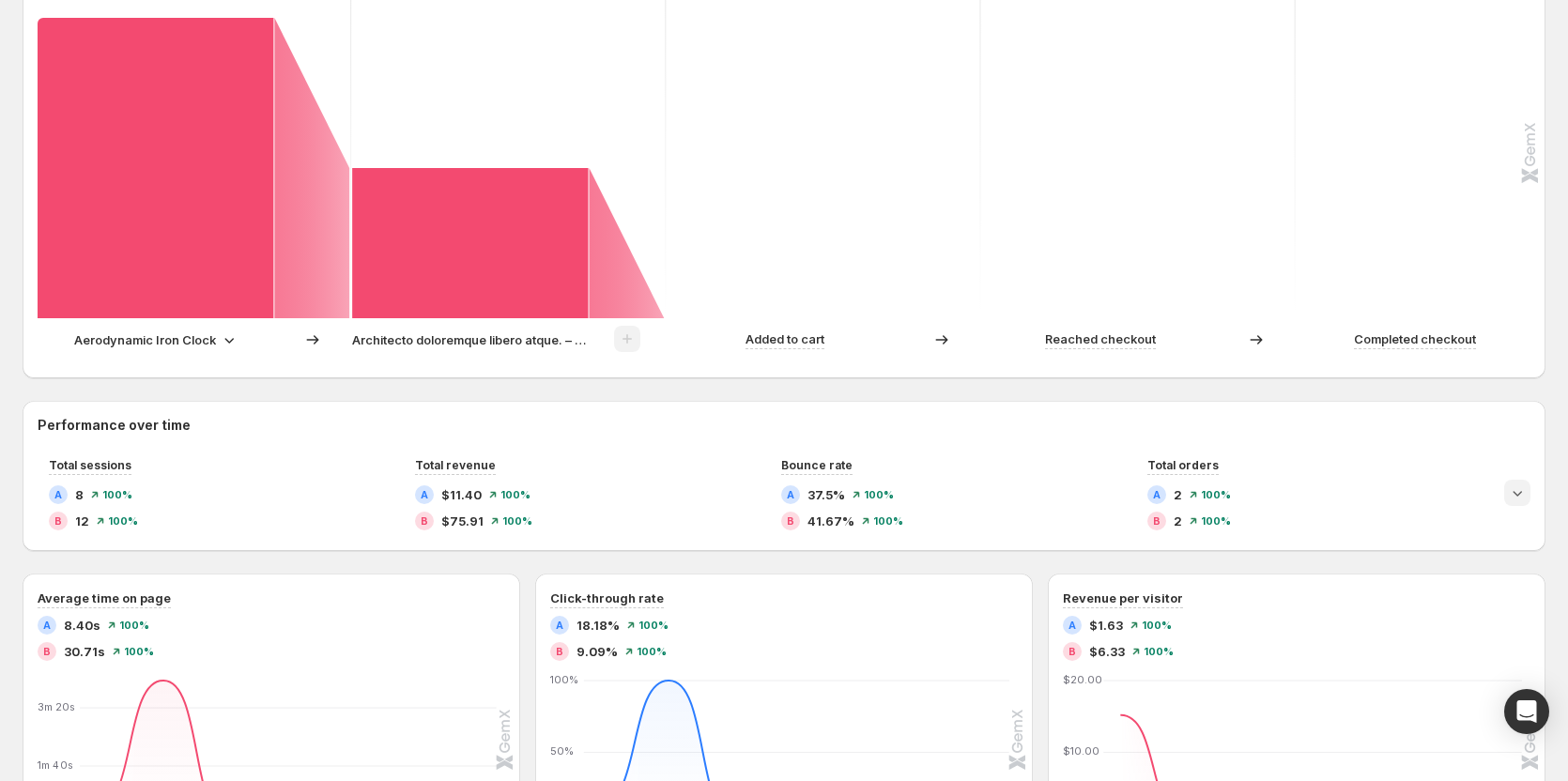
click at [877, 478] on div at bounding box center [1516, 492] width 26 height 87
click at [877, 488] on icon "Expand chart" at bounding box center [1516, 492] width 19 height 19
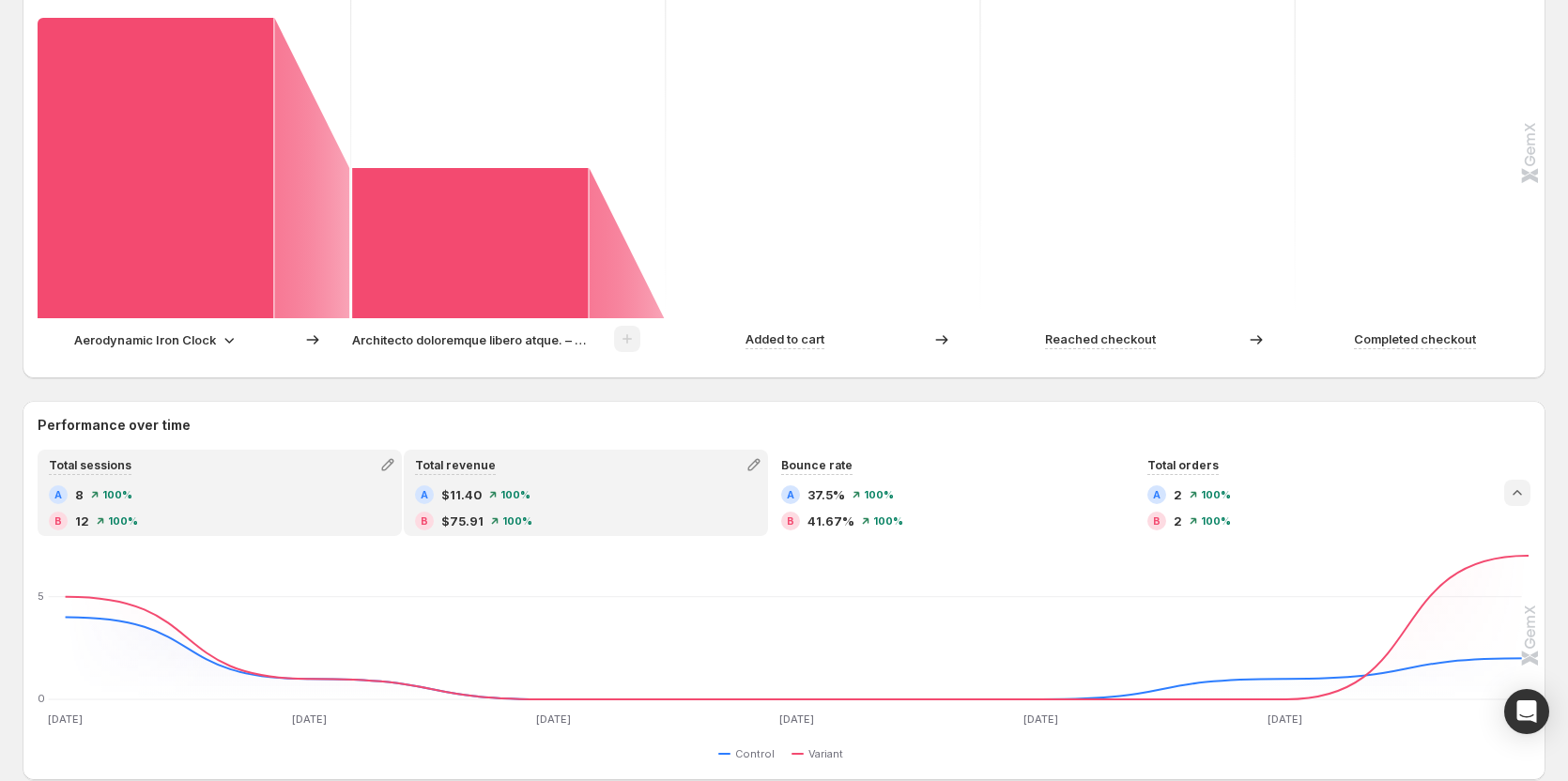
click at [574, 475] on div "Total revenue" at bounding box center [586, 464] width 361 height 26
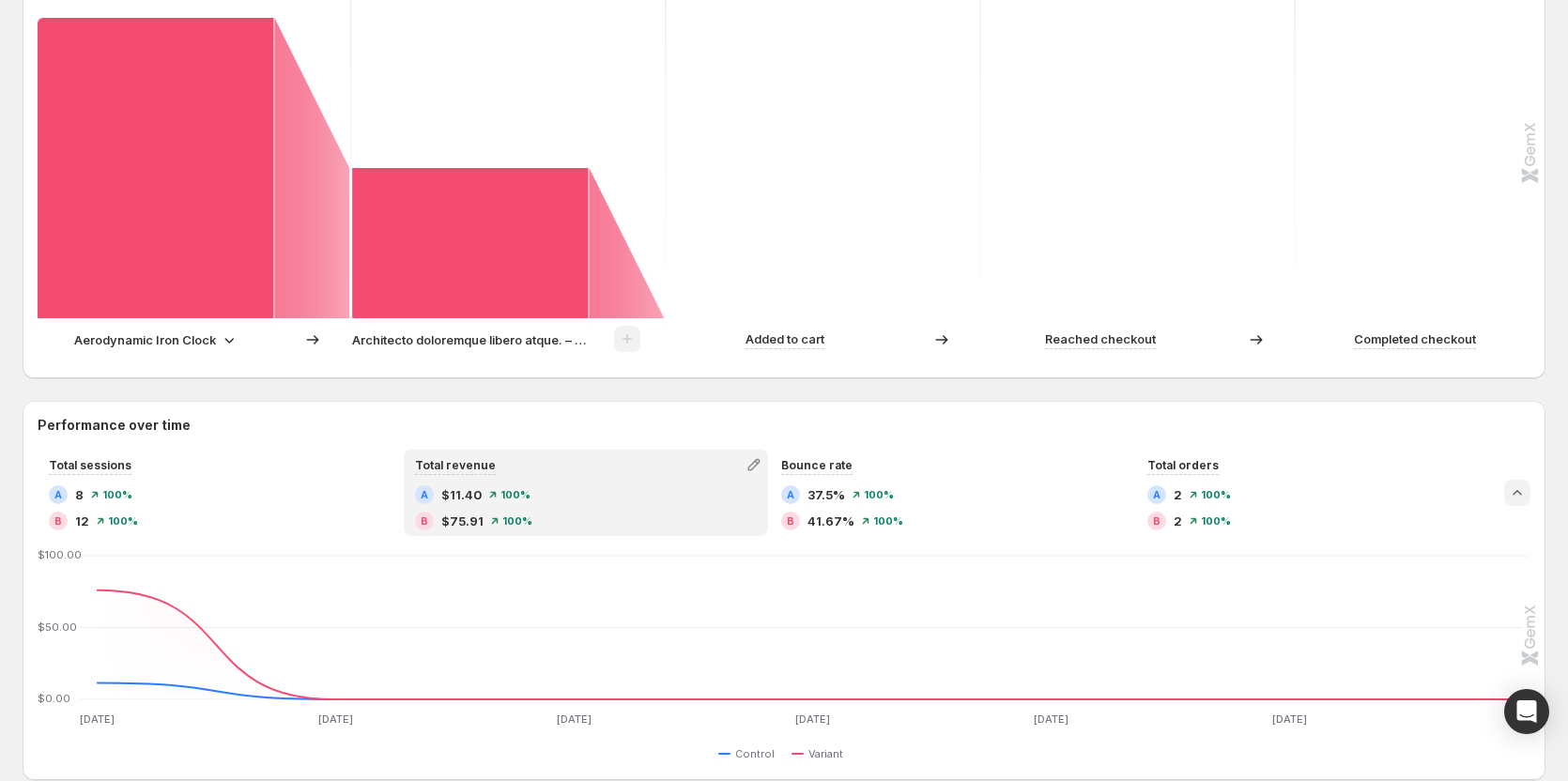
click at [877, 497] on icon "Collapse chart" at bounding box center [1516, 492] width 19 height 19
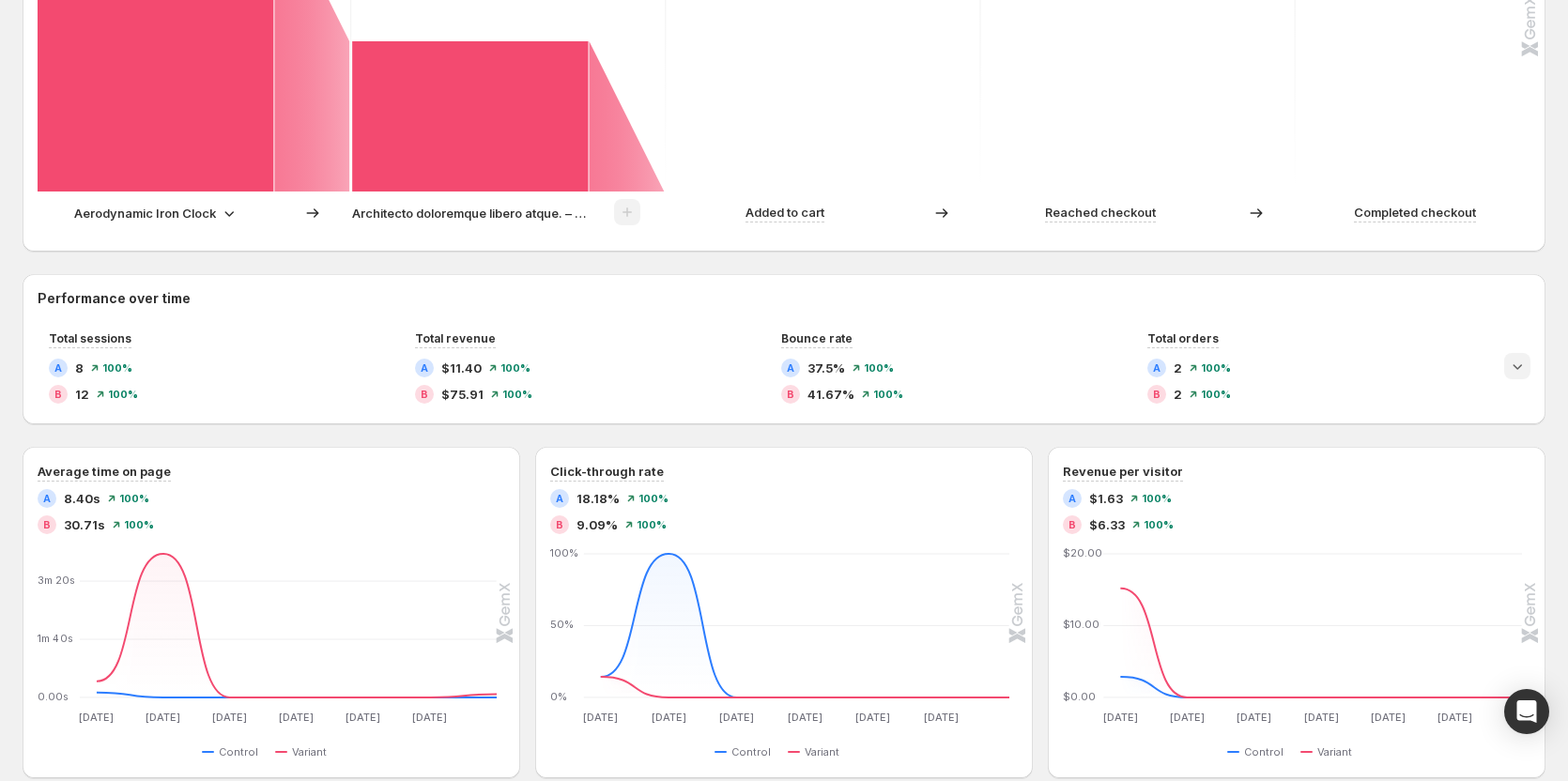
scroll to position [742, 0]
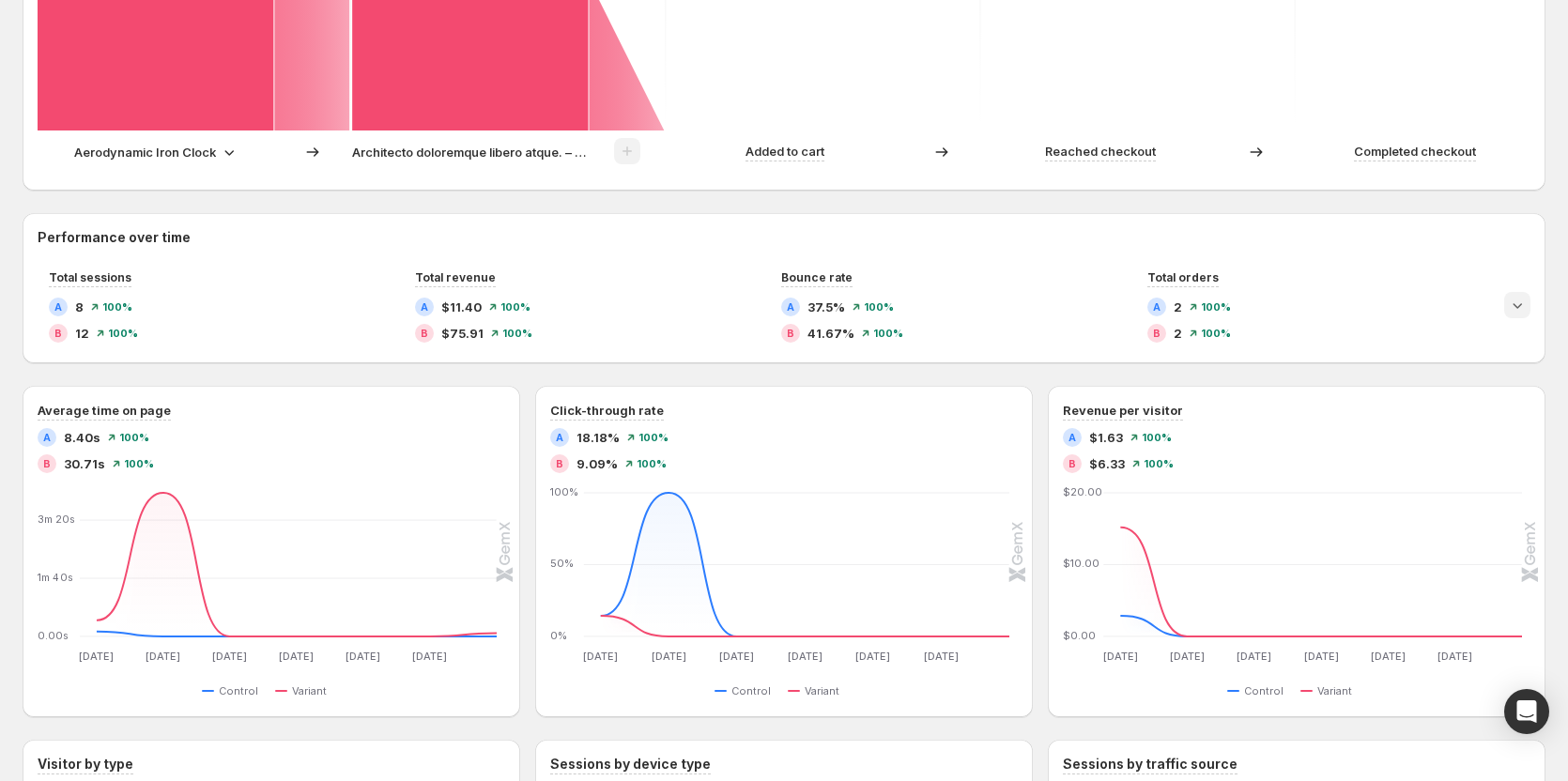
click at [877, 308] on icon "Expand chart" at bounding box center [1516, 304] width 19 height 19
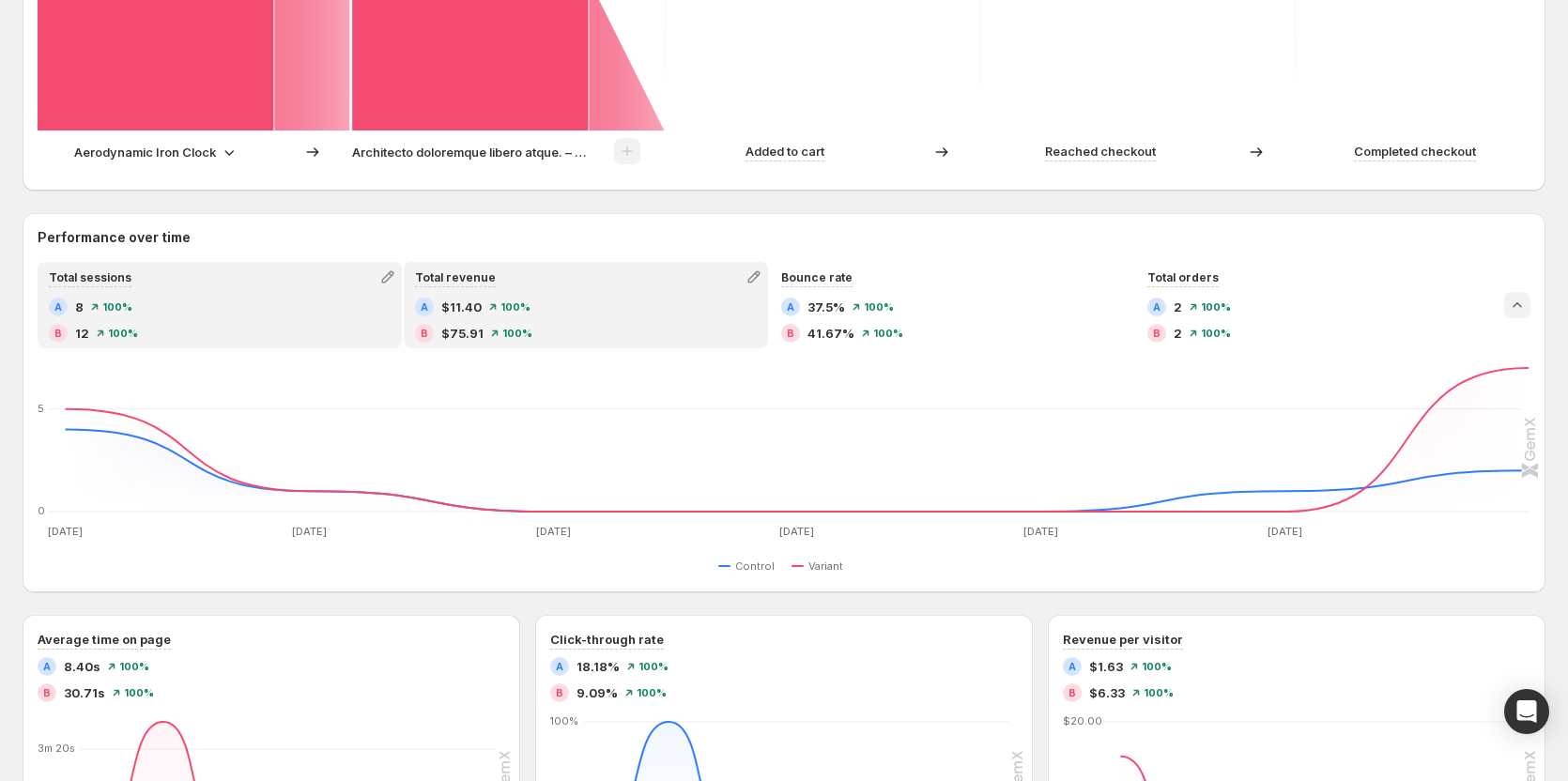
click at [637, 295] on div "Total revenue A $11.40 100% B $75.91 100%" at bounding box center [586, 305] width 361 height 83
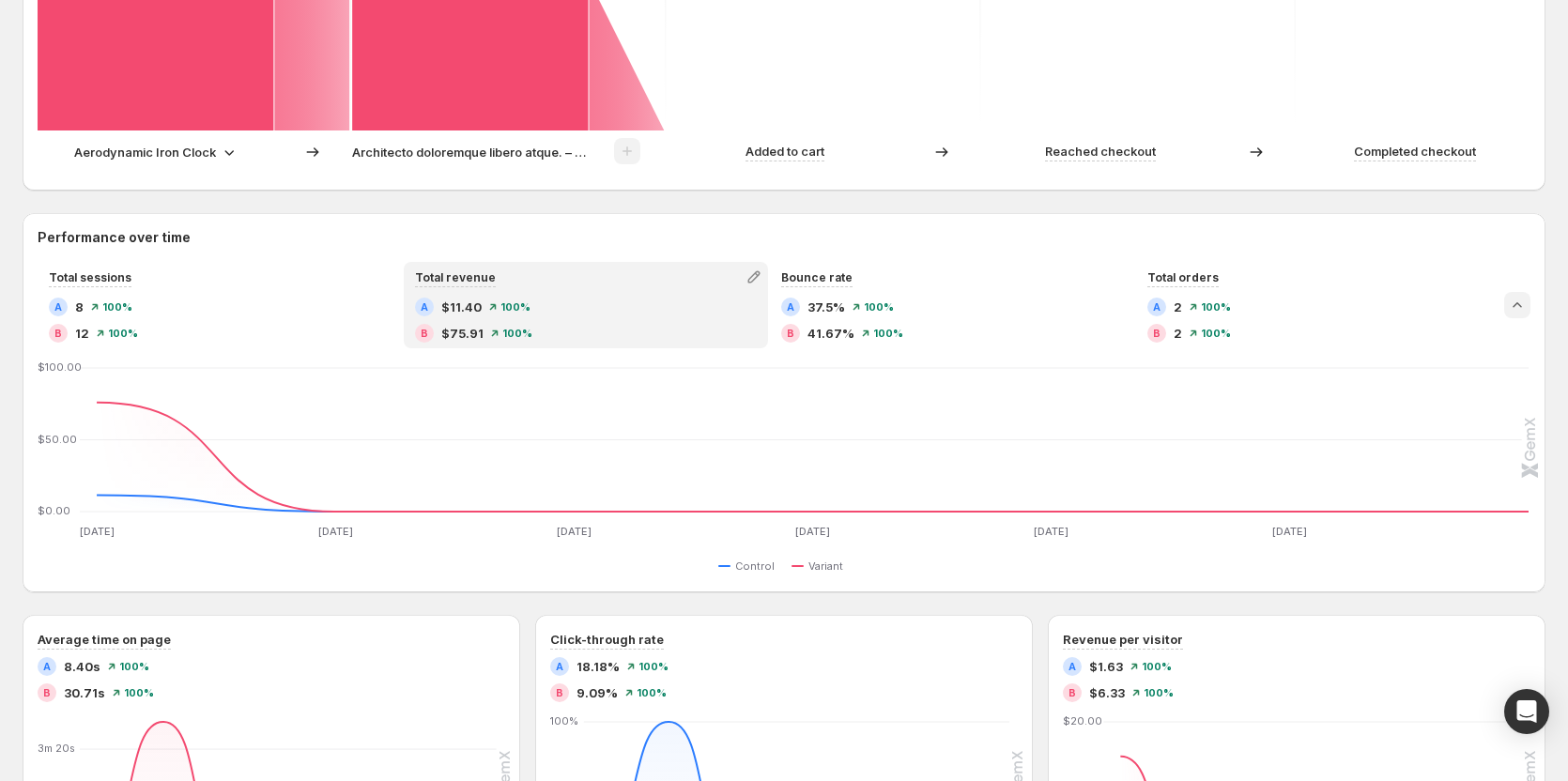
click at [877, 304] on icon "Collapse chart" at bounding box center [1516, 304] width 19 height 19
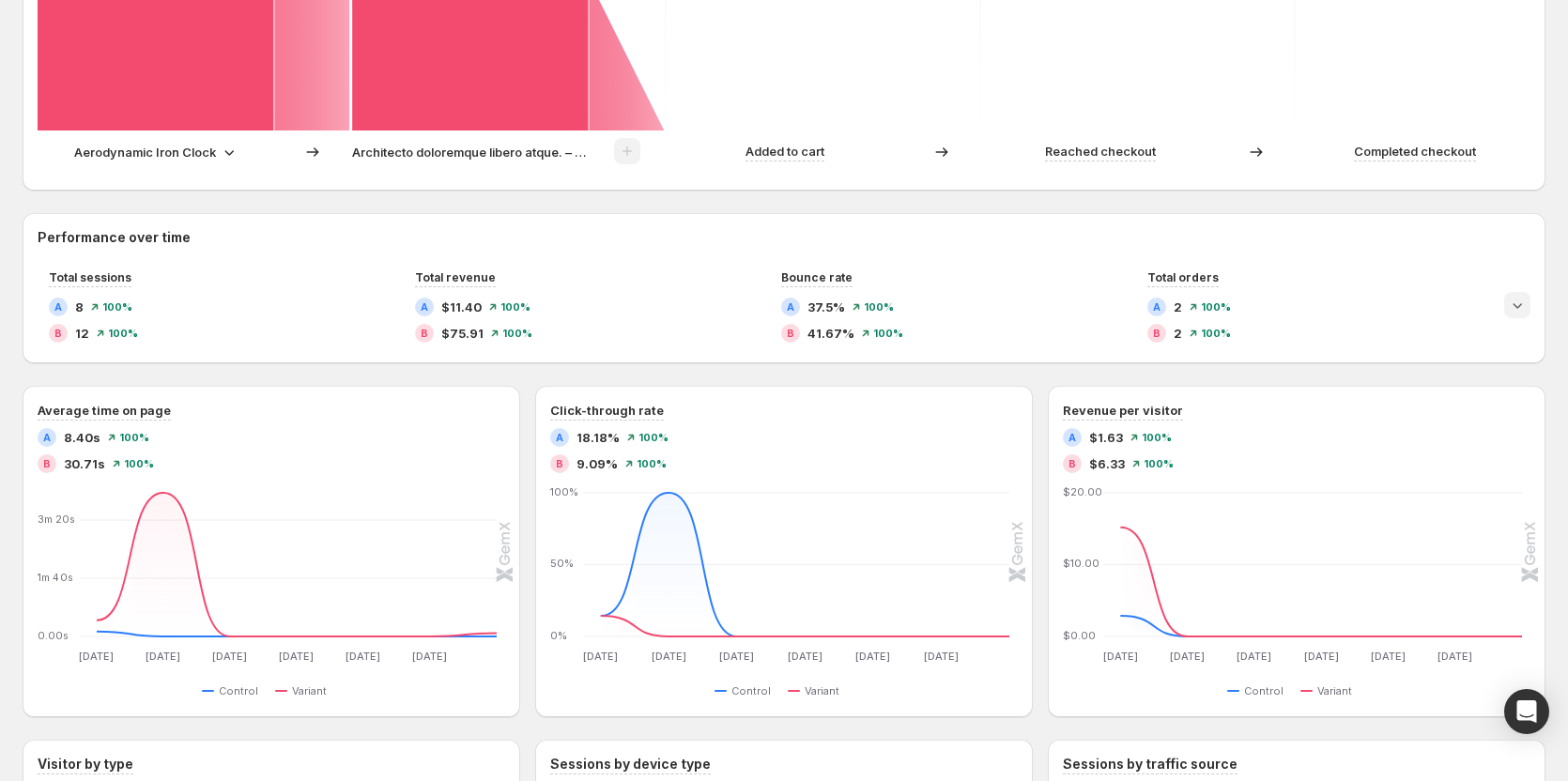
click at [877, 304] on icon "Expand chart" at bounding box center [1516, 304] width 19 height 19
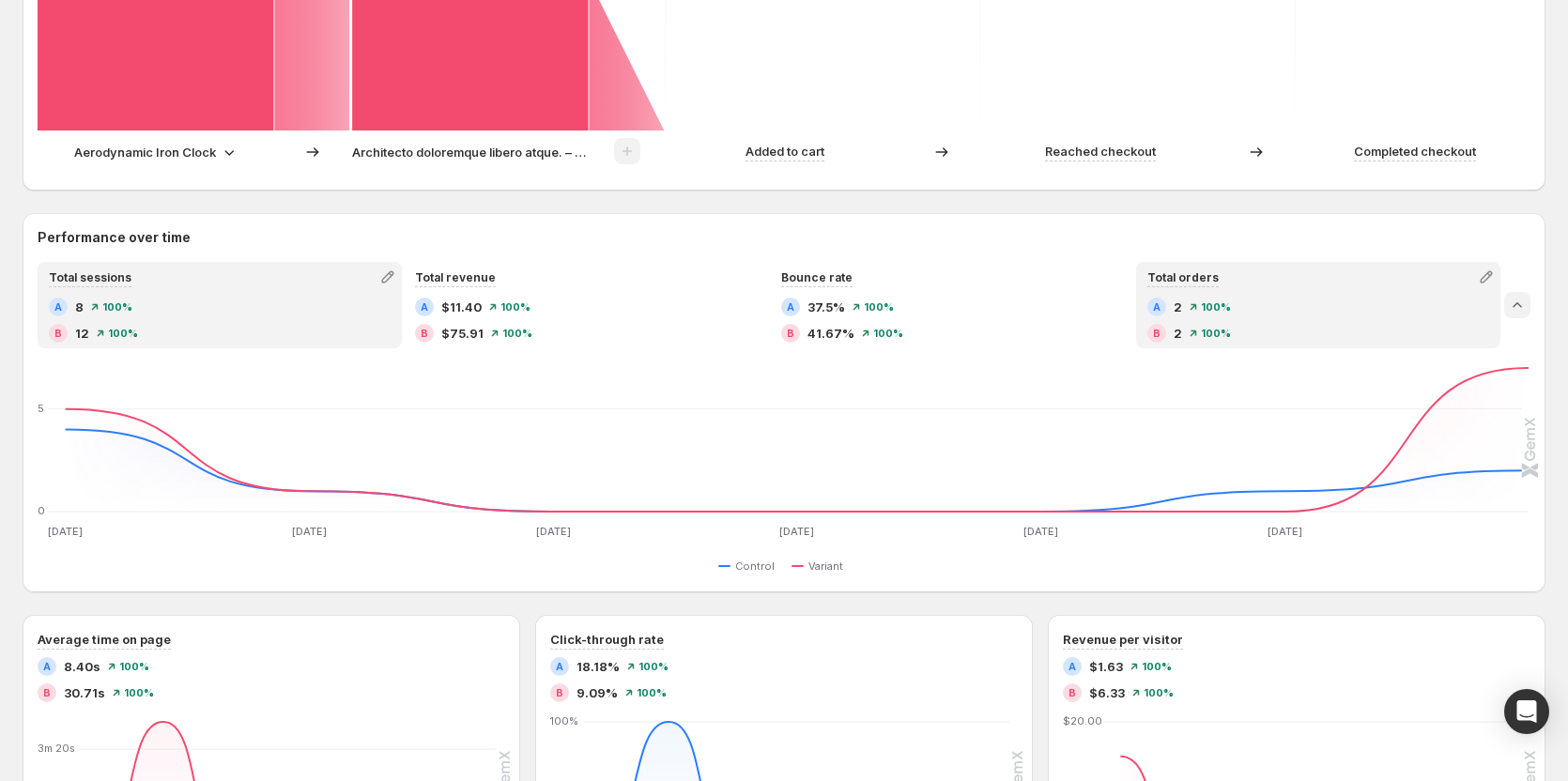
click at [877, 318] on div "A 2 100% B 2 100%" at bounding box center [1318, 320] width 342 height 45
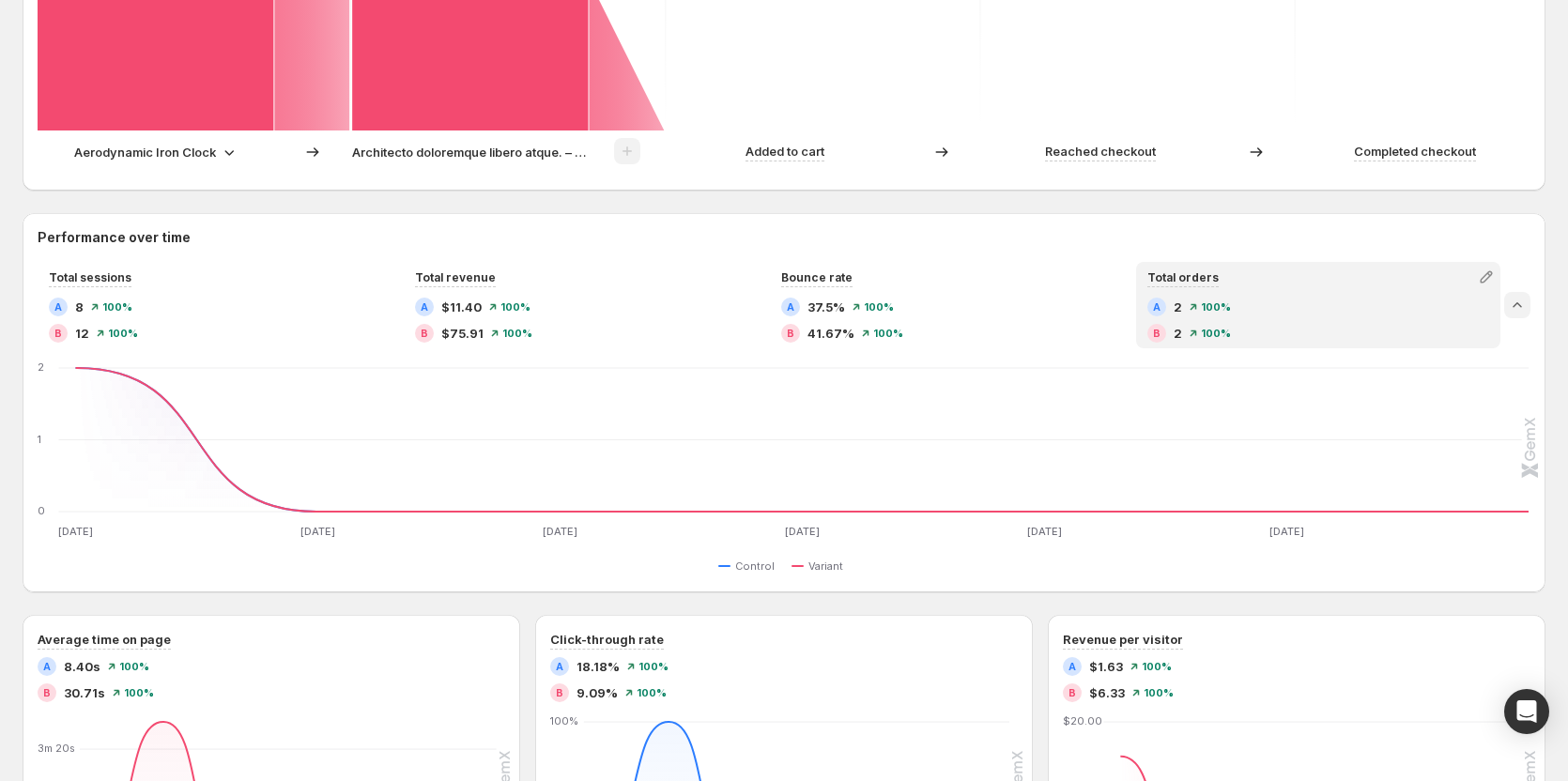
click at [877, 308] on icon "Collapse chart" at bounding box center [1516, 304] width 19 height 19
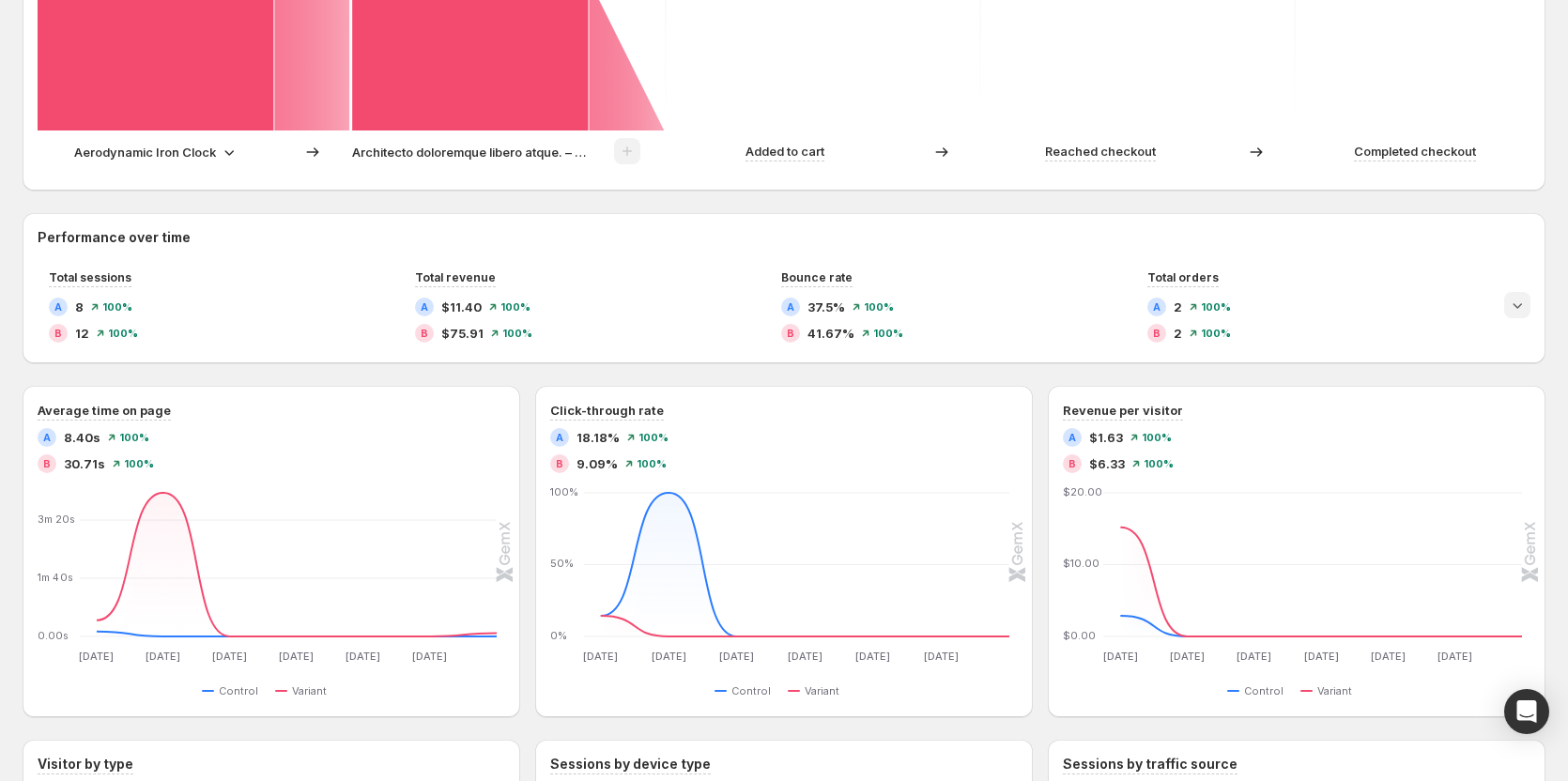
click at [877, 308] on icon "Expand chart" at bounding box center [1516, 304] width 19 height 19
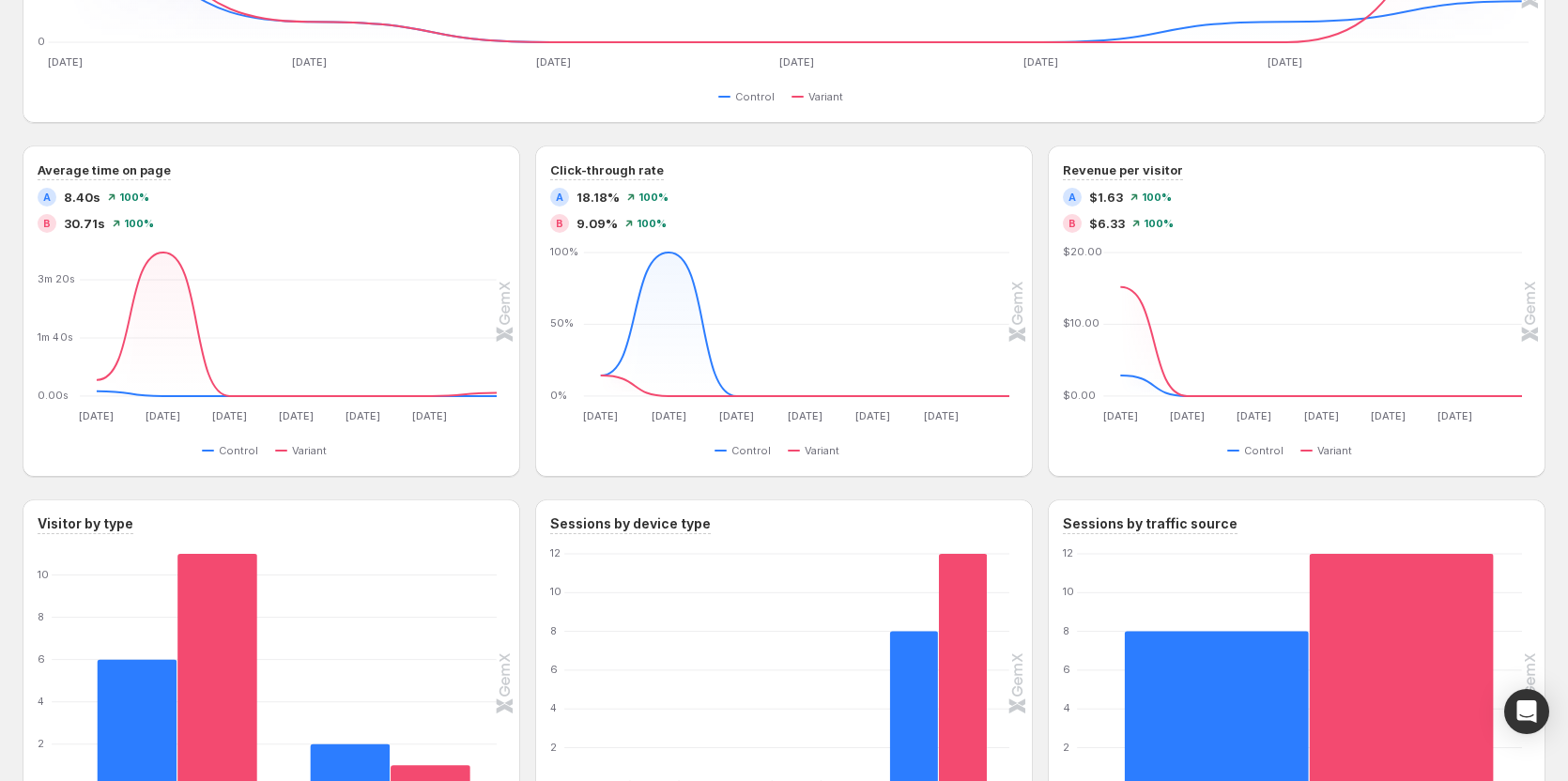
scroll to position [1306, 0]
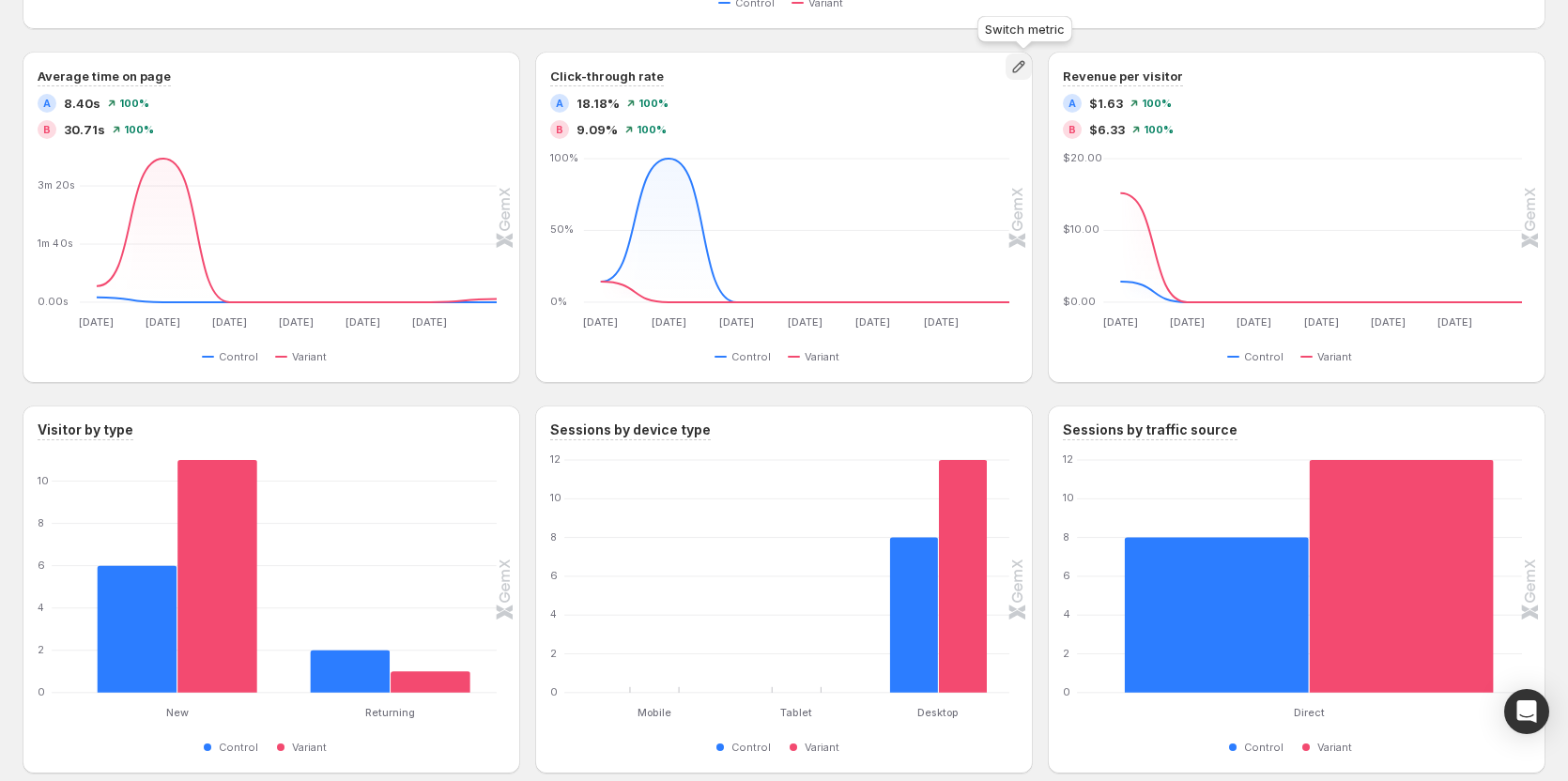
click at [877, 76] on button "button" at bounding box center [1018, 66] width 26 height 26
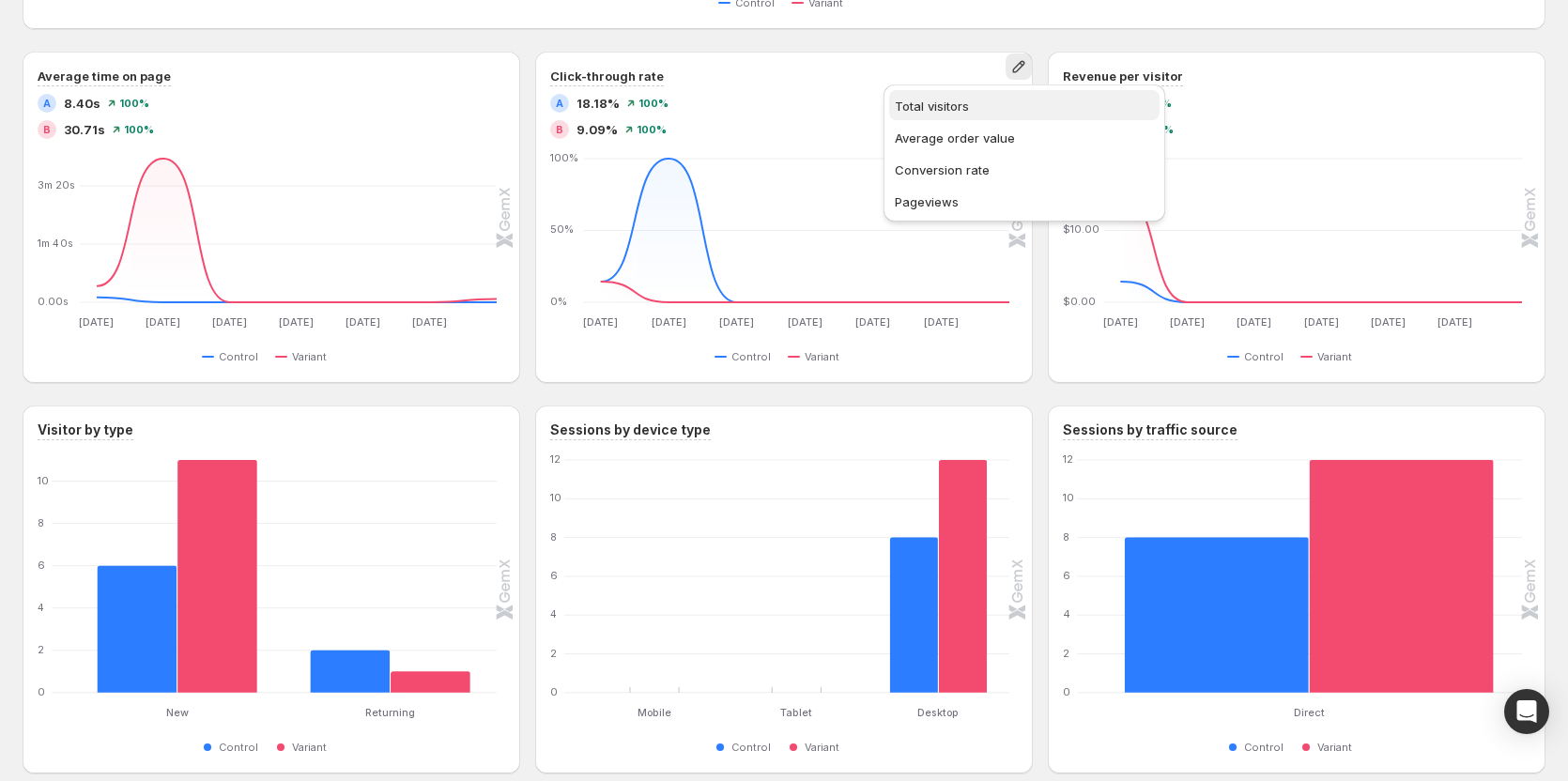
click at [877, 103] on span "Total visitors" at bounding box center [1024, 105] width 259 height 19
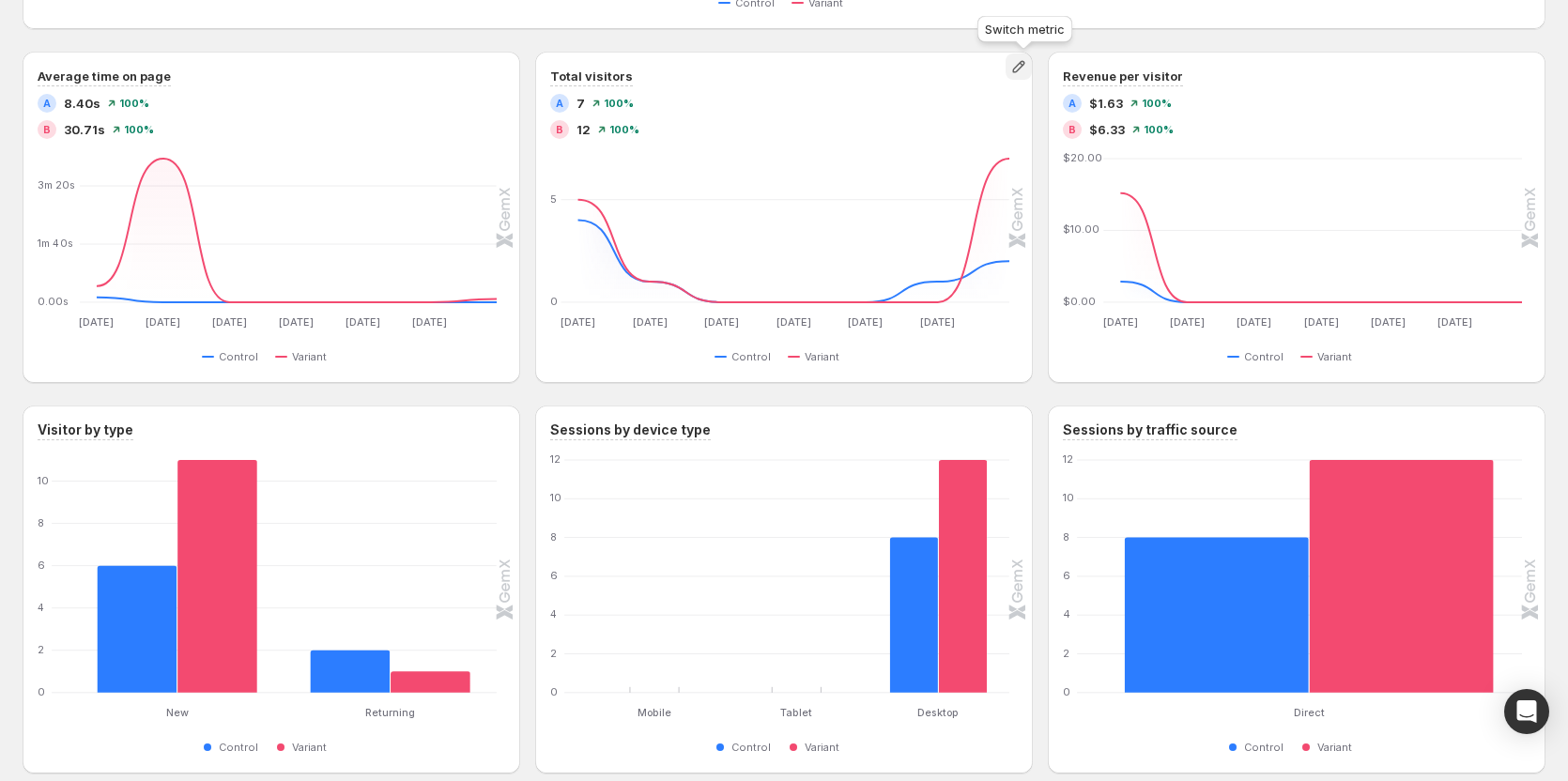
click at [877, 63] on icon "button" at bounding box center [1017, 66] width 19 height 19
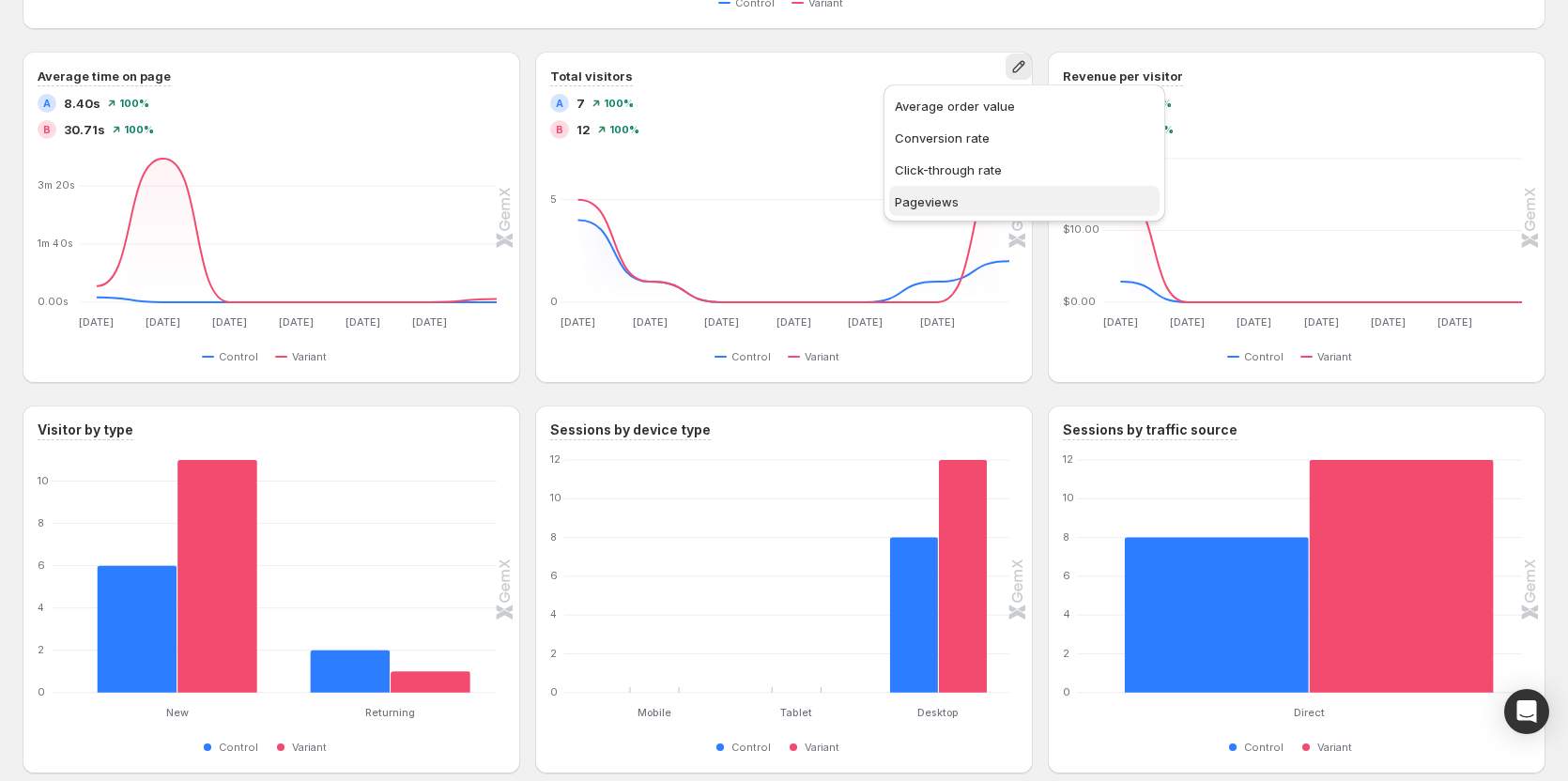
click at [877, 203] on span "Pageviews" at bounding box center [1024, 201] width 259 height 19
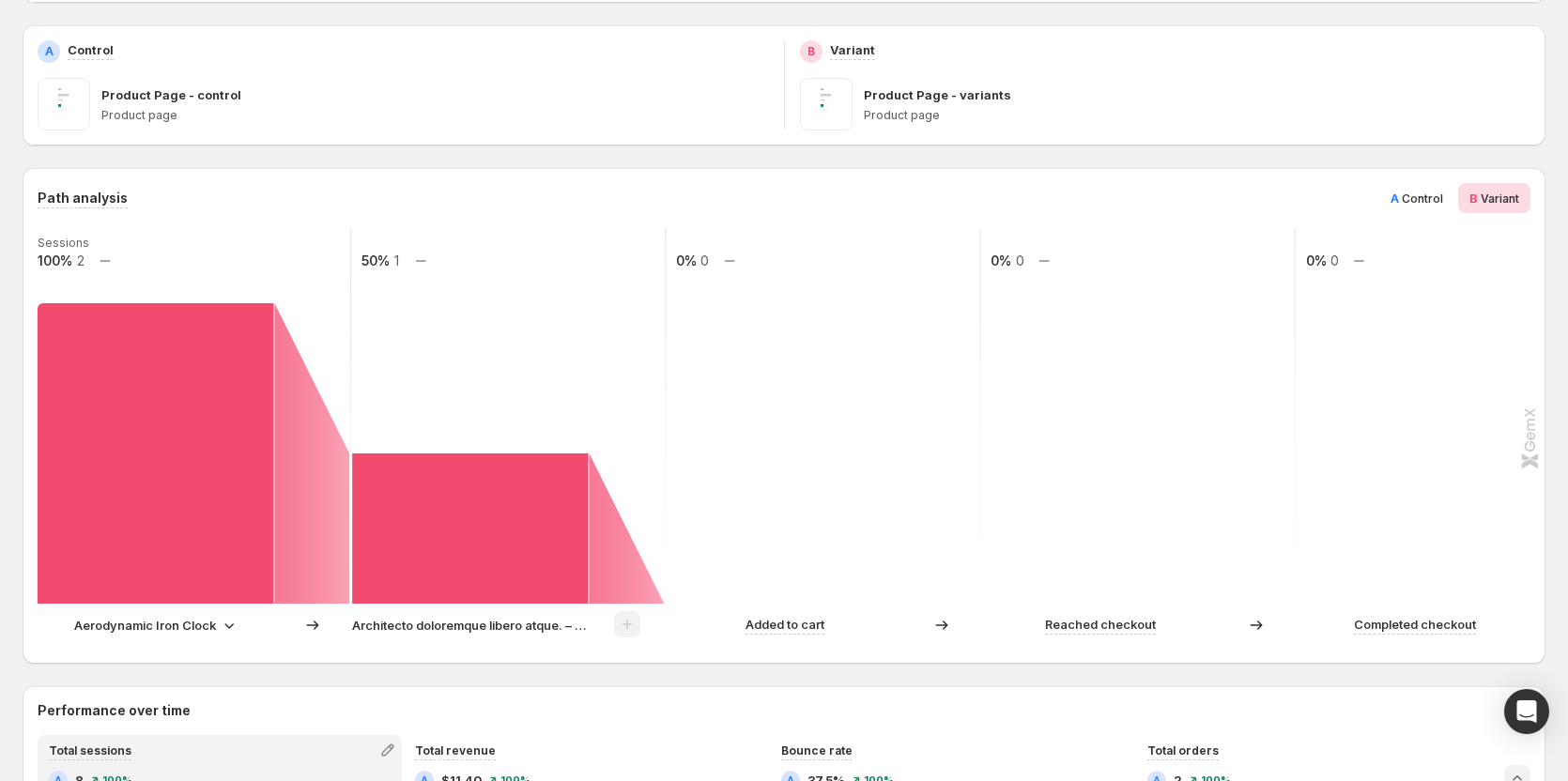
scroll to position [0, 0]
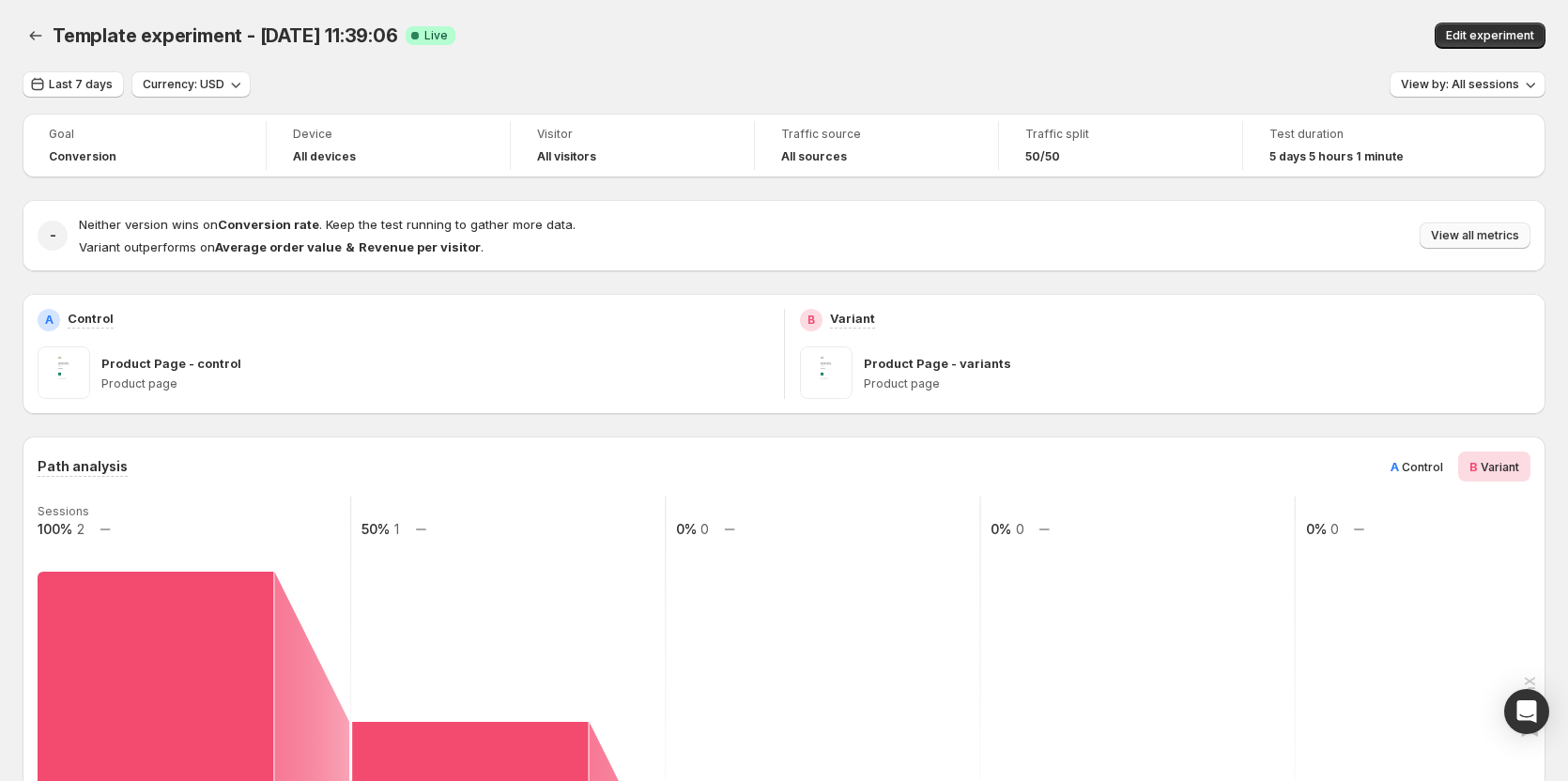
click at [877, 236] on span "View all metrics" at bounding box center [1474, 235] width 89 height 15
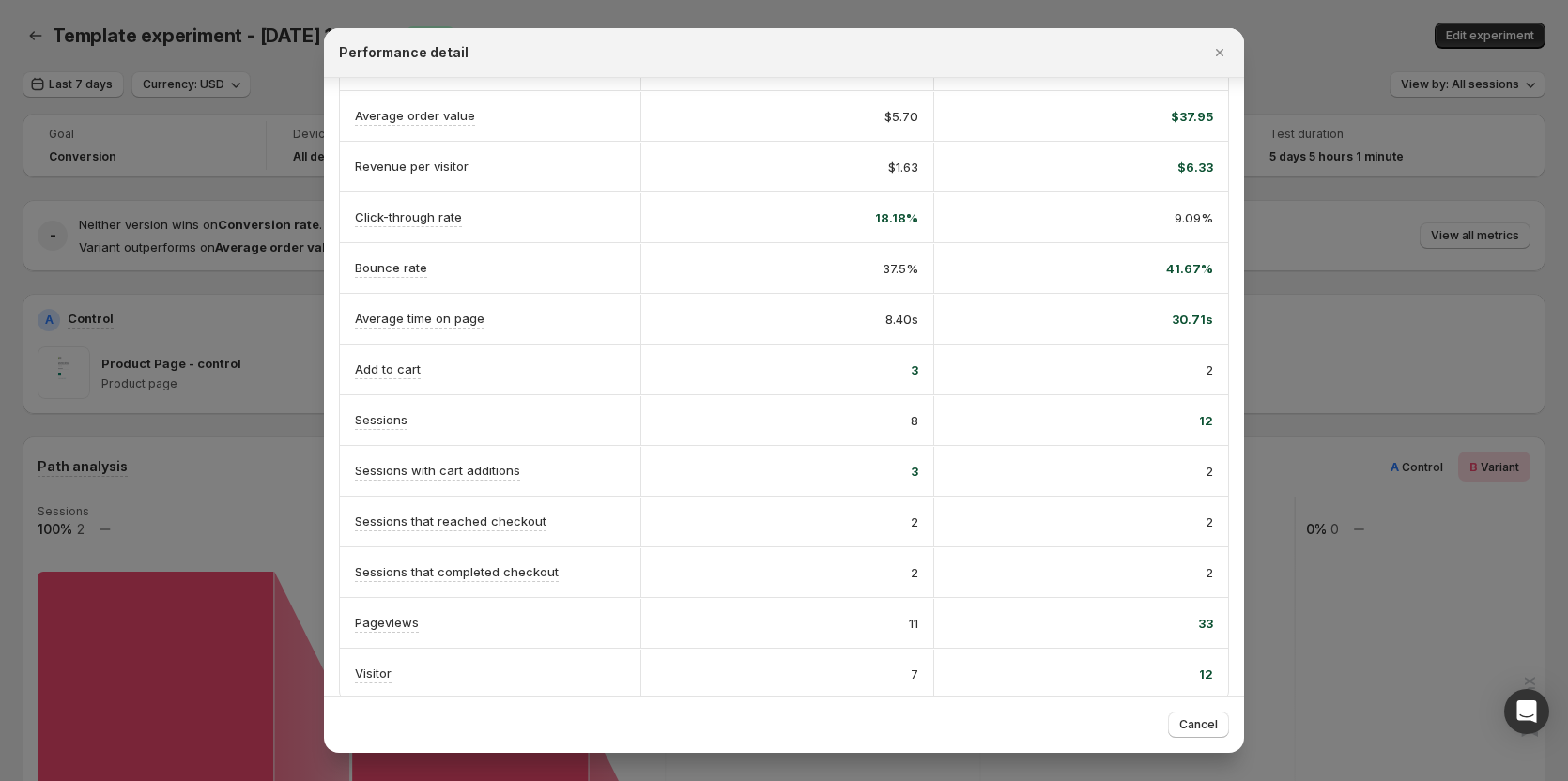
scroll to position [226, 0]
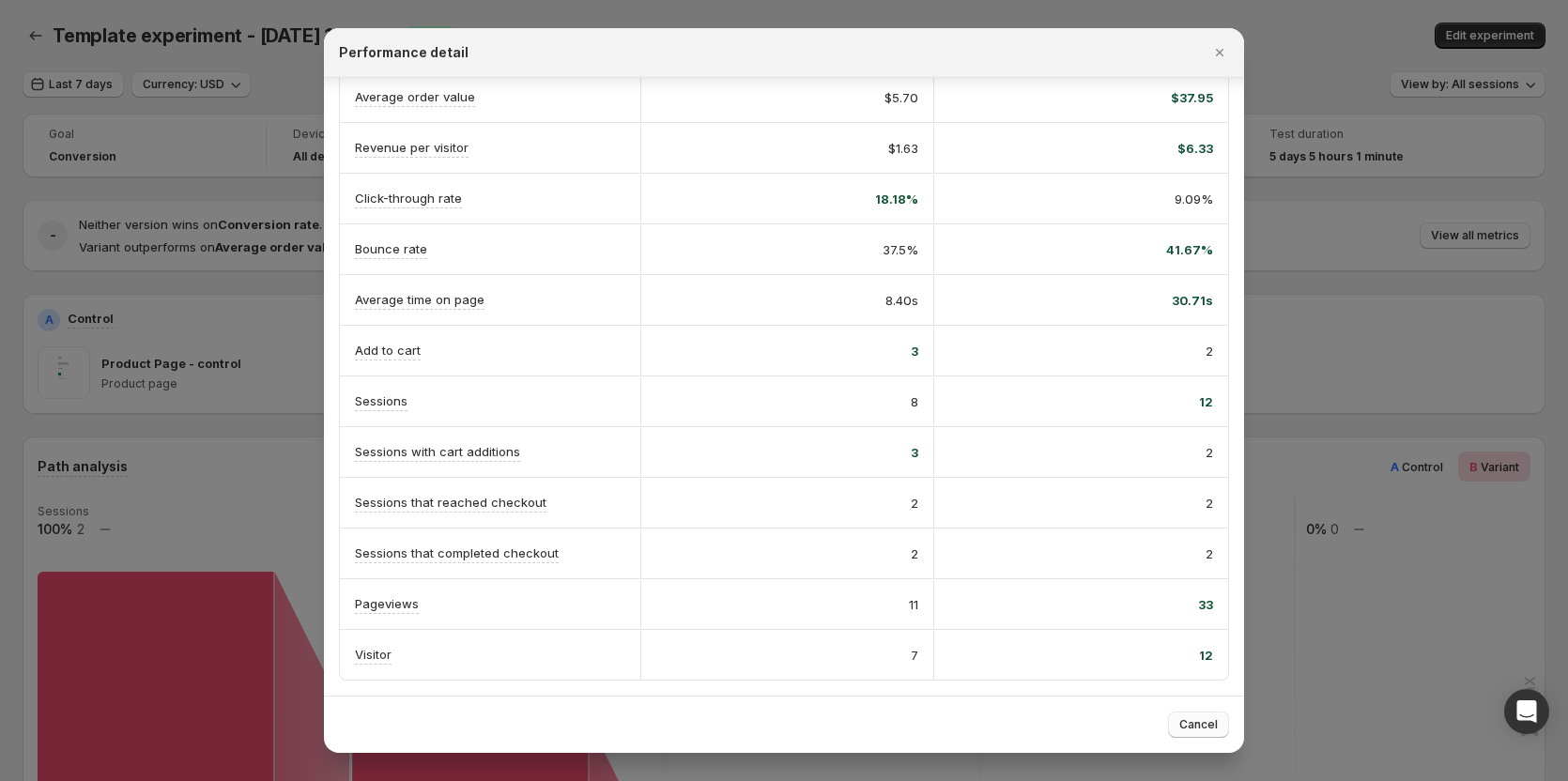
click at [877, 724] on span "Cancel" at bounding box center [1198, 724] width 38 height 15
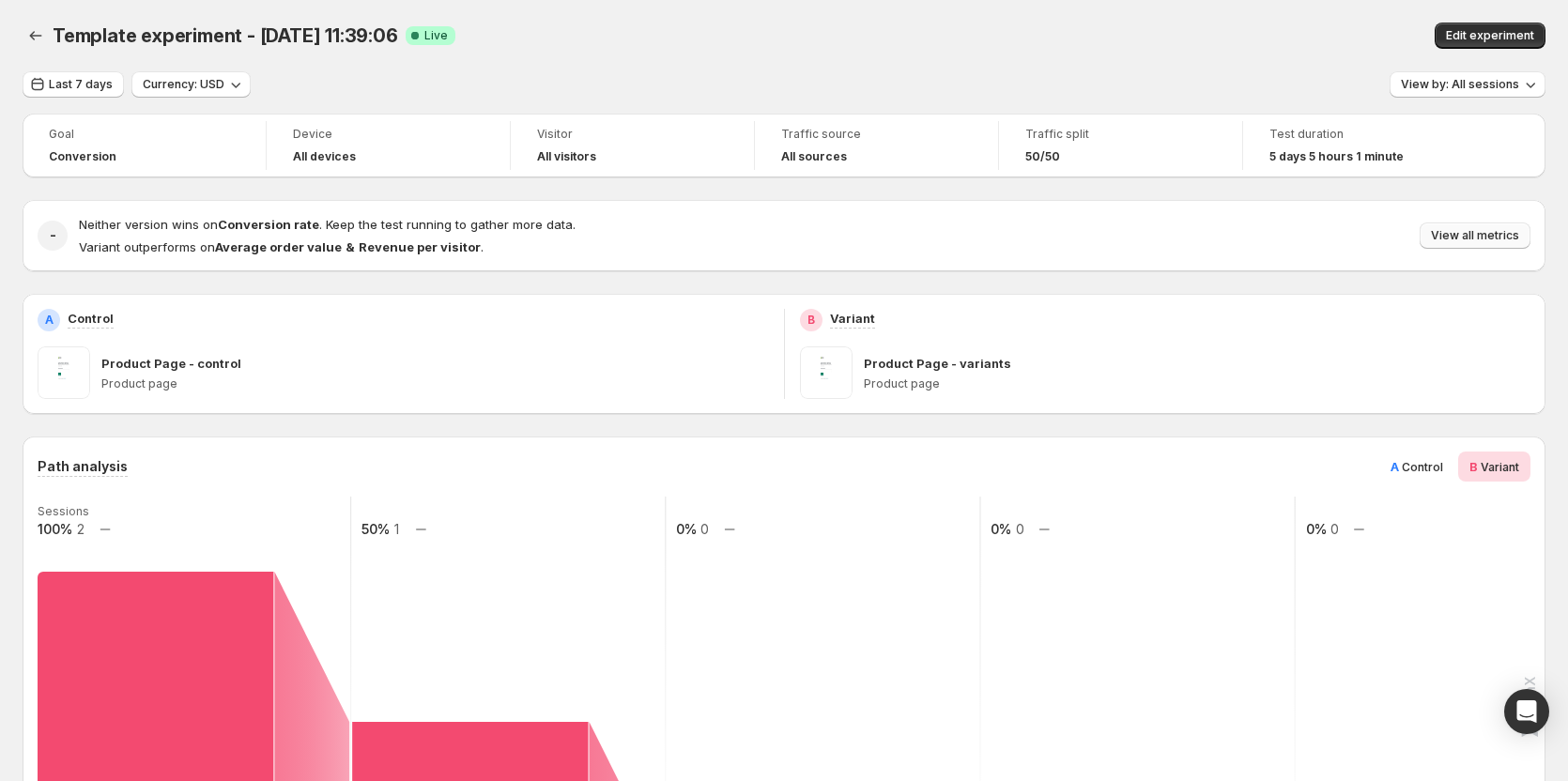
click at [877, 237] on span "View all metrics" at bounding box center [1474, 235] width 89 height 15
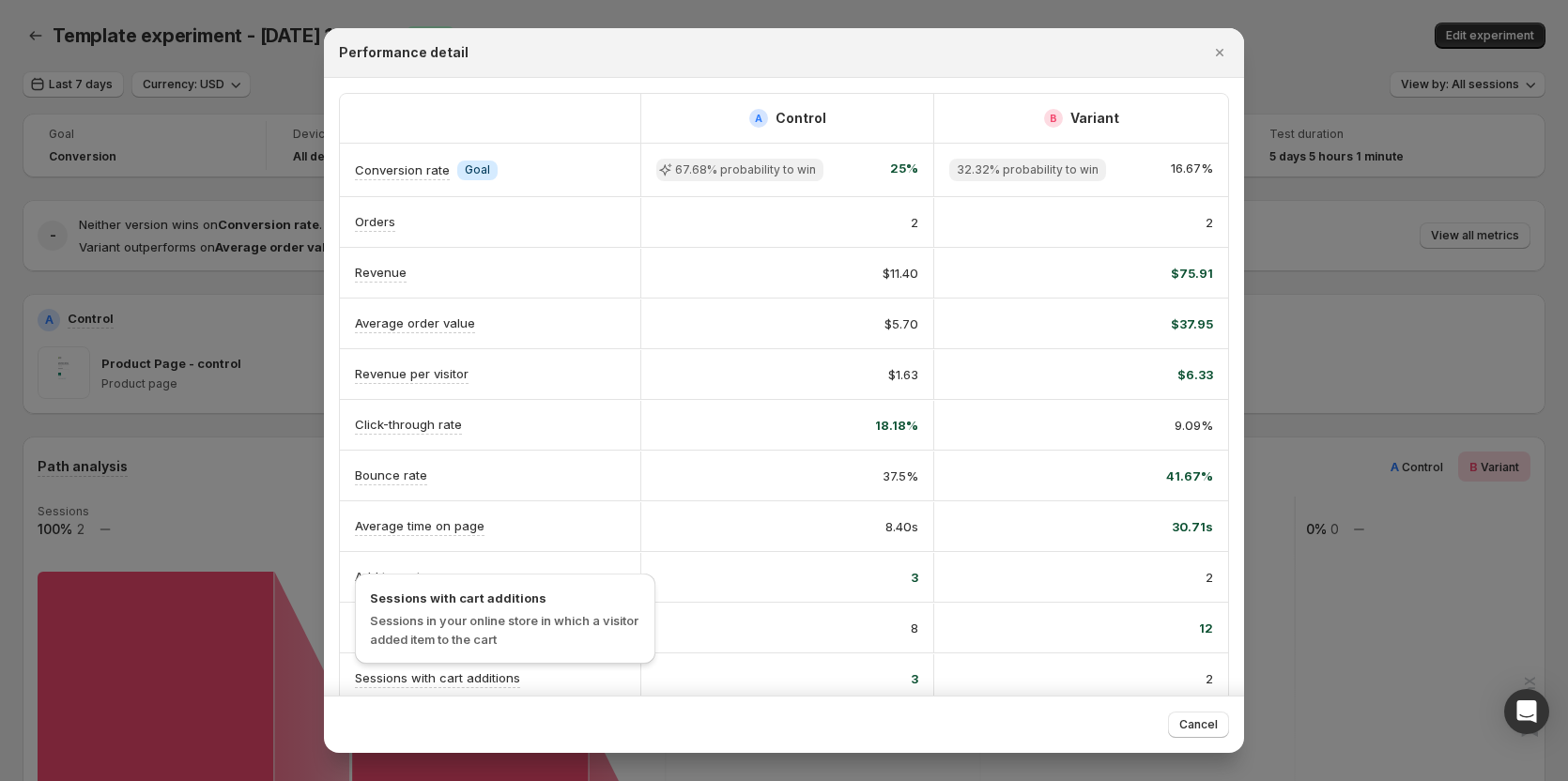
click at [395, 681] on p "Sessions with cart additions" at bounding box center [438, 678] width 166 height 19
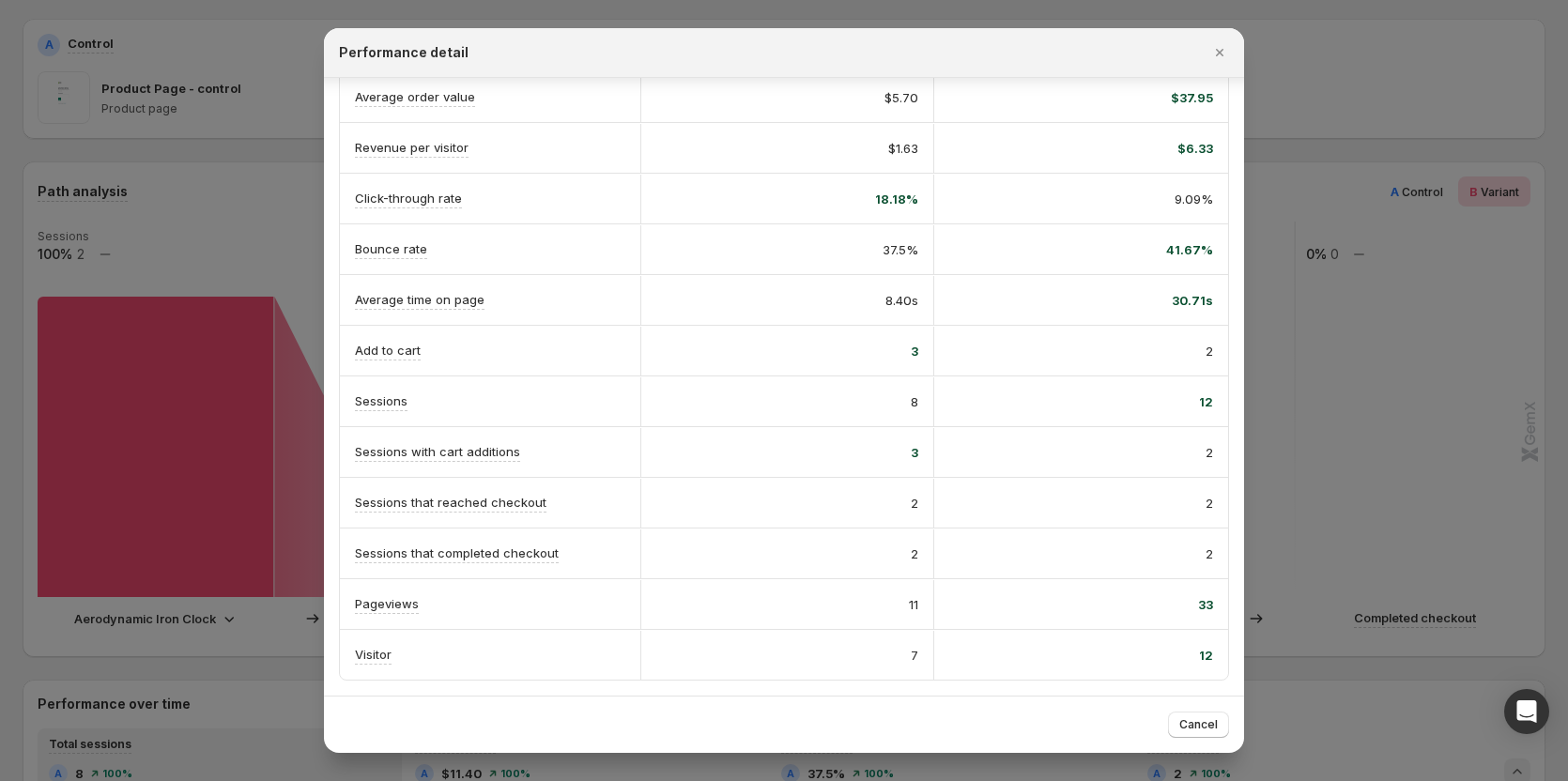
scroll to position [282, 0]
click at [702, 482] on div "2" at bounding box center [786, 503] width 293 height 49
click at [739, 458] on div "3" at bounding box center [786, 452] width 262 height 19
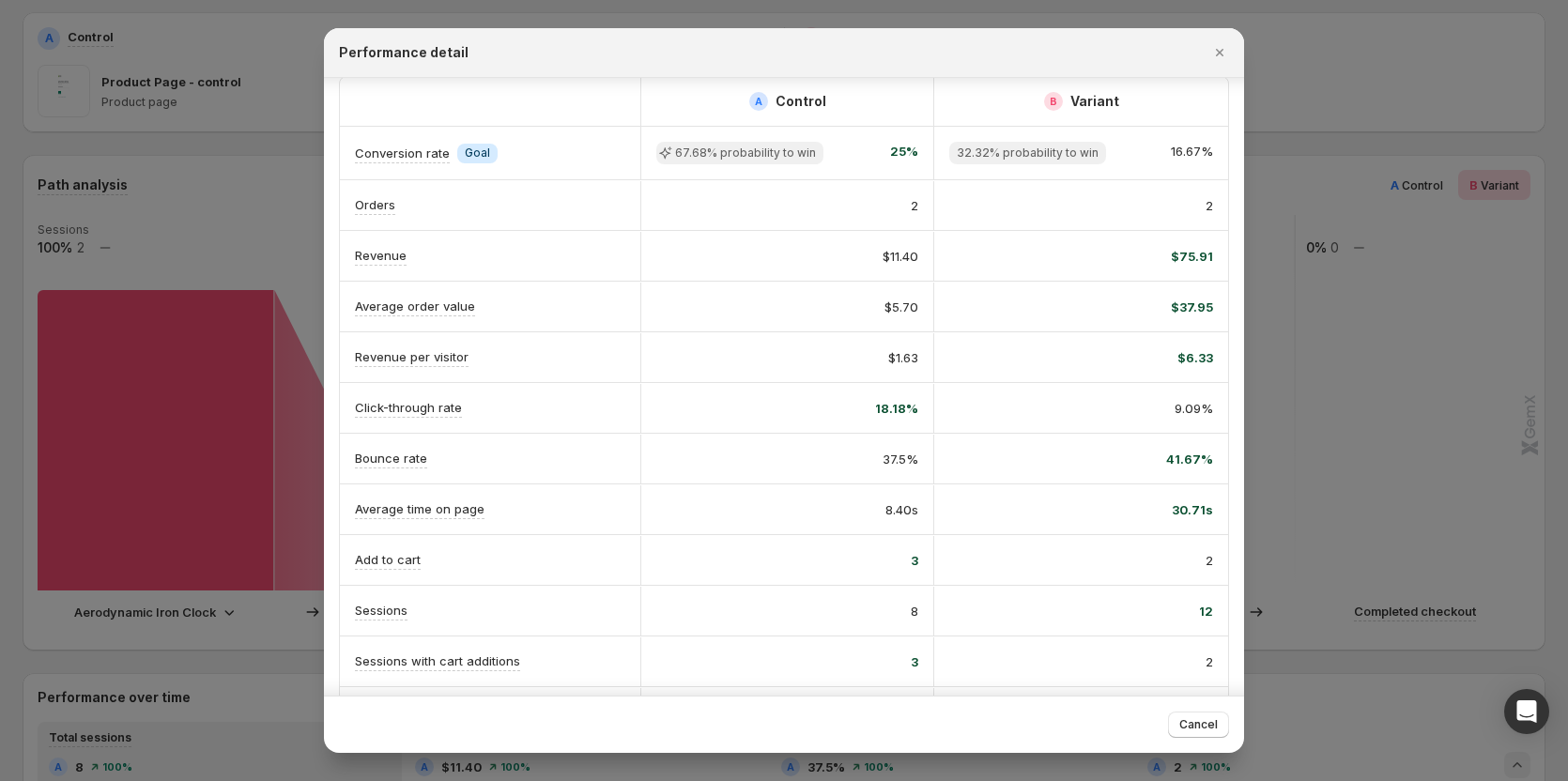
scroll to position [0, 0]
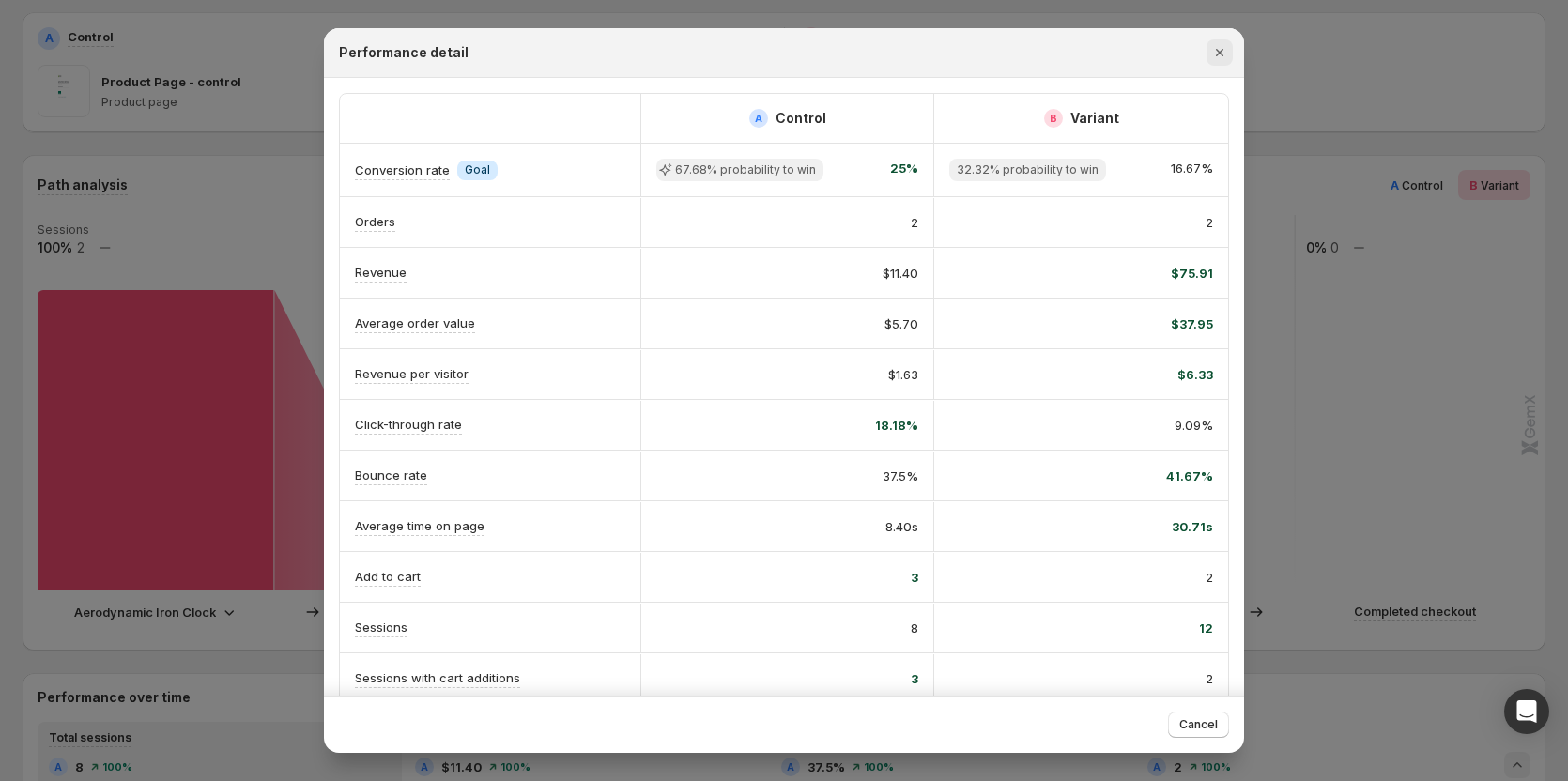
click at [877, 56] on icon "Close" at bounding box center [1219, 52] width 19 height 19
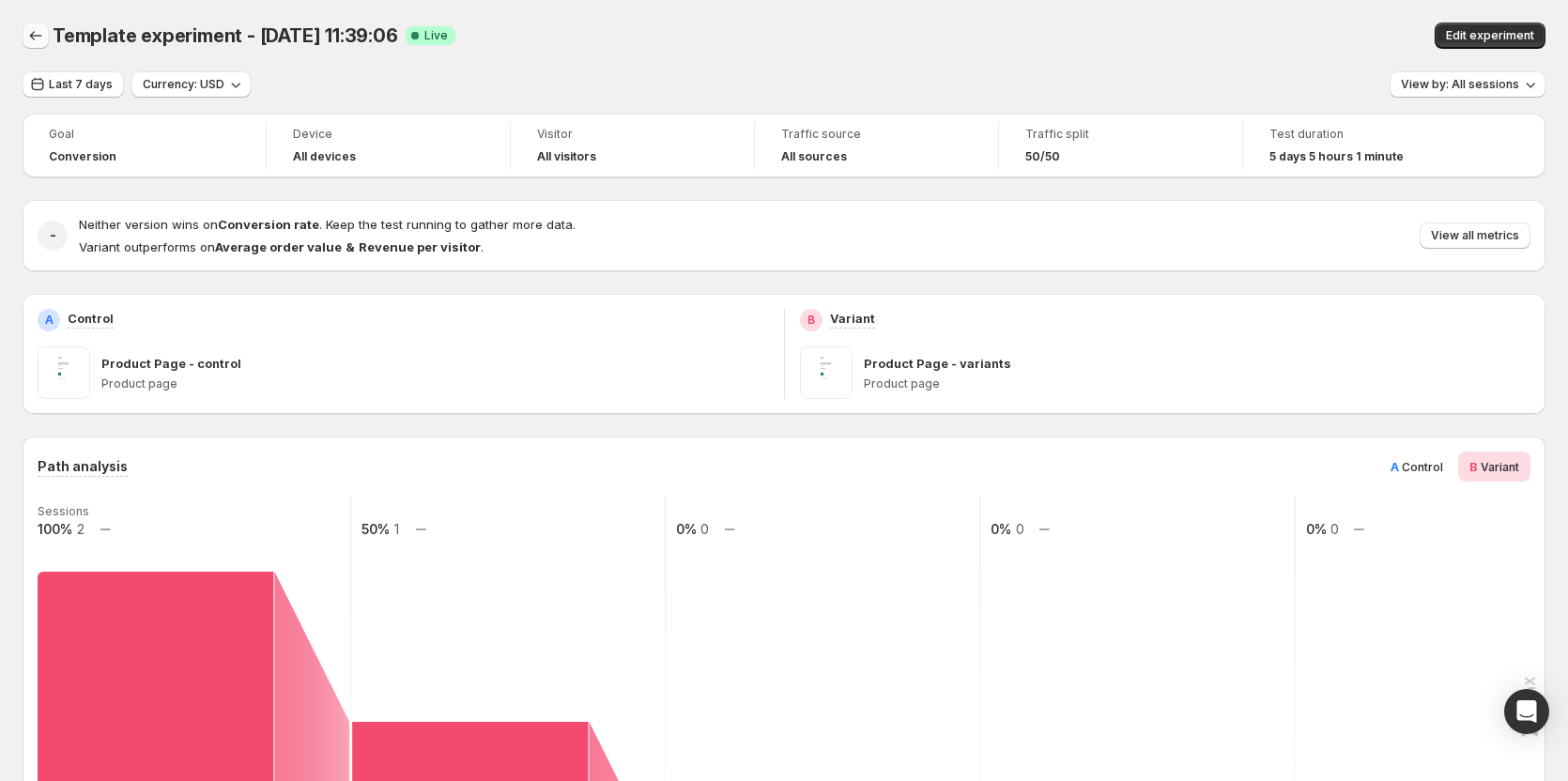
click at [41, 41] on icon "Back" at bounding box center [35, 35] width 19 height 19
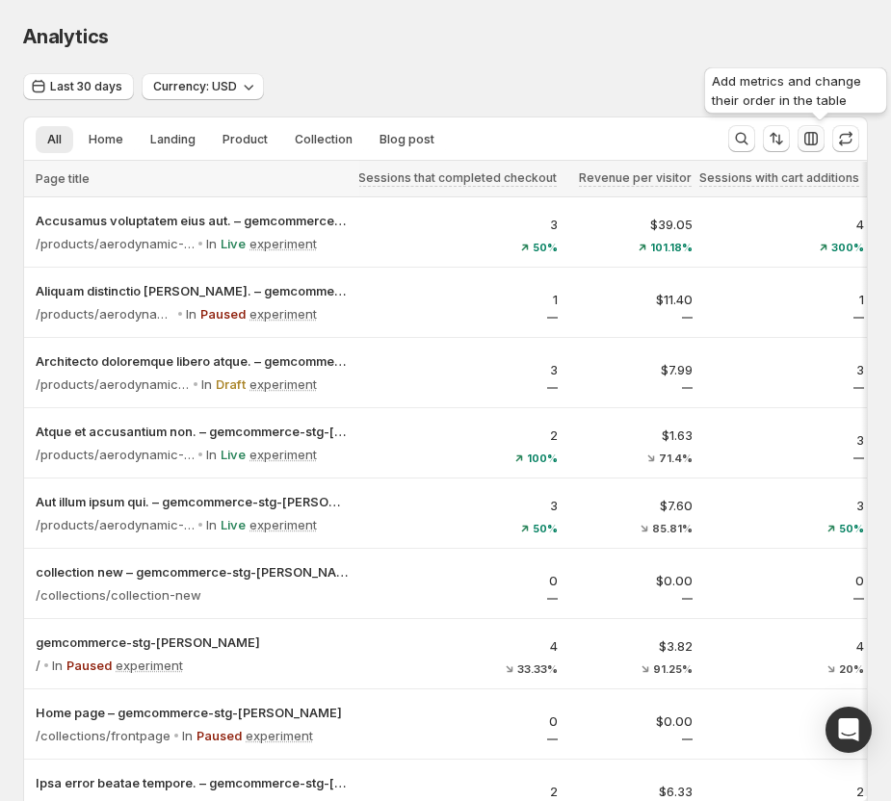
click at [810, 145] on button "button" at bounding box center [811, 138] width 27 height 27
click at [814, 144] on icon "button" at bounding box center [810, 138] width 19 height 19
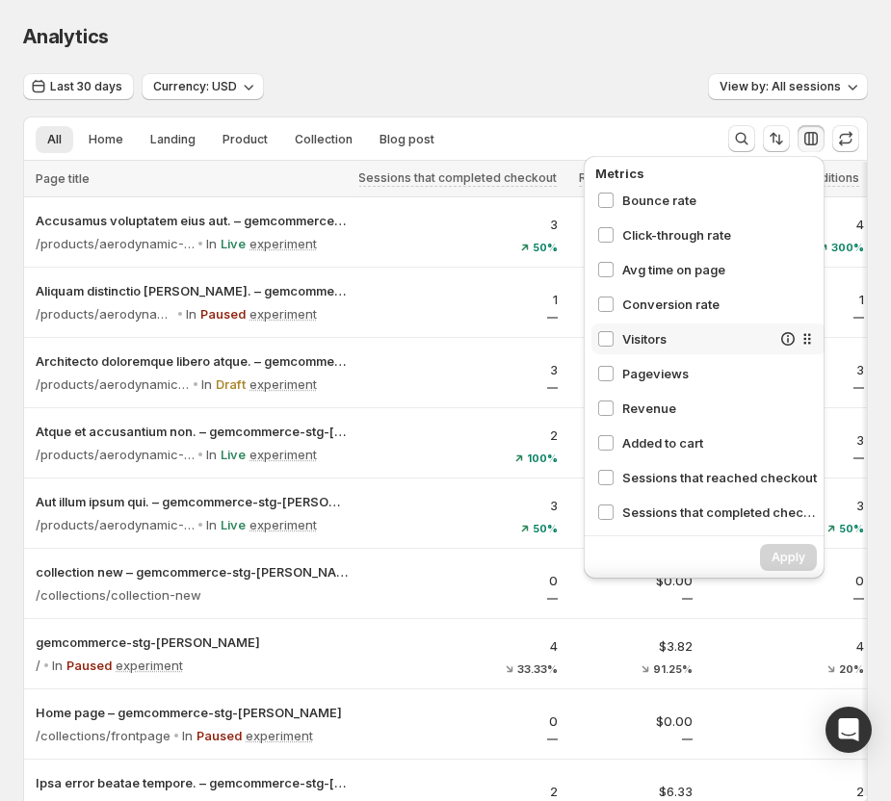
scroll to position [193, 0]
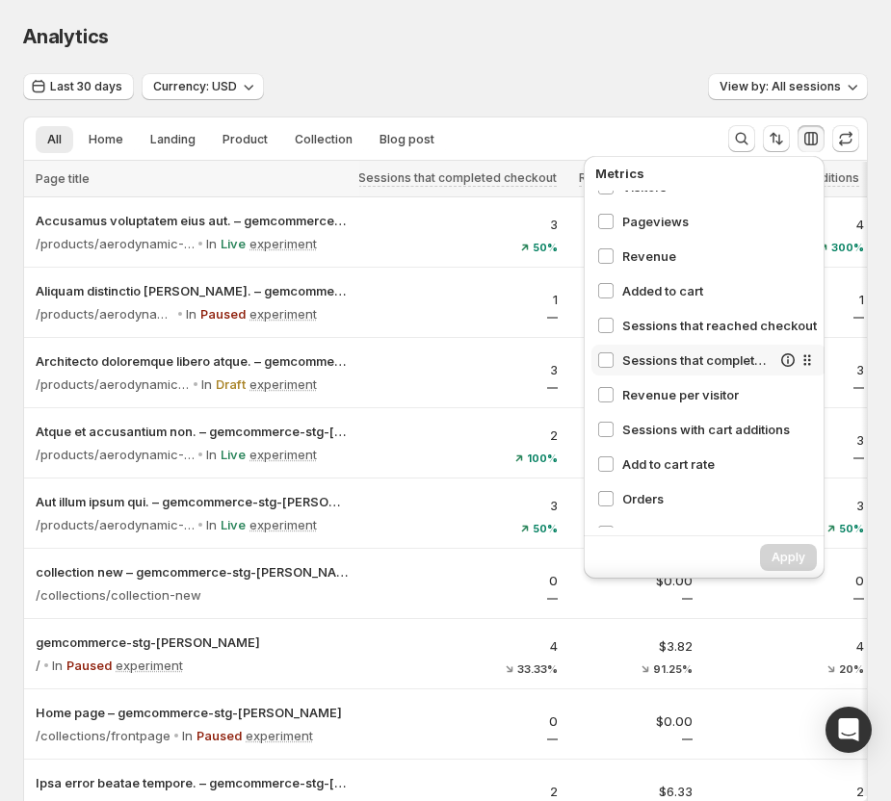
click at [683, 362] on span "Sessions that completed checkout" at bounding box center [696, 360] width 148 height 19
click at [664, 400] on span "Revenue per visitor" at bounding box center [696, 394] width 148 height 19
click at [653, 436] on span "Sessions with cart additions" at bounding box center [696, 429] width 148 height 19
click at [643, 465] on span "Add to cart rate" at bounding box center [696, 464] width 148 height 19
click at [640, 497] on span "Orders" at bounding box center [696, 498] width 148 height 19
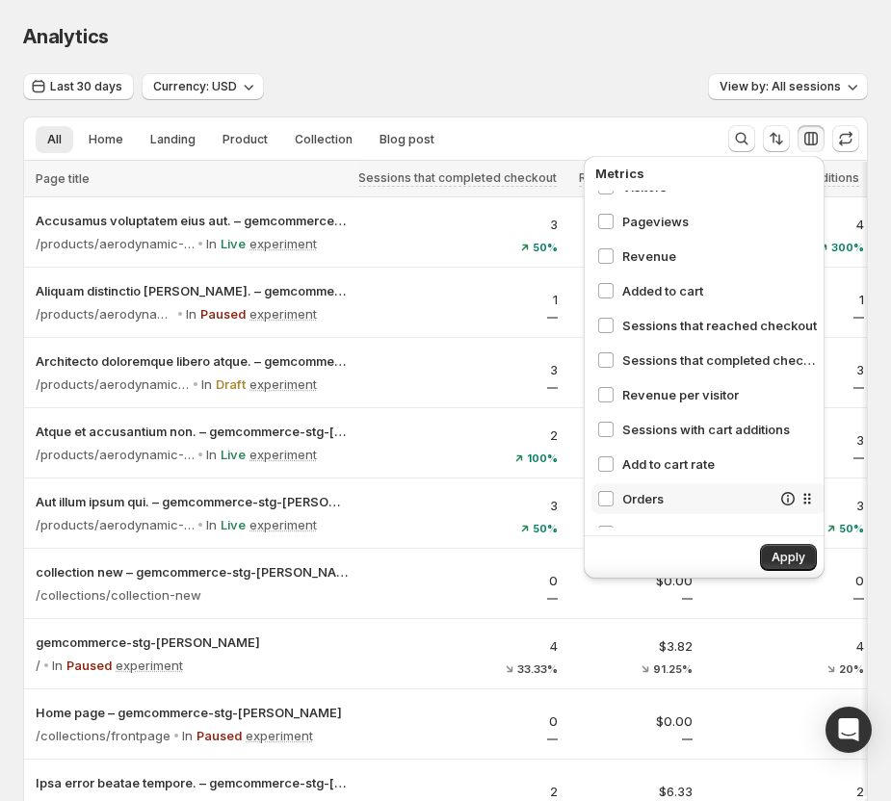
scroll to position [218, 0]
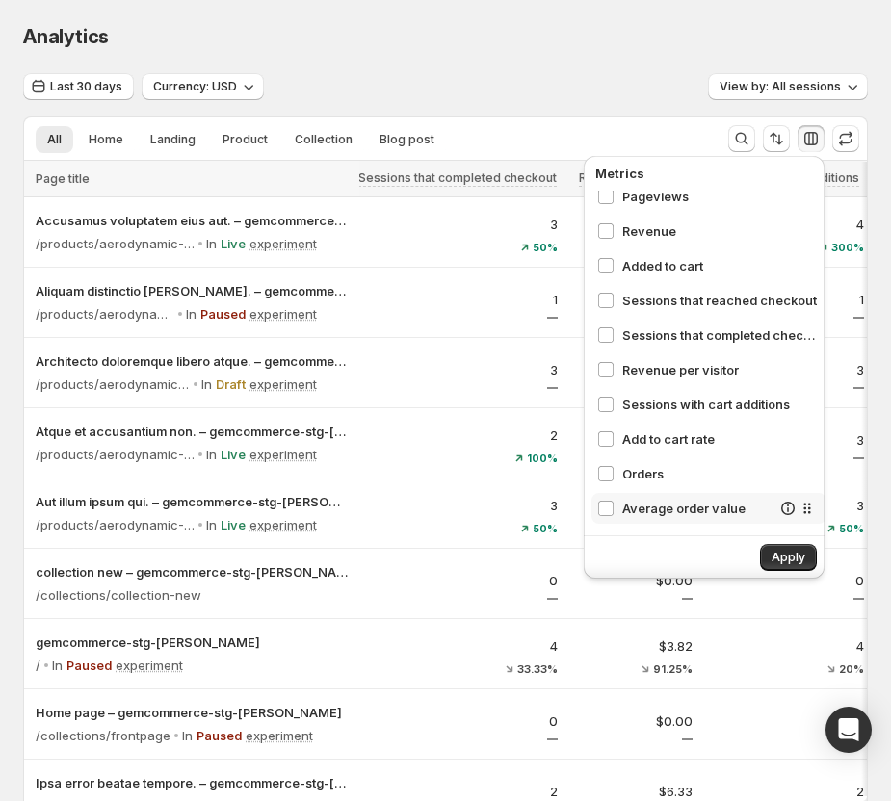
click at [635, 501] on span "Average order value" at bounding box center [696, 508] width 148 height 19
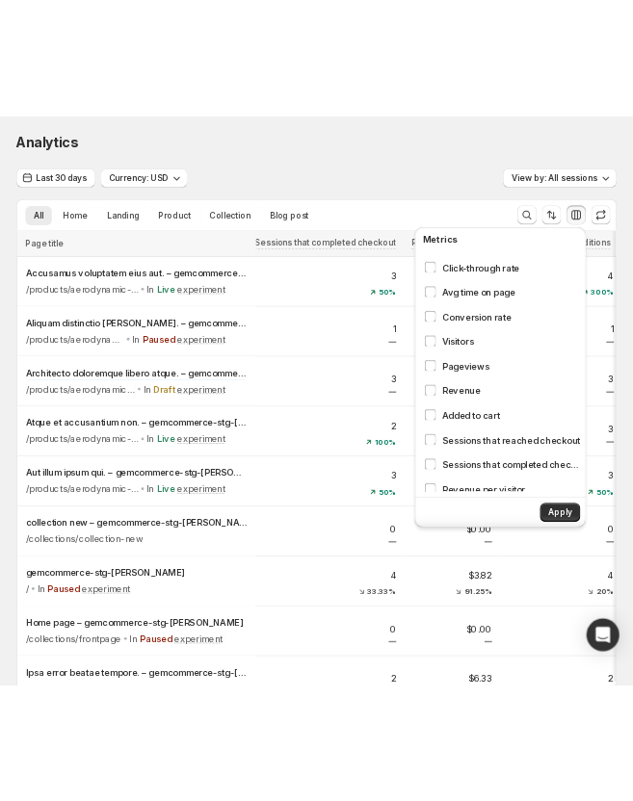
scroll to position [0, 0]
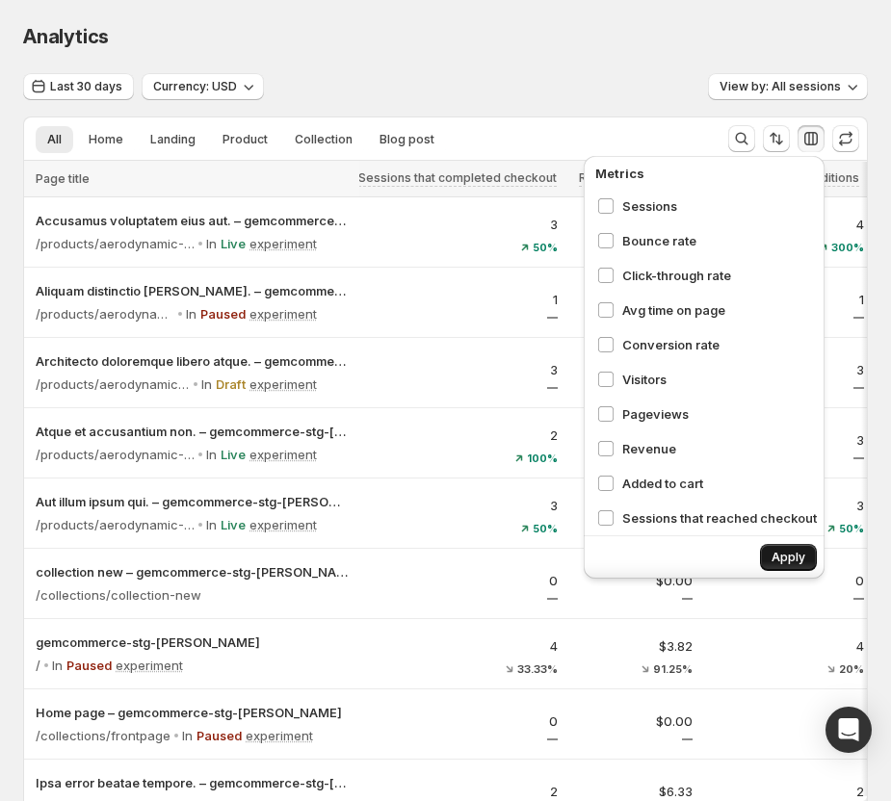
click at [777, 558] on span "Apply" at bounding box center [789, 557] width 34 height 15
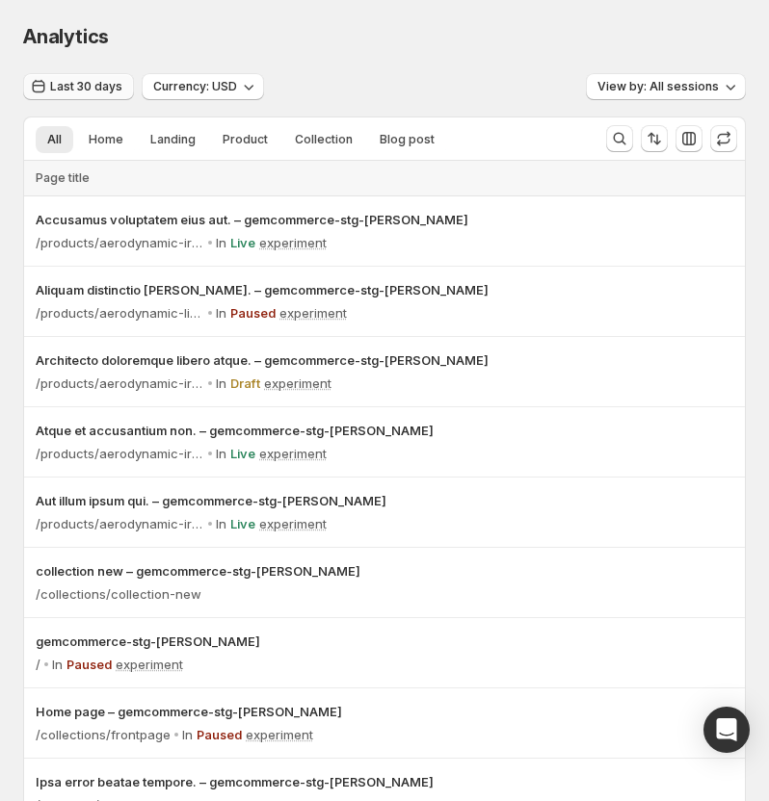
click at [62, 82] on span "Last 30 days" at bounding box center [86, 86] width 72 height 15
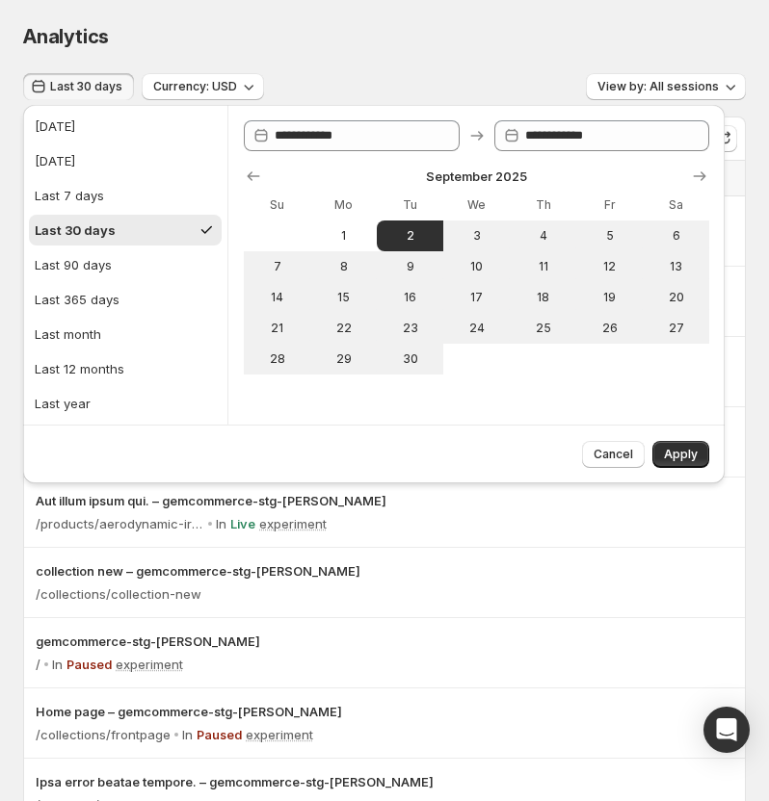
click at [444, 52] on div "Analytics. This page is ready Analytics" at bounding box center [384, 36] width 722 height 73
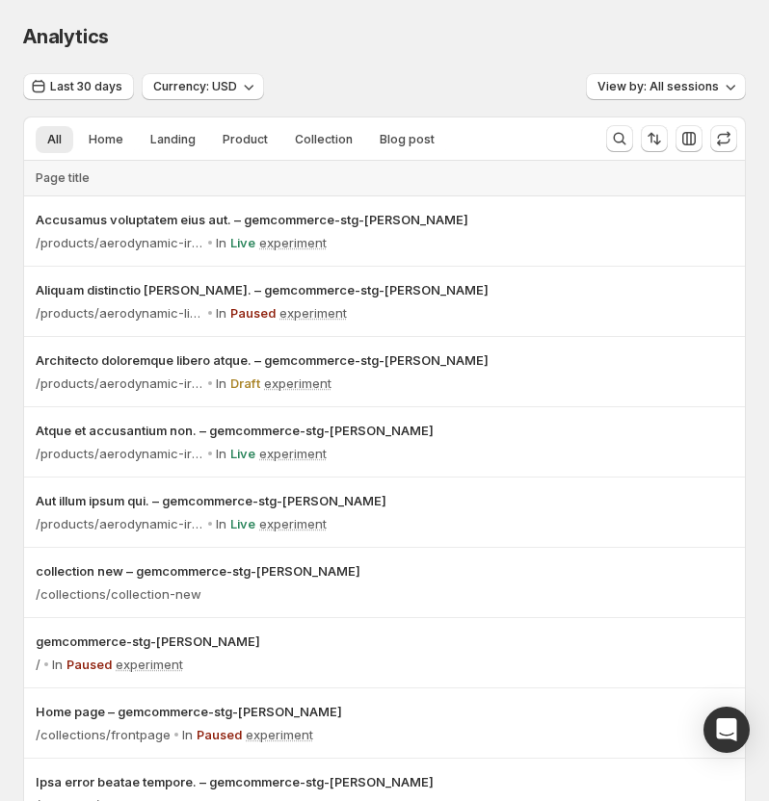
click at [553, 196] on div "Page title" at bounding box center [384, 179] width 720 height 36
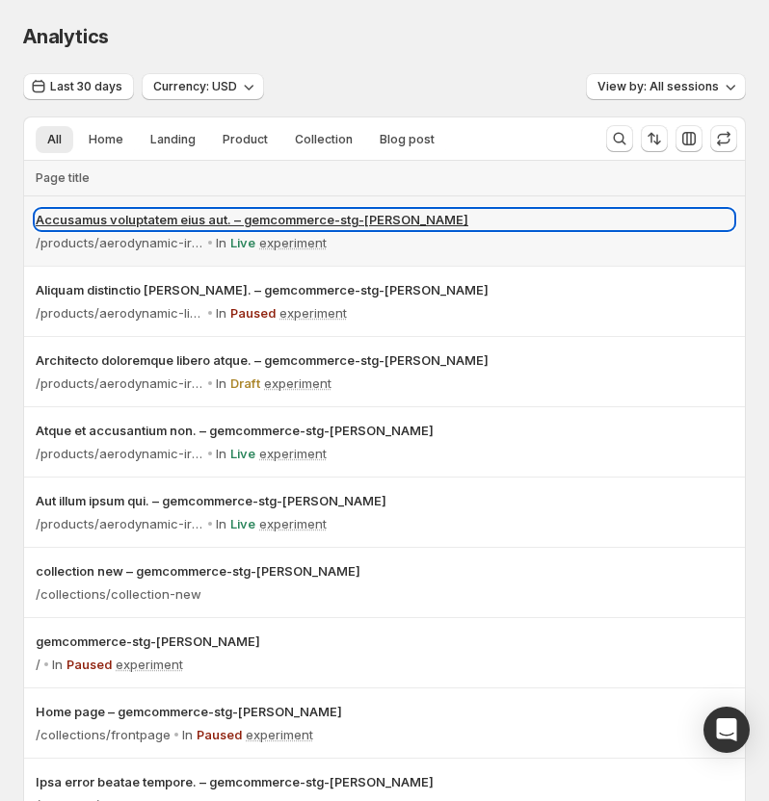
click at [582, 228] on p "Accusamus voluptatem eius aut. – gemcommerce-stg-tanya" at bounding box center [384, 219] width 697 height 19
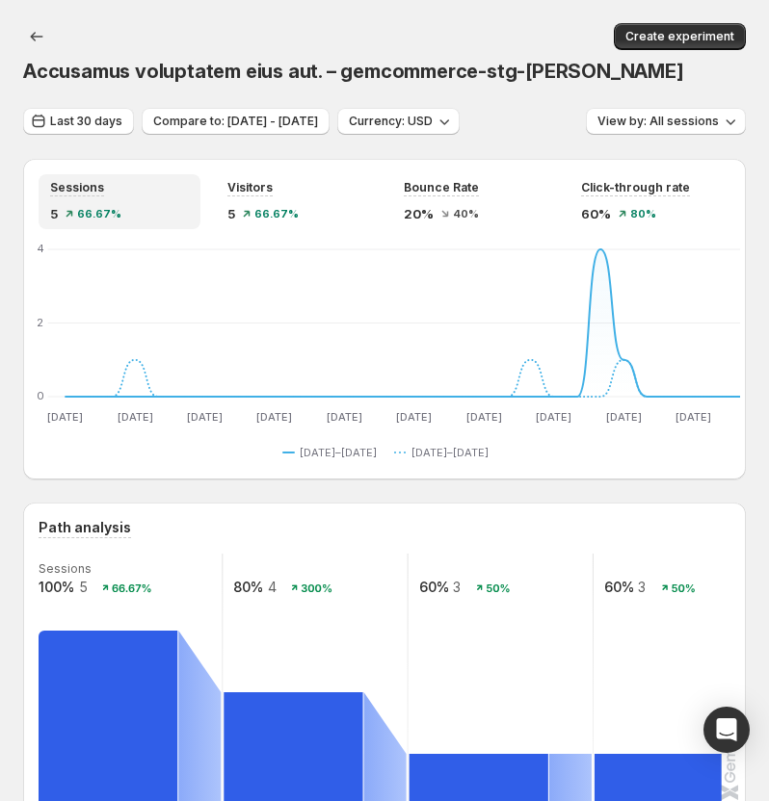
click at [276, 74] on span "Accusamus voluptatem eius aut. – gemcommerce-stg-tanya" at bounding box center [353, 71] width 661 height 23
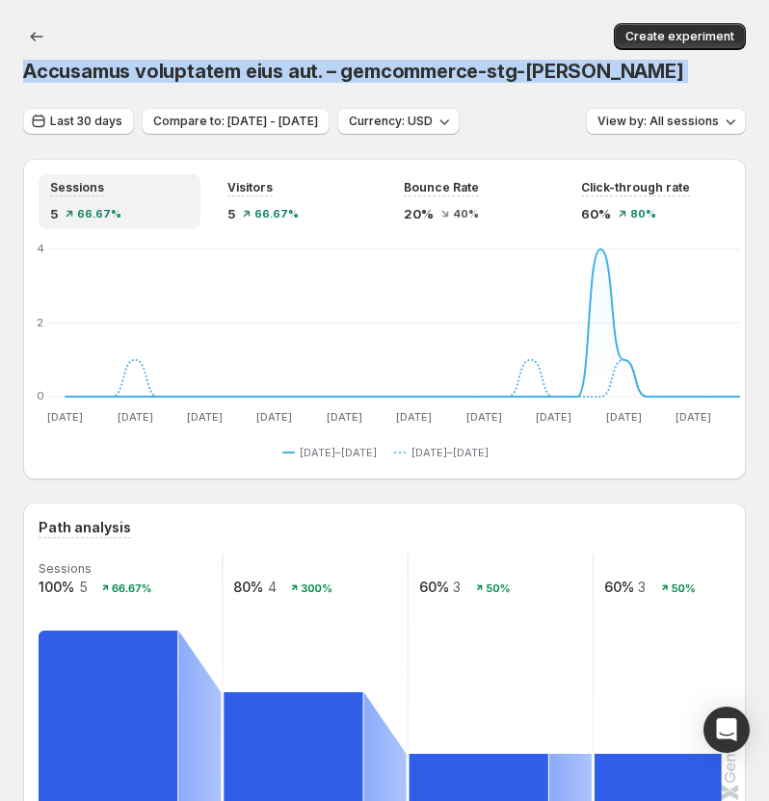
click at [276, 74] on span "Accusamus voluptatem eius aut. – gemcommerce-stg-tanya" at bounding box center [353, 71] width 661 height 23
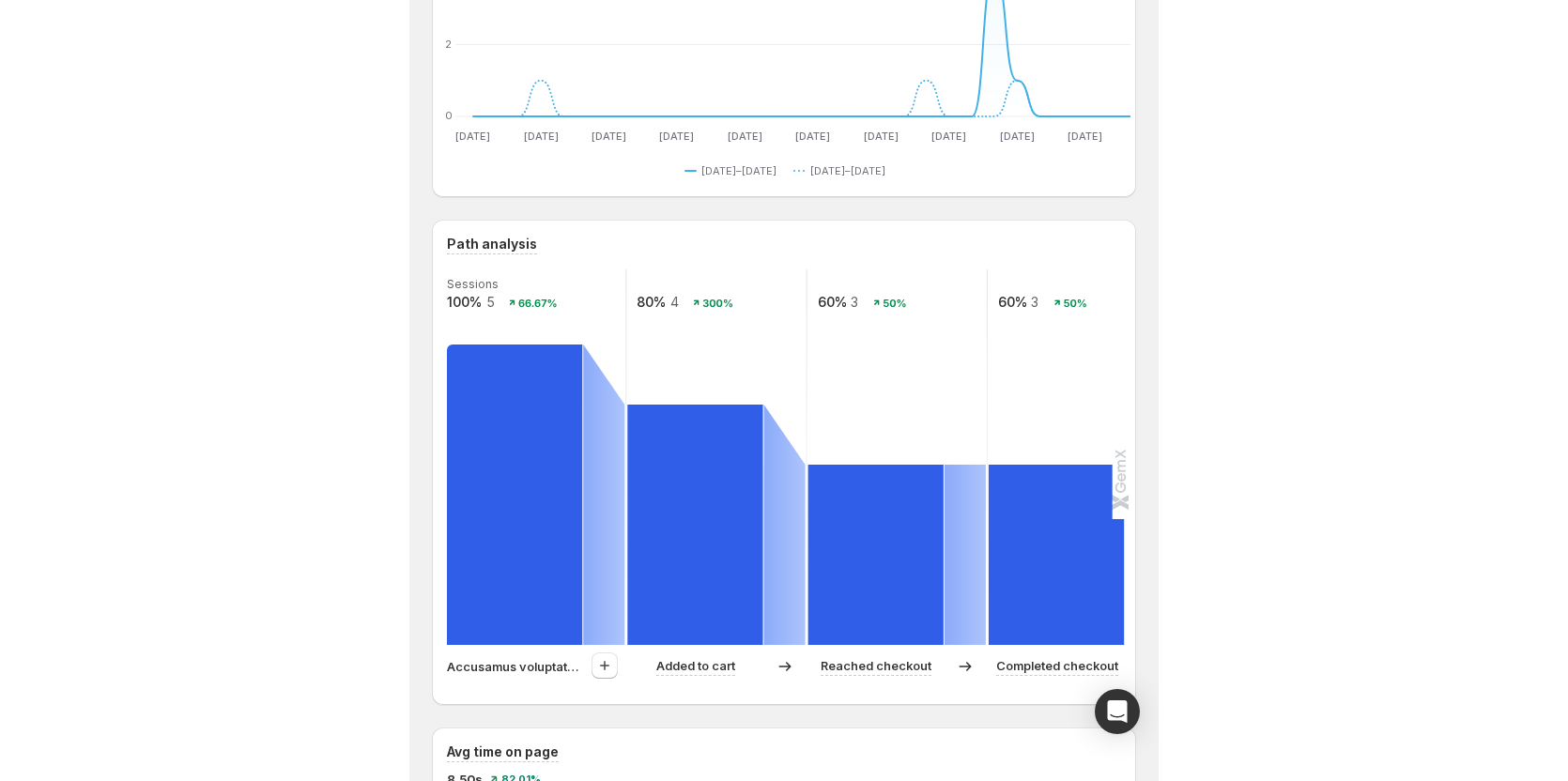
scroll to position [282, 0]
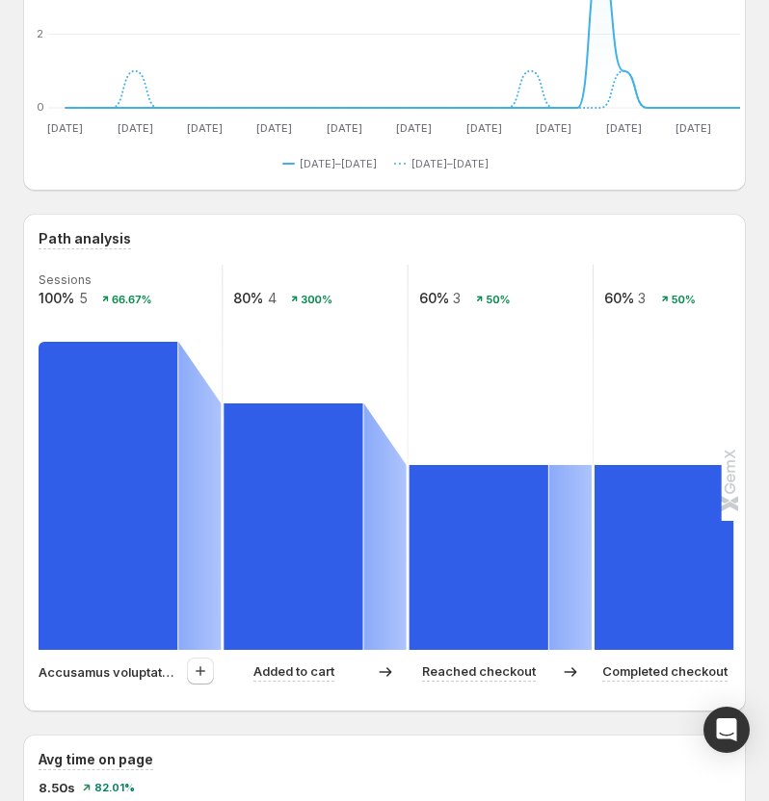
click at [123, 668] on p "Accusamus voluptatem eius aut. – gemcommerce-stg-tanya" at bounding box center [109, 672] width 140 height 19
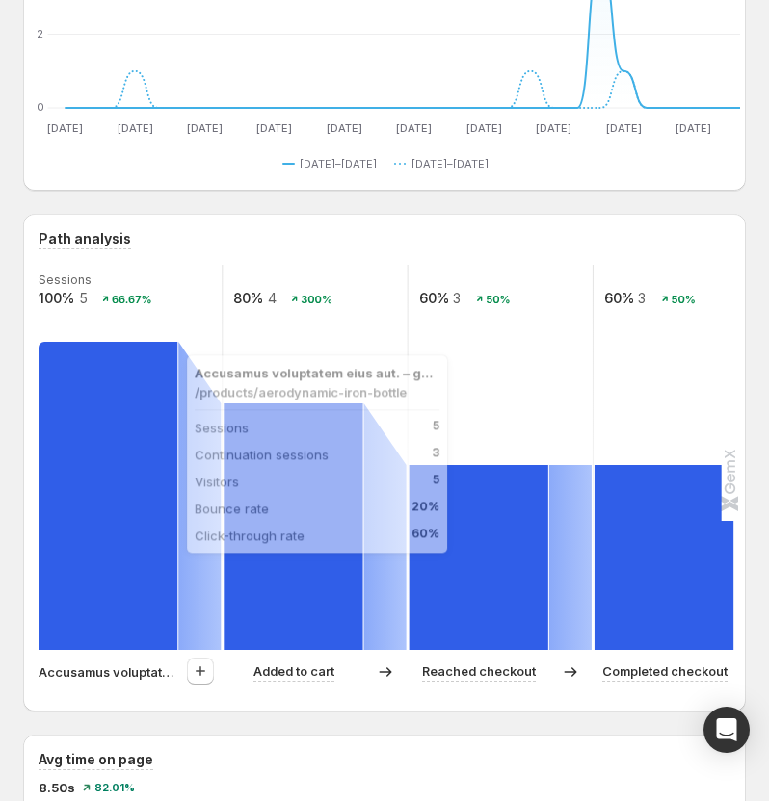
click at [131, 603] on rect at bounding box center [108, 496] width 139 height 308
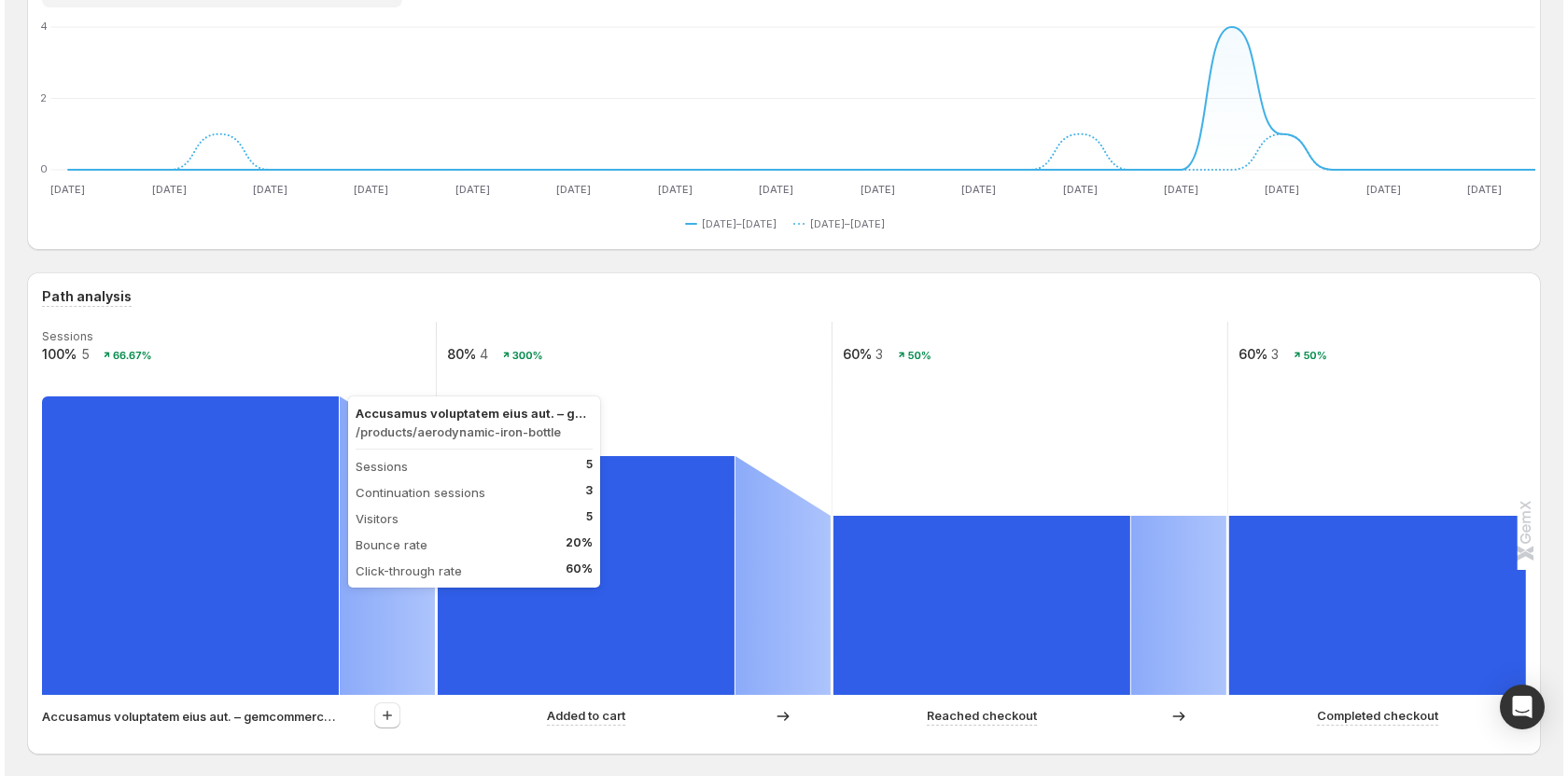
scroll to position [0, 0]
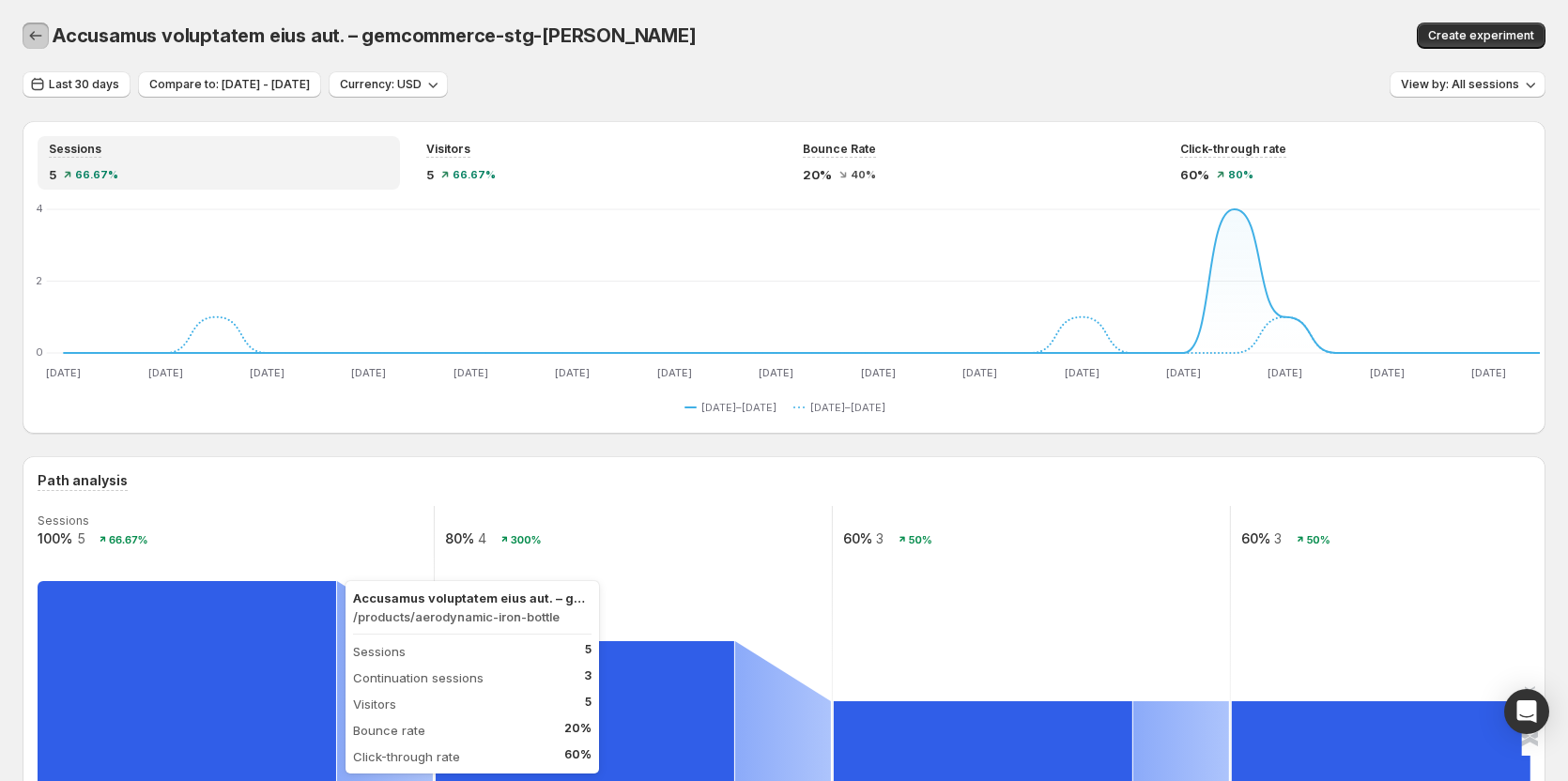
click at [38, 36] on icon "button" at bounding box center [35, 35] width 19 height 19
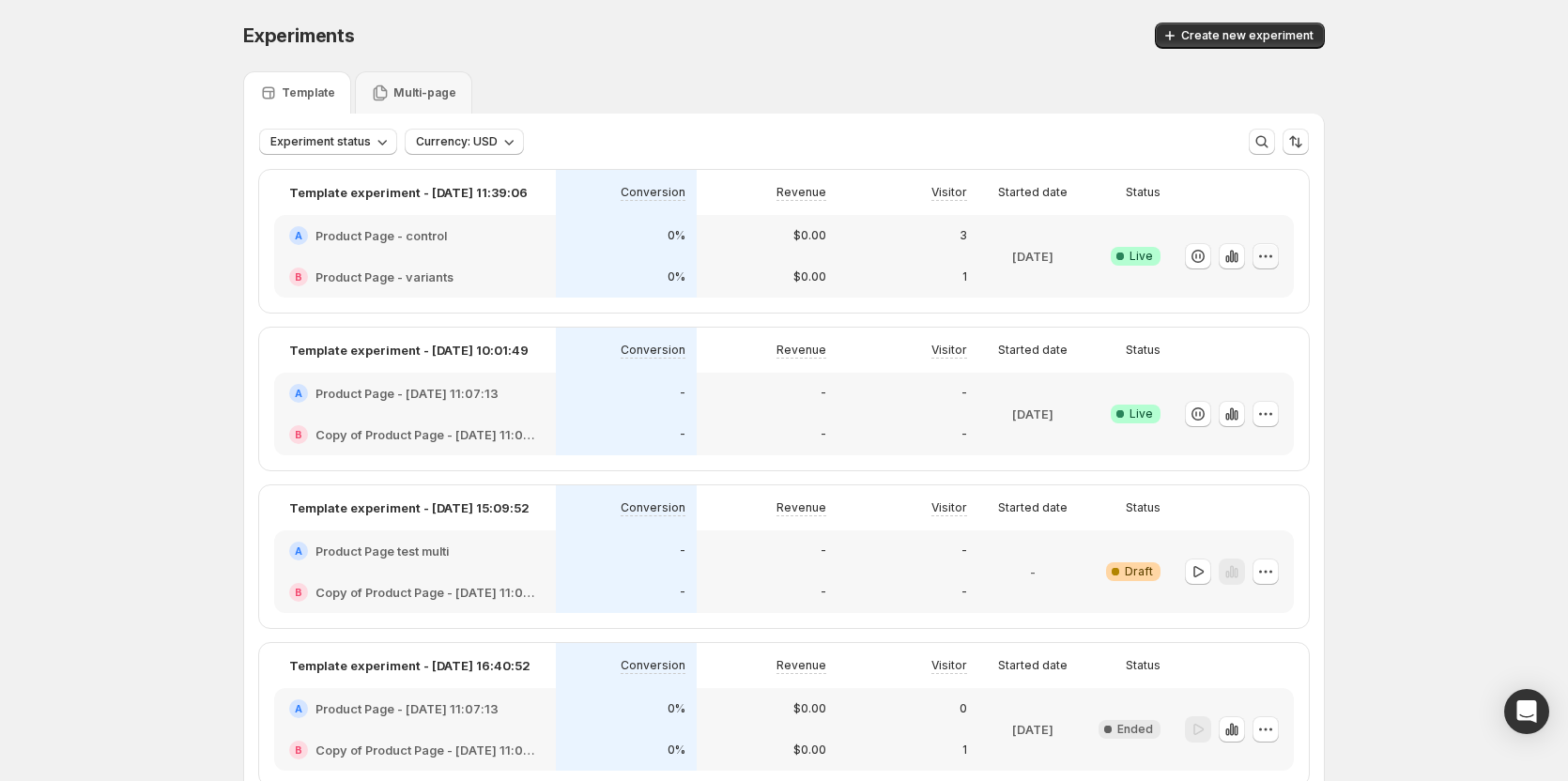
click at [877, 261] on icon "button" at bounding box center [1265, 255] width 19 height 19
click at [877, 296] on span "Edit" at bounding box center [1286, 294] width 196 height 19
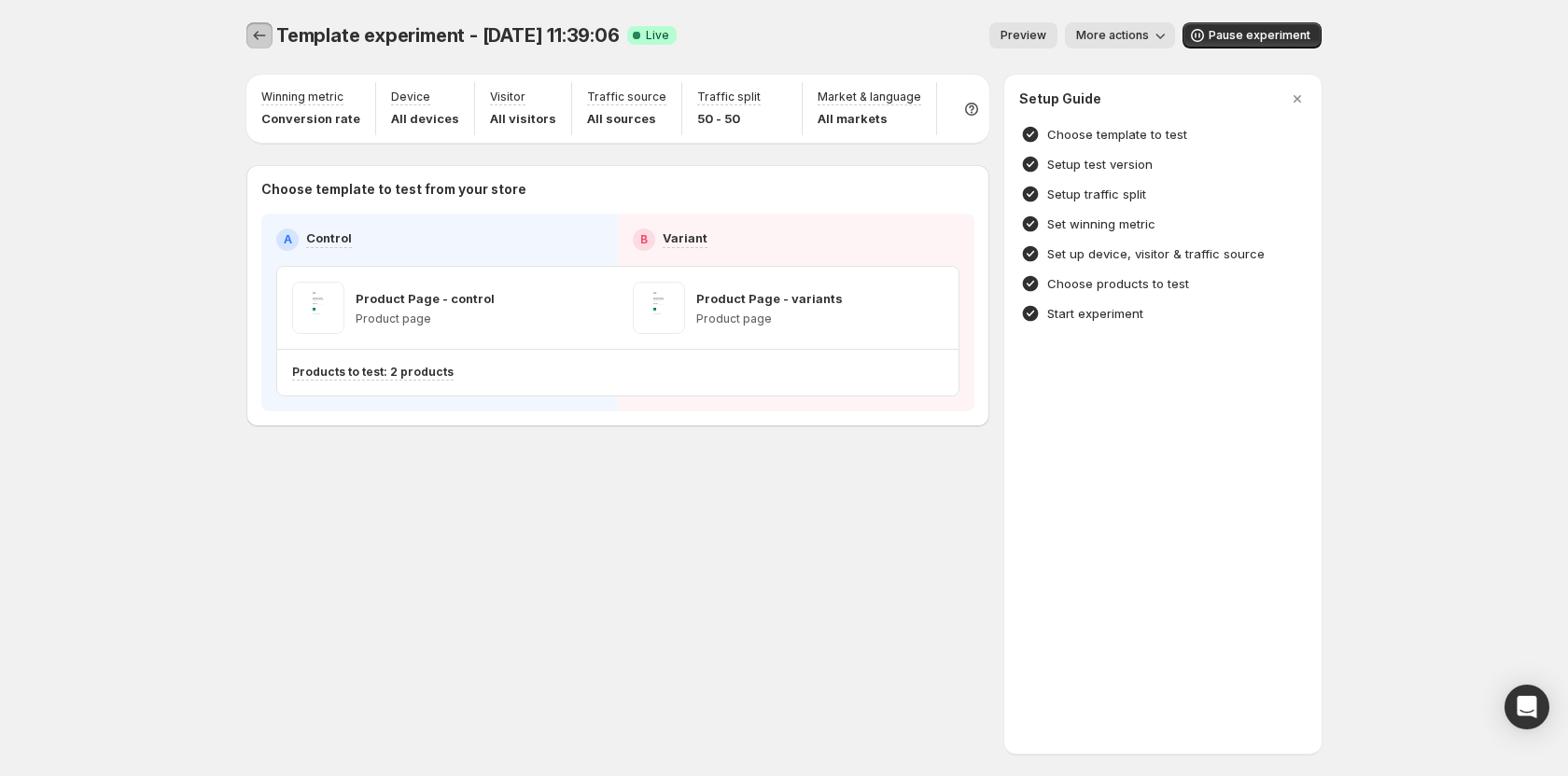
click at [259, 35] on icon "Experiments" at bounding box center [259, 35] width 18 height 18
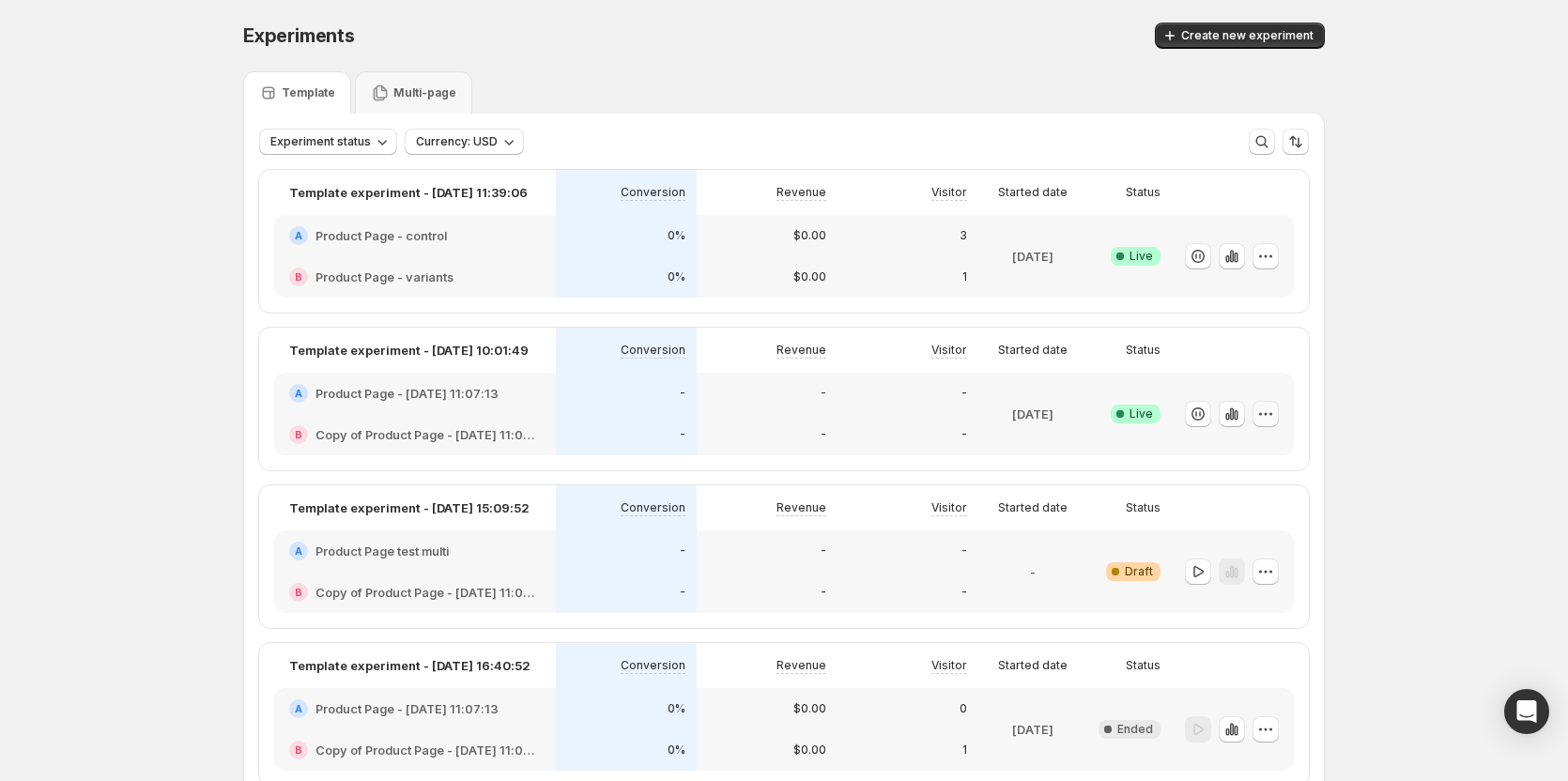
click at [877, 421] on icon "button" at bounding box center [1265, 413] width 19 height 19
click at [877, 454] on span "Edit" at bounding box center [1286, 452] width 196 height 19
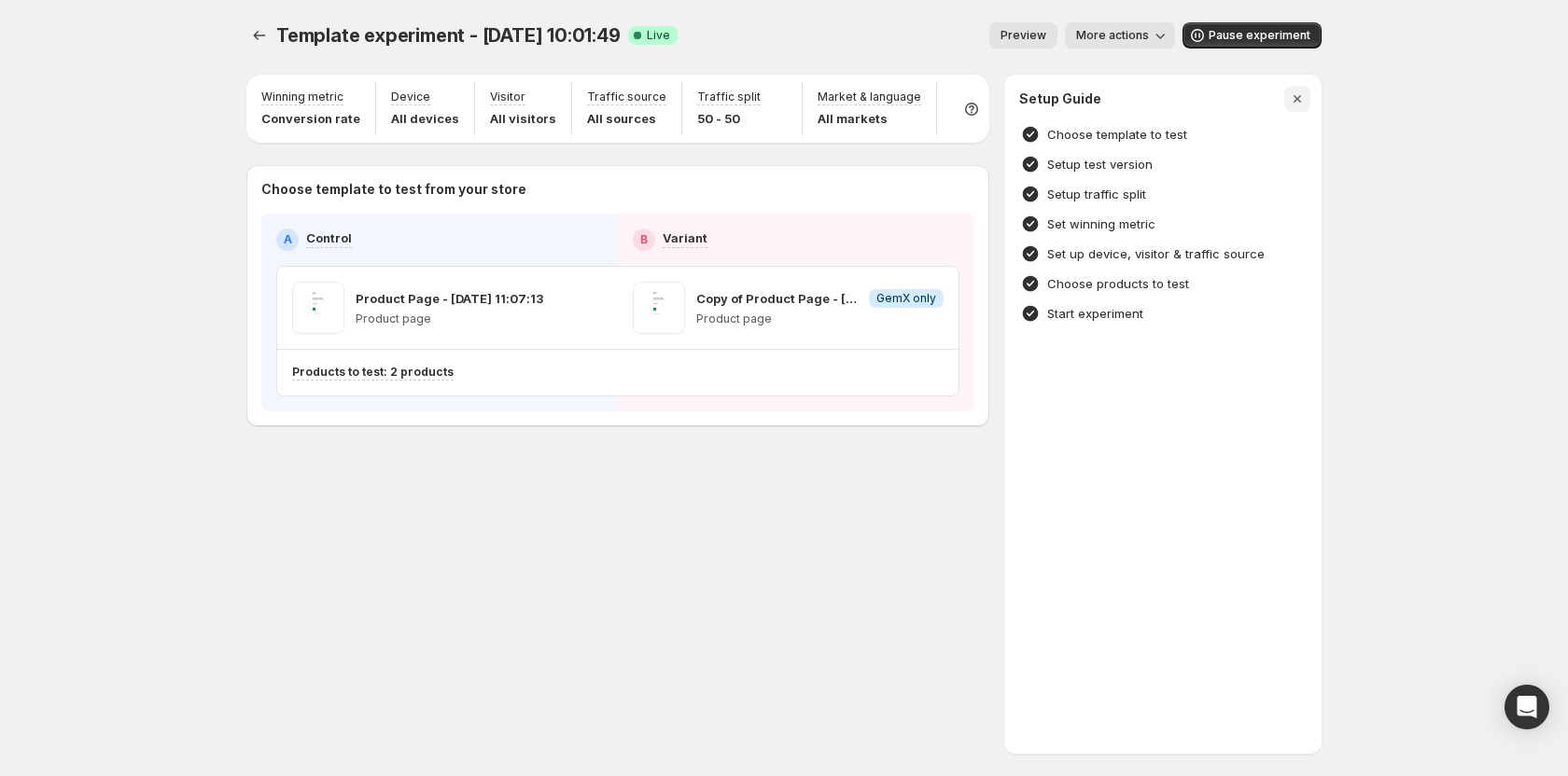
click at [872, 97] on icon "button" at bounding box center [1297, 98] width 18 height 18
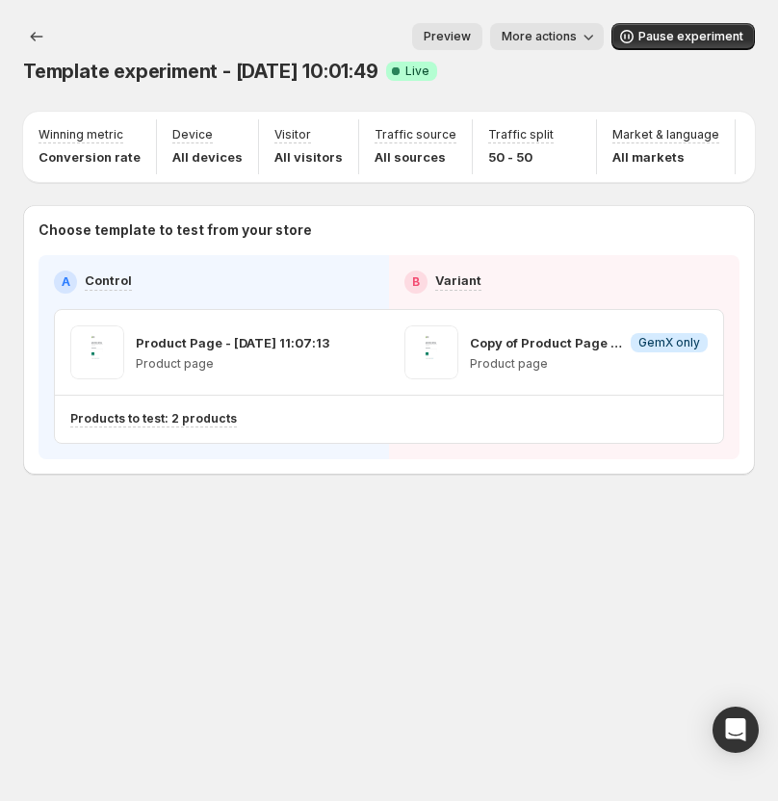
click at [778, 104] on html "Template experiment - [DATE] 10:01:49. This page is ready Template experiment -…" at bounding box center [389, 400] width 778 height 801
click at [777, 95] on div "Template experiment - [DATE] 10:01:49. This page is ready Template experiment -…" at bounding box center [389, 289] width 778 height 579
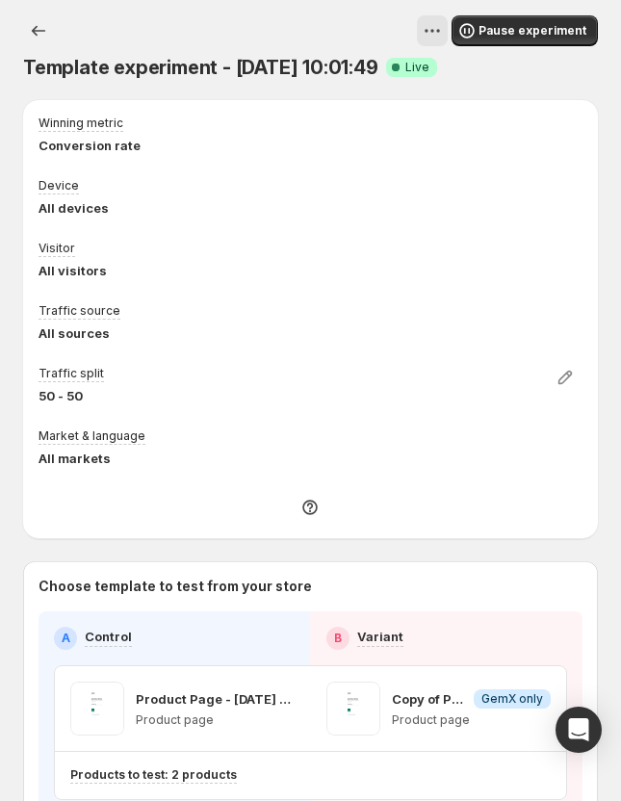
drag, startPoint x: 451, startPoint y: 29, endPoint x: 380, endPoint y: 12, distance: 72.4
click at [380, 12] on div "Template experiment - [DATE] 10:01:49. This page is ready Template experiment -…" at bounding box center [310, 48] width 575 height 96
click at [442, 22] on icon "View actions for Template experiment - Sep 29, 10:01:49" at bounding box center [432, 30] width 19 height 19
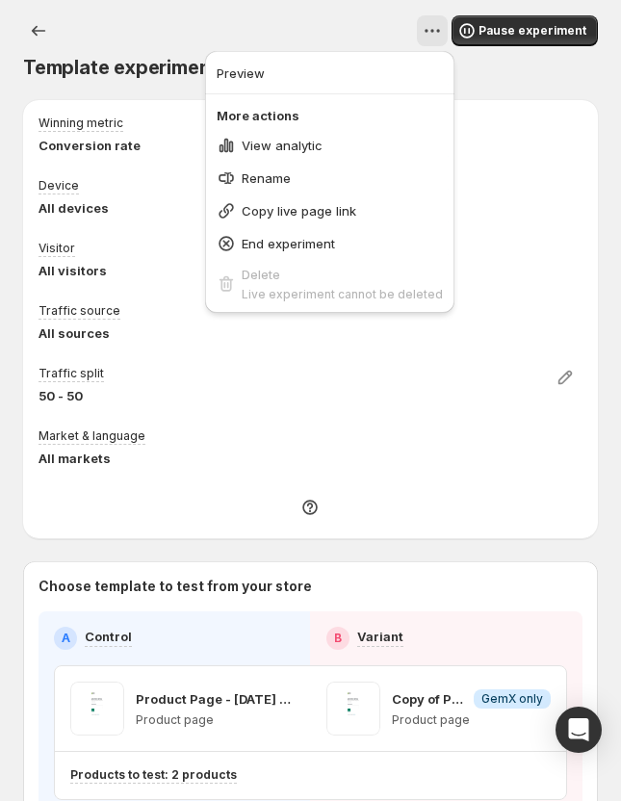
click at [349, 0] on div "Template experiment - [DATE] 10:01:49. This page is ready Template experiment -…" at bounding box center [310, 48] width 575 height 96
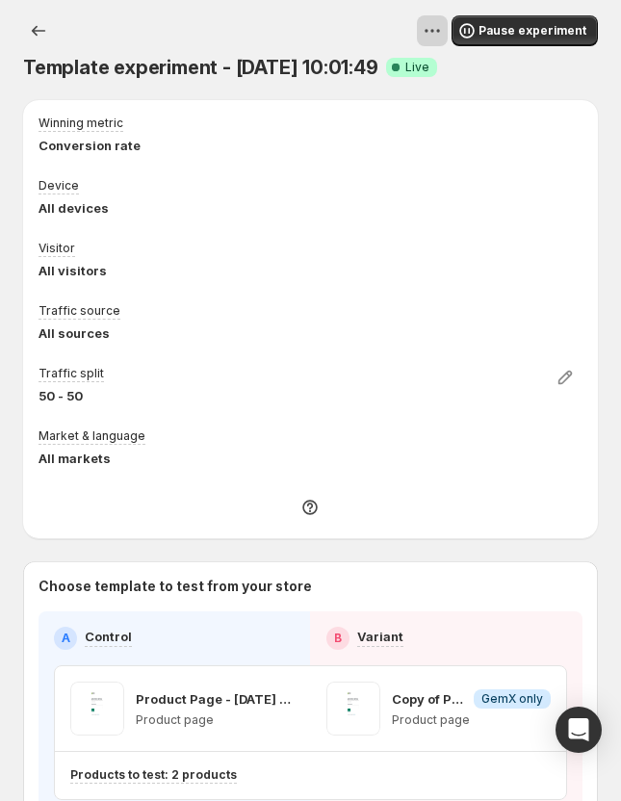
click at [442, 26] on icon "View actions for Template experiment - Sep 29, 10:01:49" at bounding box center [432, 30] width 19 height 19
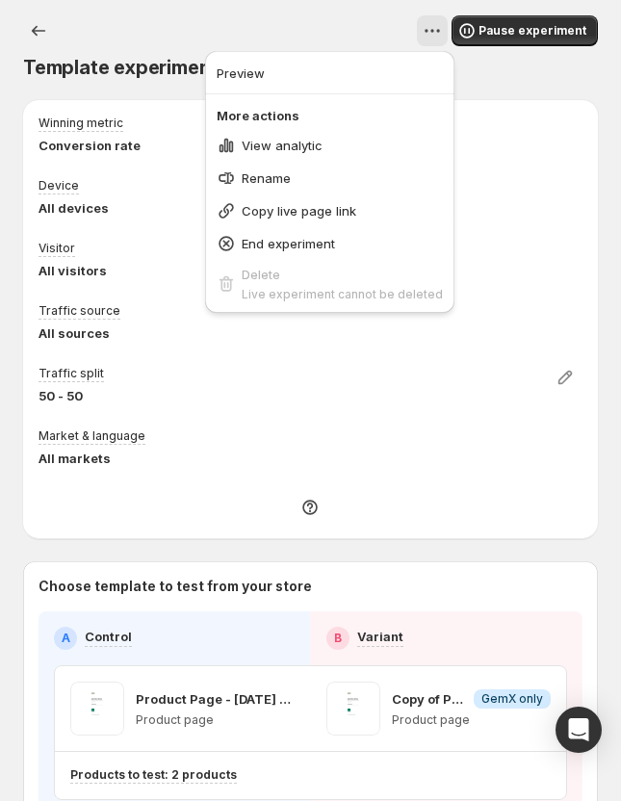
click at [347, 37] on div at bounding box center [268, 30] width 359 height 31
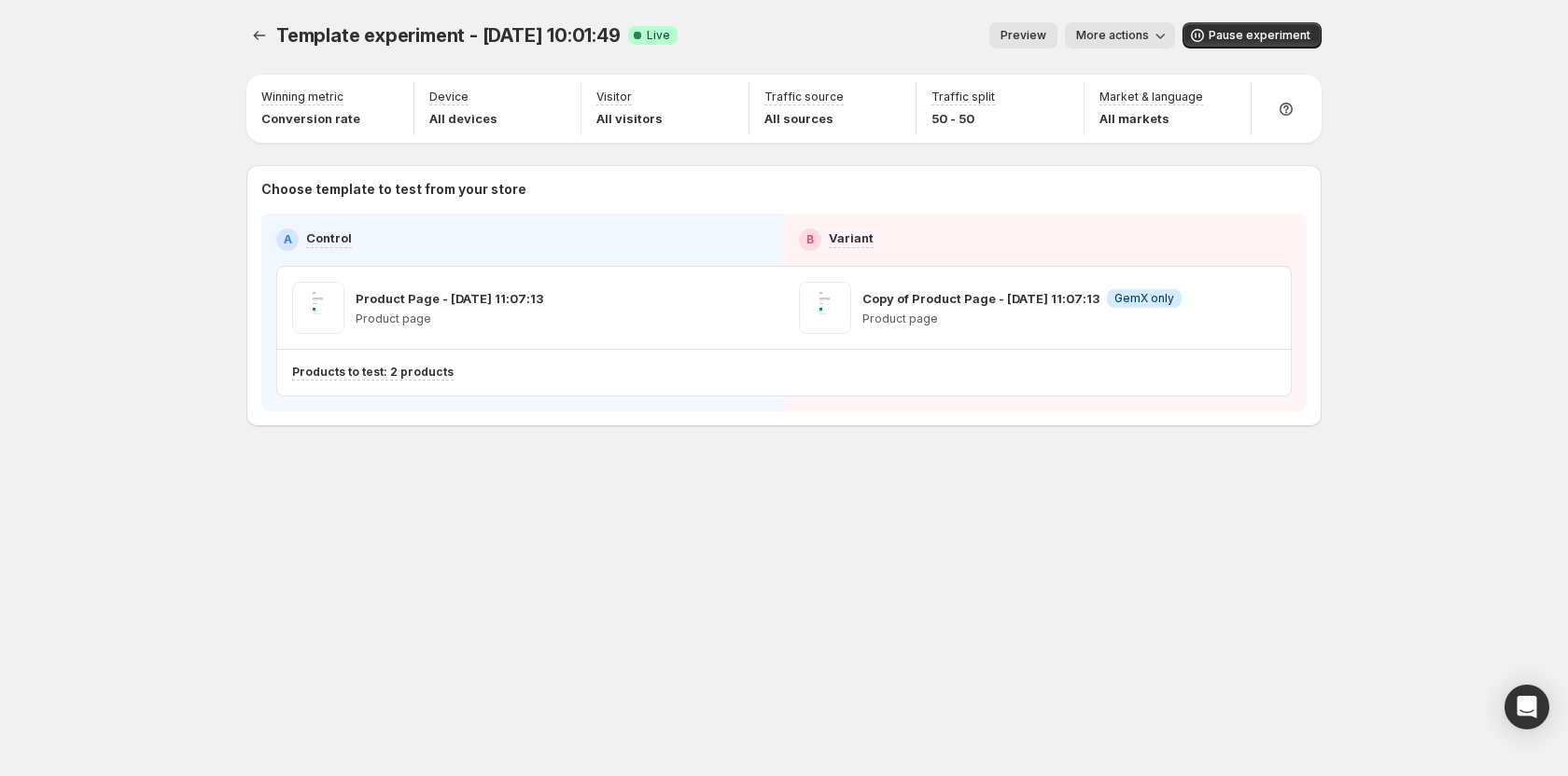
click at [457, 489] on div "Template experiment - [DATE] 10:01:49. This page is ready Template experiment -…" at bounding box center [784, 264] width 1120 height 527
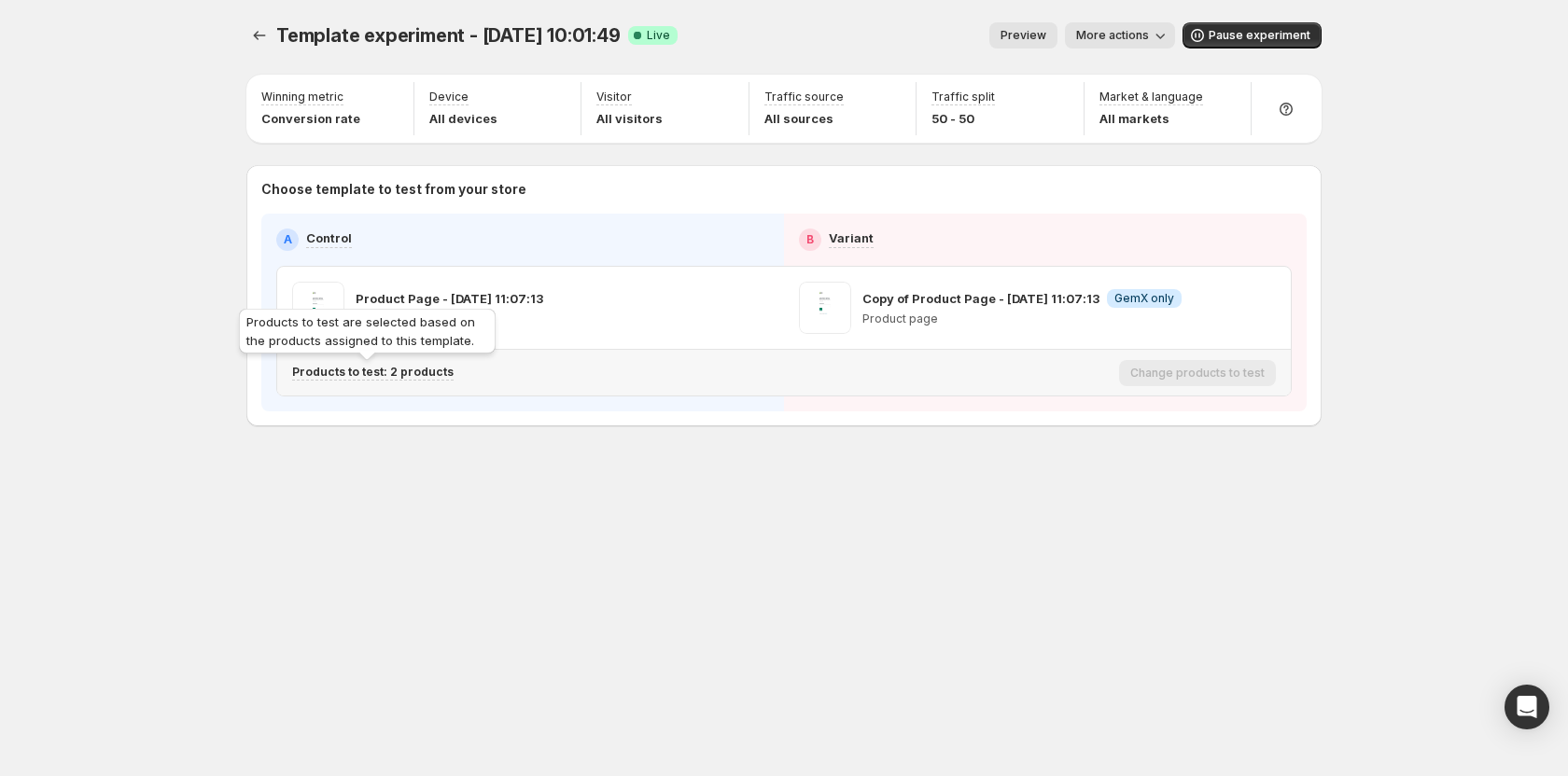
click at [408, 368] on p "Products to test: 2 products" at bounding box center [372, 372] width 162 height 15
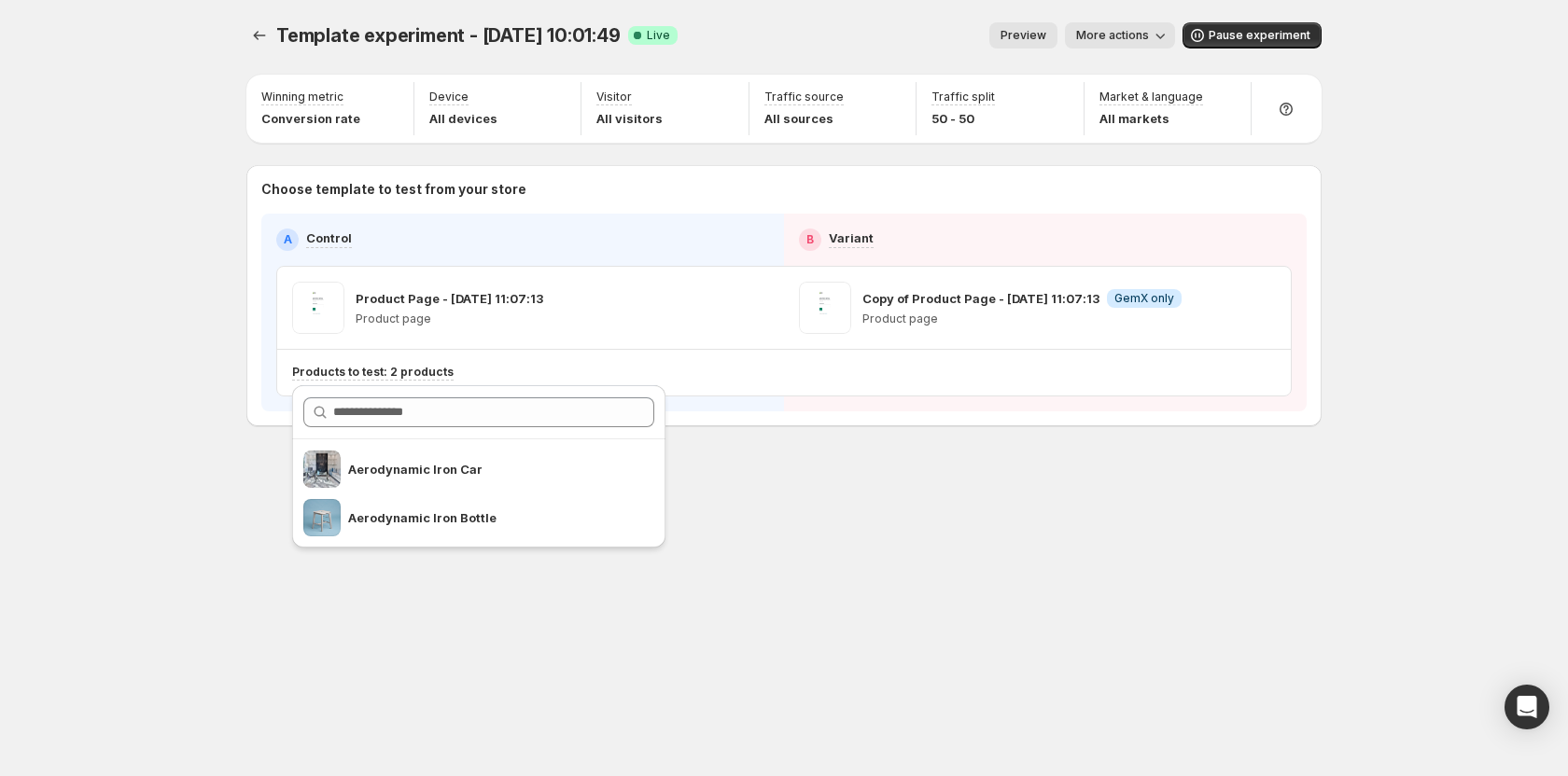
click at [988, 563] on div "Template experiment - [DATE] 10:01:49. This page is ready Template experiment -…" at bounding box center [784, 388] width 1120 height 776
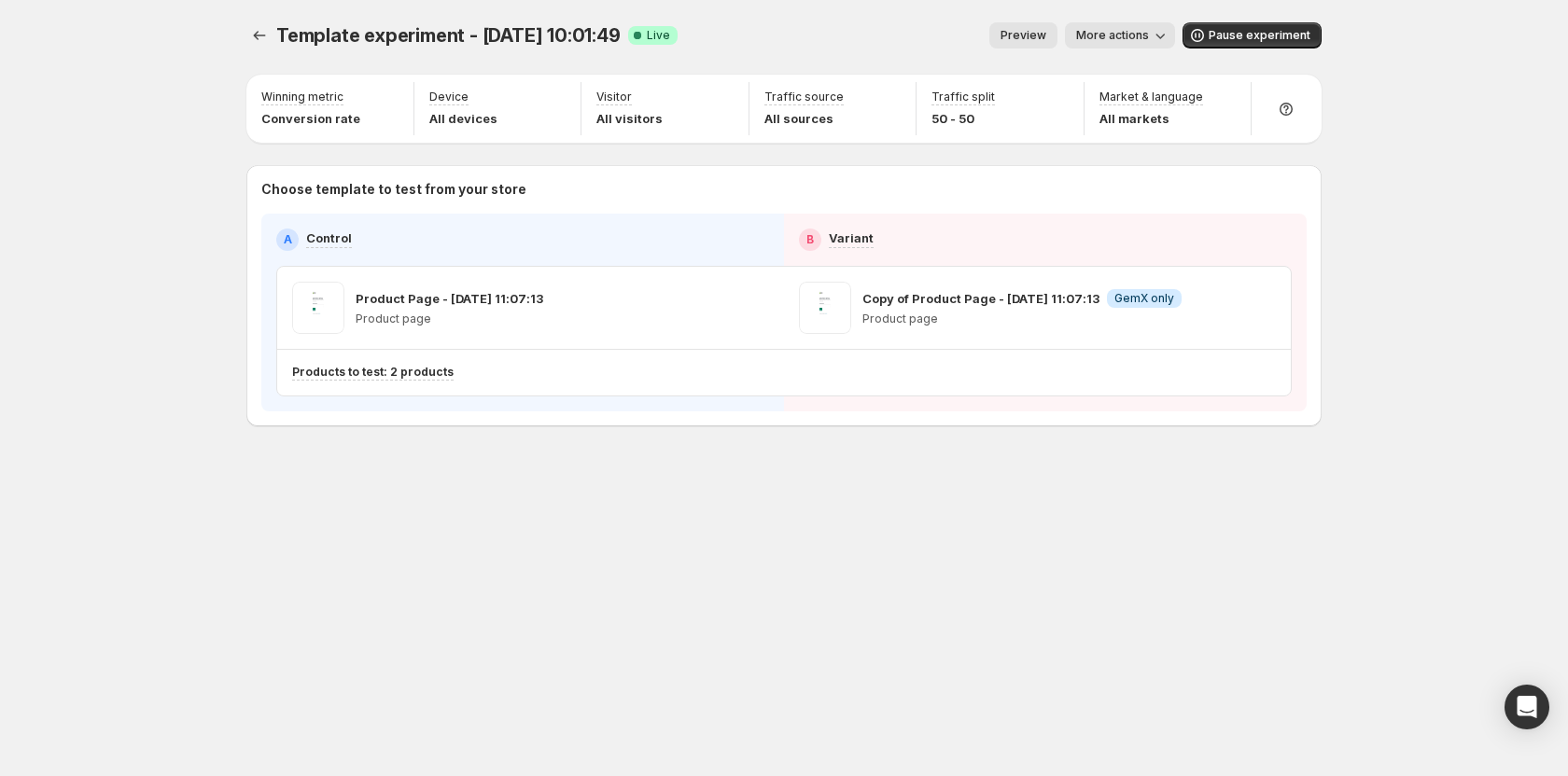
click at [991, 36] on span "More actions" at bounding box center [1113, 35] width 73 height 15
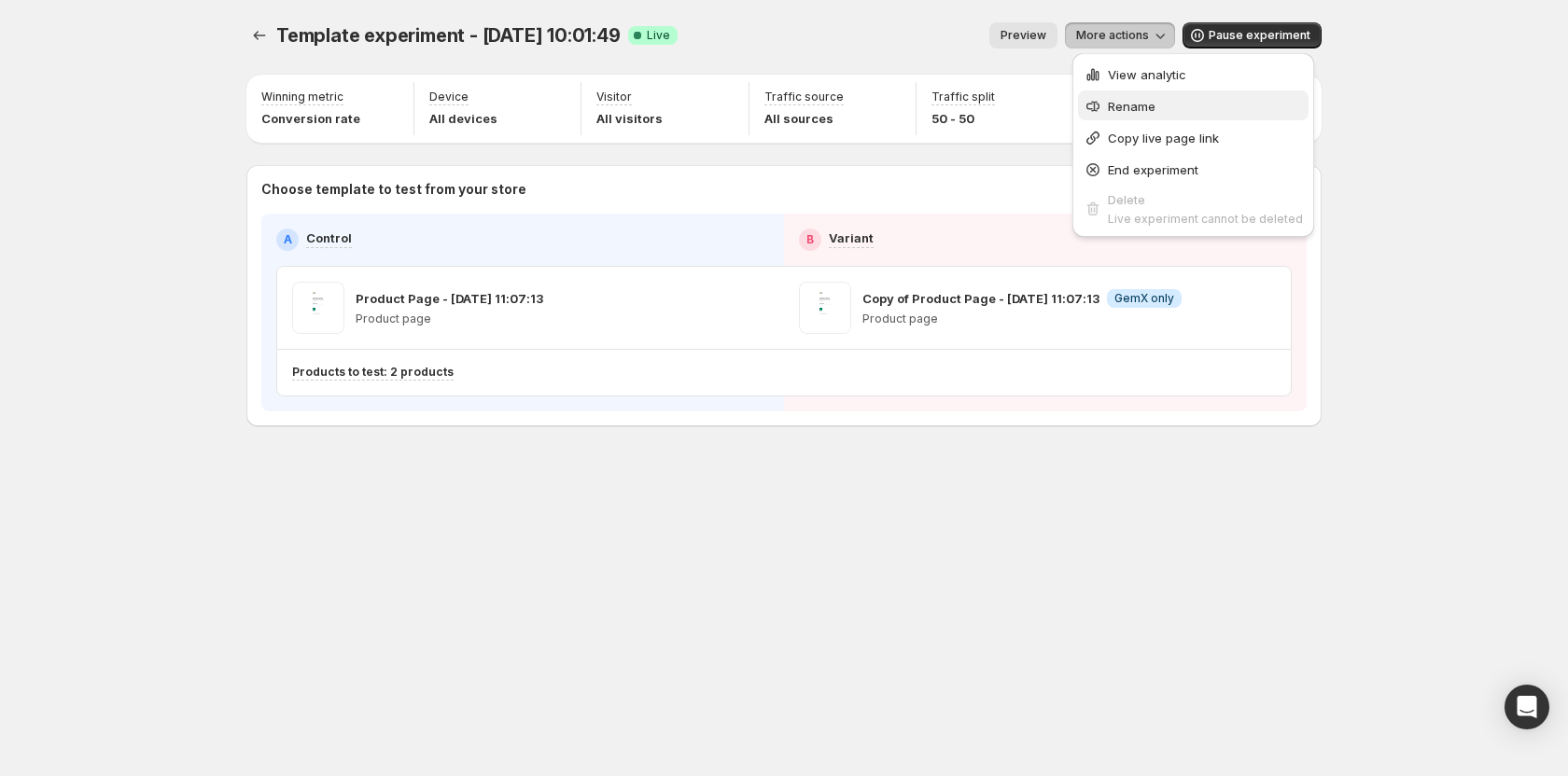
click at [991, 99] on span "Rename" at bounding box center [1131, 106] width 47 height 15
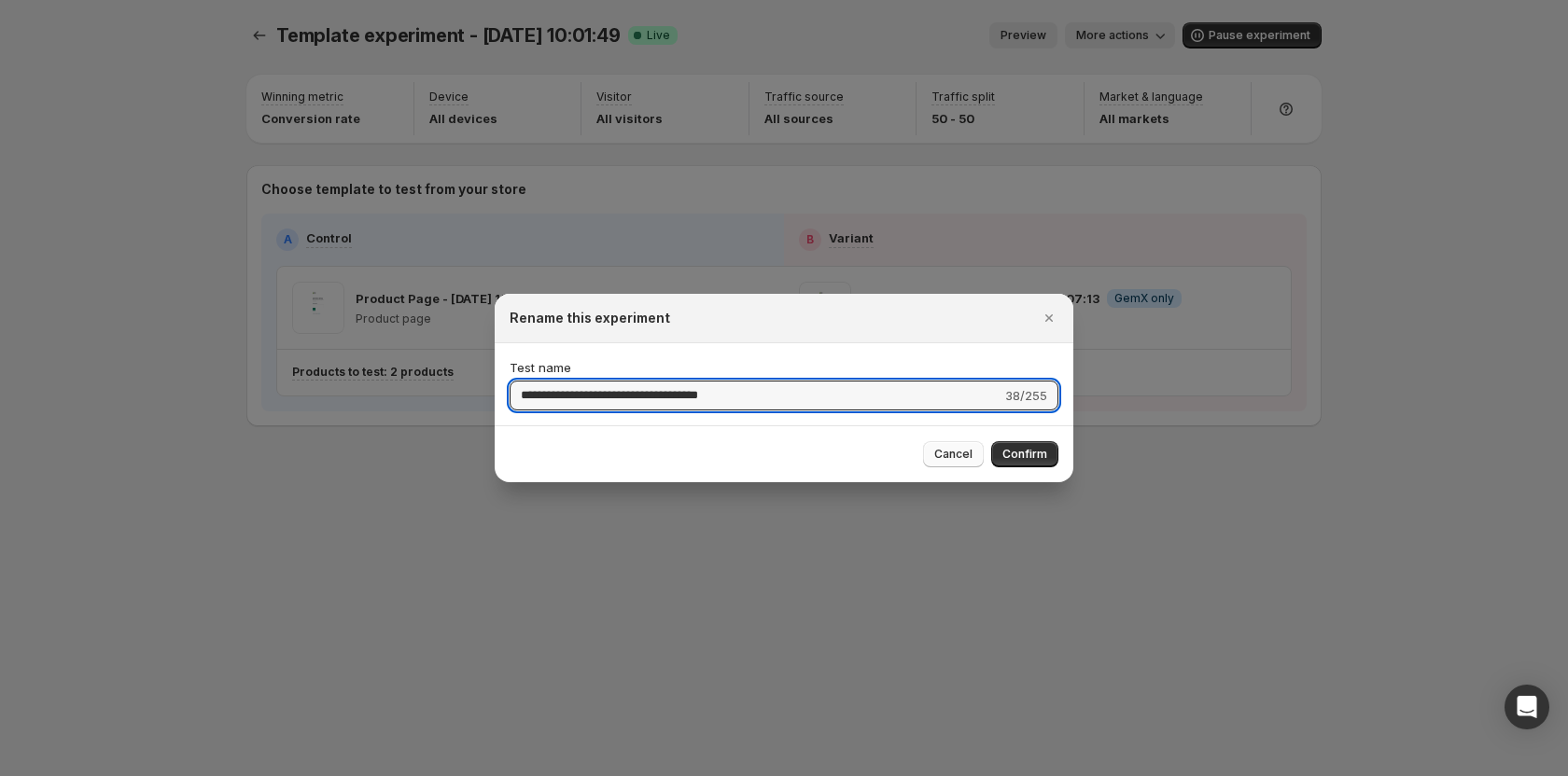
click at [979, 456] on button "Cancel" at bounding box center [954, 454] width 61 height 26
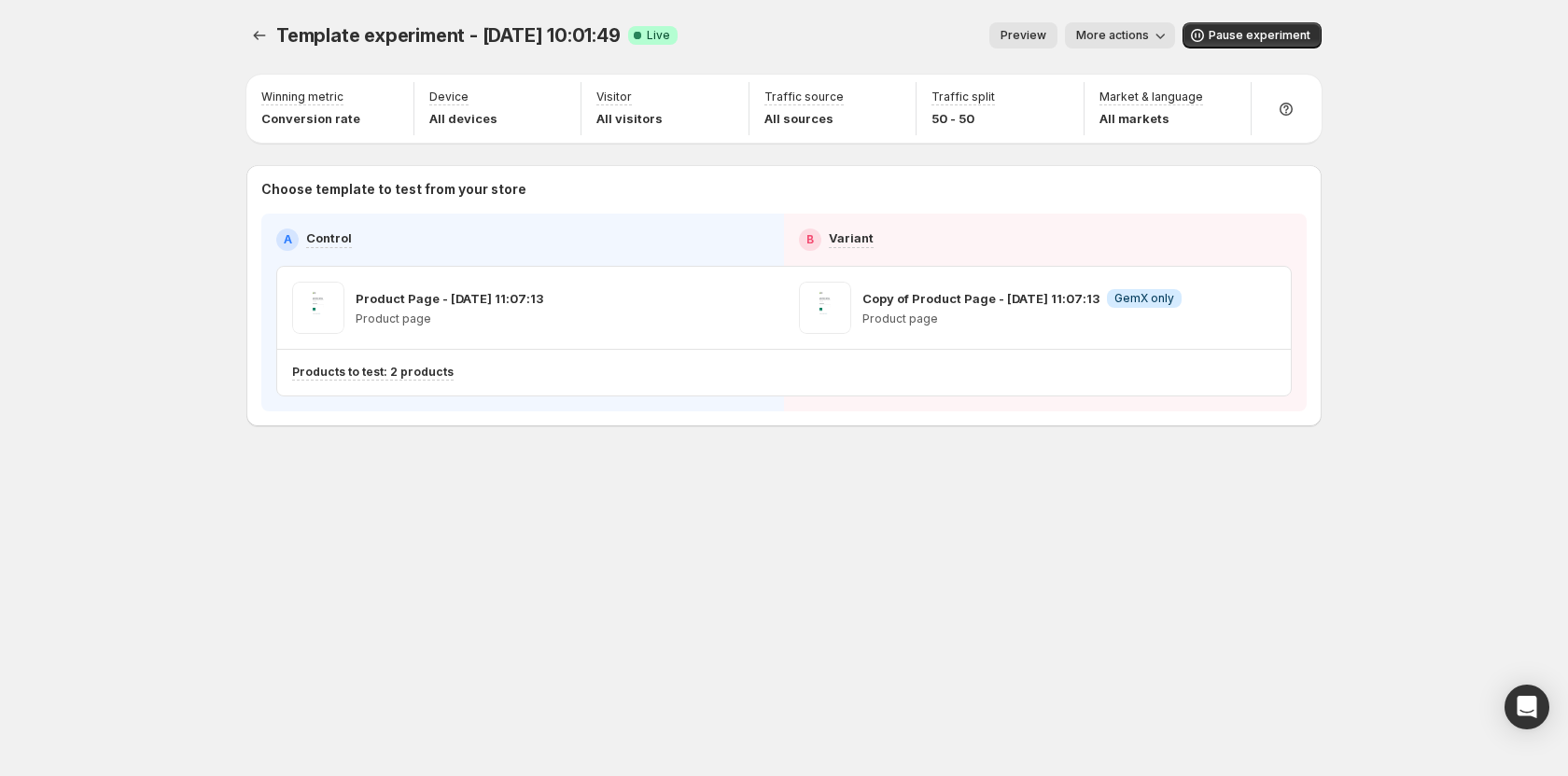
click at [991, 41] on span "More actions" at bounding box center [1113, 35] width 73 height 15
click at [991, 75] on span "View analytic" at bounding box center [1146, 74] width 78 height 15
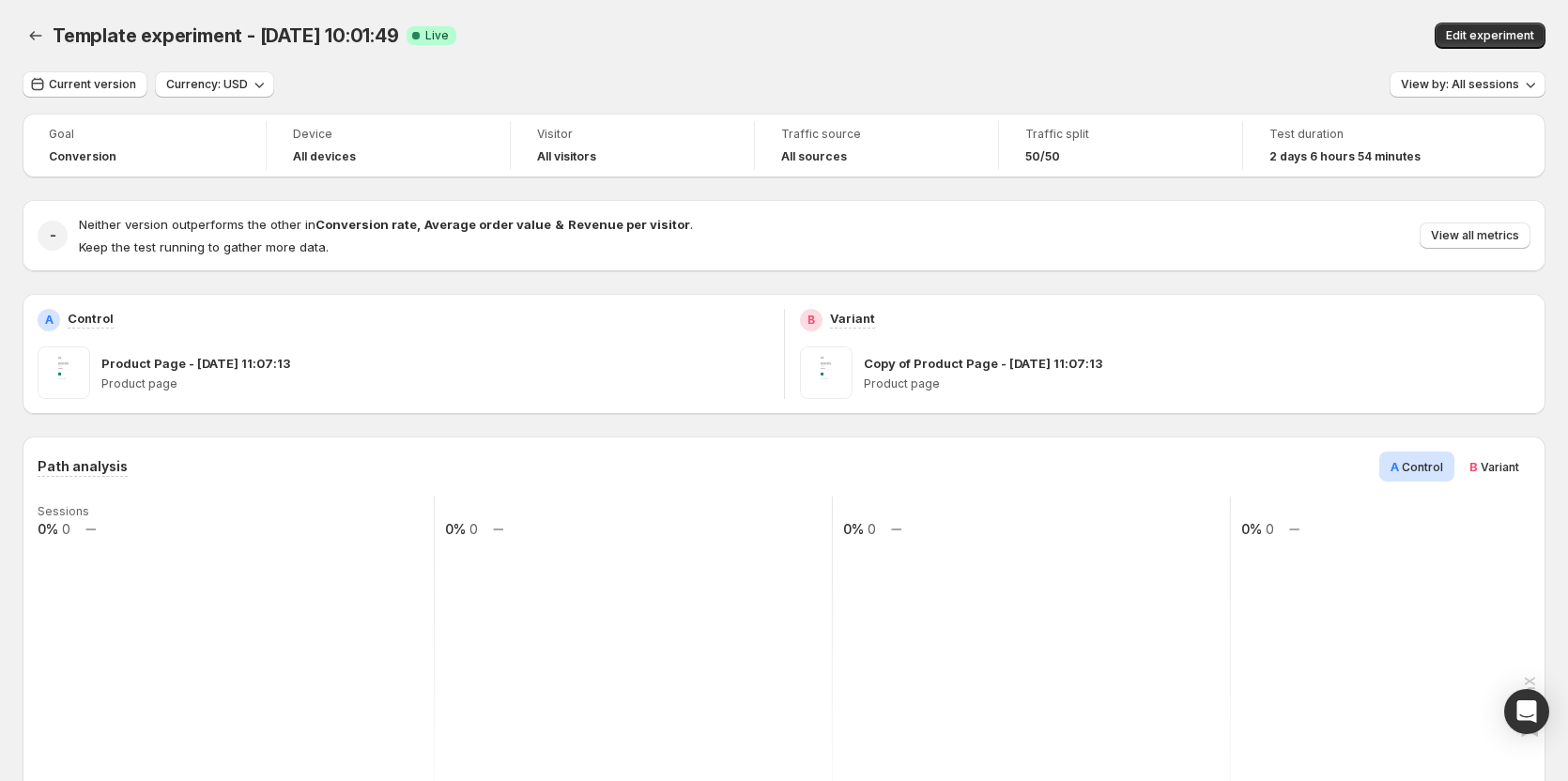
click at [918, 15] on div "Template experiment - [DATE] 10:01:49. This page is ready Template experiment -…" at bounding box center [784, 35] width 1522 height 71
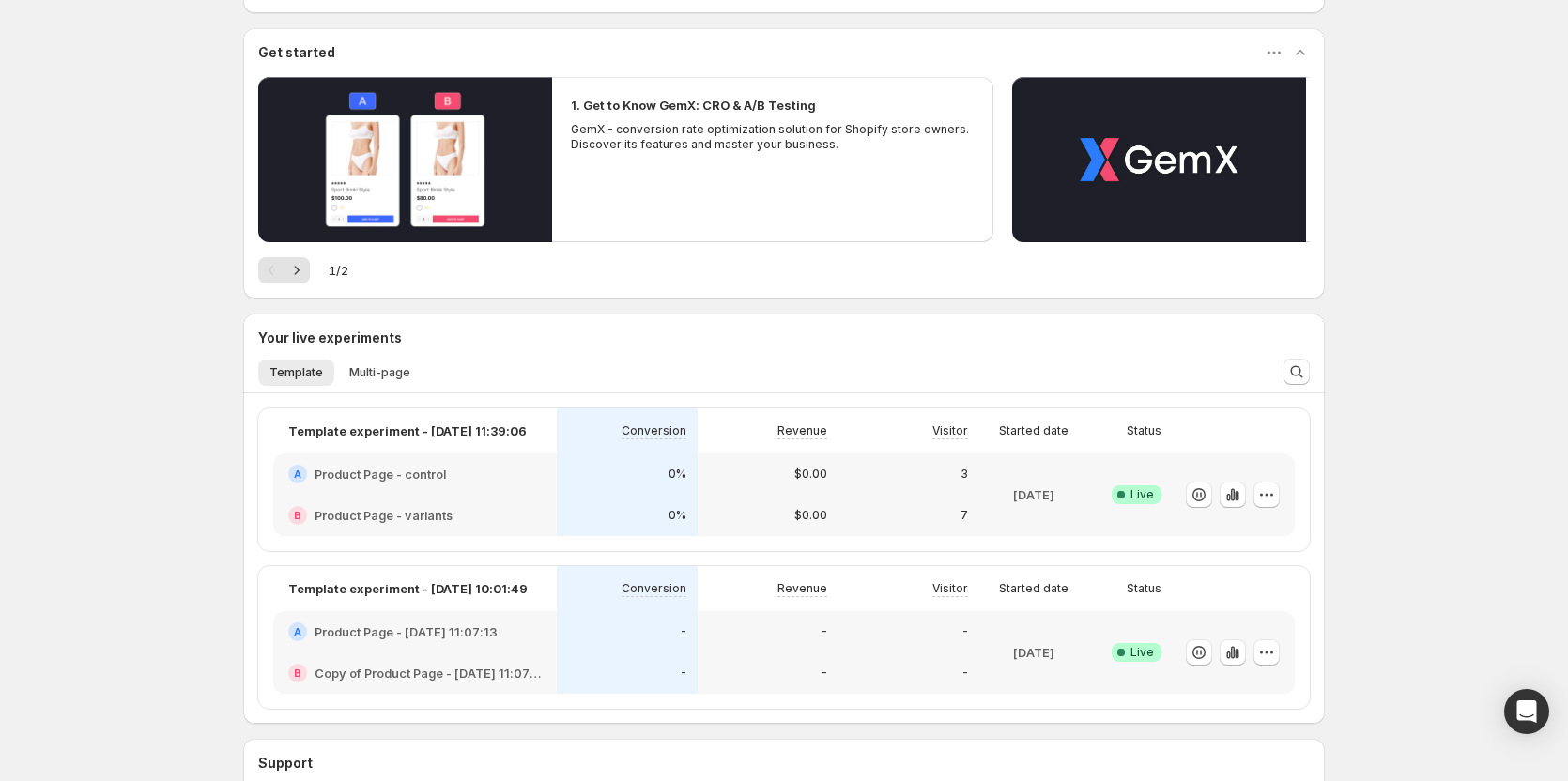
scroll to position [188, 0]
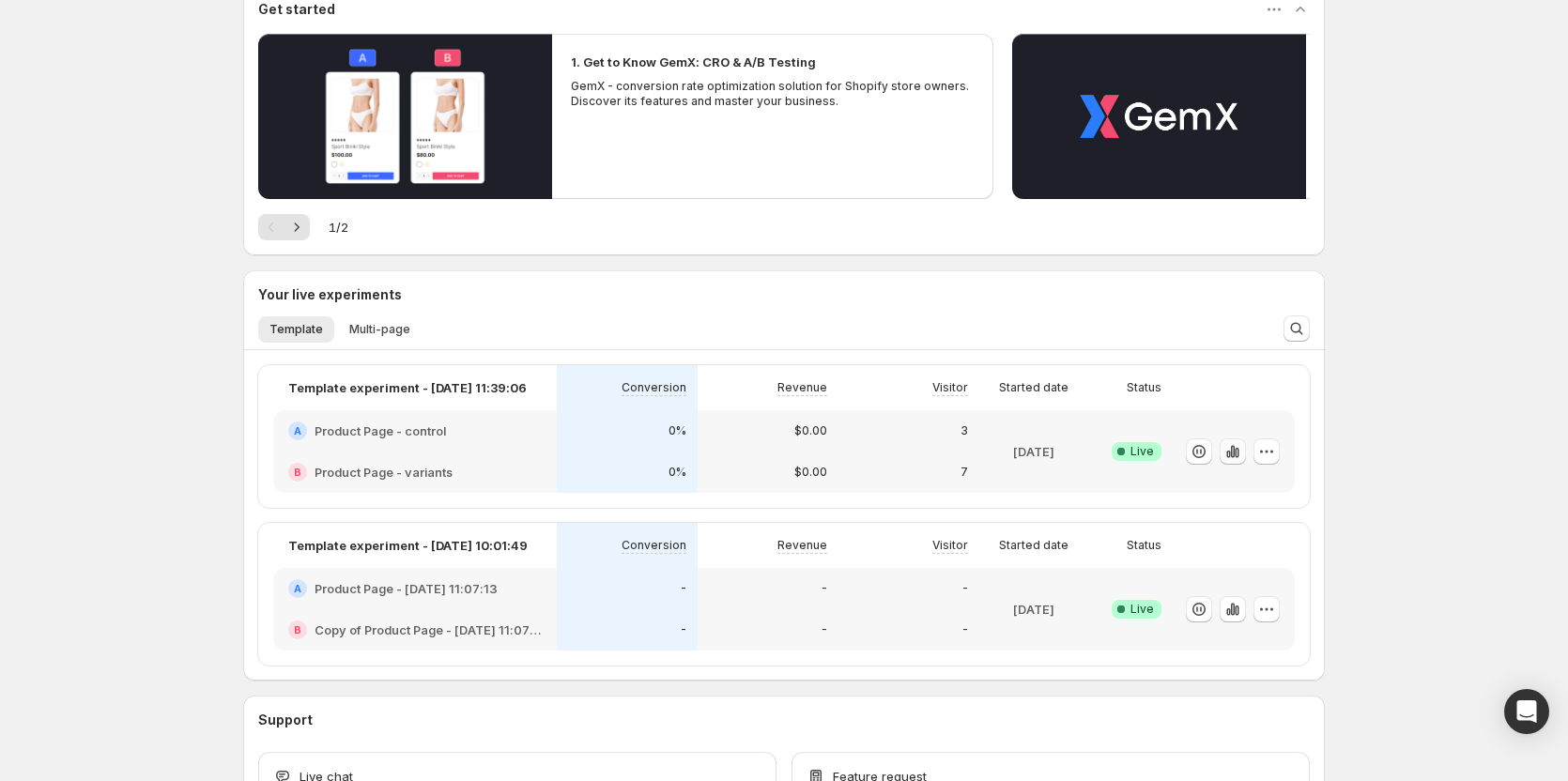
click at [997, 458] on icon "button" at bounding box center [1232, 451] width 19 height 19
